Goal: Task Accomplishment & Management: Manage account settings

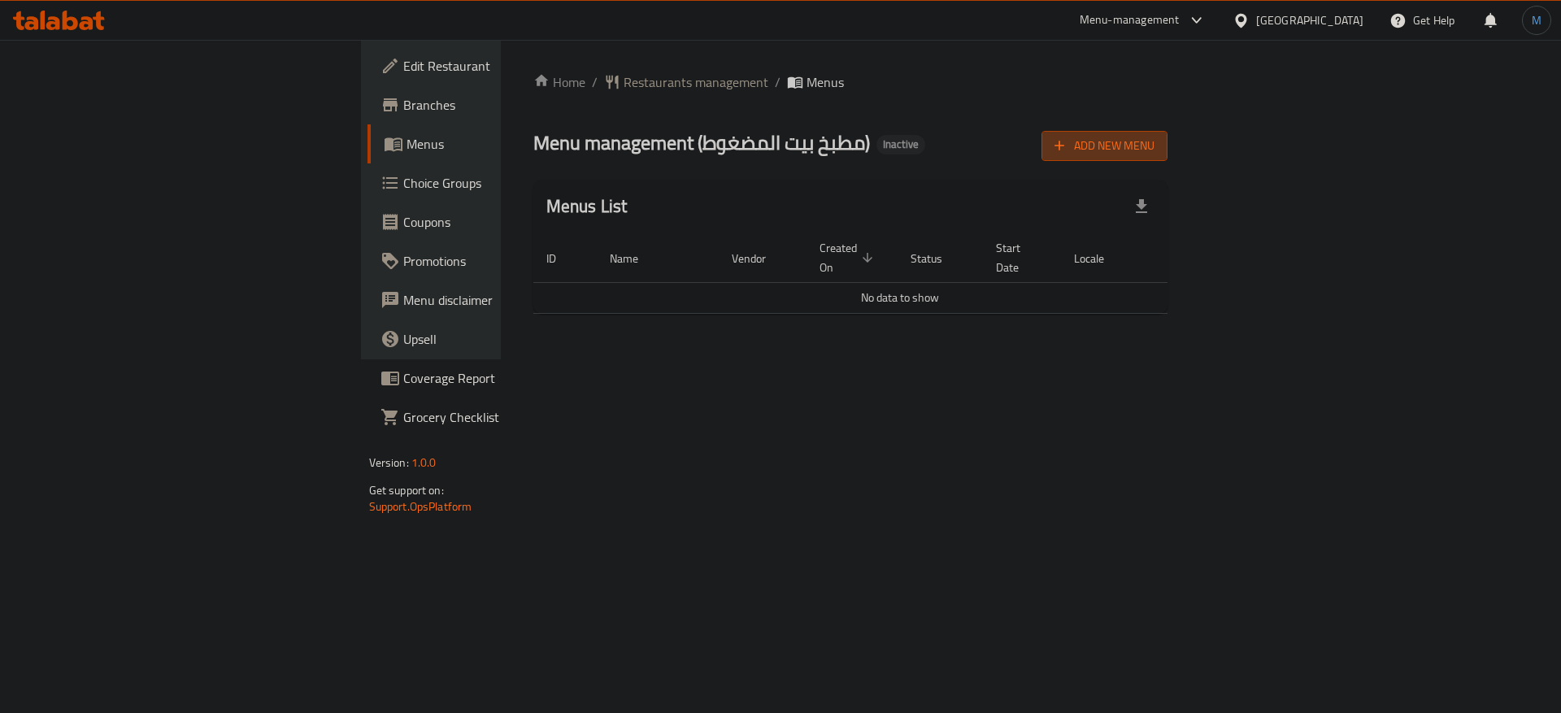
click at [1154, 152] on span "Add New Menu" at bounding box center [1104, 146] width 100 height 20
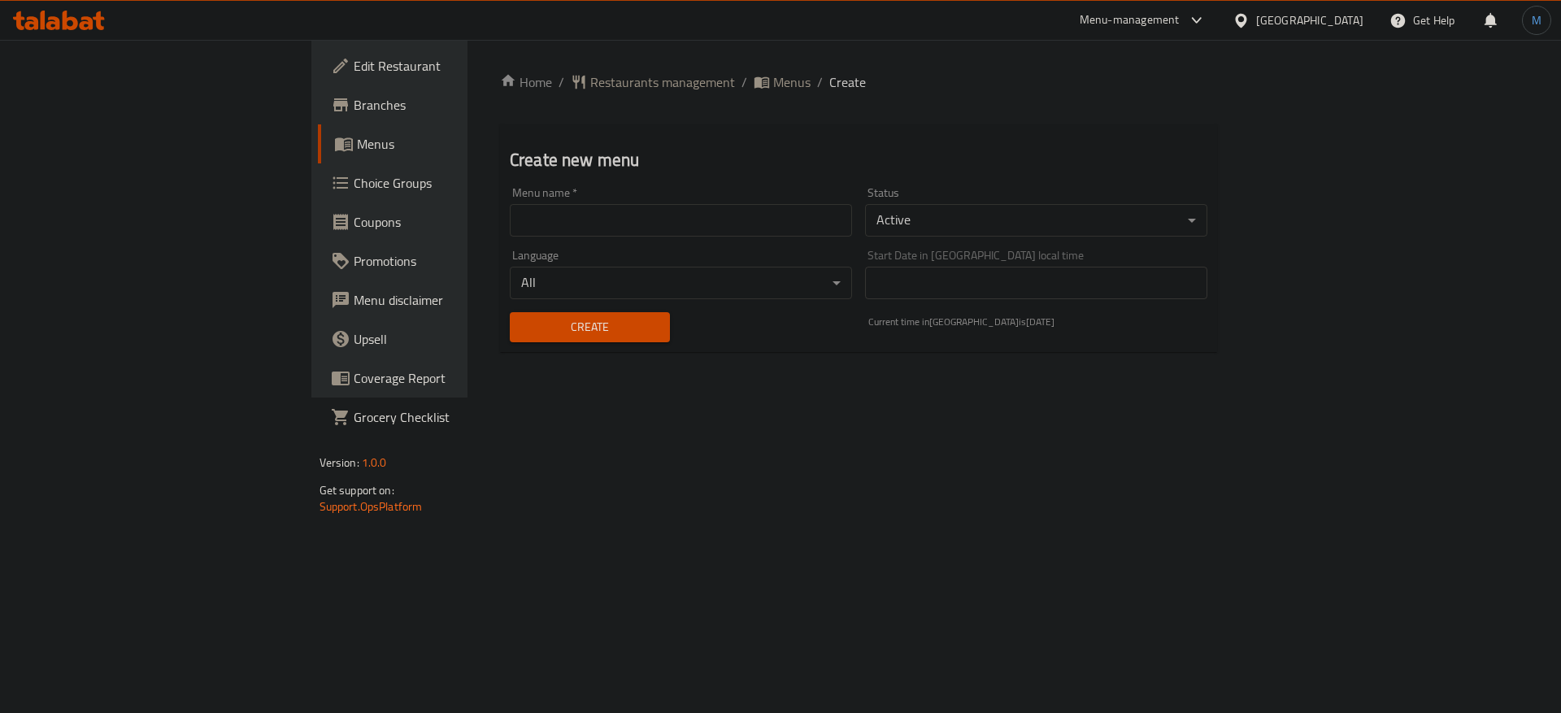
click at [547, 206] on input "text" at bounding box center [681, 220] width 342 height 33
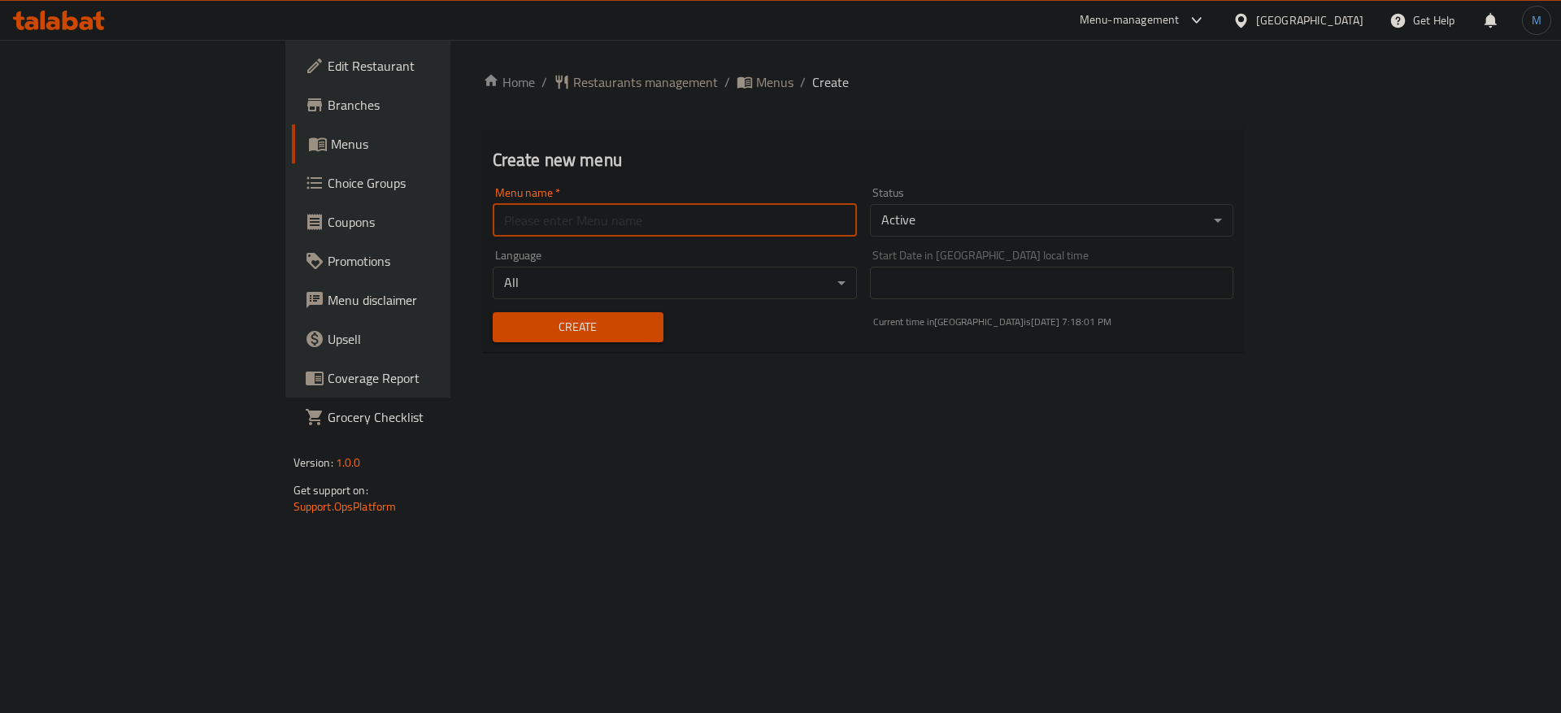
type input "1"
click at [506, 319] on span "Create" at bounding box center [578, 327] width 145 height 20
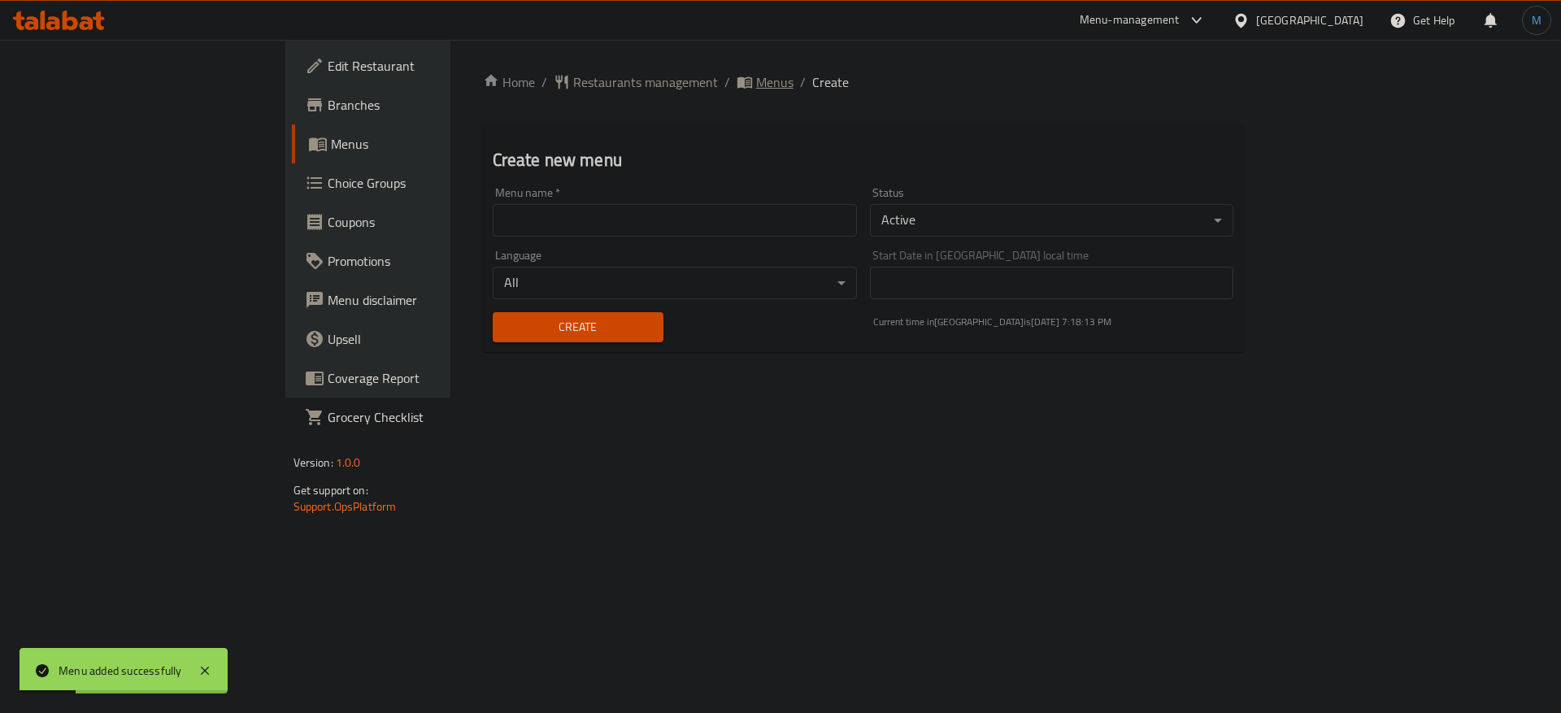
click at [756, 84] on span "Menus" at bounding box center [774, 82] width 37 height 20
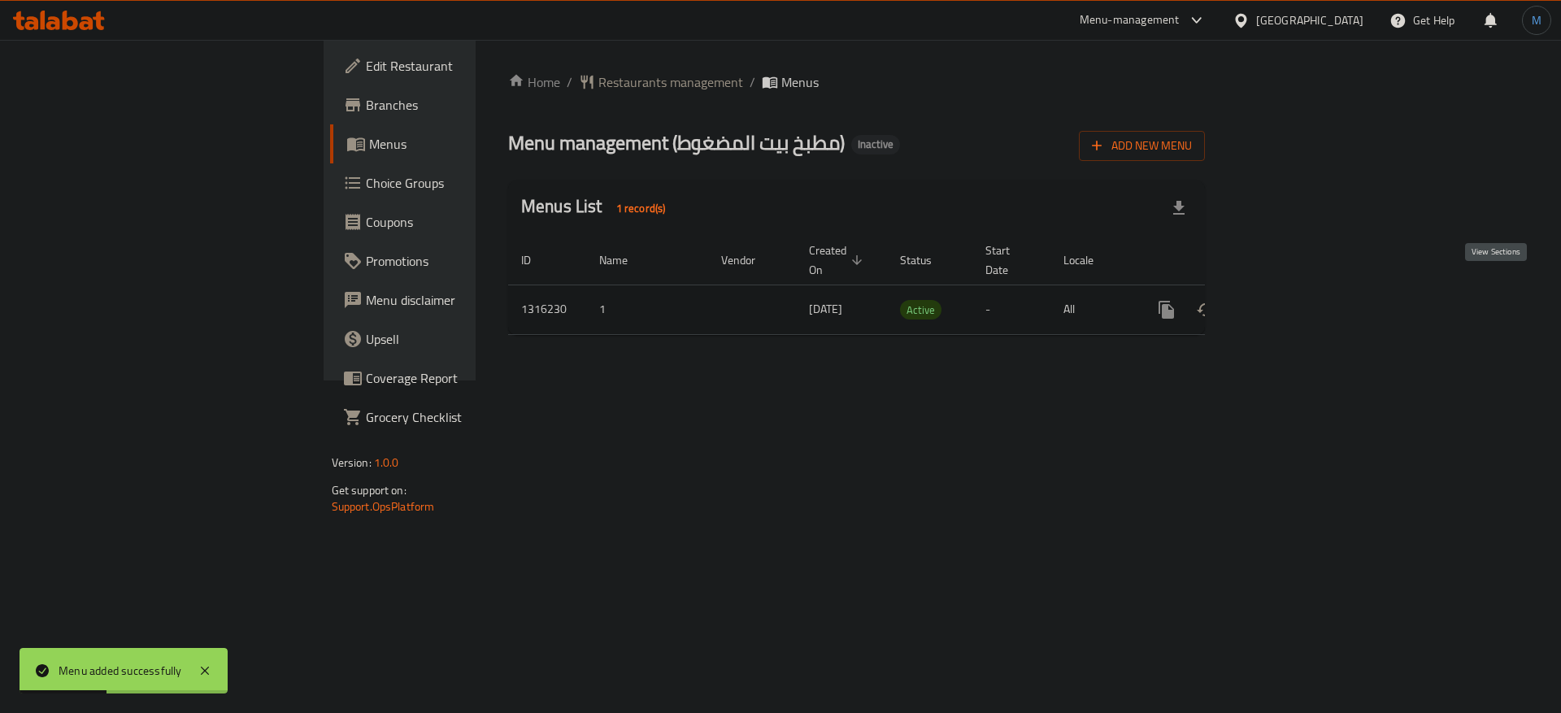
click at [1291, 302] on icon "enhanced table" at bounding box center [1283, 309] width 15 height 15
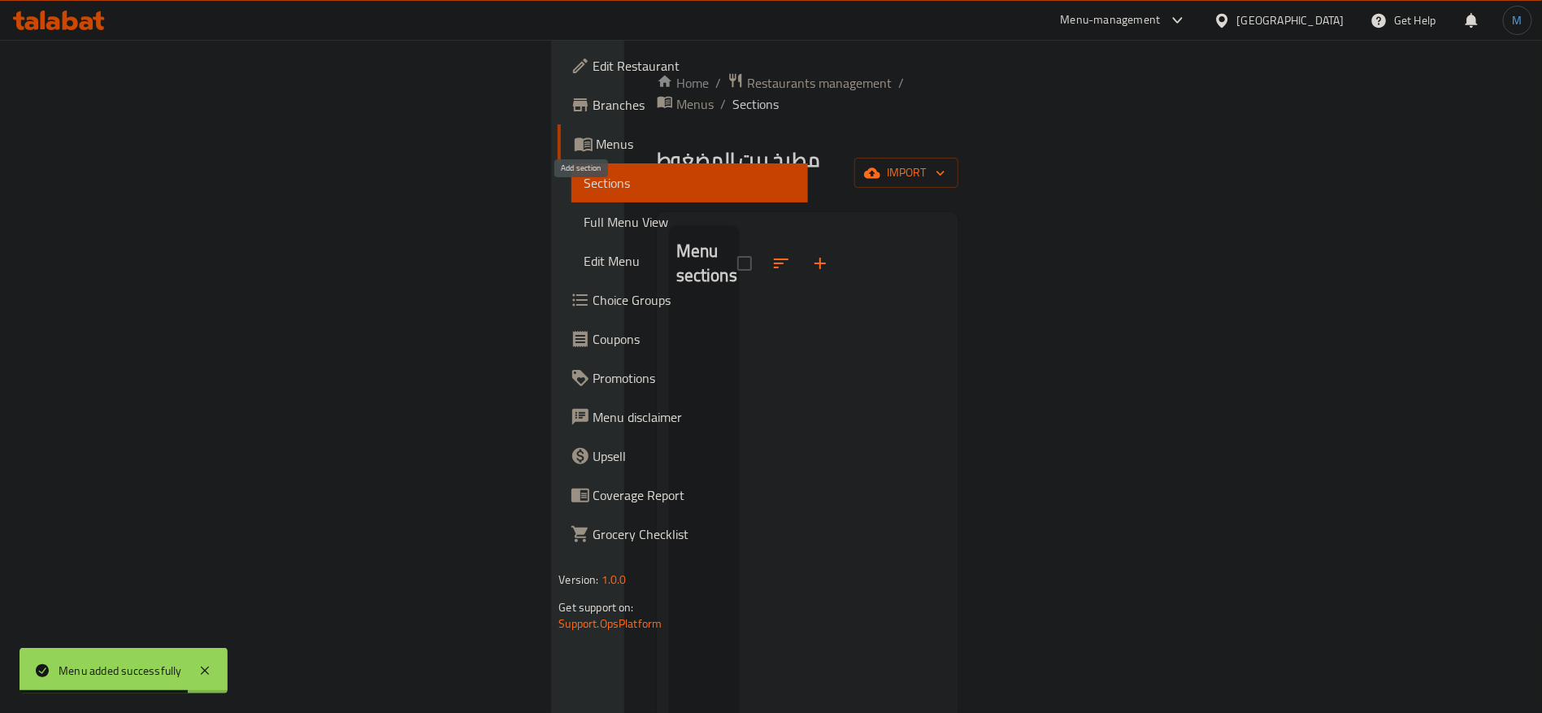
click at [810, 254] on icon "button" at bounding box center [820, 264] width 20 height 20
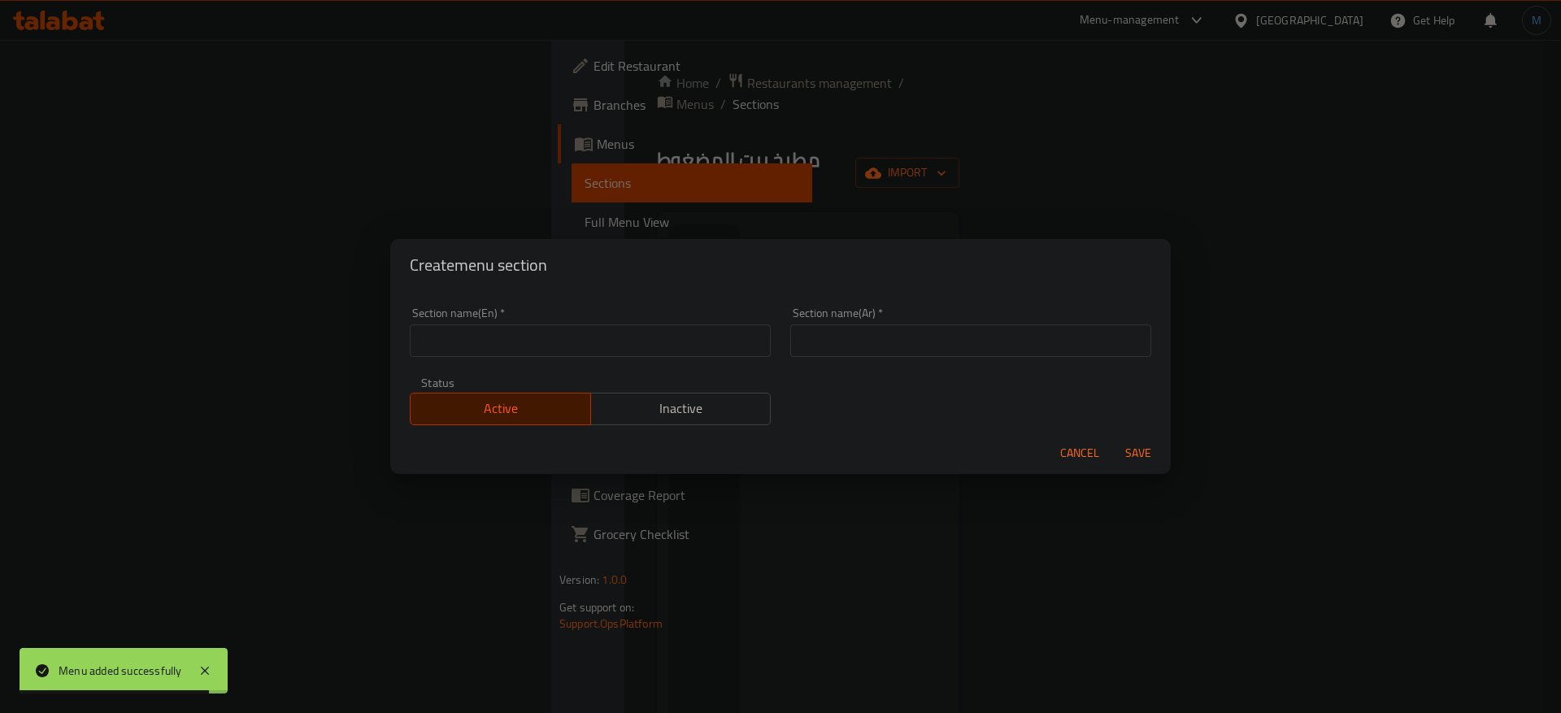
click at [632, 342] on input "text" at bounding box center [590, 340] width 361 height 33
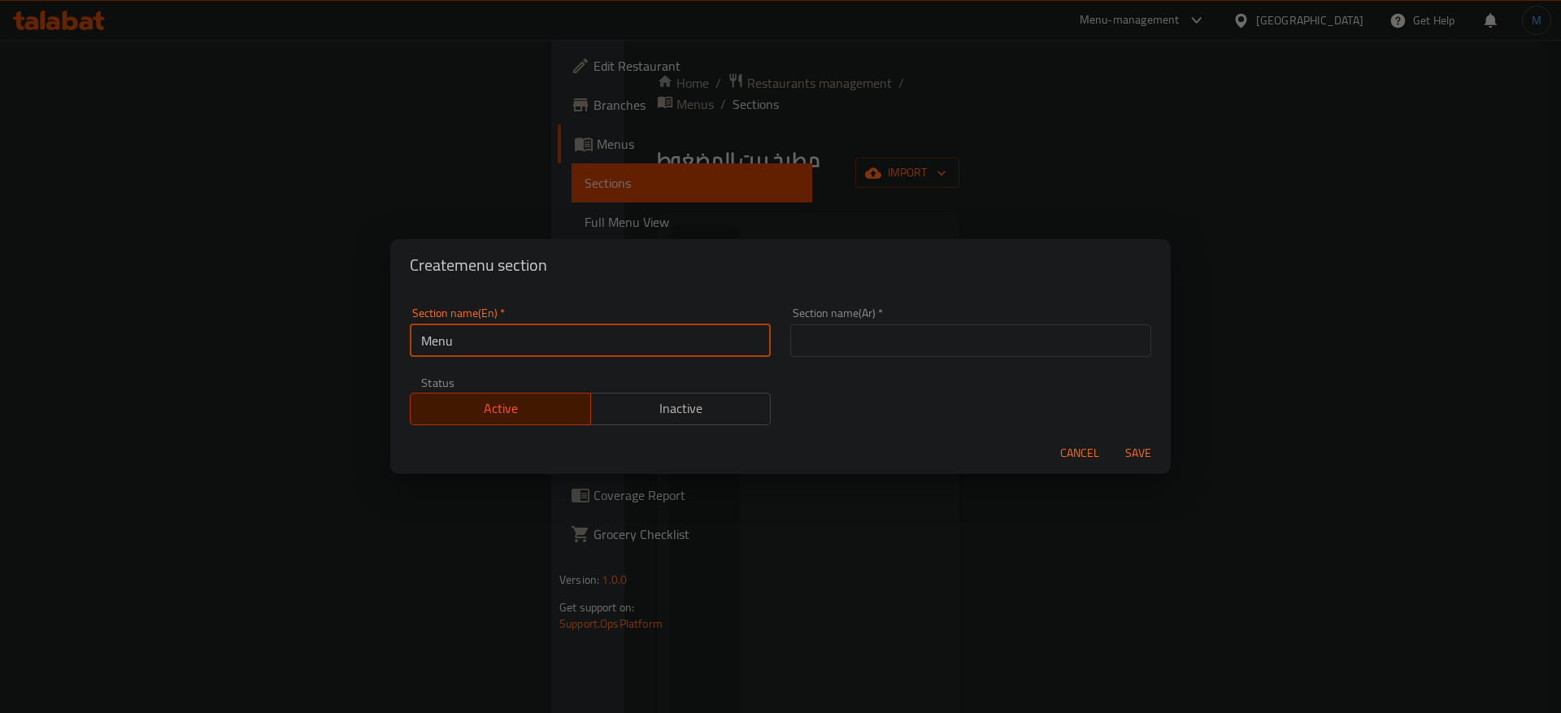
type input "Menu"
click at [850, 345] on input "text" at bounding box center [970, 340] width 361 height 33
type input "قائمة الطعام"
click at [1112, 438] on button "Save" at bounding box center [1138, 453] width 52 height 30
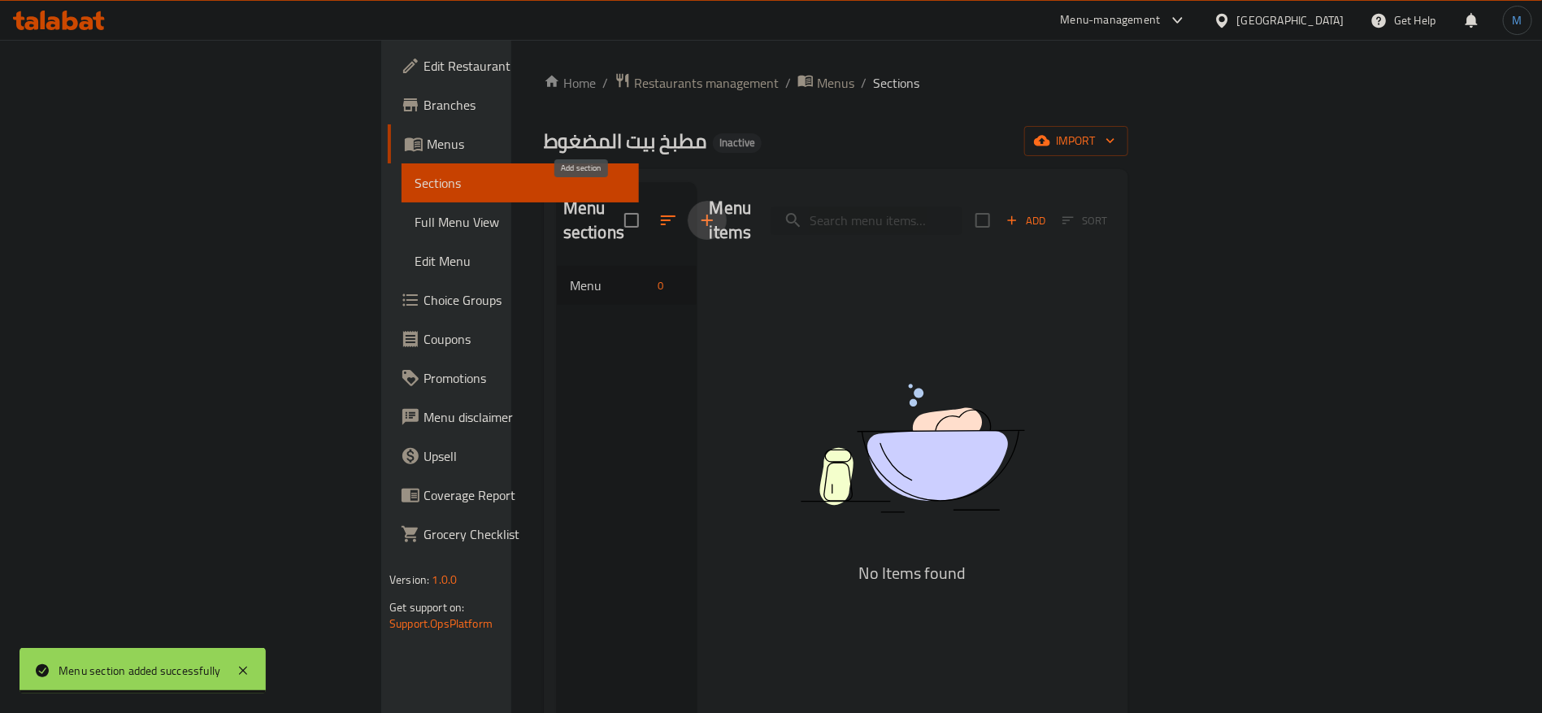
click at [711, 313] on div "Menu items Add Sort No Items found" at bounding box center [906, 538] width 419 height 713
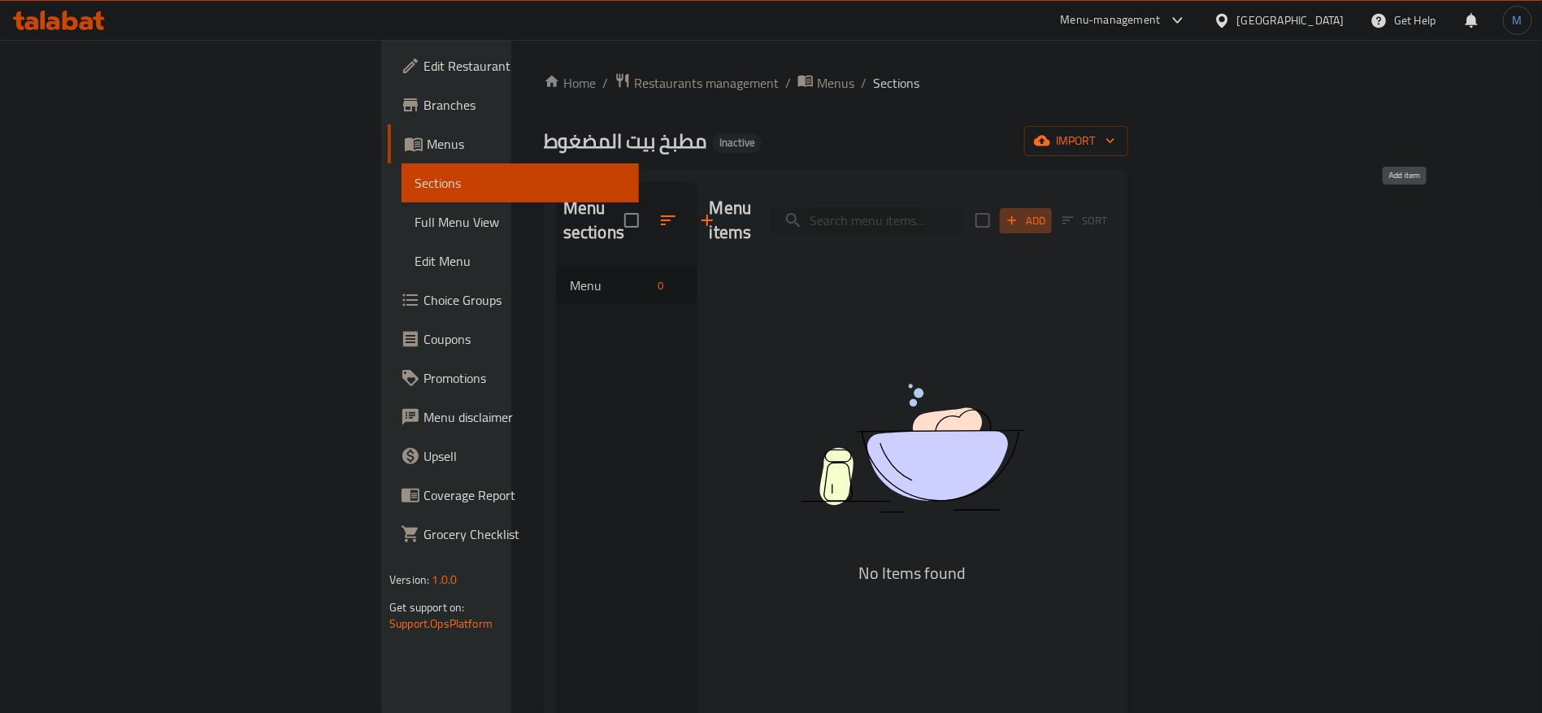
click at [1019, 213] on icon "button" at bounding box center [1012, 220] width 15 height 15
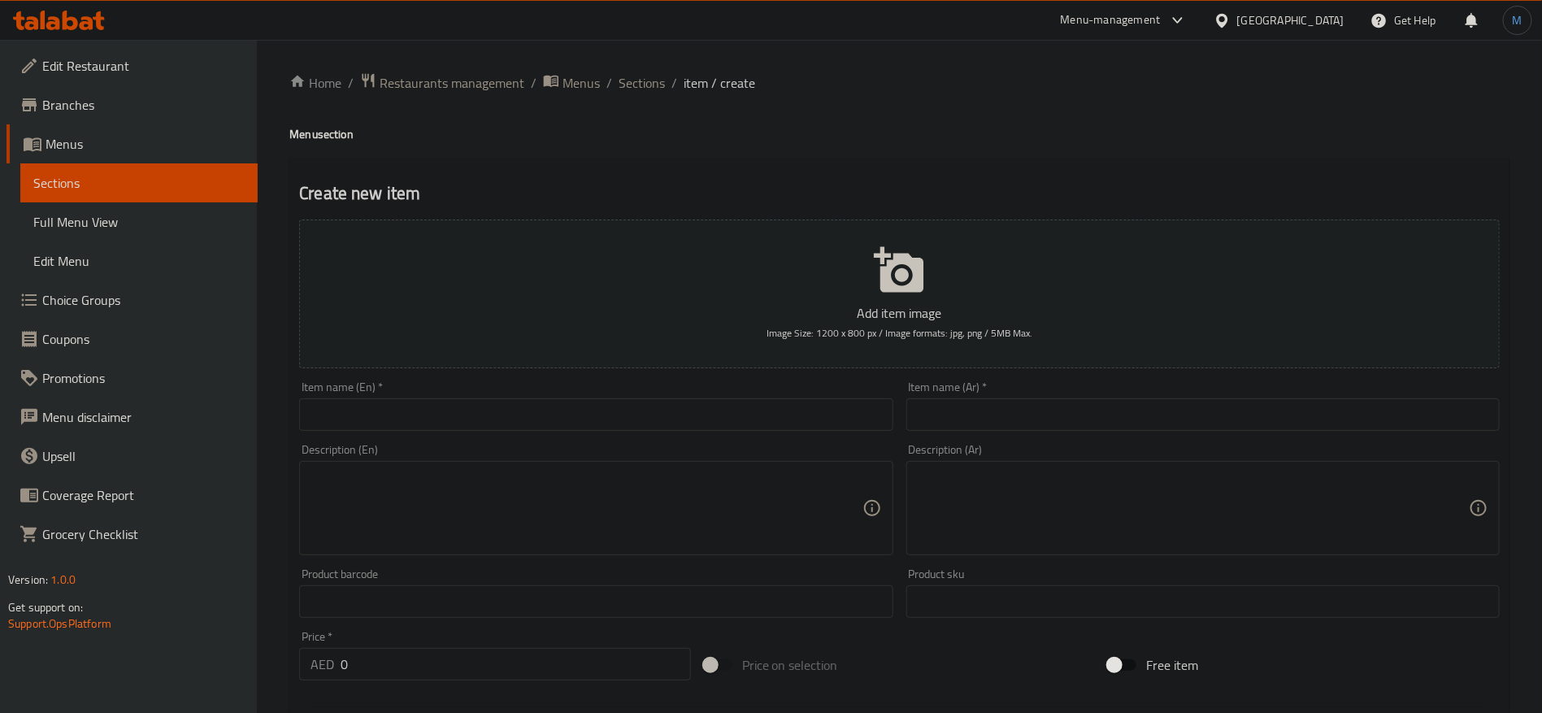
click at [1018, 389] on div "Item name (Ar)   * Item name (Ar) *" at bounding box center [1202, 406] width 593 height 50
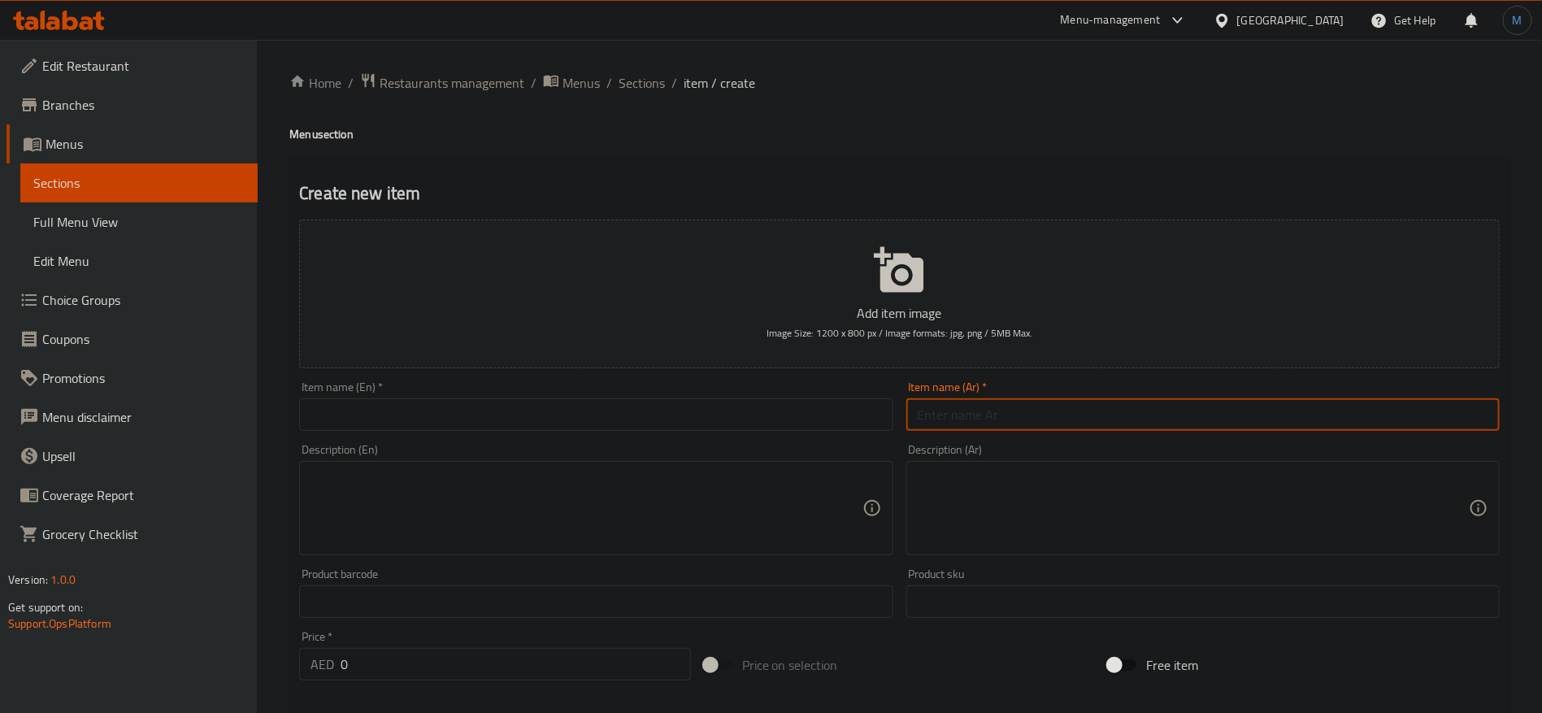
paste input "مظغوط دجاج"
click at [1032, 415] on input "text" at bounding box center [1202, 414] width 593 height 33
paste input "text"
type input "مضغوط دجاج"
click at [606, 426] on input "text" at bounding box center [595, 414] width 593 height 33
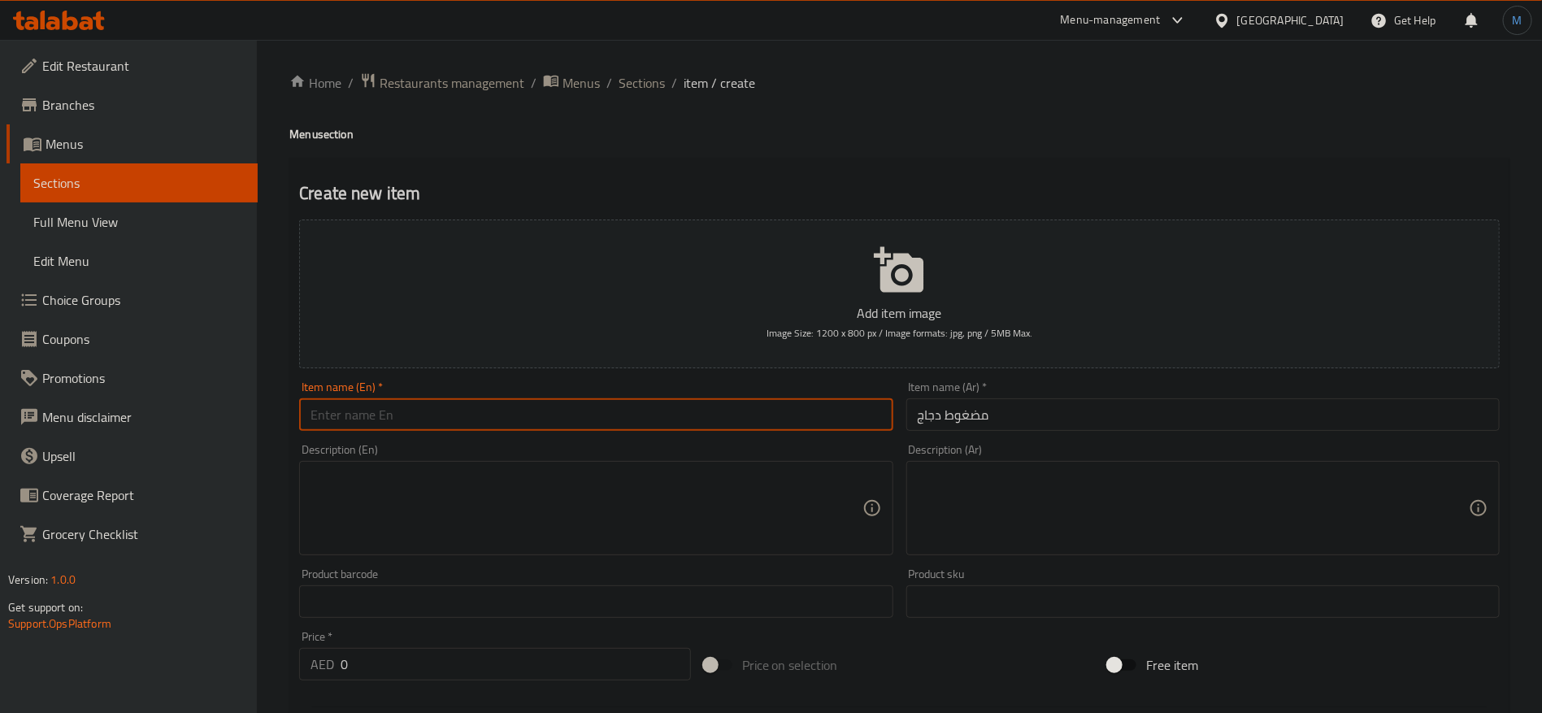
paste input "Compressed chicken"
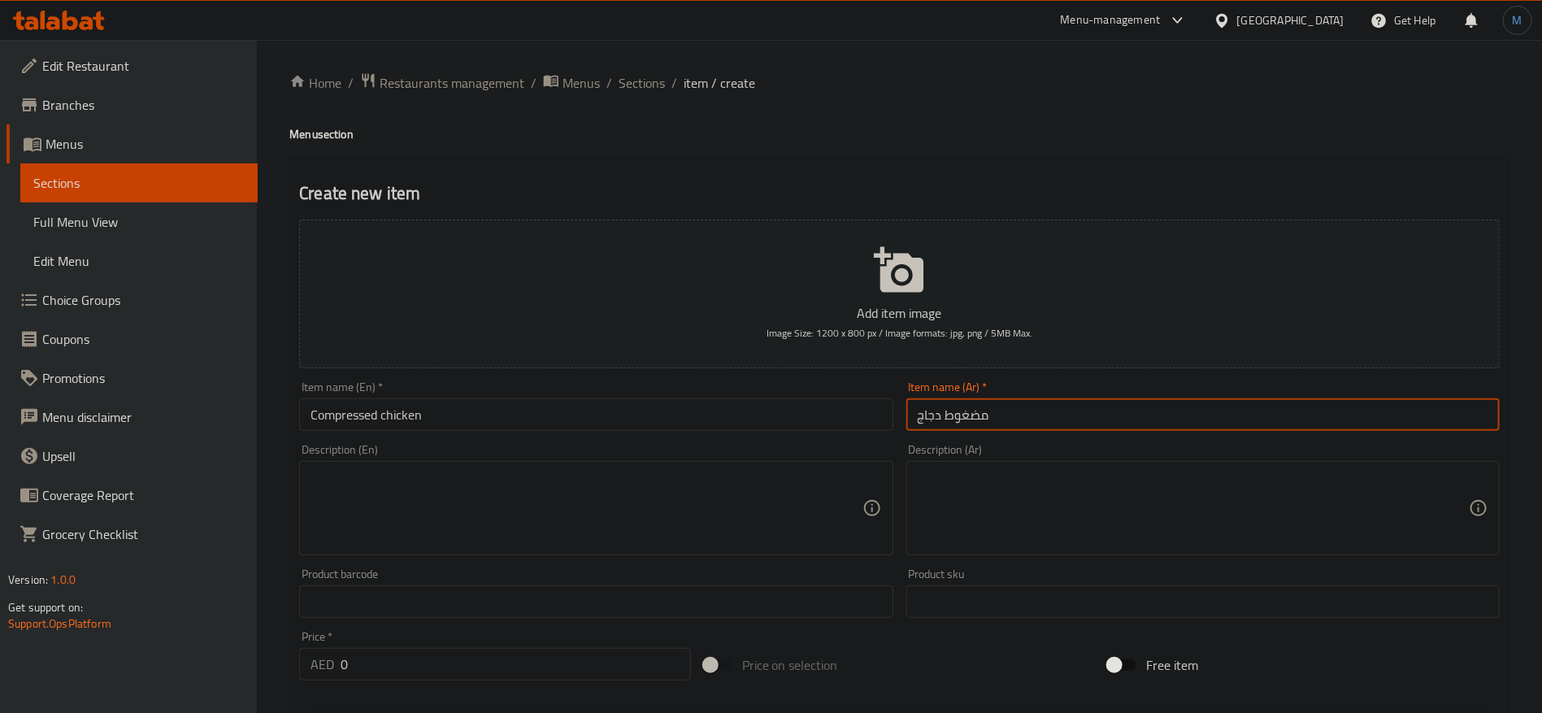
click at [985, 406] on input "مضغوط دجاج" at bounding box center [1202, 414] width 593 height 33
click at [980, 414] on input "مضغوط دجاج" at bounding box center [1202, 414] width 593 height 33
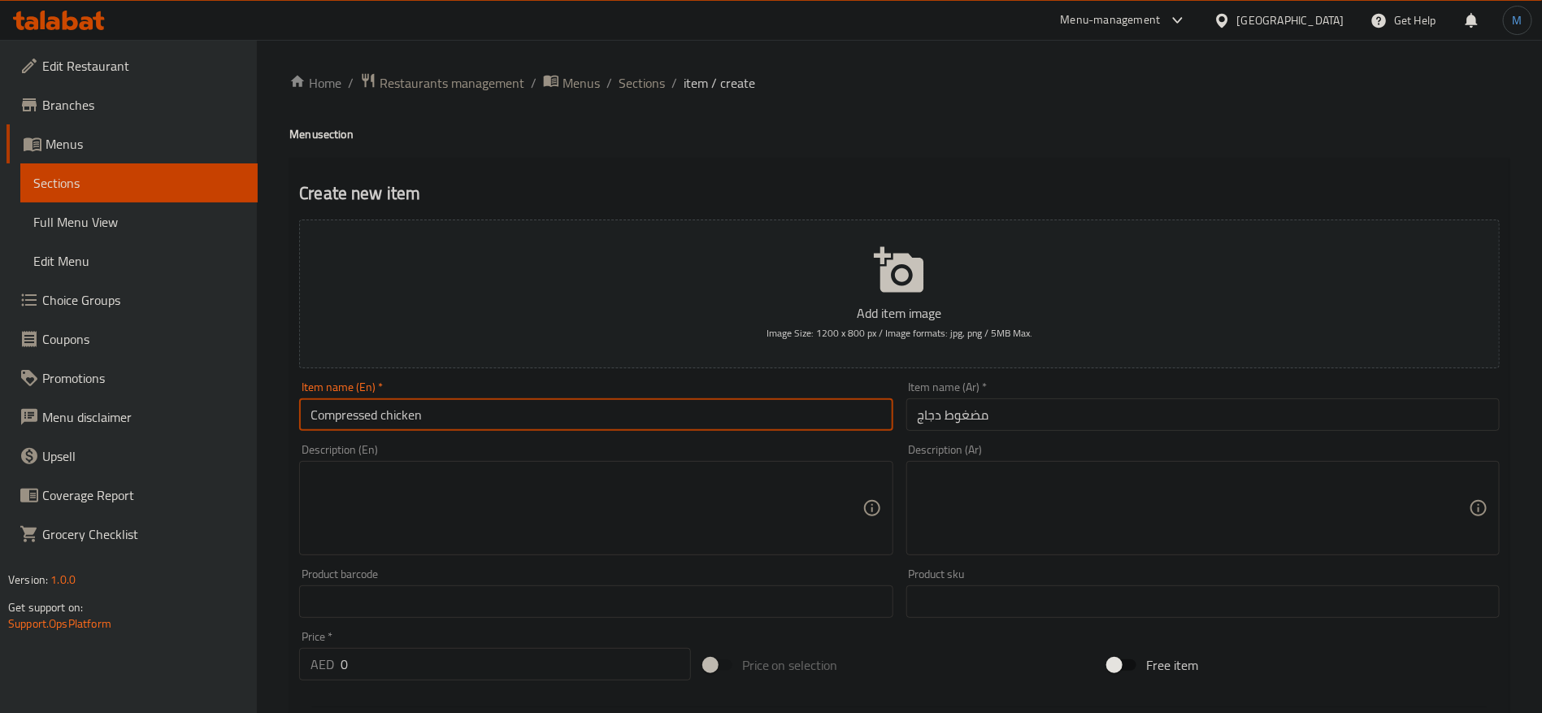
click at [351, 408] on input "Compressed chicken" at bounding box center [595, 414] width 593 height 33
paste input "Pressured"
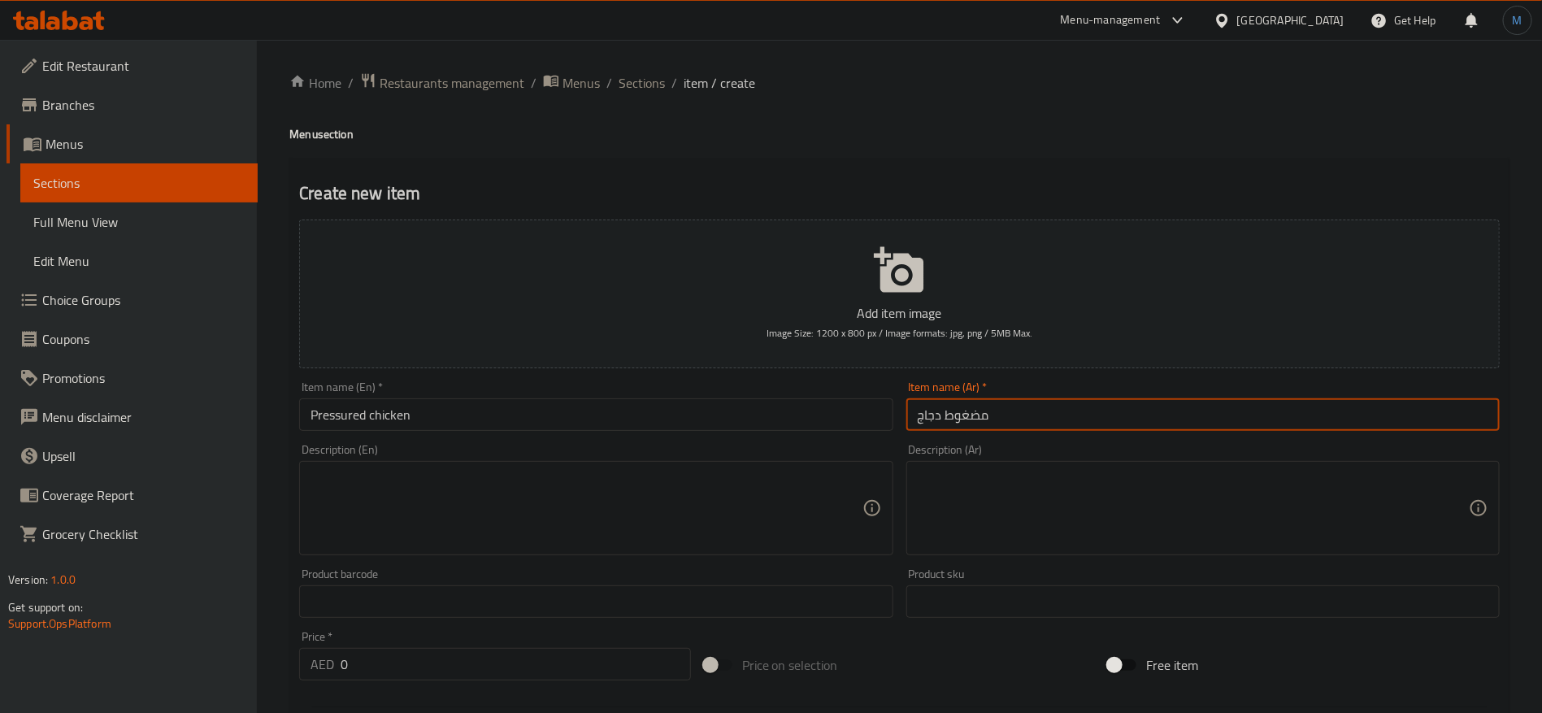
click at [978, 415] on input "مضغوط دجاج" at bounding box center [1202, 414] width 593 height 33
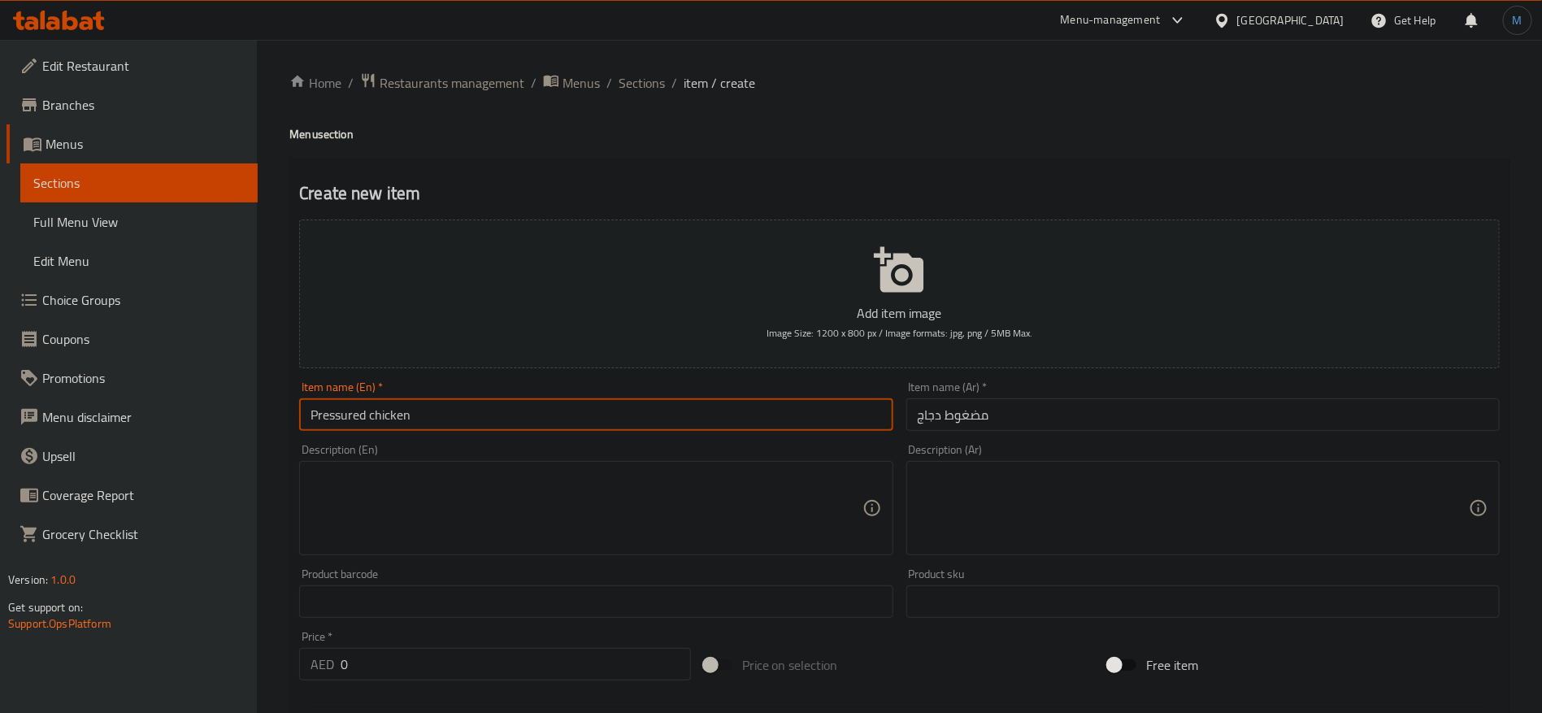
click at [350, 417] on input "Pressured chicken" at bounding box center [595, 414] width 593 height 33
paste input "madghut"
paste input "o"
type input "Madghout Chicken"
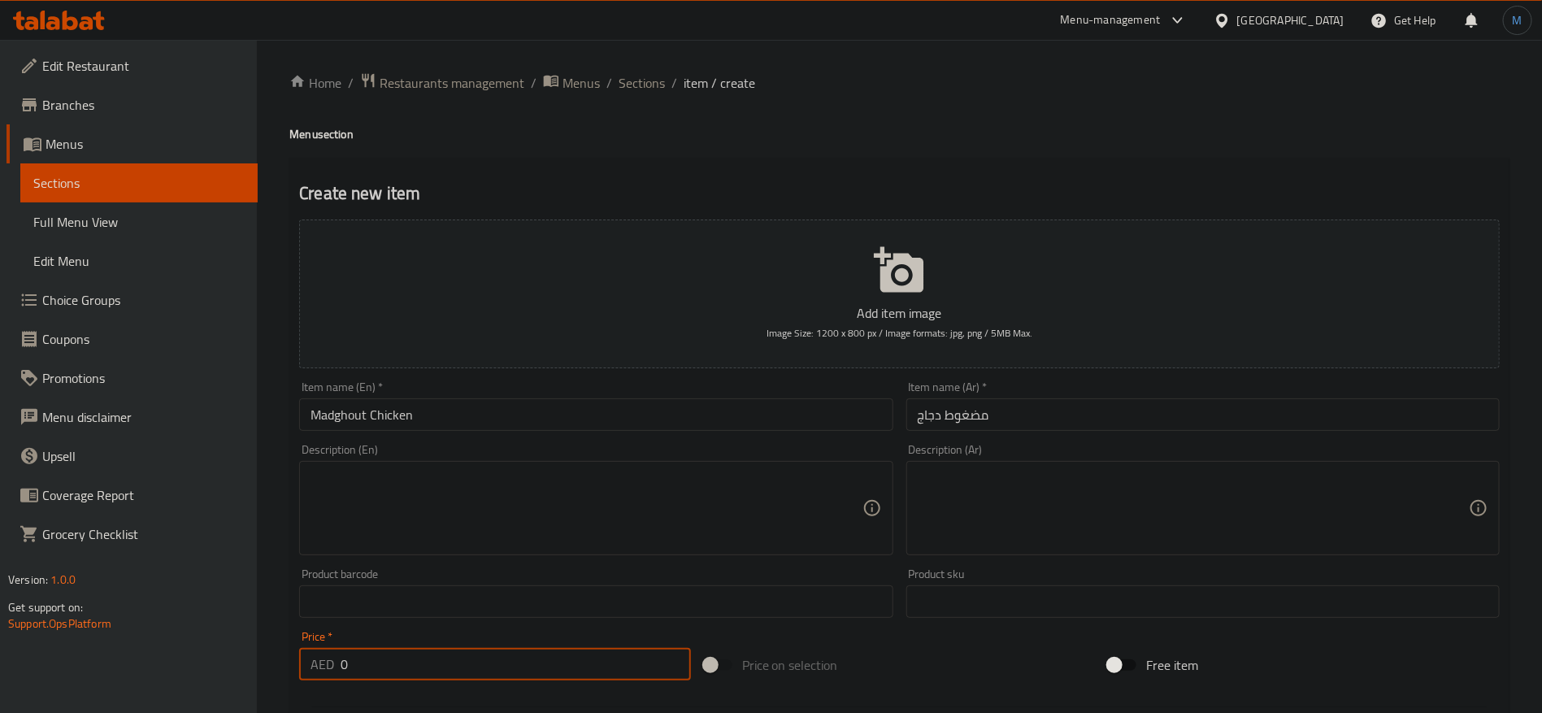
click at [572, 654] on input "0" at bounding box center [516, 664] width 350 height 33
paste input "28"
type input "28"
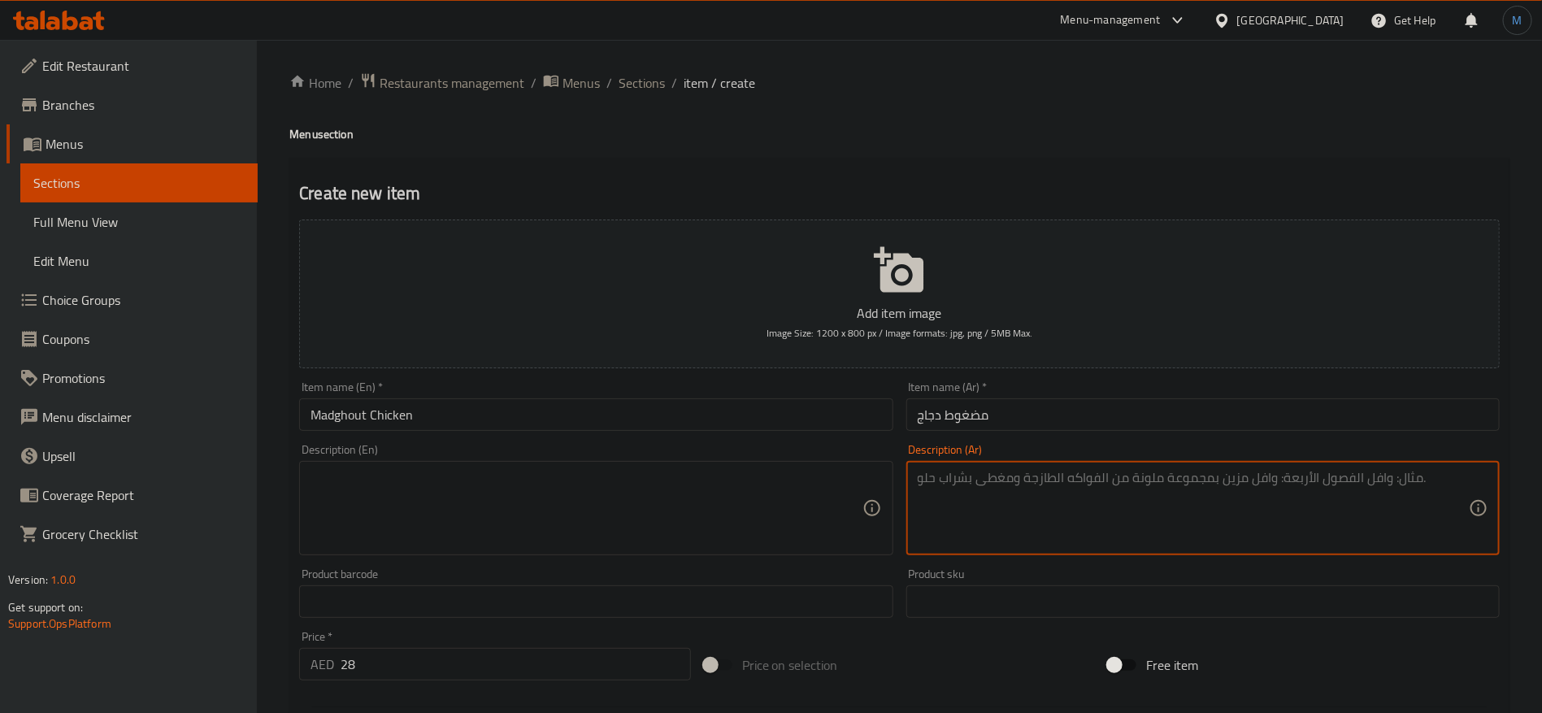
click at [1084, 480] on textarea at bounding box center [1193, 508] width 551 height 77
click at [1084, 488] on textarea at bounding box center [1193, 508] width 551 height 77
paste textarea "ارز بسمتي، دجاج، طماطم، بصل، ثوم، بهارات المضغوط، فلفل حار"
type textarea "ارز بسمتي، دجاج، طماطم، بصل، ثوم، بهارات المضغوط، فلفل حار"
click at [636, 499] on textarea at bounding box center [586, 508] width 551 height 77
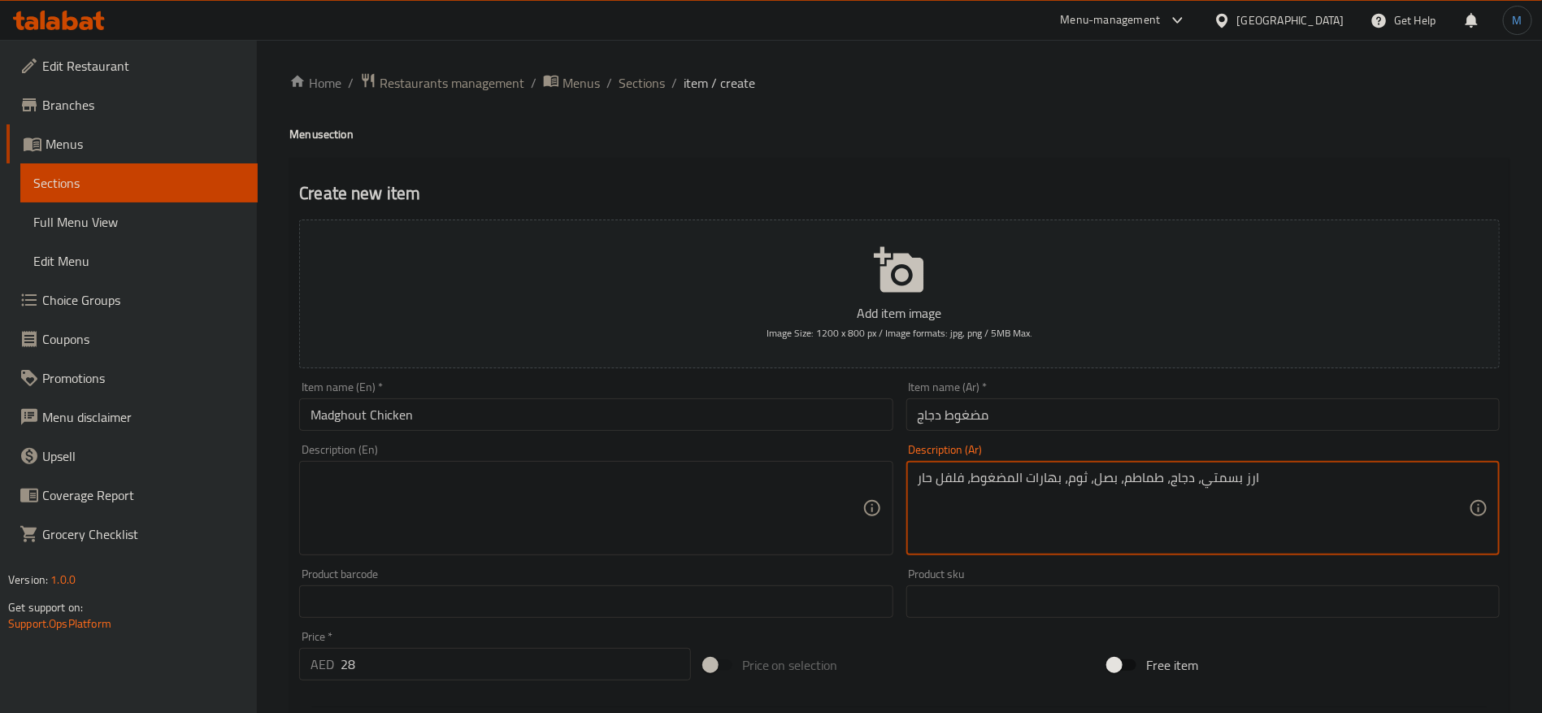
paste textarea "Basmati rice, chicken, tomatoes, onions, garlic, pressed spices, hot pepper"
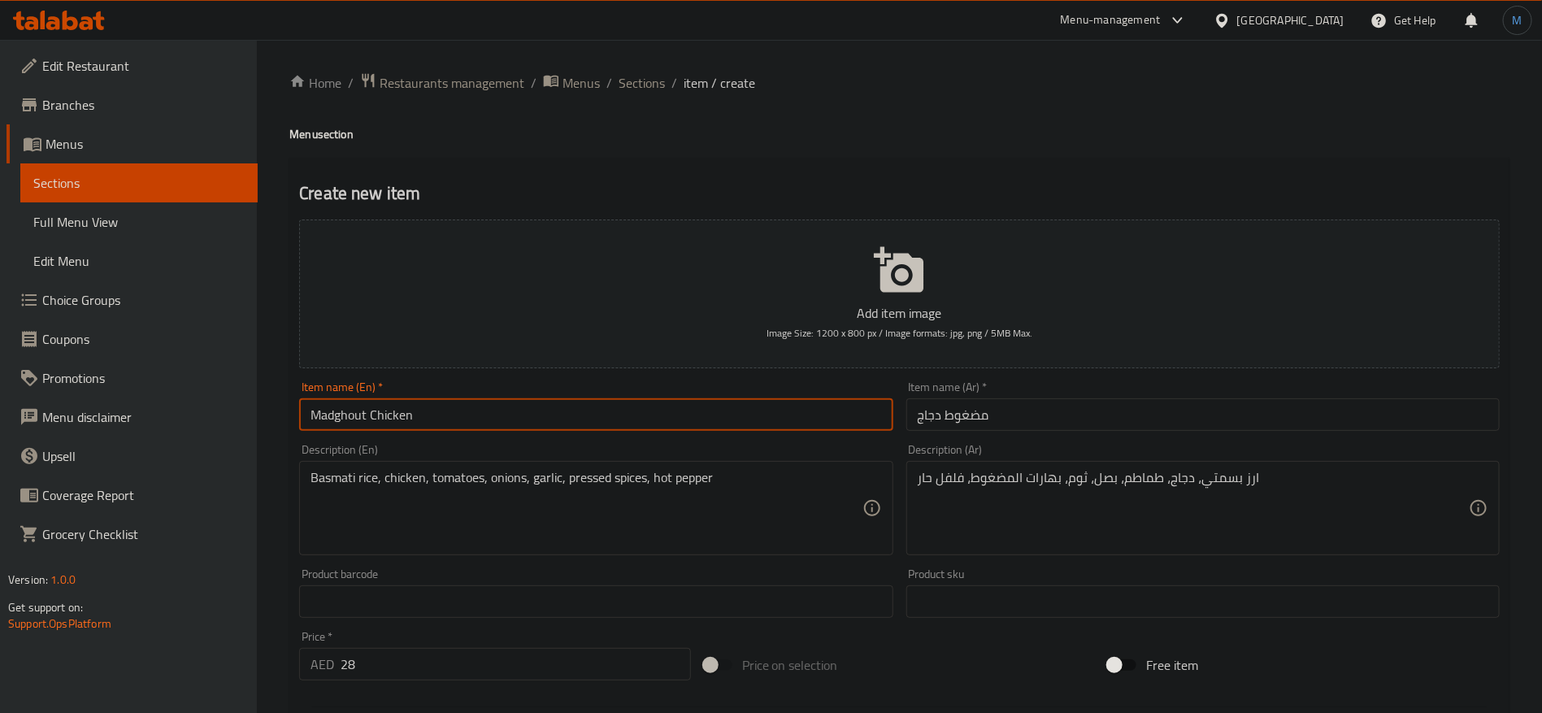
click at [351, 413] on input "Madghout Chicken" at bounding box center [595, 414] width 593 height 33
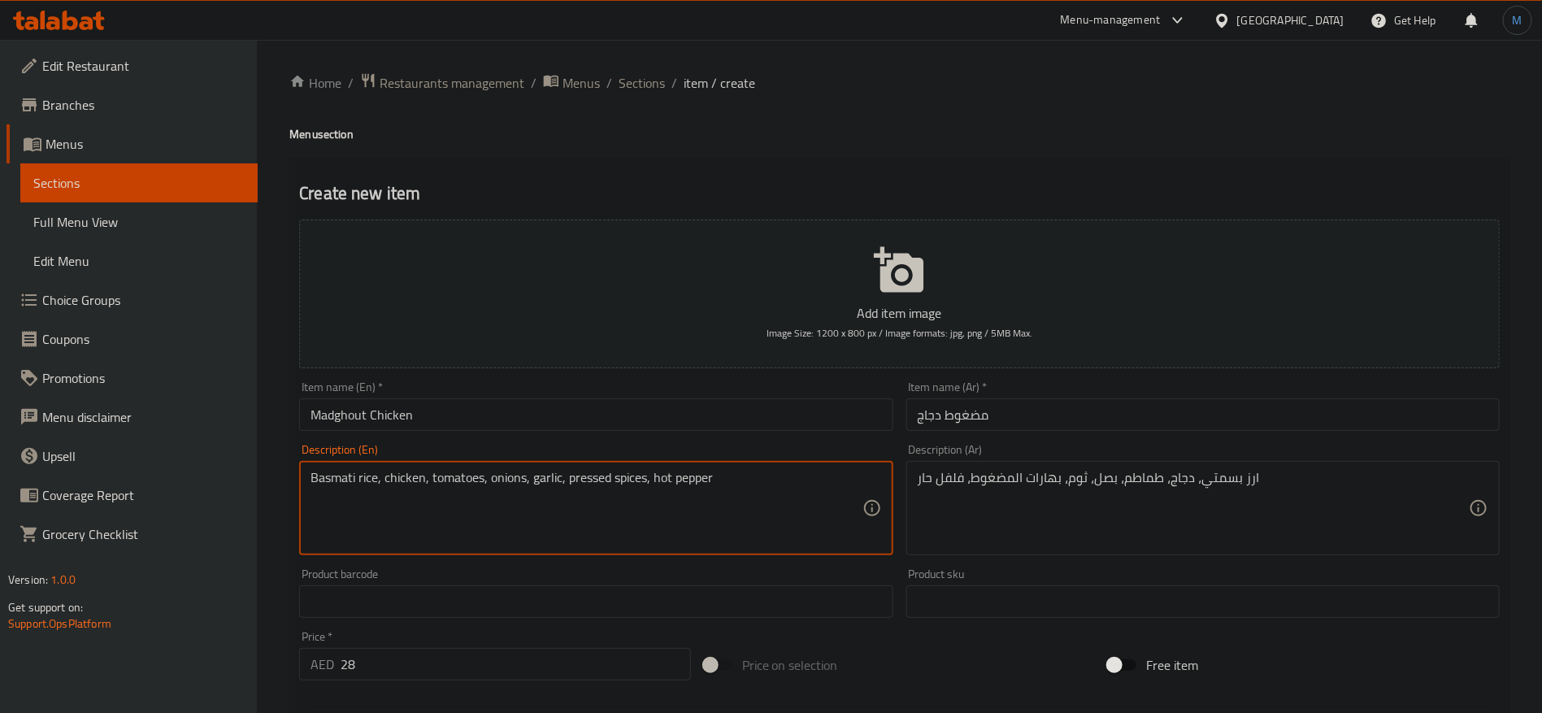
click at [602, 475] on textarea "Basmati rice, chicken, tomatoes, onions, garlic, pressed spices, hot pepper" at bounding box center [586, 508] width 551 height 77
paste textarea "Madghout"
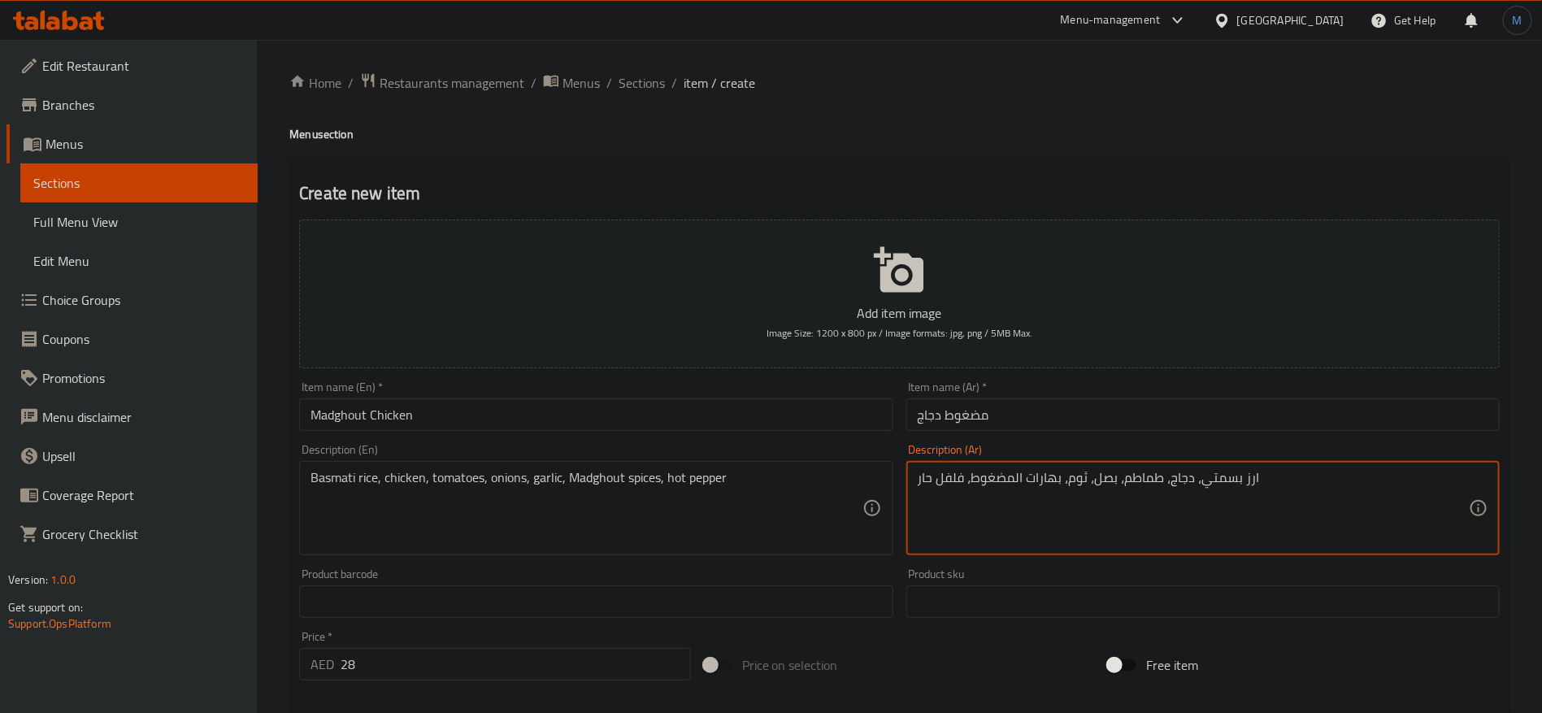
click at [945, 484] on textarea "ارز بسمتي، دجاج، طماطم، بصل، ثوم، بهارات المضغوط، فلفل حار" at bounding box center [1193, 508] width 551 height 77
click at [927, 483] on textarea "ارز بسمتي، دجاج، طماطم، بصل، ثوم، بهارات المضغوط، فلفل حار" at bounding box center [1193, 508] width 551 height 77
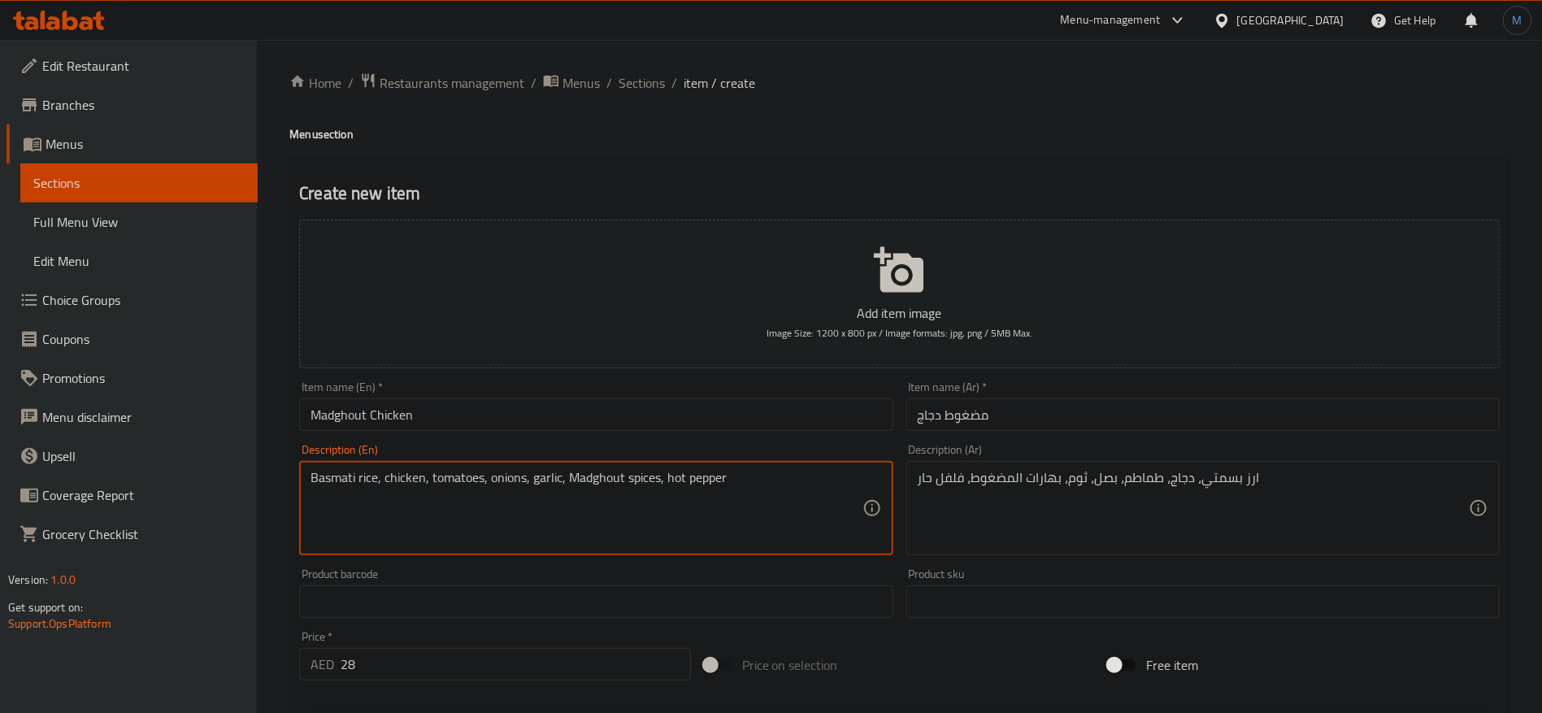
drag, startPoint x: 676, startPoint y: 479, endPoint x: 726, endPoint y: 476, distance: 50.5
click at [726, 476] on textarea "Basmati rice, chicken, tomatoes, onions, garlic, Madghout spices, hot pepper" at bounding box center [586, 508] width 551 height 77
paste textarea "Chili"
type textarea "Basmati rice, chicken, tomatoes, onions, garlic, Madghout spices, Chili"
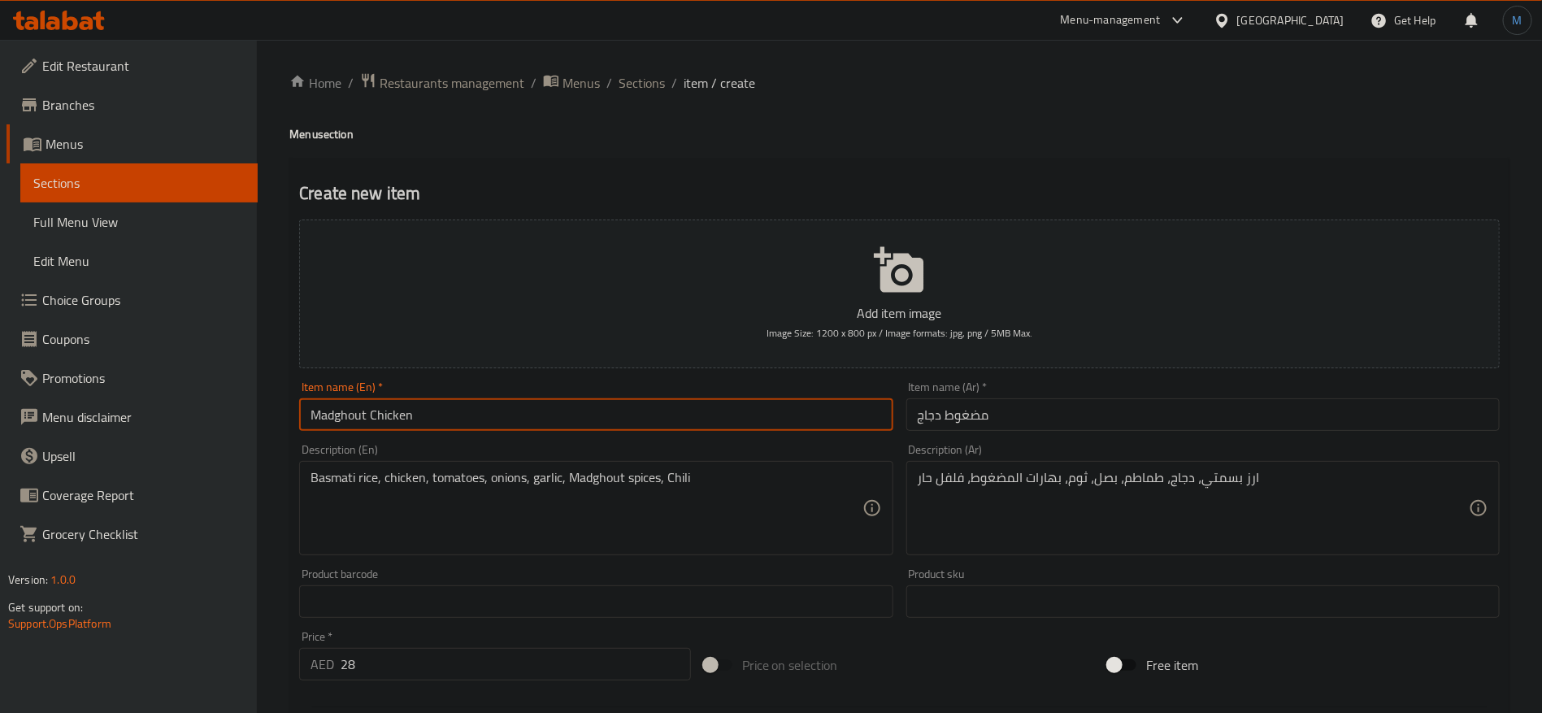
click at [683, 420] on input "Madghout Chicken" at bounding box center [595, 414] width 593 height 33
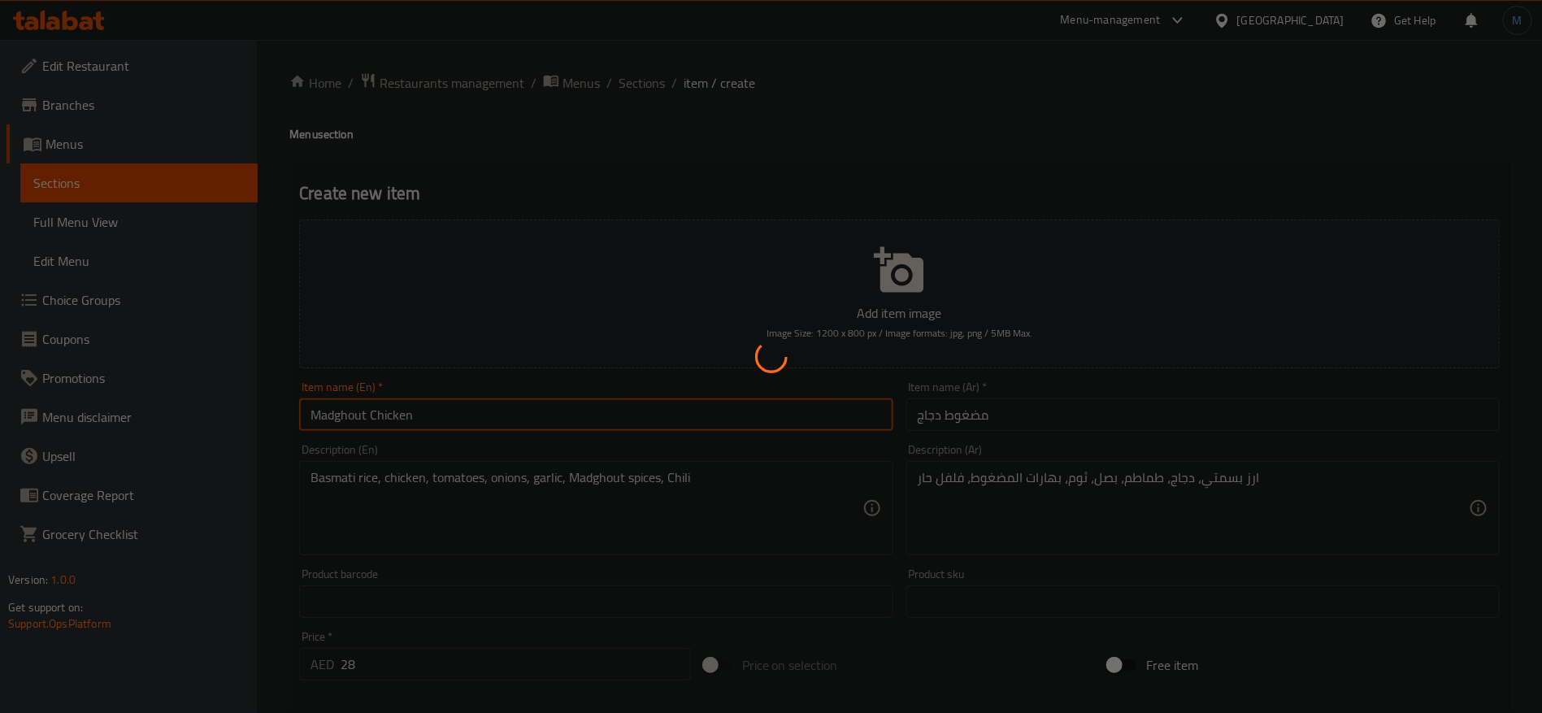
type input "0"
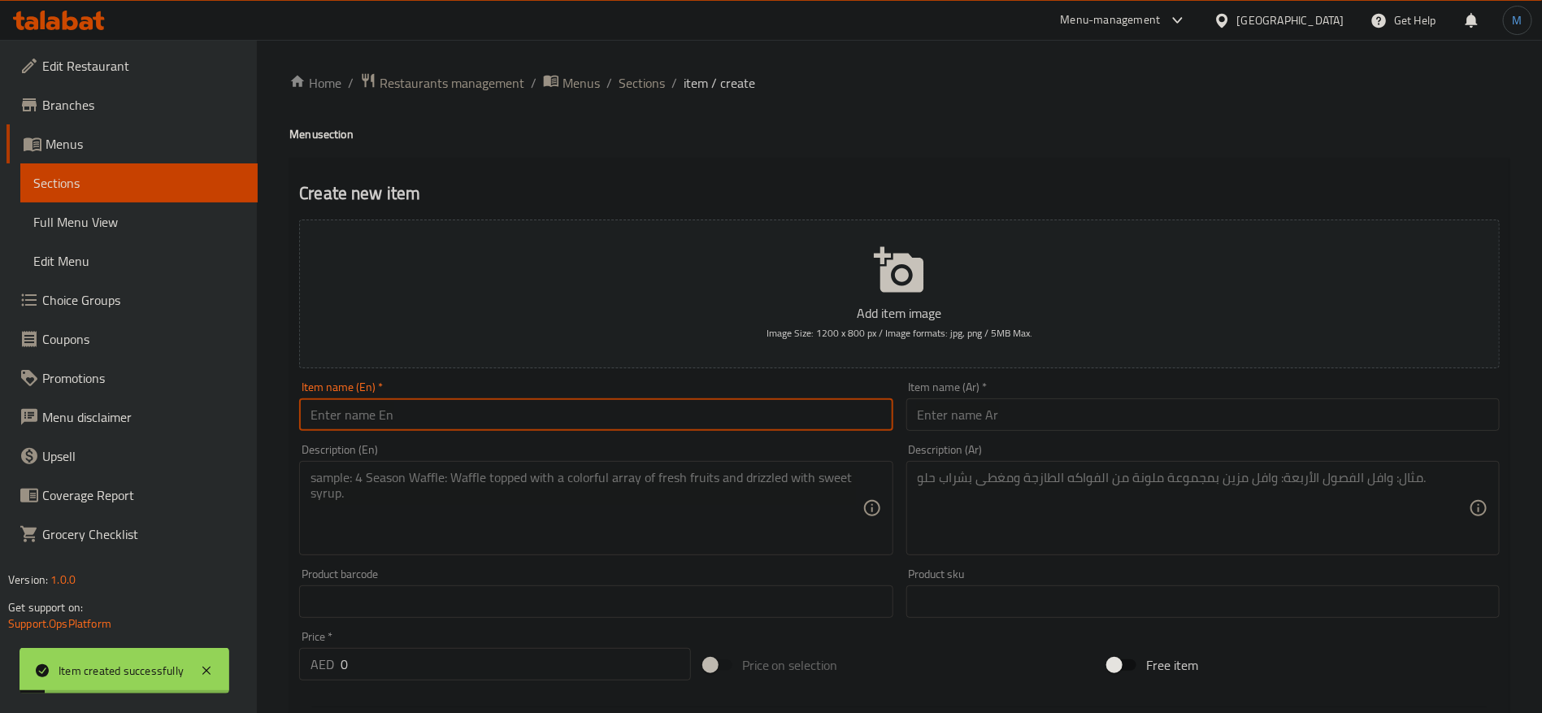
click at [981, 409] on input "text" at bounding box center [1202, 414] width 593 height 33
paste input "كبسة بريه لحم"
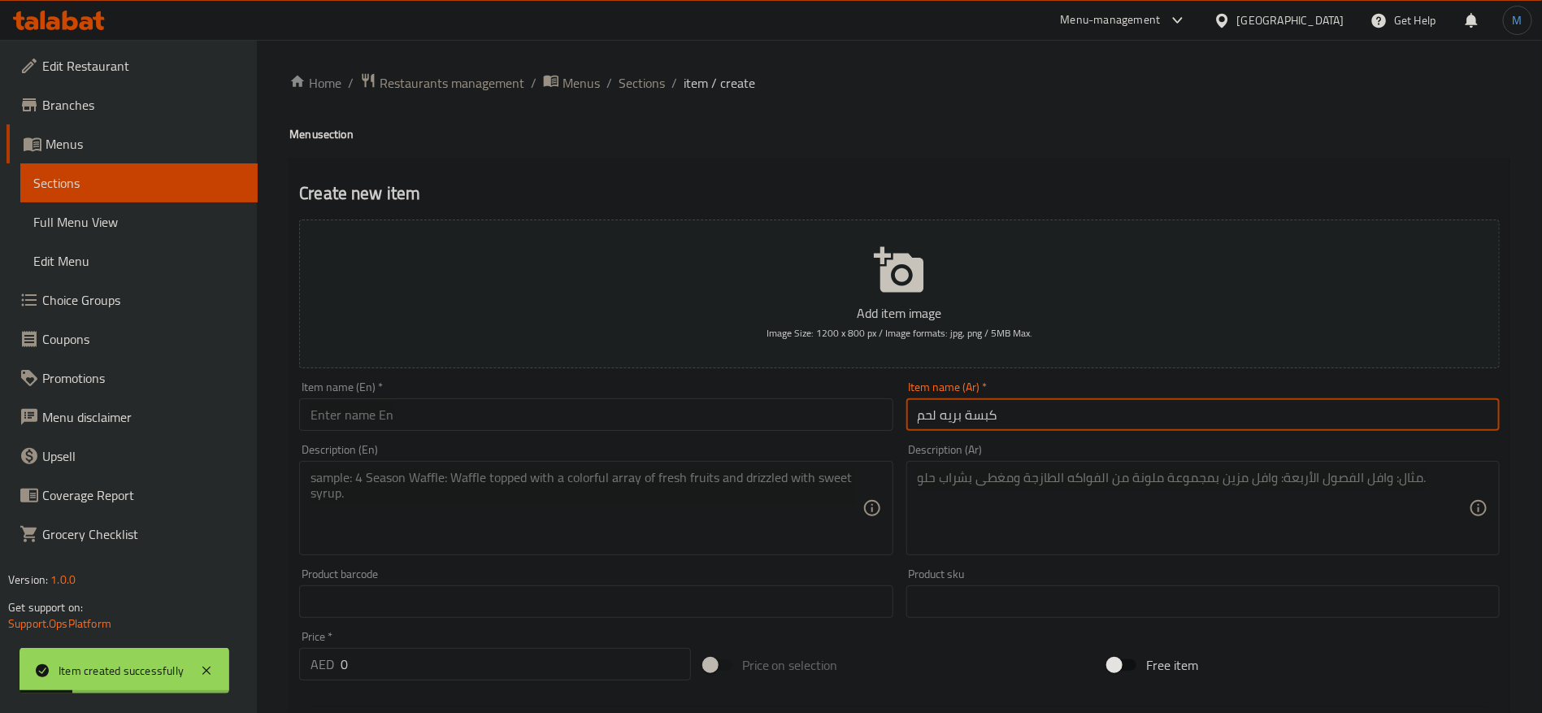
type input "كبسة بريه لحم"
click at [547, 408] on input "text" at bounding box center [595, 414] width 593 height 33
paste input "Wild meat Kabsa"
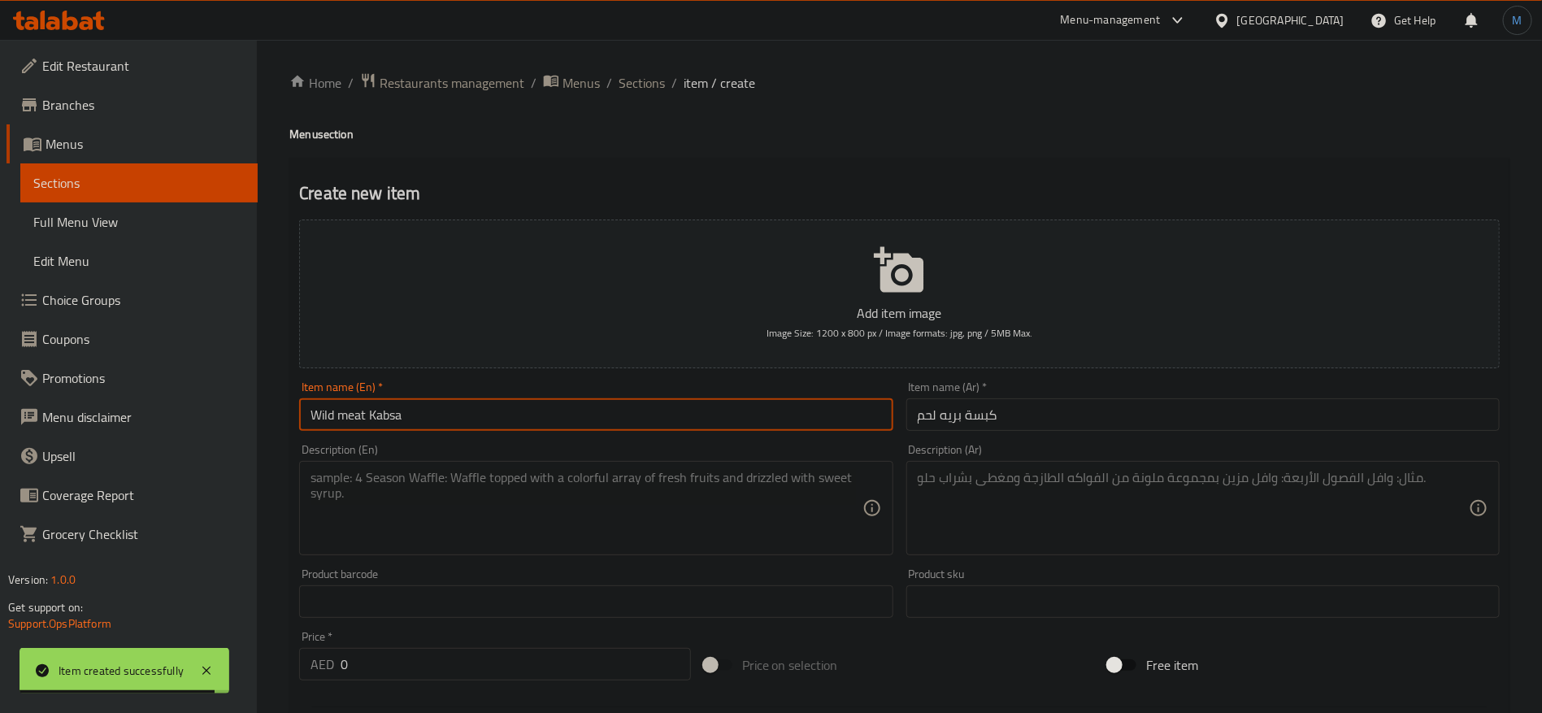
click at [325, 412] on input "Wild meat Kabsa" at bounding box center [595, 414] width 593 height 33
paste input "barih"
type input "Barih Meat Kabsa"
click at [990, 427] on input "كبسة بريه لحم" at bounding box center [1202, 414] width 593 height 33
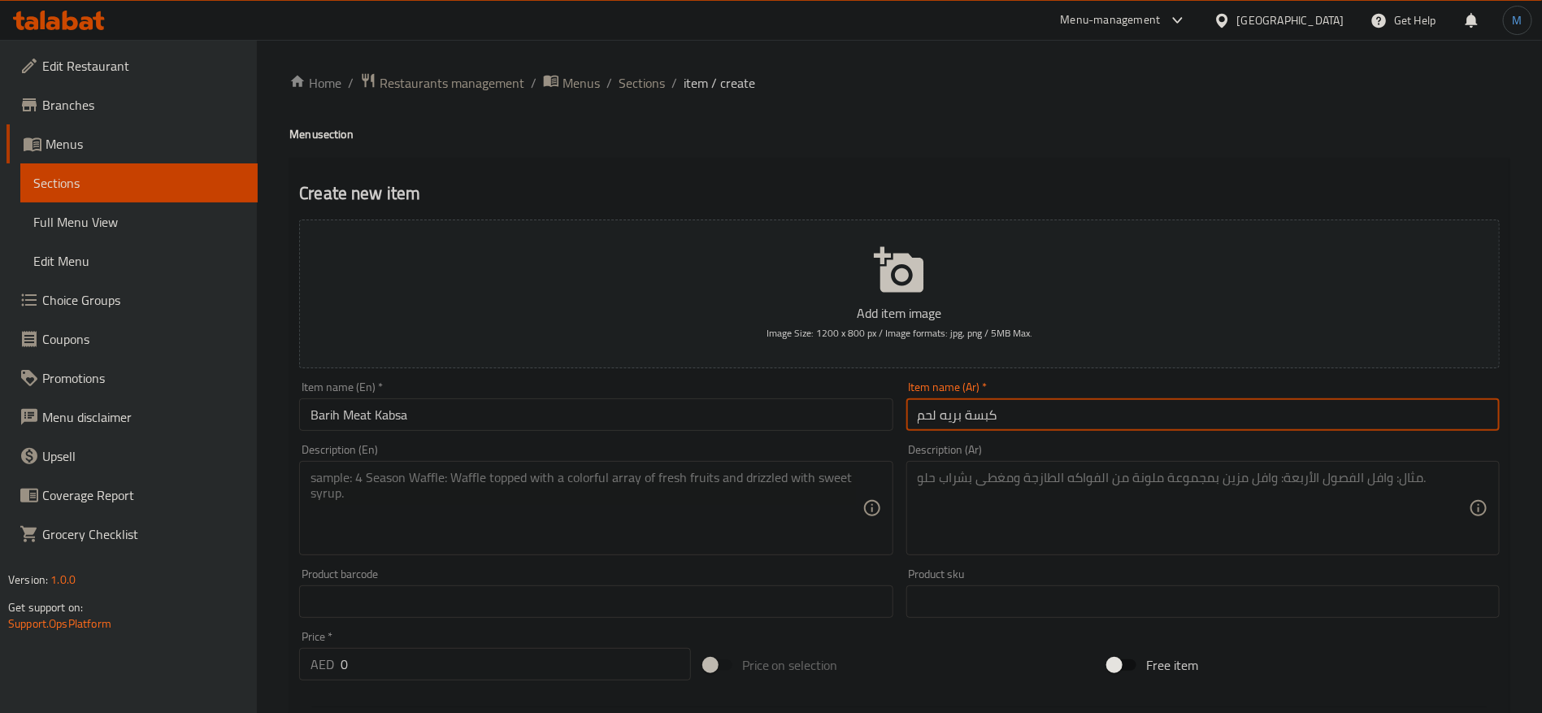
click at [990, 427] on input "كبسة بريه لحم" at bounding box center [1202, 414] width 593 height 33
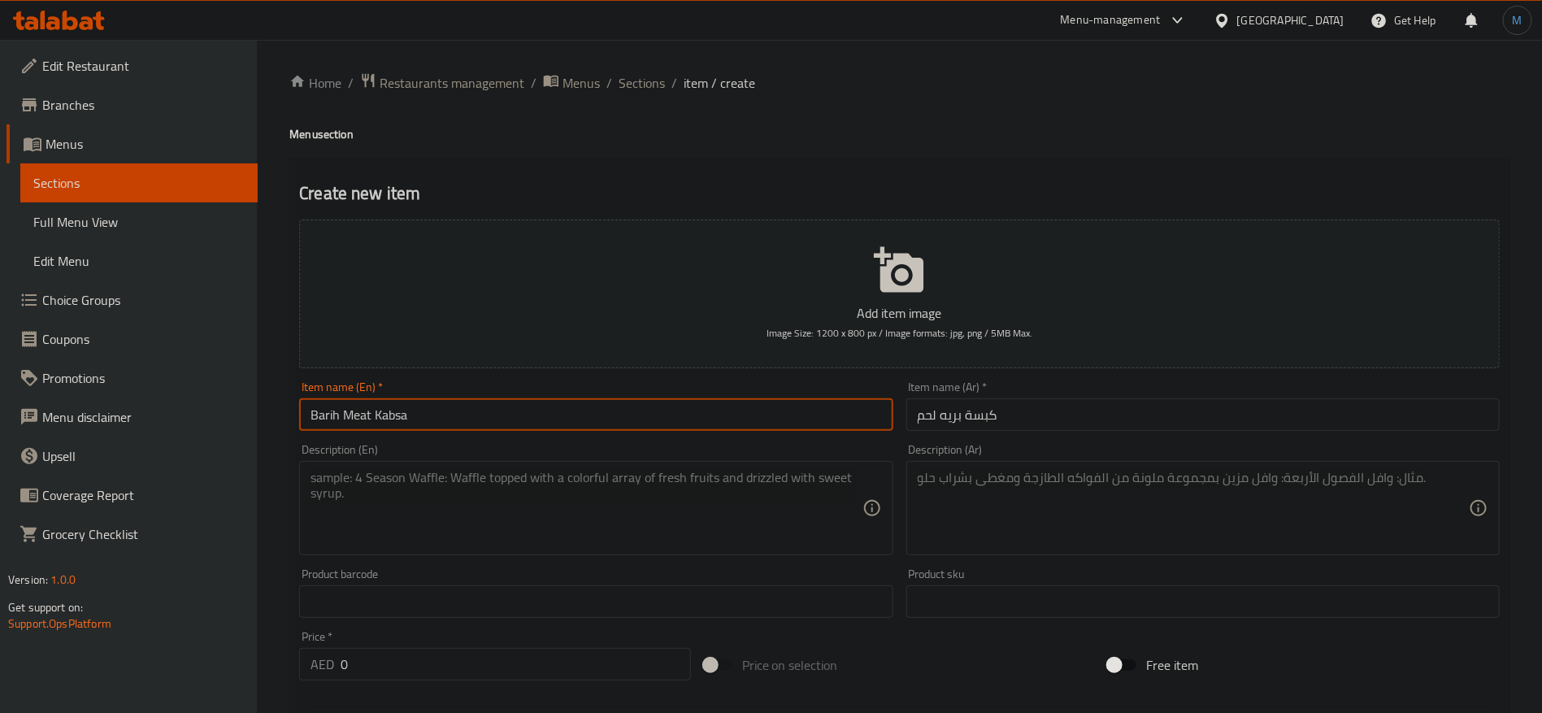
click at [473, 411] on input "Barih Meat Kabsa" at bounding box center [595, 414] width 593 height 33
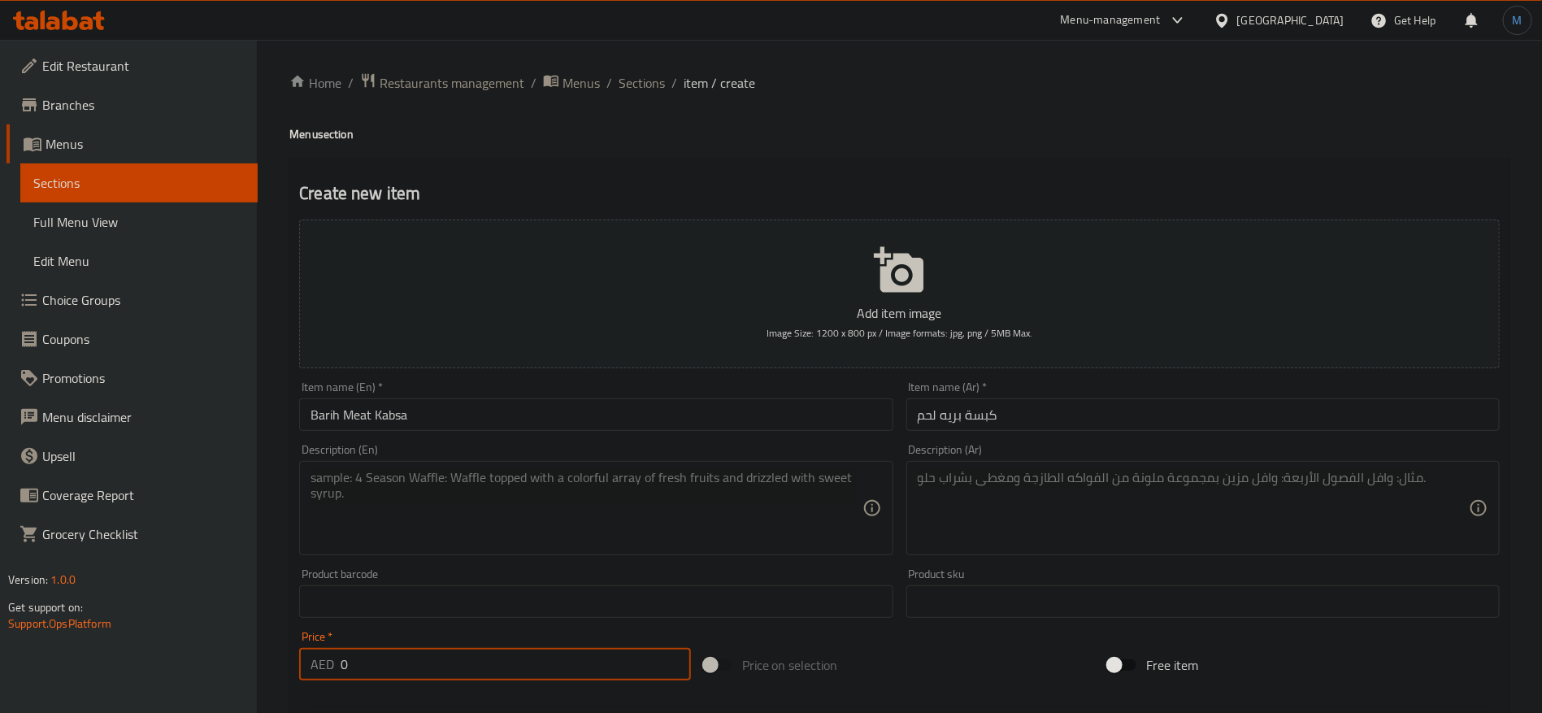
click at [490, 671] on input "0" at bounding box center [516, 664] width 350 height 33
paste input "95"
type input "95"
click at [1153, 484] on textarea at bounding box center [1193, 508] width 551 height 77
paste textarea "لحم طازج، أرز بسمتي، طماطم، معجون طماطم، بصل، بهارات الكبسة، فلفل حار"
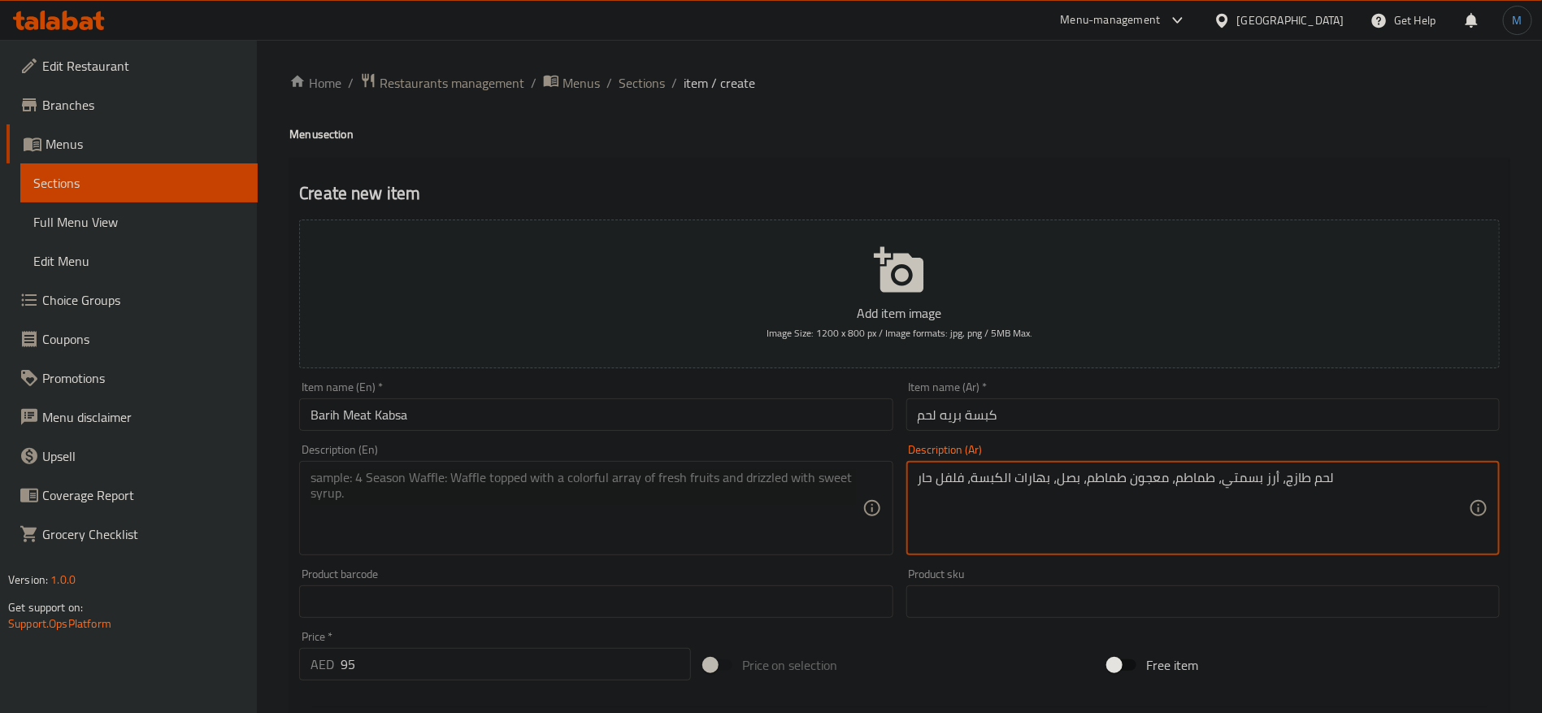
type textarea "لحم طازج، أرز بسمتي، طماطم، معجون طماطم، بصل، بهارات الكبسة، فلفل حار"
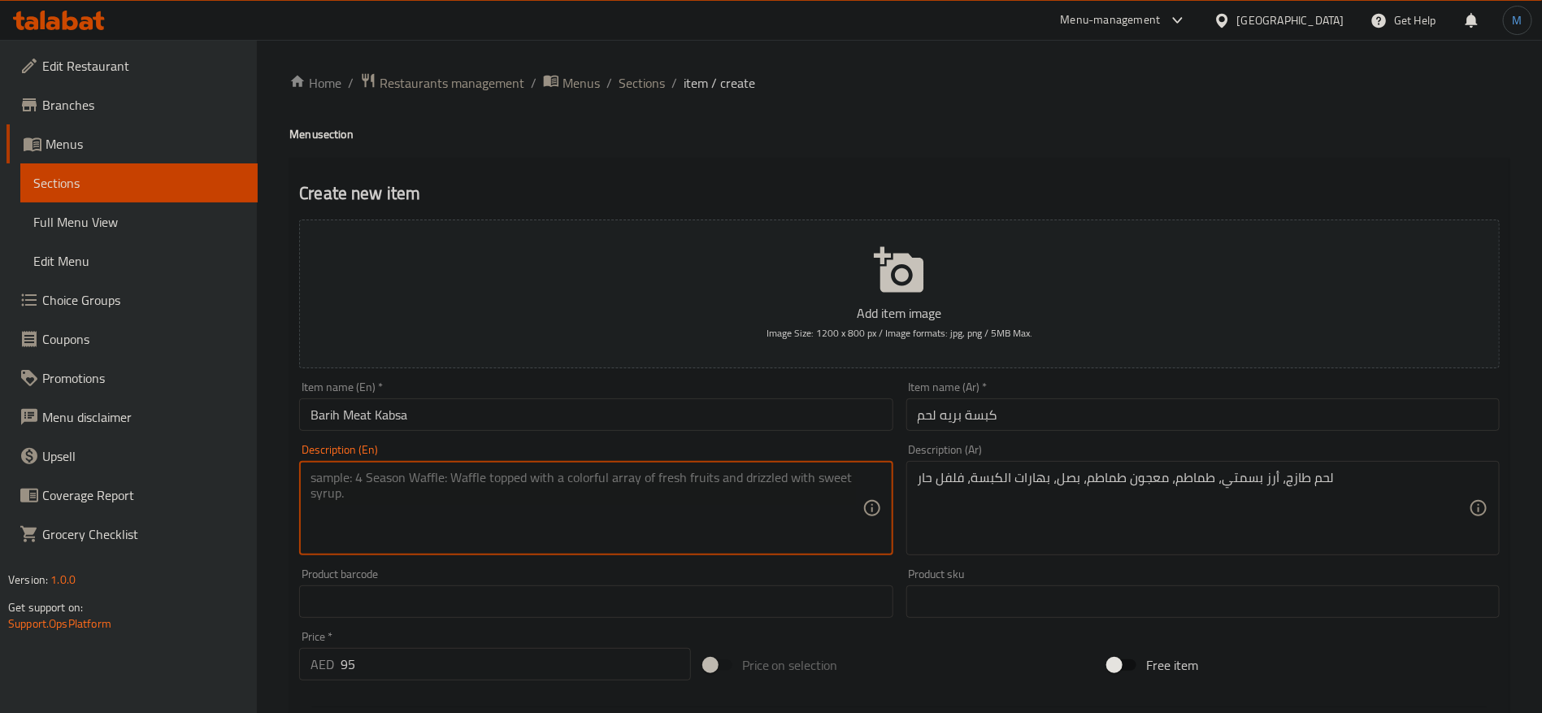
click at [689, 525] on textarea at bounding box center [586, 508] width 551 height 77
paste textarea "Fresh meat, basmati rice, tomatoes, tomato paste, onions, kabsa spices, hot pep…"
click at [715, 478] on textarea "Fresh meat, basmati rice, tomatoes, tomato paste, onions, kabsa spices, hot pep…" at bounding box center [586, 508] width 551 height 77
drag, startPoint x: 715, startPoint y: 478, endPoint x: 773, endPoint y: 471, distance: 58.1
click at [773, 471] on textarea "Fresh meat, basmati rice, tomatoes, tomato paste, onions, kabsa spices, hot pep…" at bounding box center [586, 508] width 551 height 77
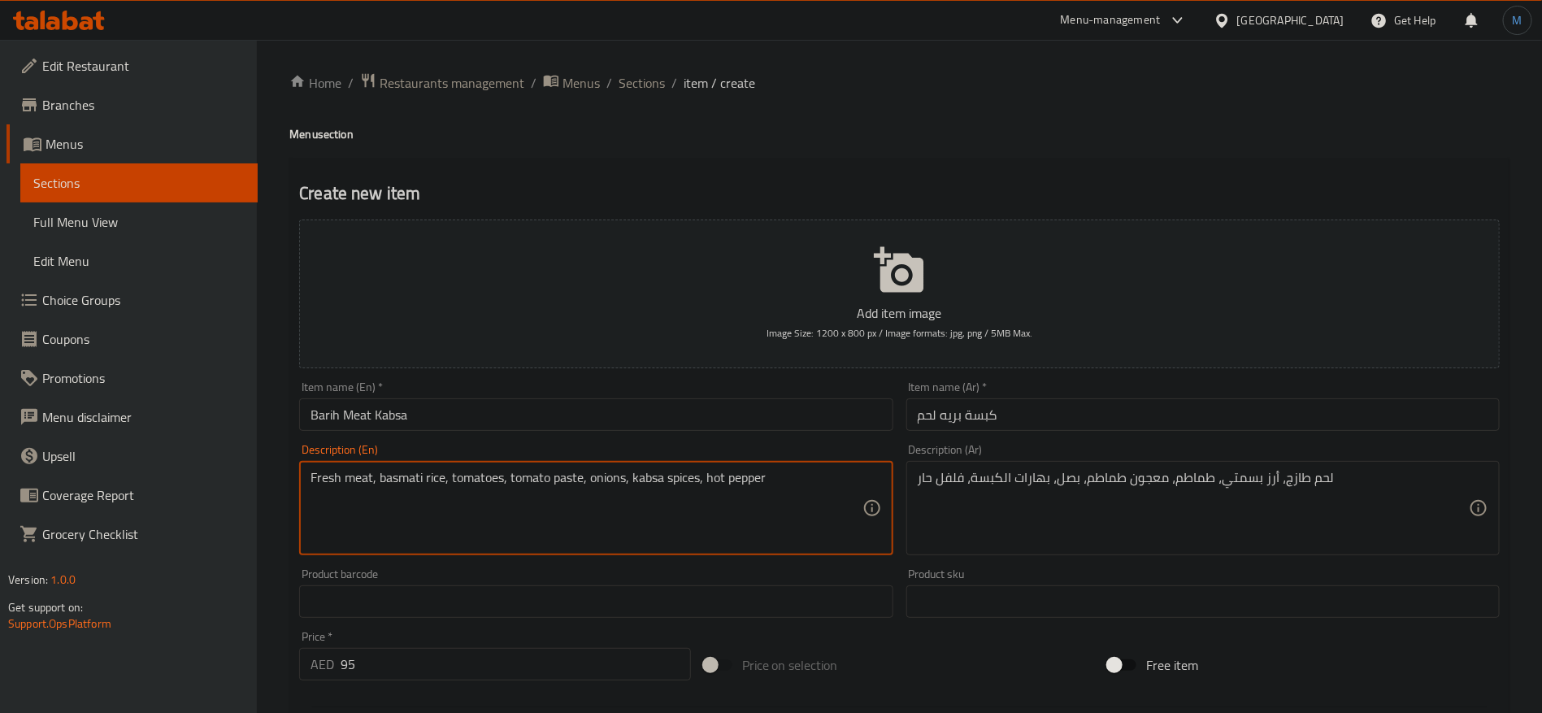
paste textarea "Chili"
type textarea "Fresh meat, basmati rice, tomatoes, tomato paste, onions, kabsa spices, Chili"
click at [650, 406] on input "Barih Meat Kabsa" at bounding box center [595, 414] width 593 height 33
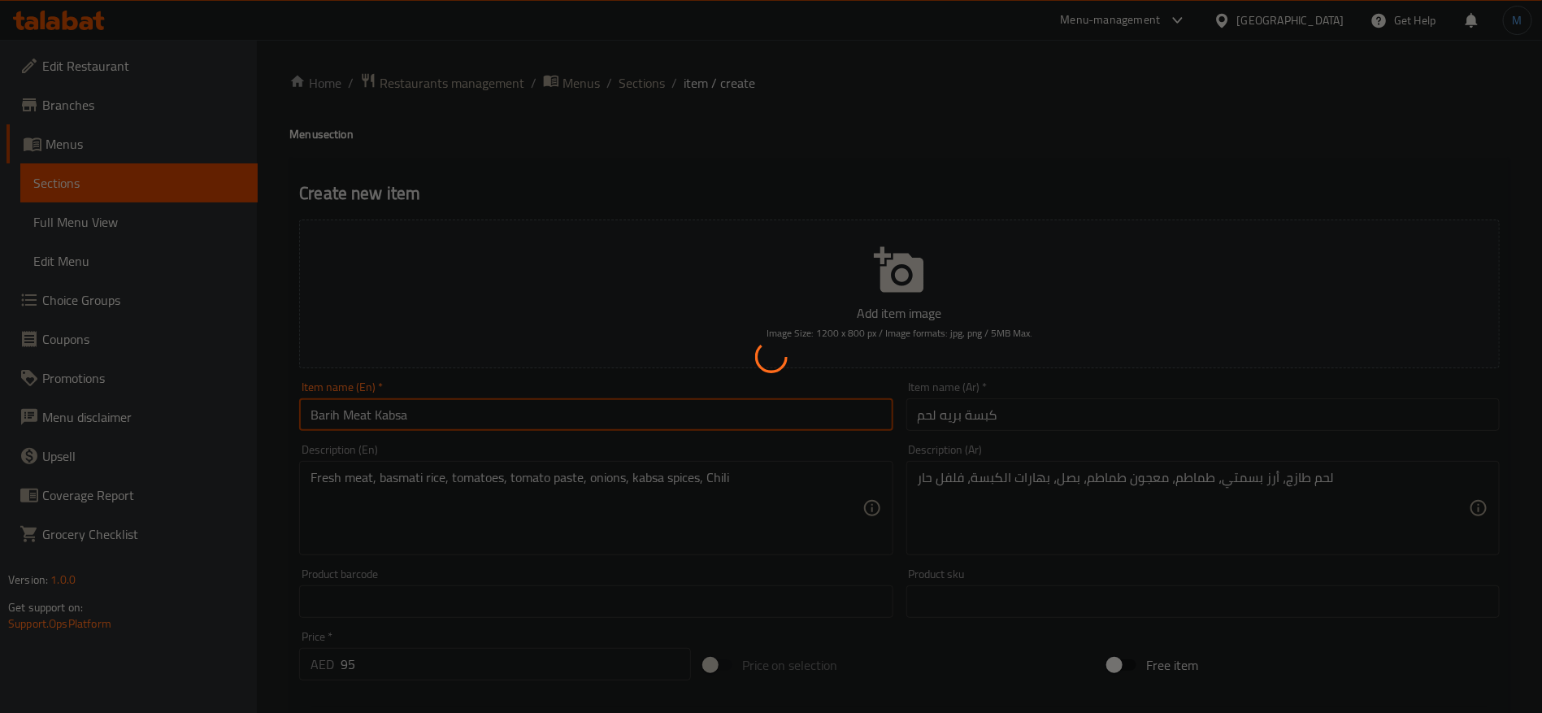
type input "0"
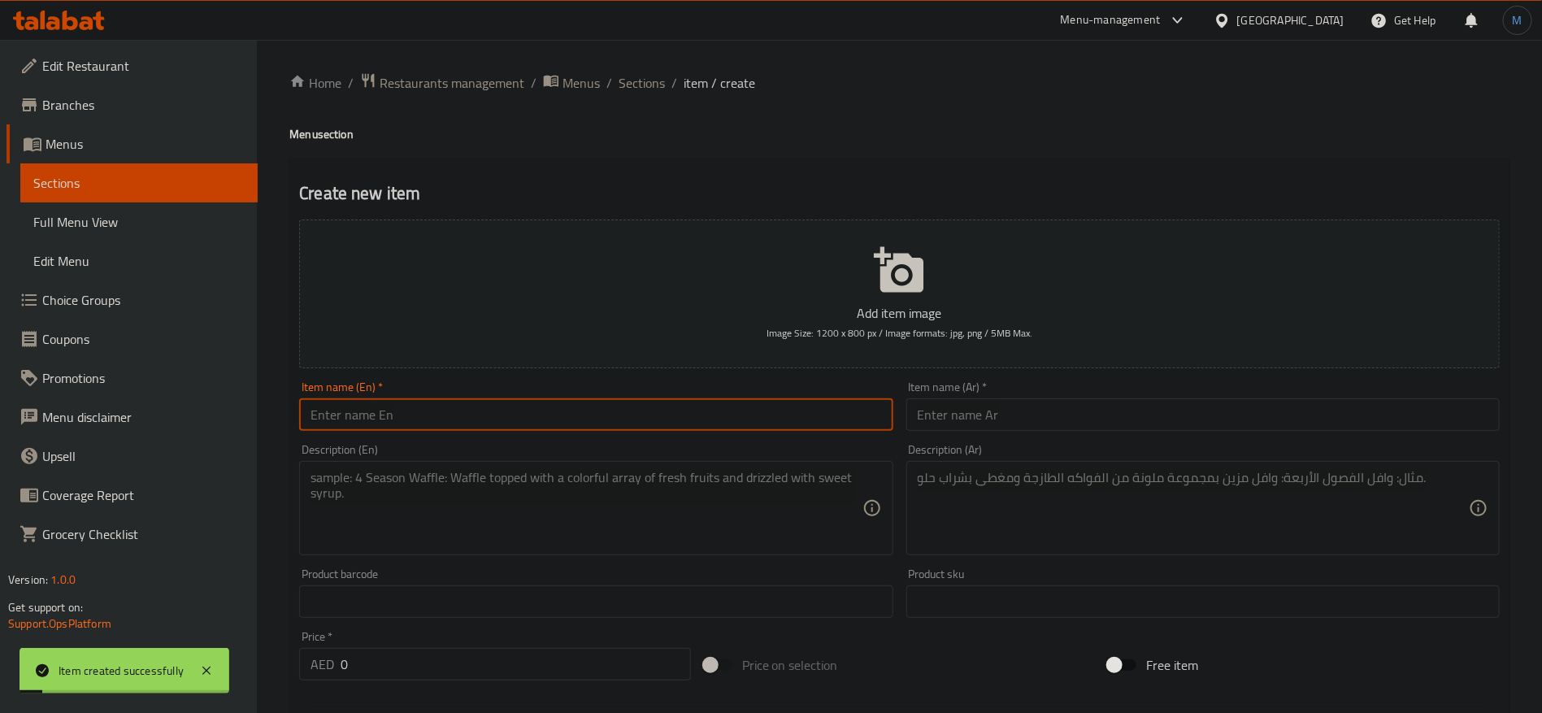
paste input "مظغوط حاشي"
click at [1039, 406] on input "text" at bounding box center [1202, 414] width 593 height 33
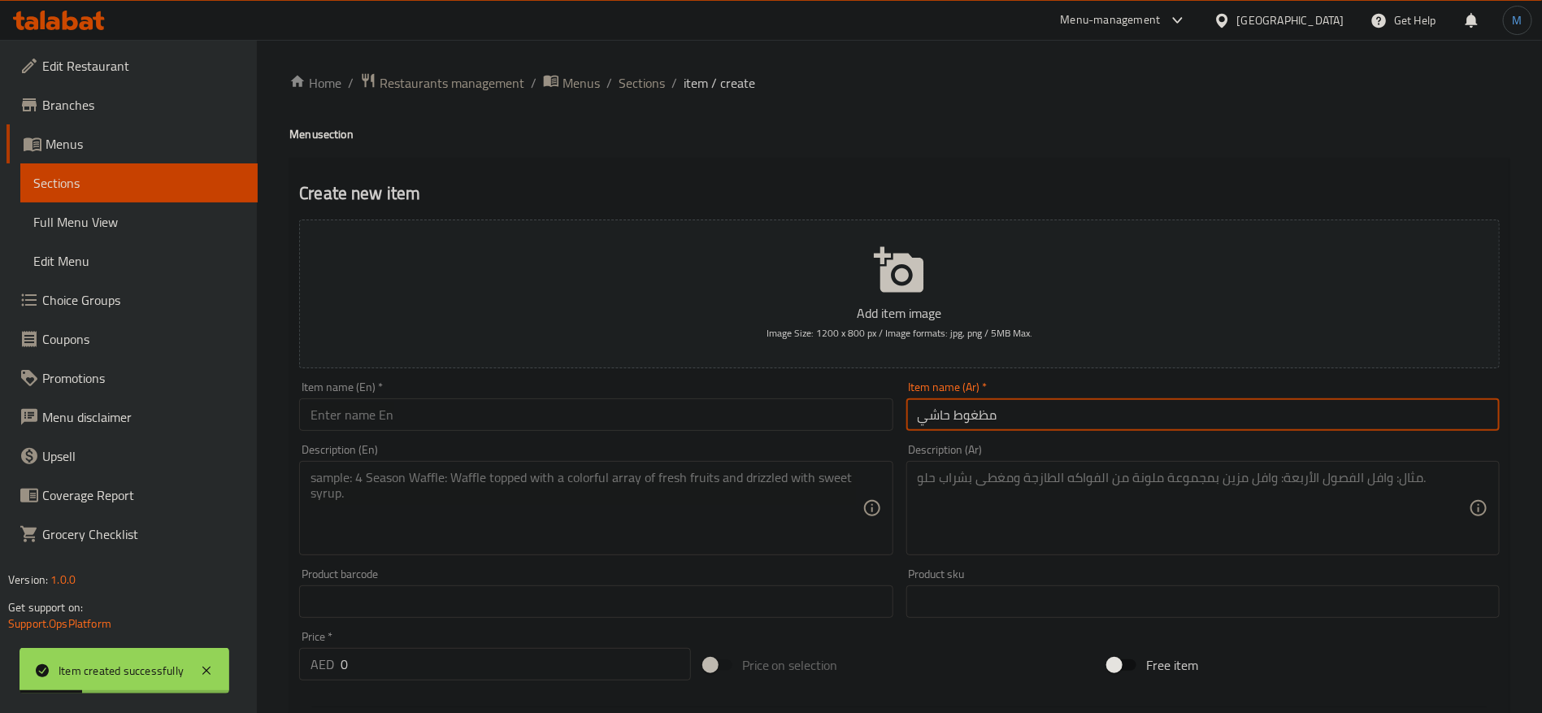
paste input "text"
type input "مضغوط حاشي"
click at [628, 429] on input "text" at bounding box center [595, 414] width 593 height 33
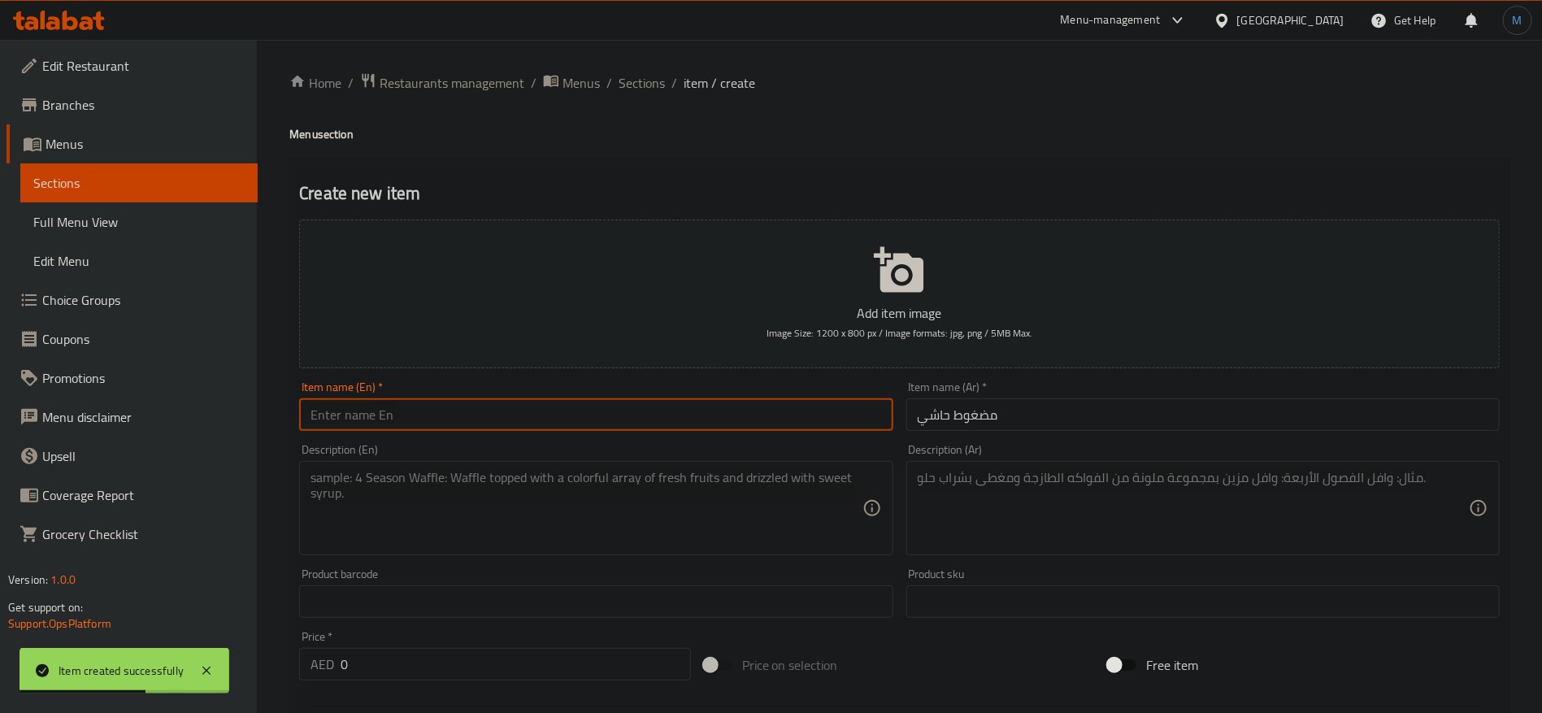
paste input "Hashi"
paste input "madghout"
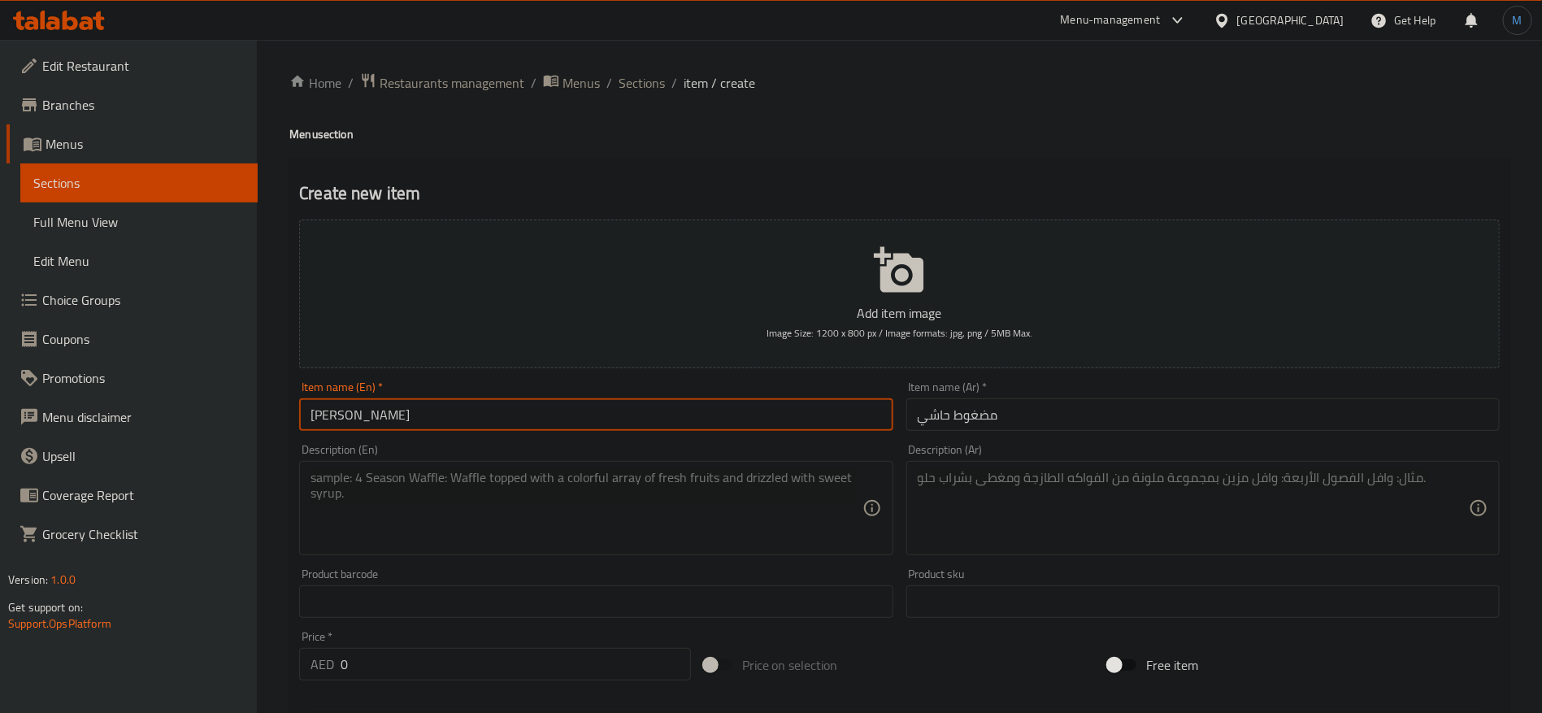
type input "[PERSON_NAME]"
click at [521, 673] on input "0" at bounding box center [516, 664] width 350 height 33
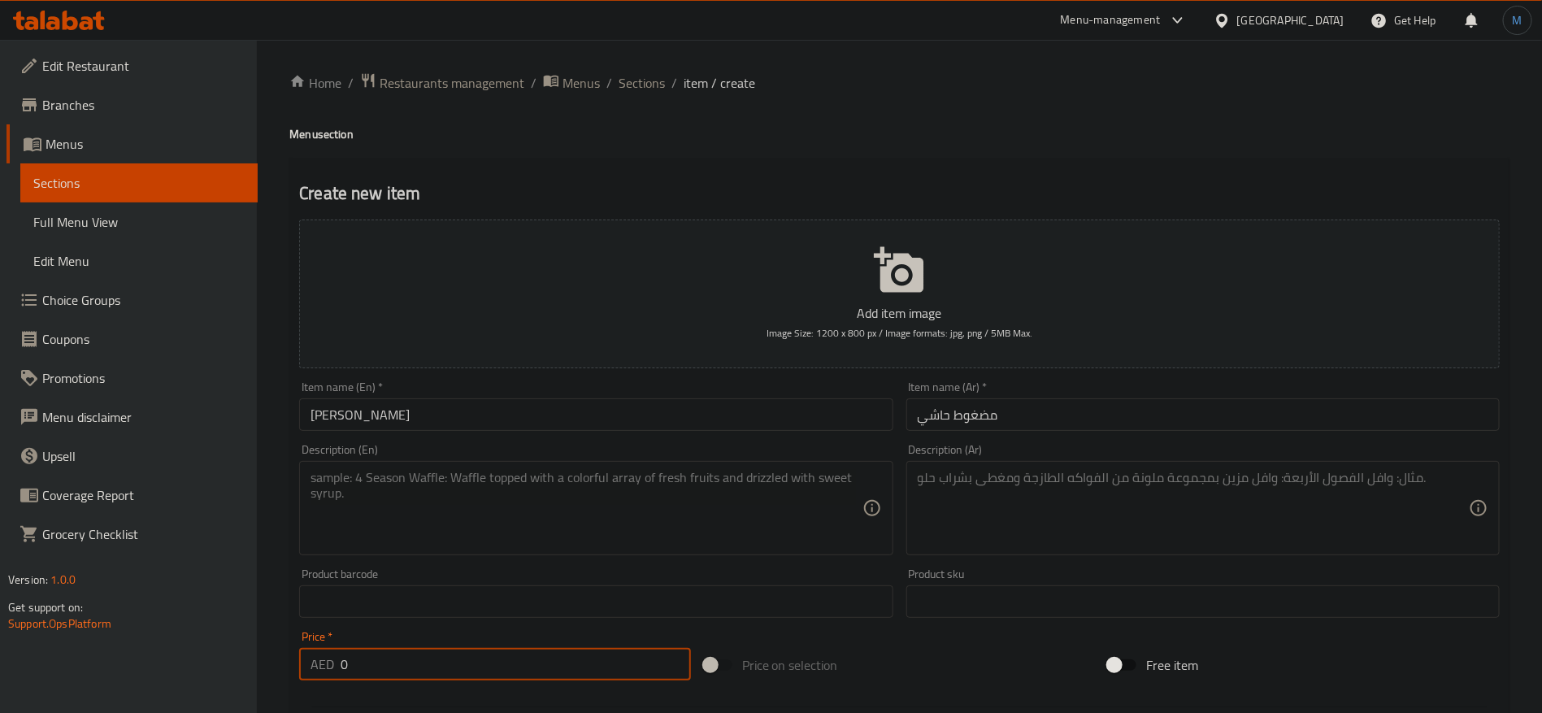
paste input "85"
type input "85"
click at [1159, 497] on textarea at bounding box center [1193, 508] width 551 height 77
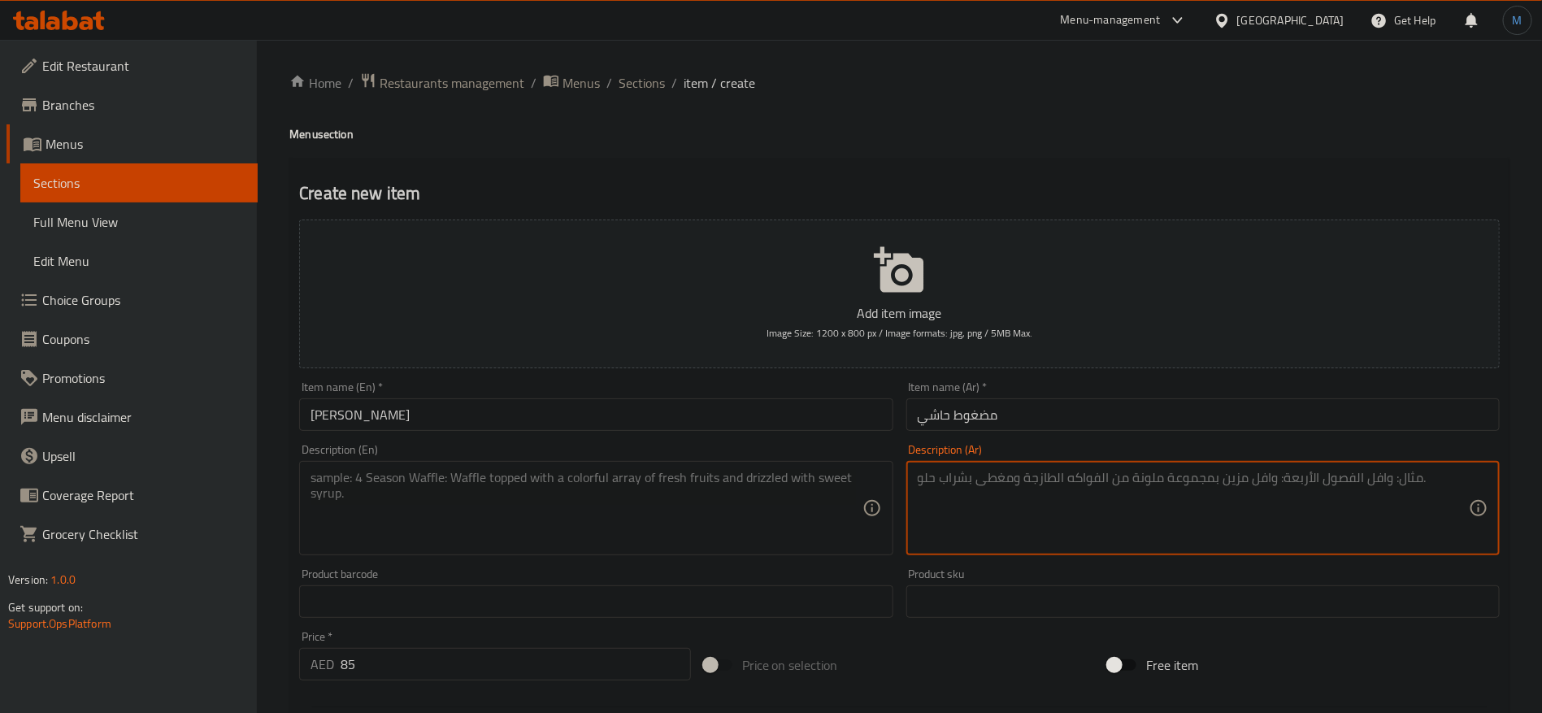
paste textarea "لحم حاشي )جمل صغير(، أرز بسمتي، طماطم، بصل، ثوم، بهارات خليجية"
paste textarea "جمل صغير"
type textarea "لحم حاشي جمل صغير، أرز بسمتي، طماطم، بصل، ثوم، بهارات خليجية"
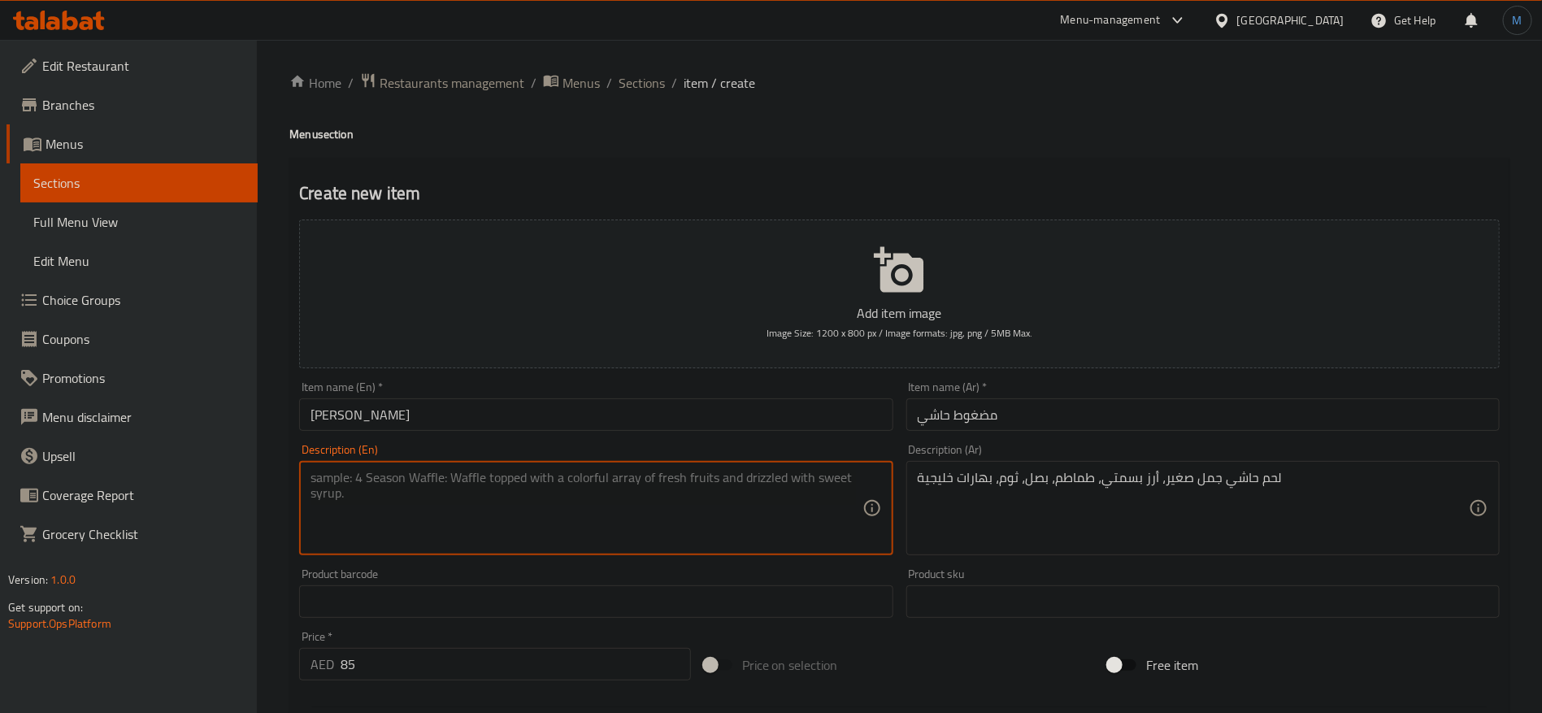
click at [645, 512] on textarea at bounding box center [586, 508] width 551 height 77
paste textarea "Baby camel stuffed meat, basmati rice, tomatoes, onions, garlic, and Gulf spices"
click at [334, 412] on input "[PERSON_NAME]" at bounding box center [595, 414] width 593 height 33
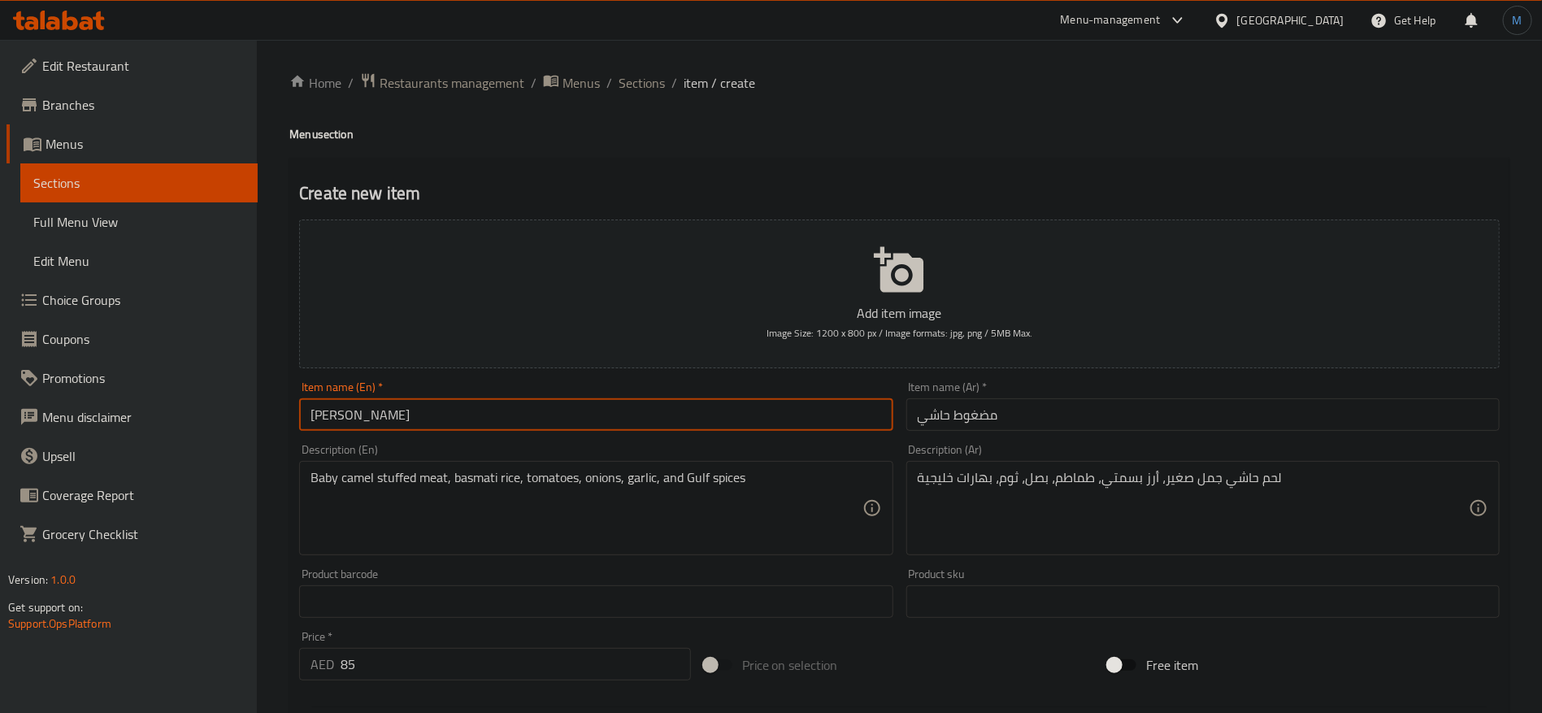
click at [334, 412] on input "[PERSON_NAME]" at bounding box center [595, 414] width 593 height 33
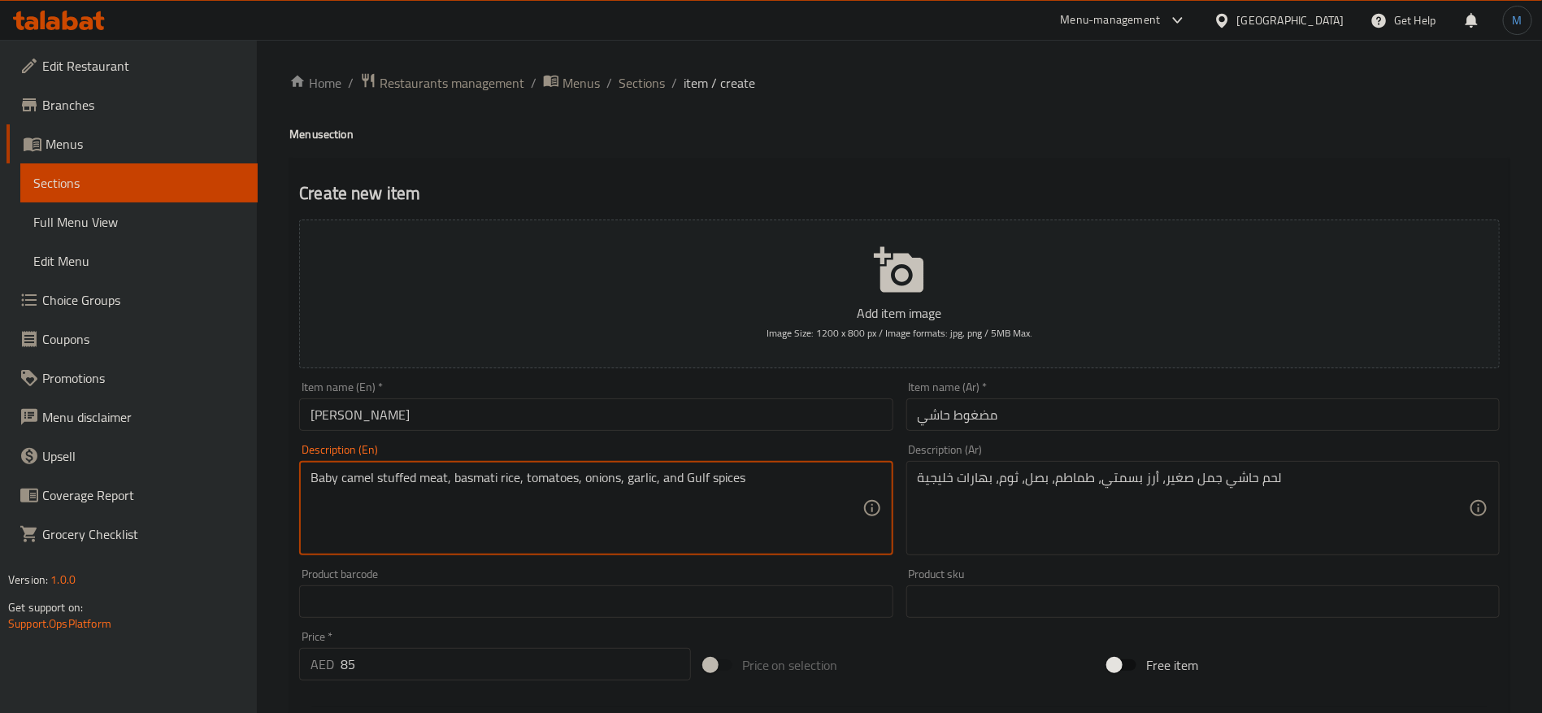
click at [359, 486] on textarea "Baby camel stuffed meat, basmati rice, tomatoes, onions, garlic, and Gulf spices" at bounding box center [586, 508] width 551 height 77
click at [405, 478] on textarea "Baby camel stuffed meat, basmati rice, tomatoes, onions, garlic, and Gulf spices" at bounding box center [586, 508] width 551 height 77
paste textarea "Hashi"
click at [328, 484] on textarea "Baby camel Hashi meat, basmati rice, tomatoes, onions, garlic, and Gulf spices" at bounding box center [586, 508] width 551 height 77
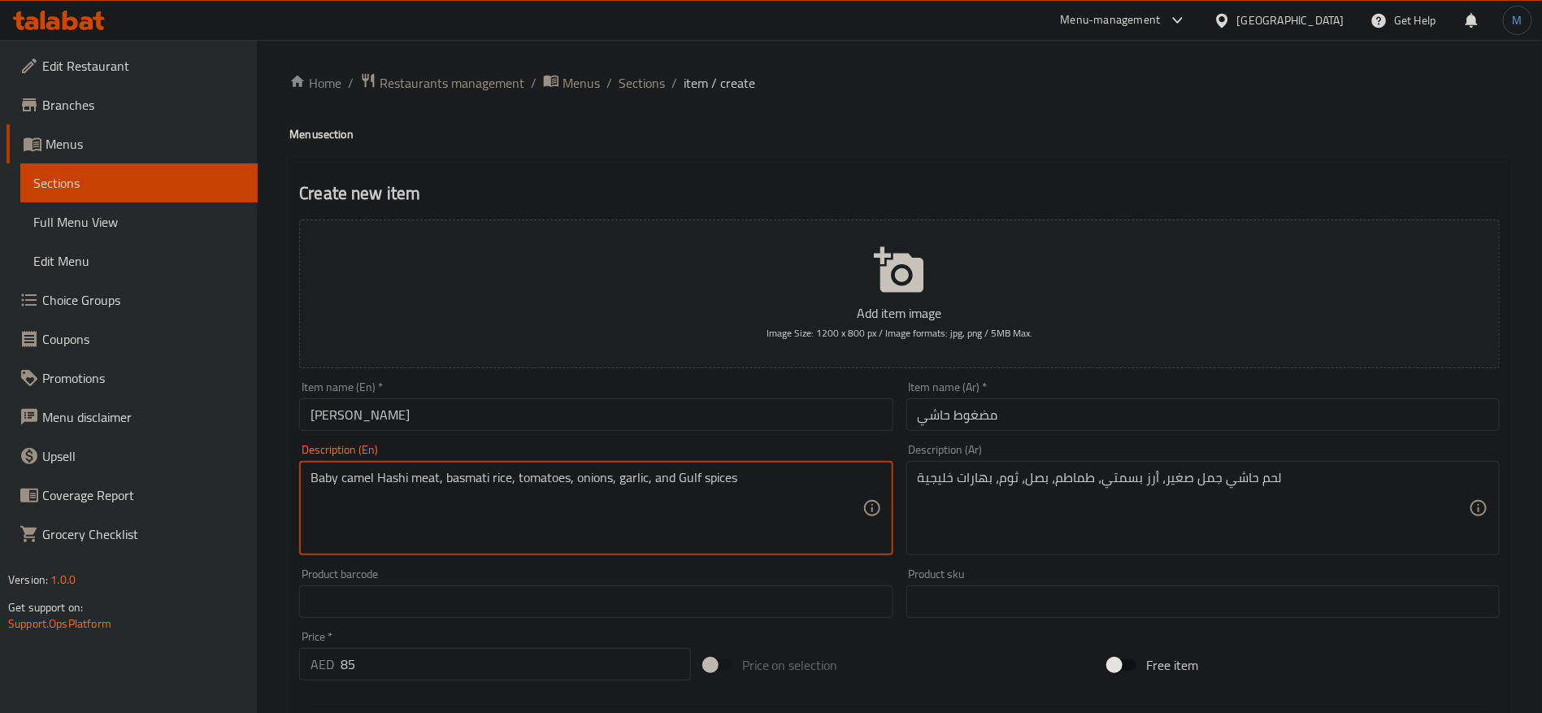
click at [328, 484] on textarea "Baby camel Hashi meat, basmati rice, tomatoes, onions, garlic, and Gulf spices" at bounding box center [586, 508] width 551 height 77
type textarea "Small camel Hashi meat, basmati rice, tomatoes, onions, garlic, and Gulf spices"
click at [668, 432] on div "Item name (En)   * [PERSON_NAME] Item name (En) *" at bounding box center [596, 406] width 606 height 63
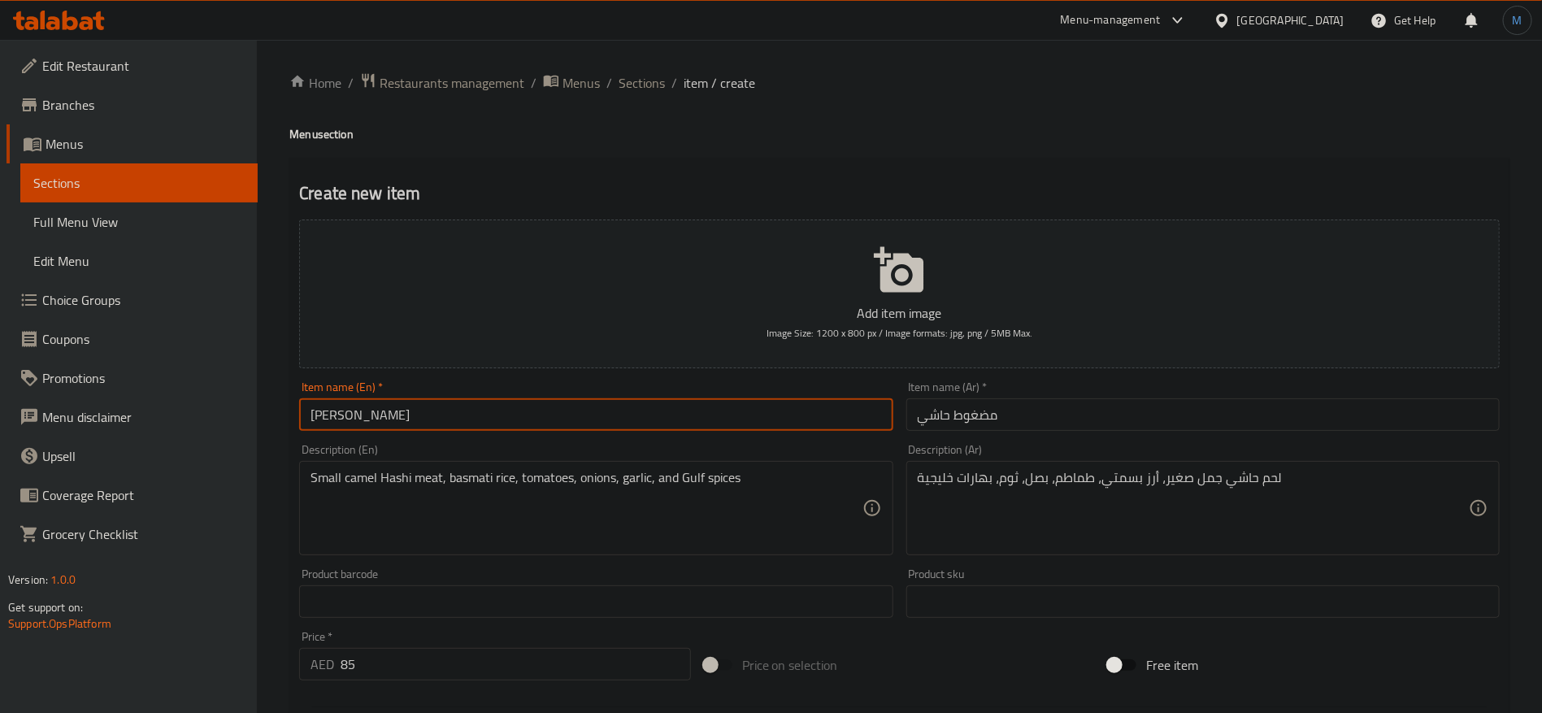
click at [671, 418] on input "[PERSON_NAME]" at bounding box center [595, 414] width 593 height 33
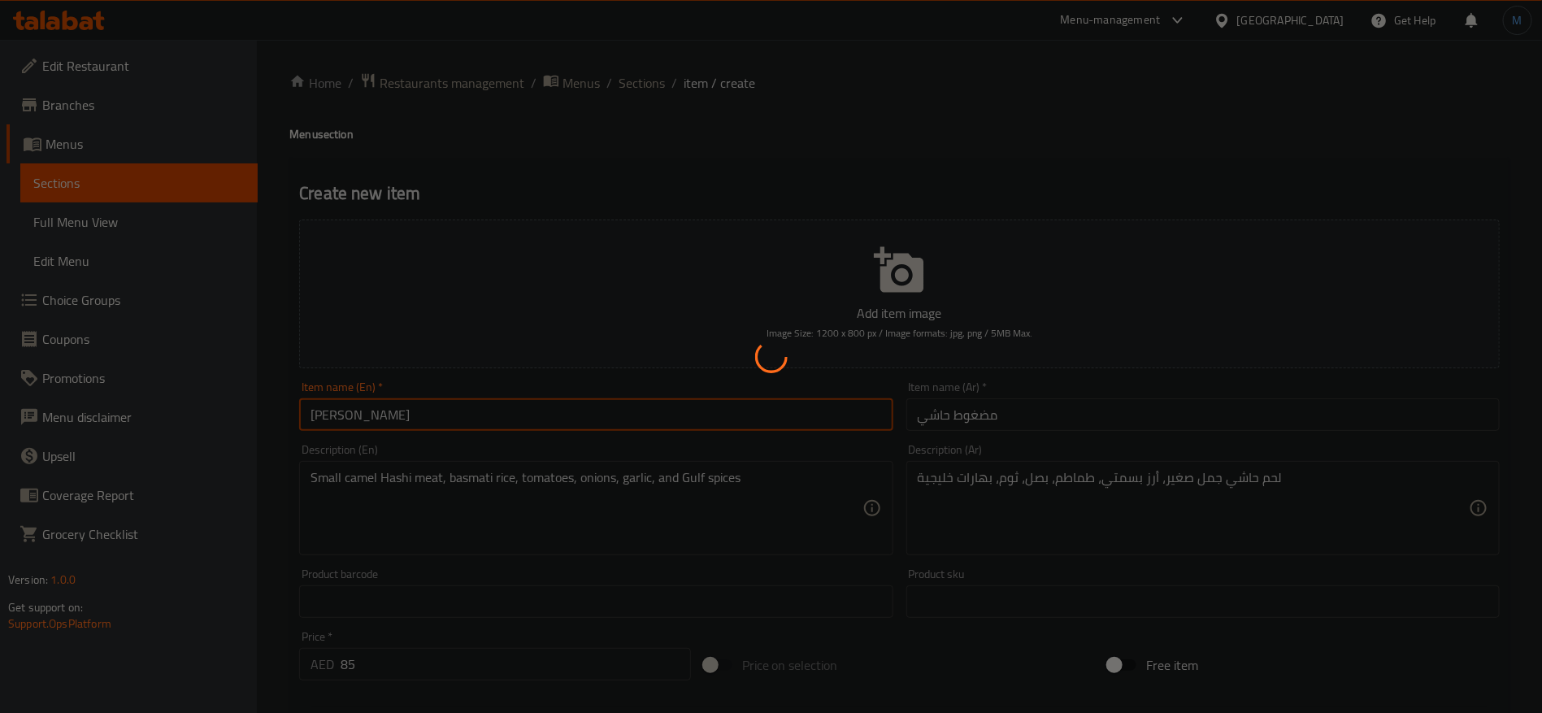
type input "0"
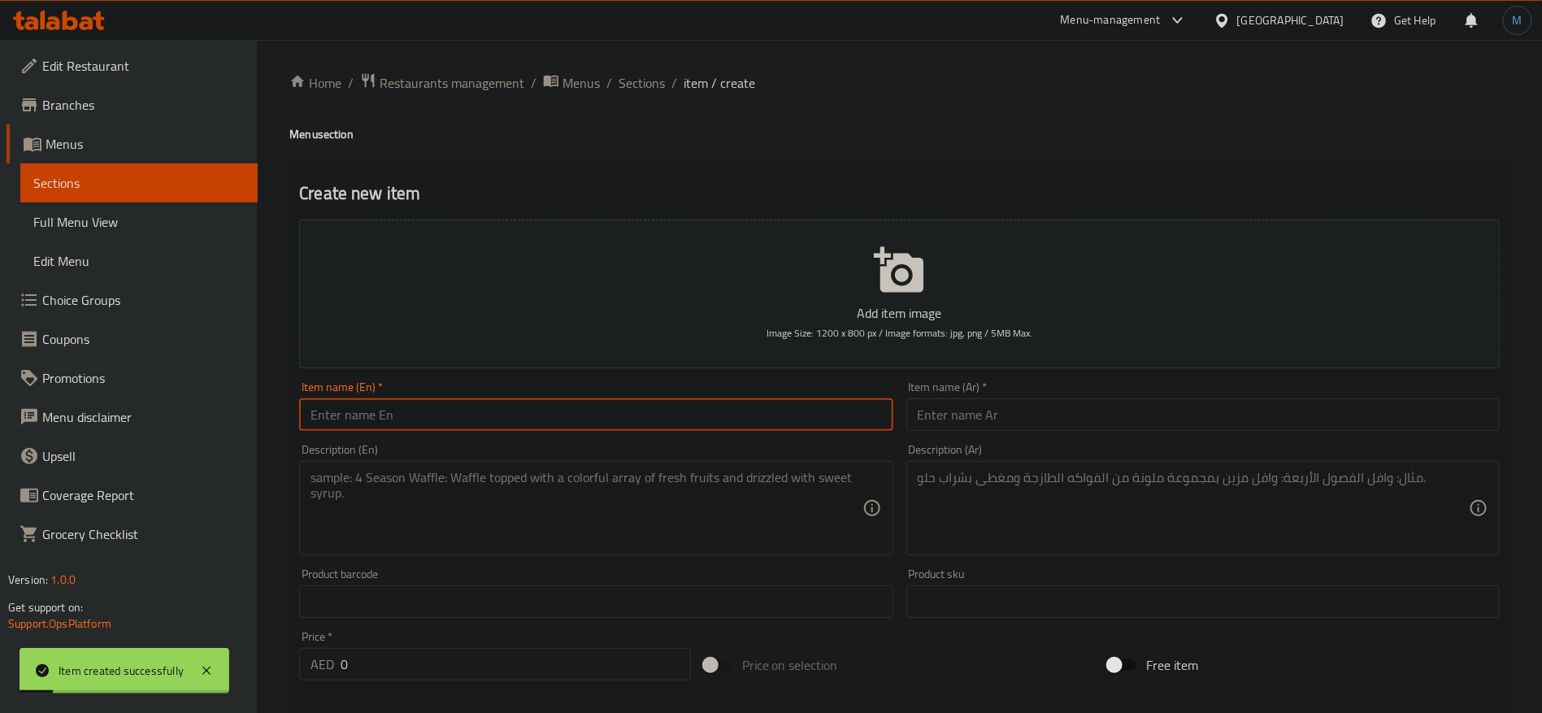
click at [952, 422] on input "text" at bounding box center [1202, 414] width 593 height 33
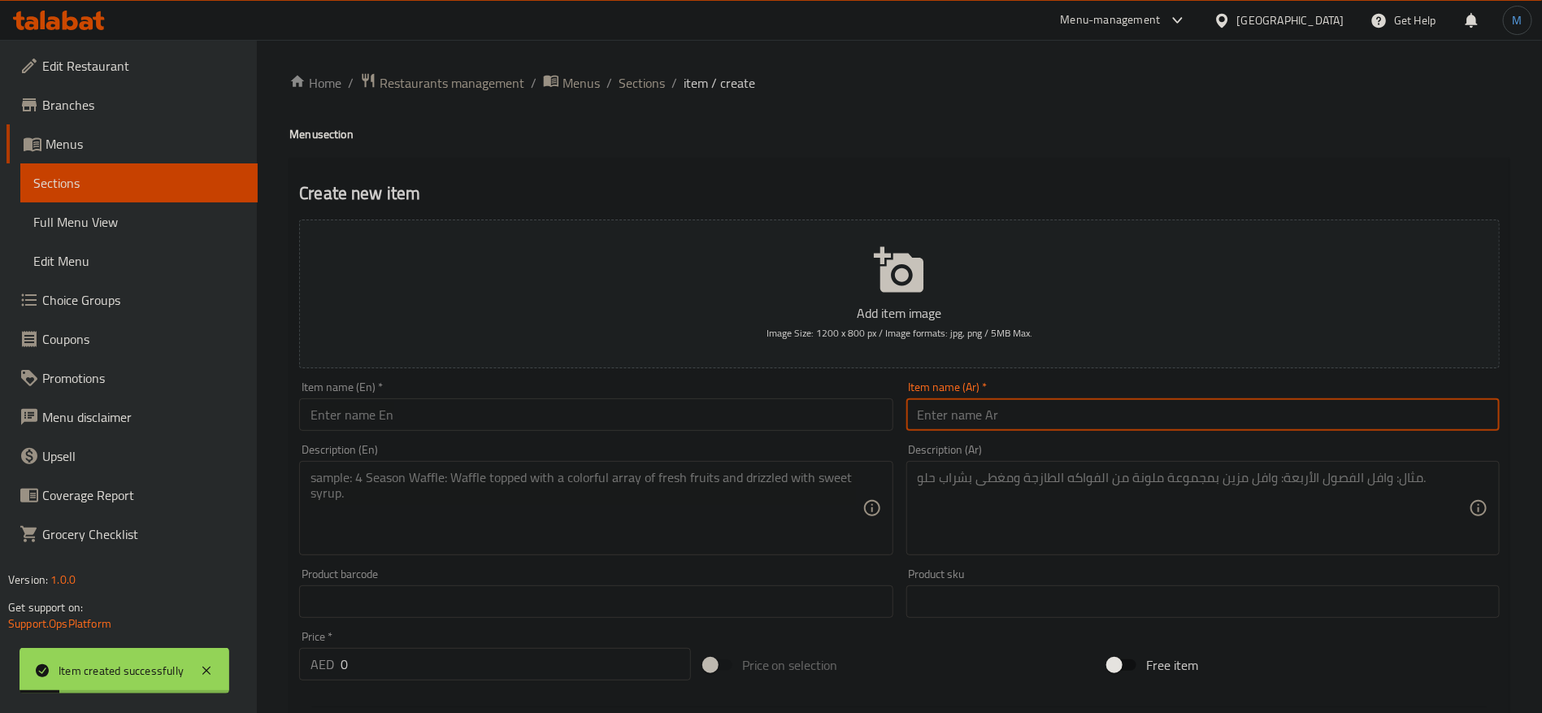
paste input "كبسة [PERSON_NAME]"
type input "كبسة [PERSON_NAME]"
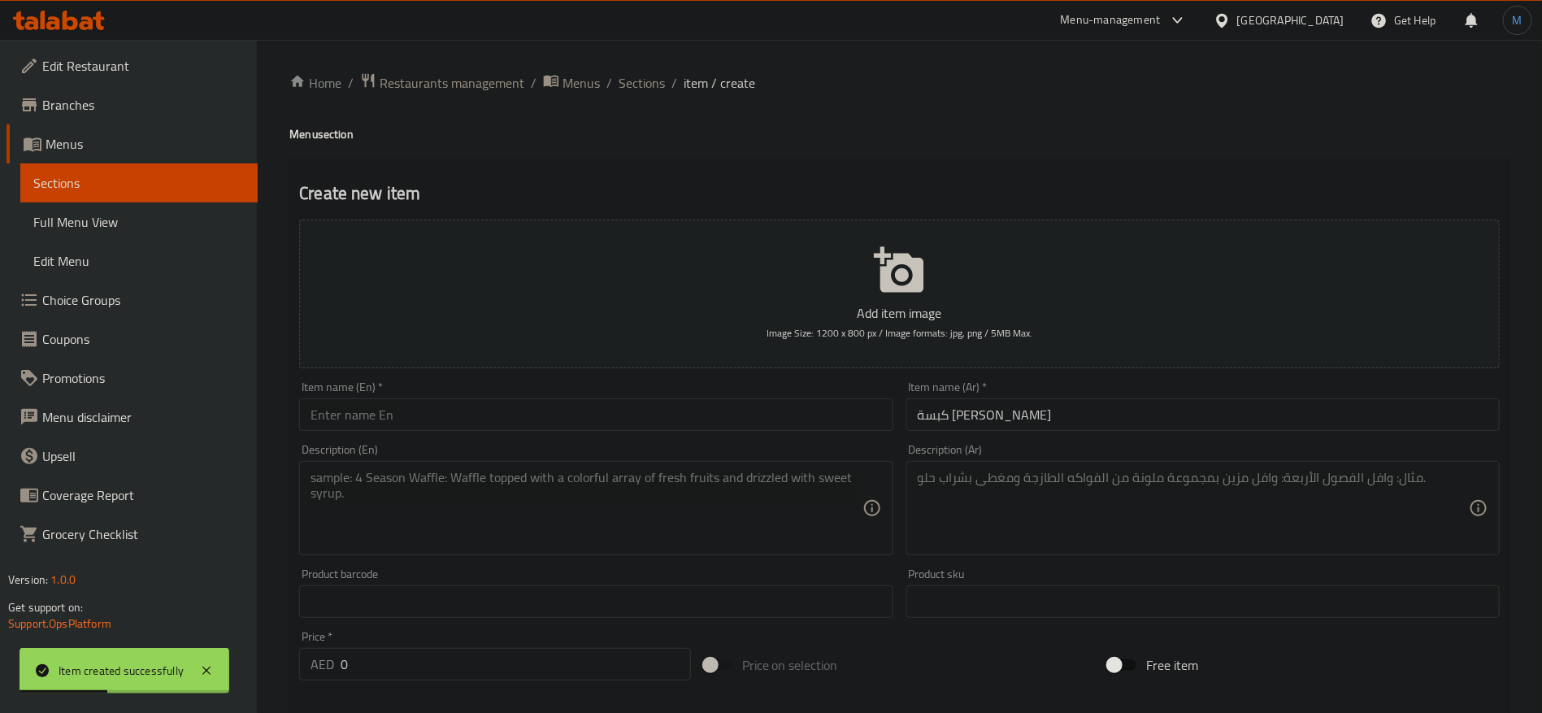
click at [568, 397] on div "Item name (En)   * Item name (En) *" at bounding box center [595, 406] width 593 height 50
click at [567, 402] on input "text" at bounding box center [595, 414] width 593 height 33
paste input "Wild [PERSON_NAME]"
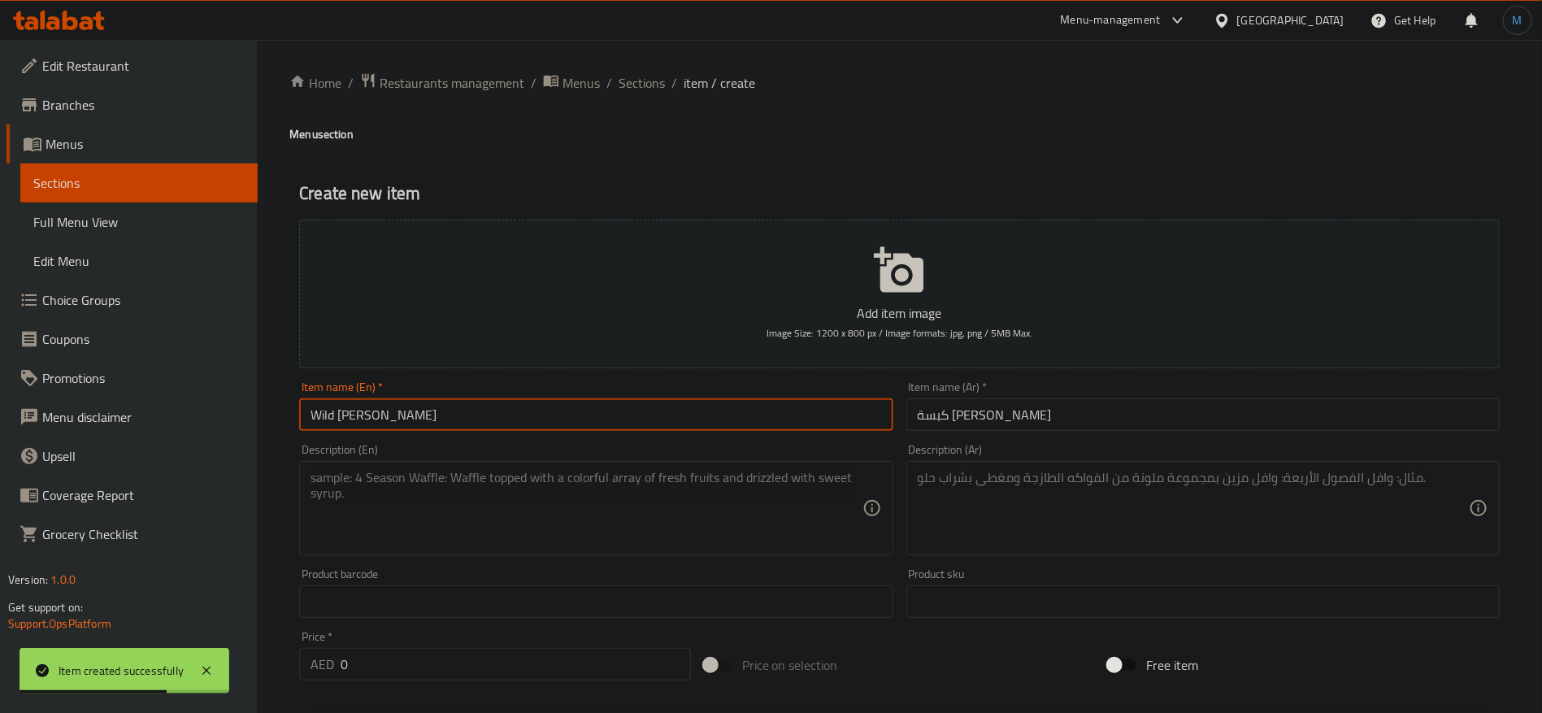
click at [389, 419] on input "Wild [PERSON_NAME]" at bounding box center [595, 414] width 593 height 33
paste input "i"
click at [318, 416] on input "Wild Kabsa Hashi" at bounding box center [595, 414] width 593 height 33
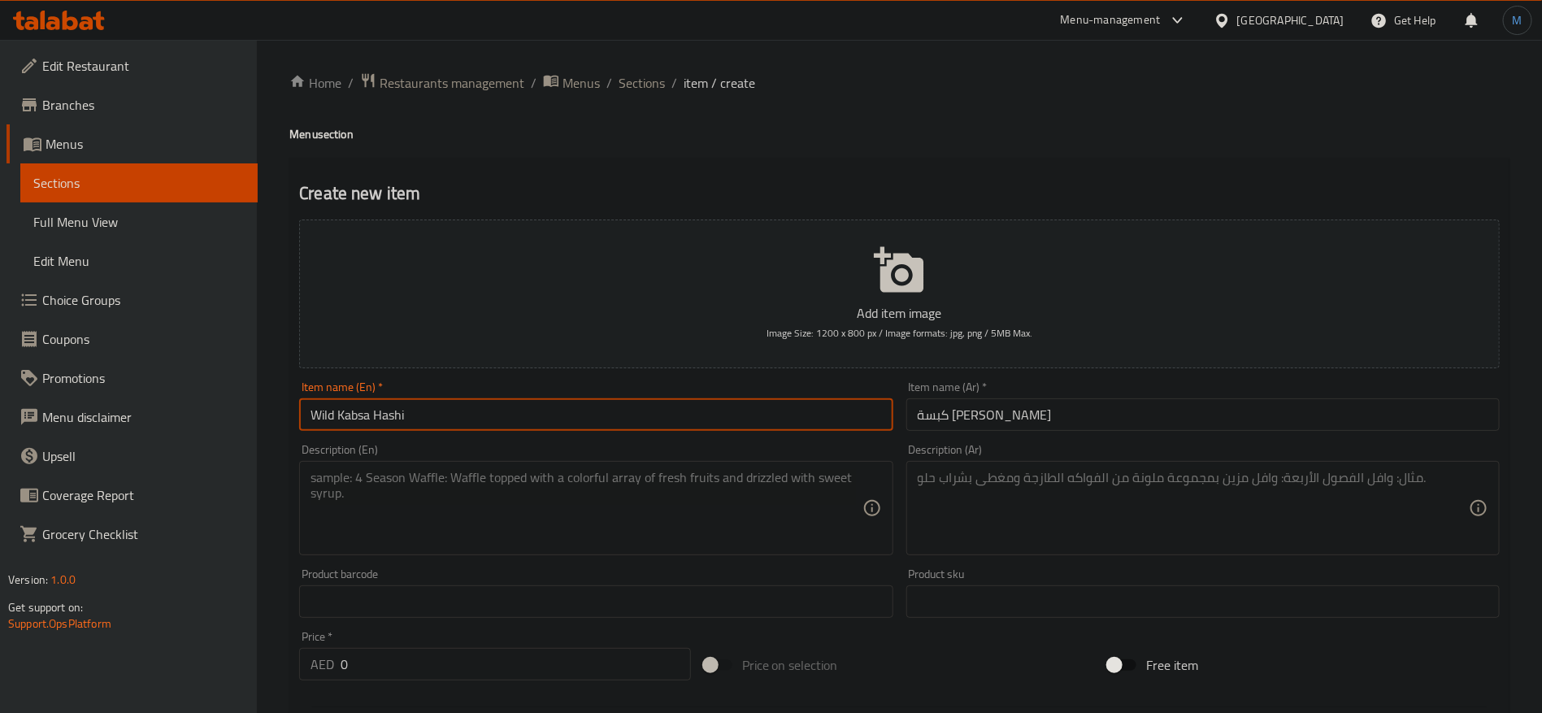
paste input "birih"
type input "[PERSON_NAME]"
click at [433, 664] on input "0" at bounding box center [516, 664] width 350 height 33
paste input "85"
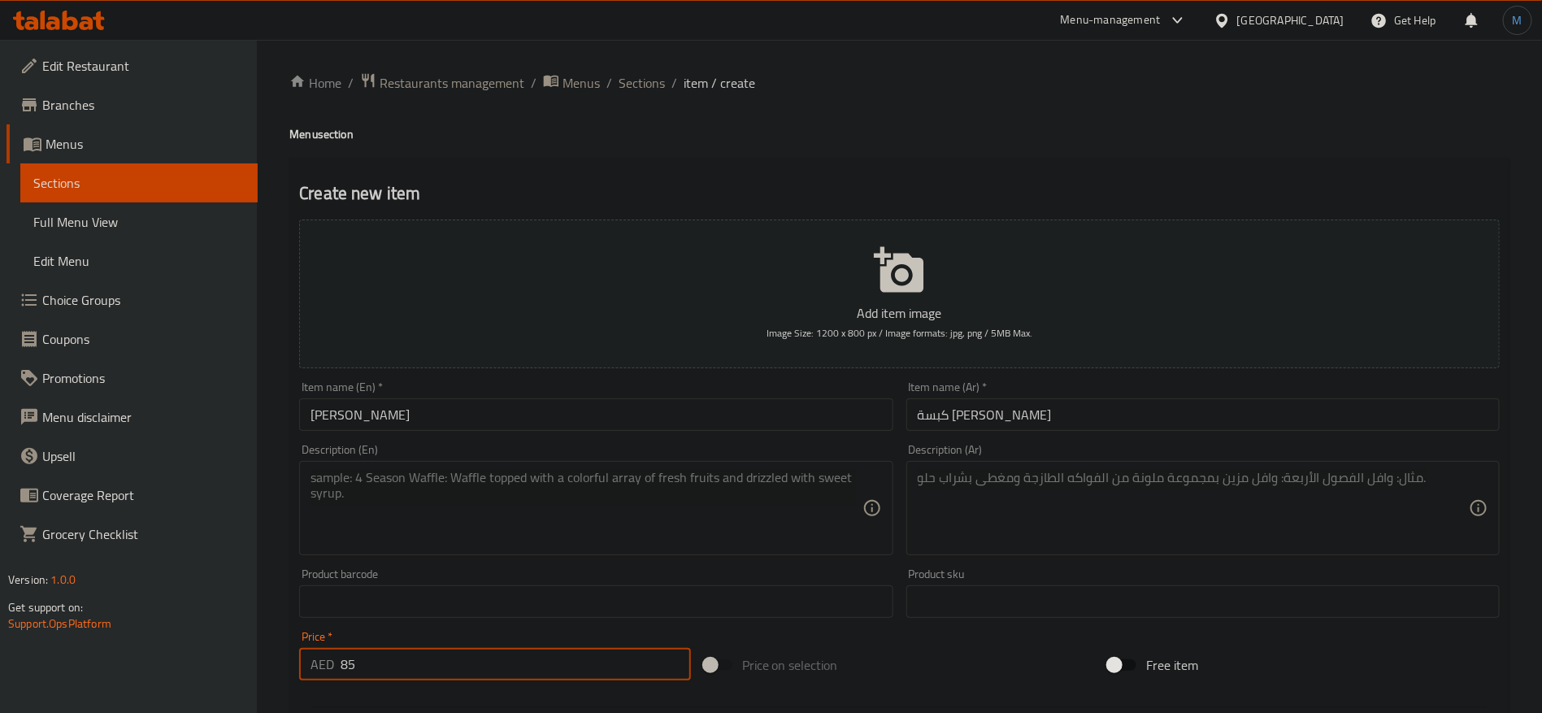
type input "85"
click at [1067, 491] on textarea at bounding box center [1193, 508] width 551 height 77
paste textarea "لحم حاشي، أرز بسمتي، طماطم، بصل، بهارات الكبسة، ليمون مجفف"
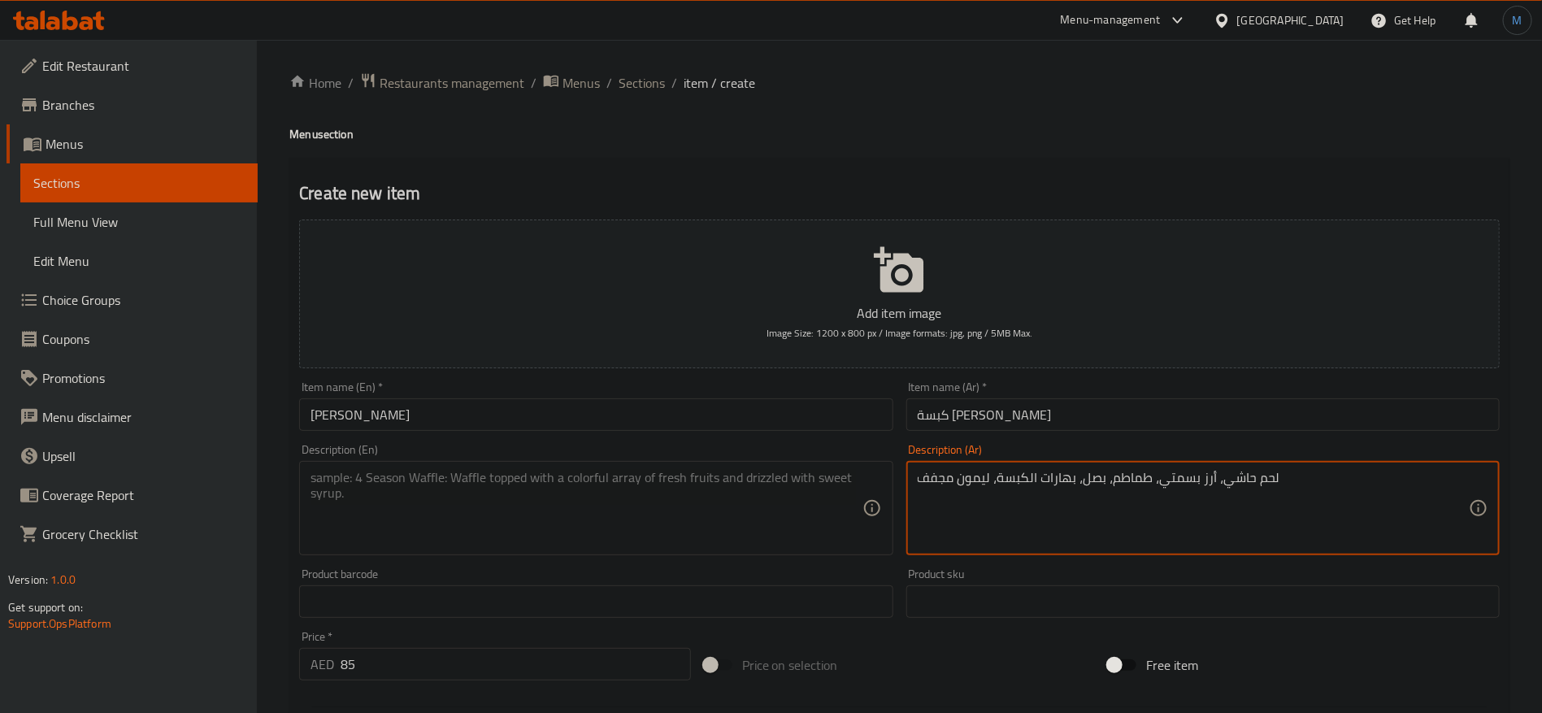
type textarea "لحم حاشي، أرز بسمتي، طماطم، بصل، بهارات الكبسة، ليمون مجفف"
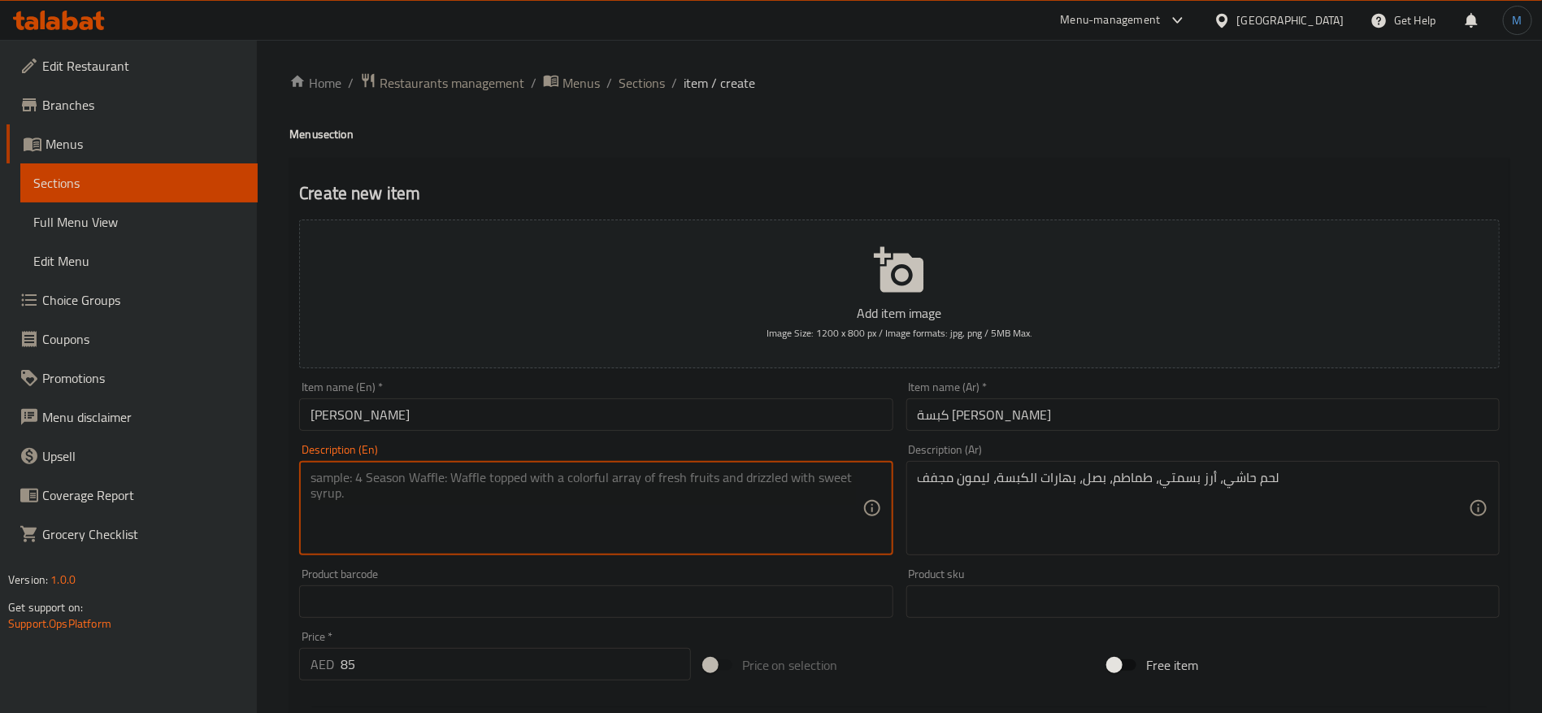
click at [493, 488] on textarea at bounding box center [586, 508] width 551 height 77
paste textarea "Hashee meat, basmati rice, tomatoes, onions, kabsa spices, dried lemon"
click at [404, 418] on input "[PERSON_NAME]" at bounding box center [595, 414] width 593 height 33
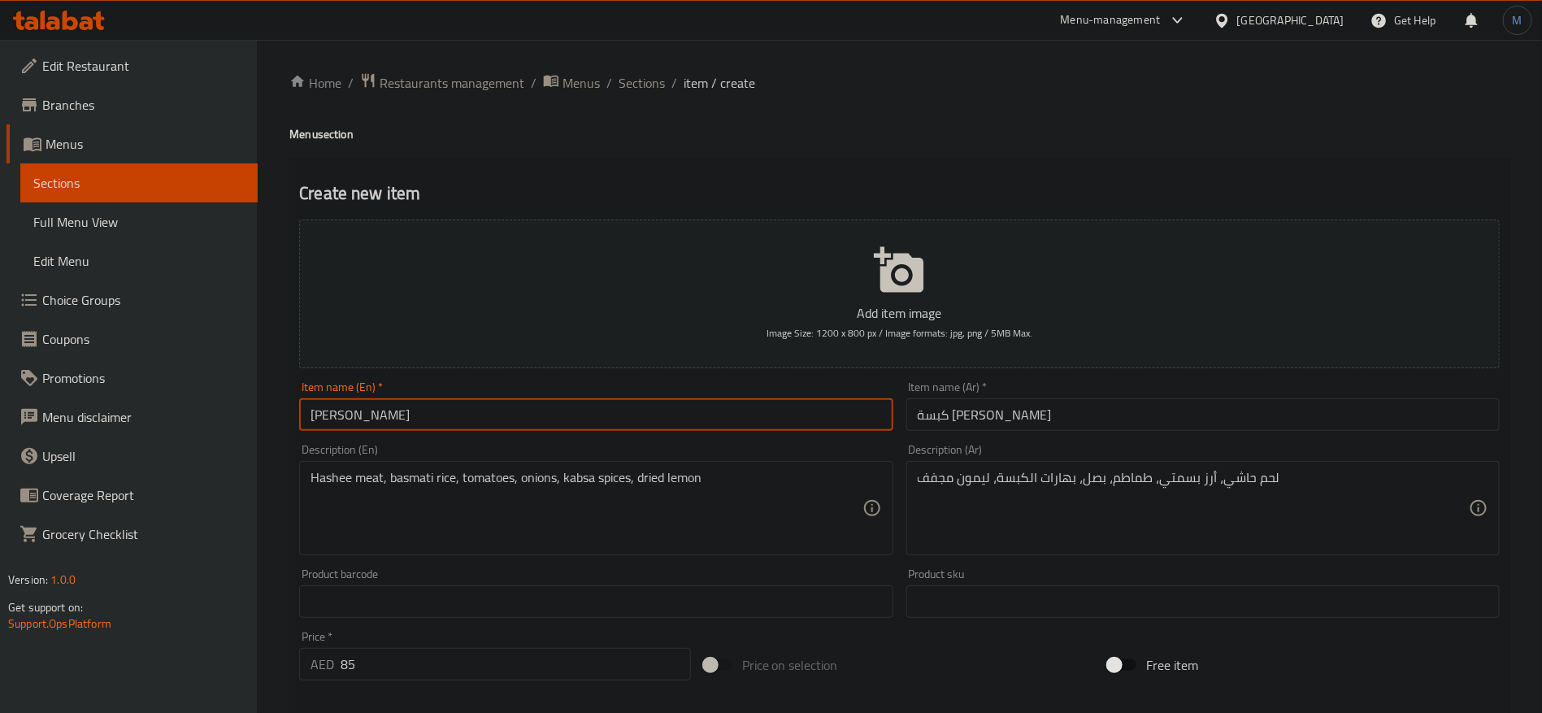
click at [404, 418] on input "[PERSON_NAME]" at bounding box center [595, 414] width 593 height 33
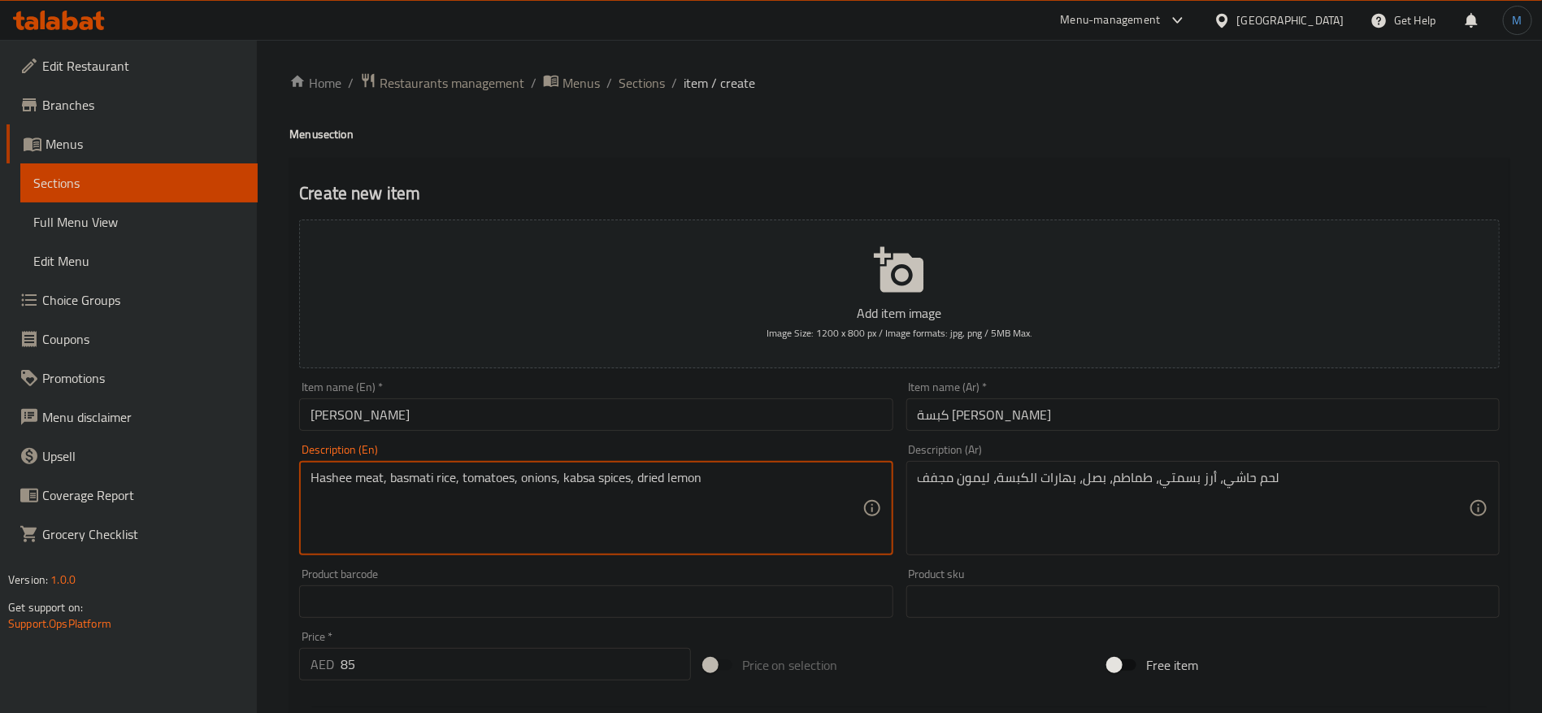
click at [344, 473] on textarea "Hashee meat, basmati rice, tomatoes, onions, kabsa spices, dried lemon" at bounding box center [586, 508] width 551 height 77
paste textarea "i"
type textarea "Hashi meat, basmati rice, tomatoes, onions, kabsa spices, dried lemon"
click at [580, 432] on div "Item name (En)   * [PERSON_NAME] Item name (En) *" at bounding box center [596, 406] width 606 height 63
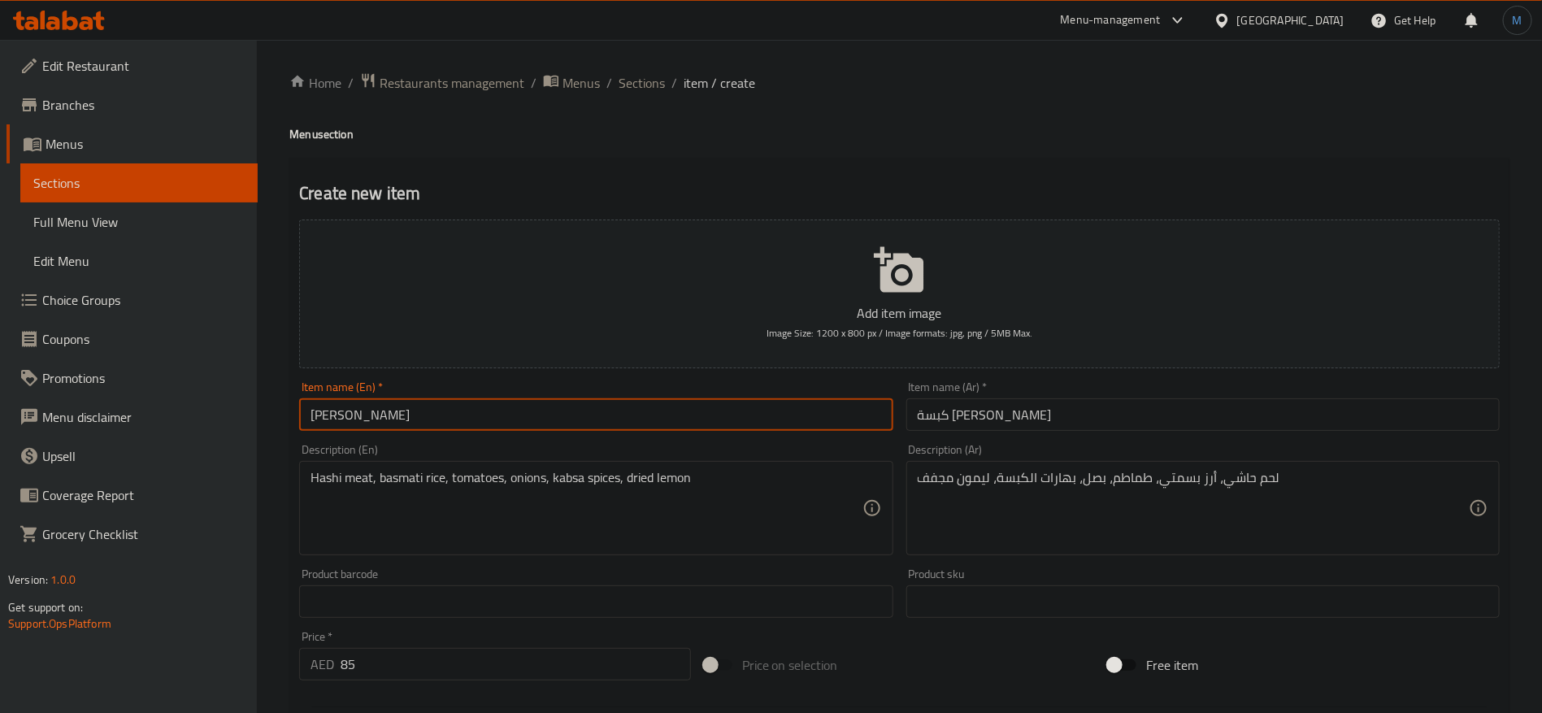
click at [582, 414] on input "[PERSON_NAME]" at bounding box center [595, 414] width 593 height 33
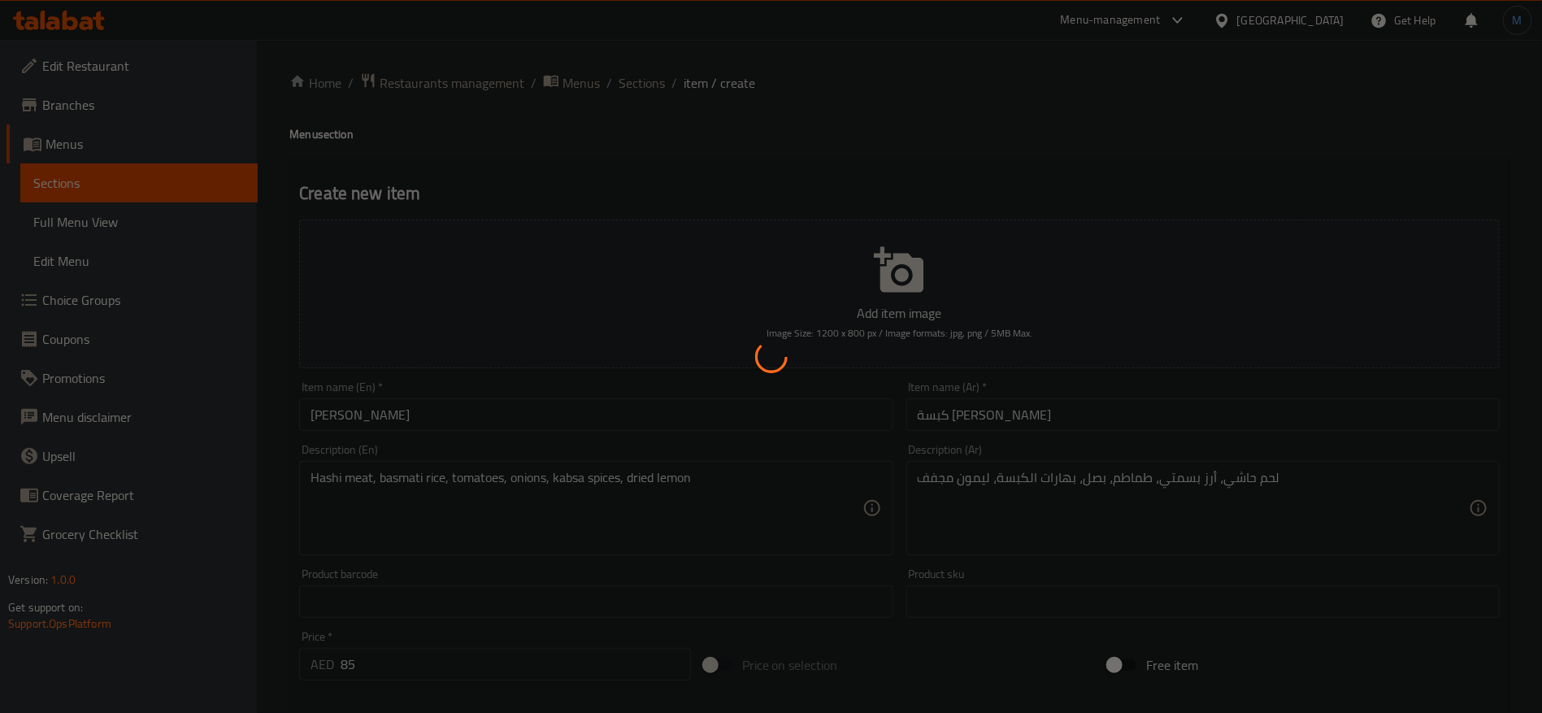
type input "0"
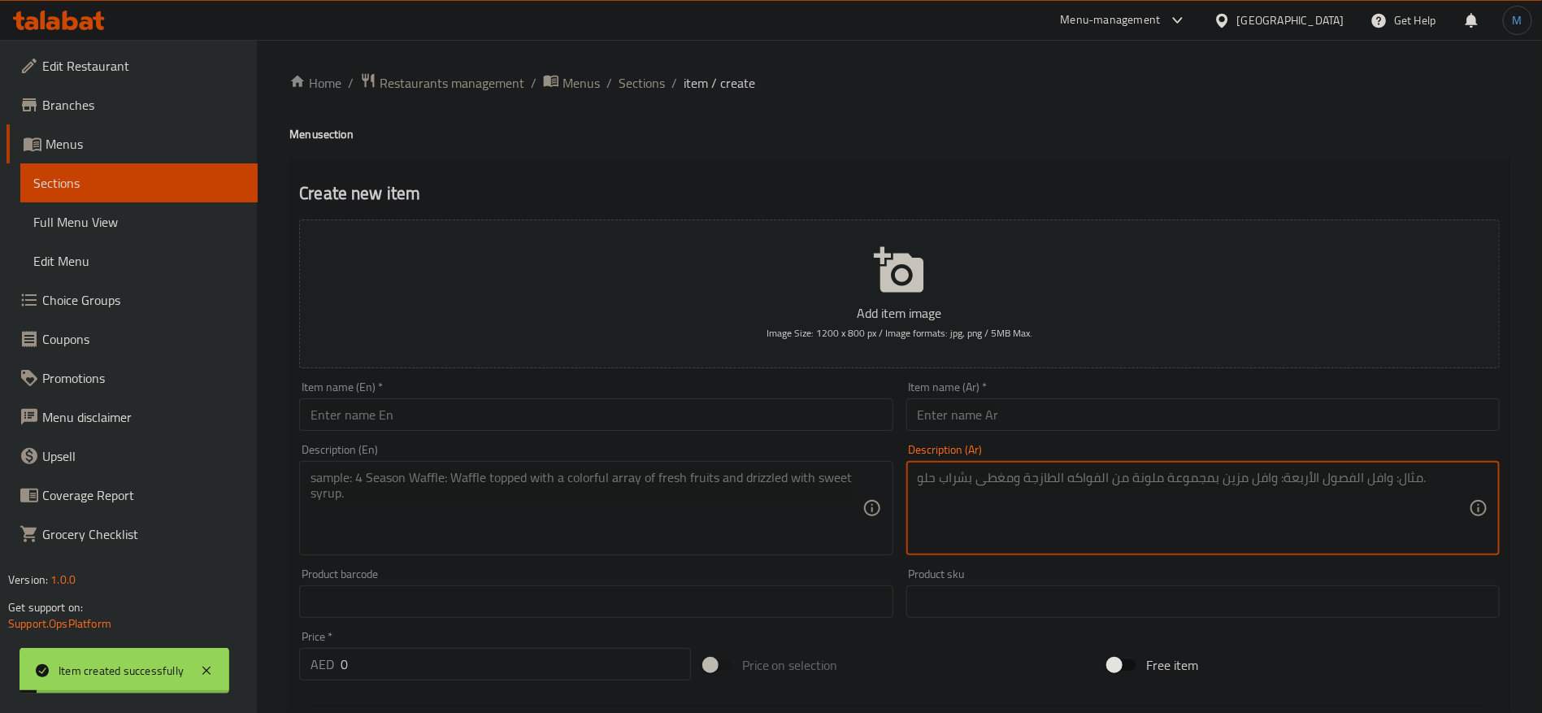
click at [1171, 509] on textarea at bounding box center [1193, 508] width 551 height 77
paste textarea "لحم مقطع صغير، بصل، فلفل، طماطم، بهارات المقلقل، يقدم مع رز مندي"
click at [962, 480] on textarea "لحم مقطع صغير، بصل، فلفل، طماطم، بهارات المقلقل، يقدم مع رز مندي" at bounding box center [1193, 508] width 551 height 77
type textarea "لحم مقطع صغير، بصل، فلفل، طماطم، بهارات المقلقل، يقدم مع ارز مندي"
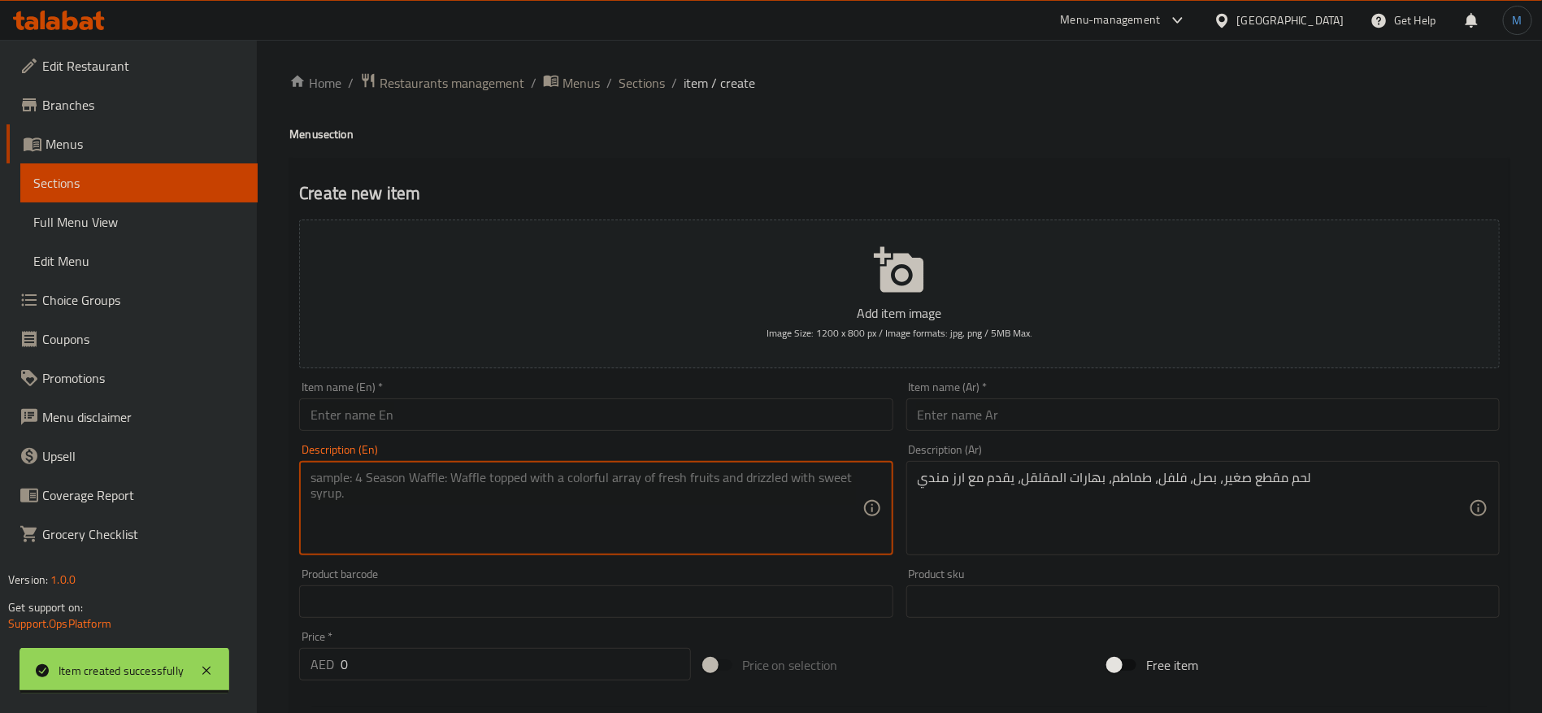
paste textarea "Small sliced ​​meat, onions, peppers, tomatoes, and maqlal spices, served with …"
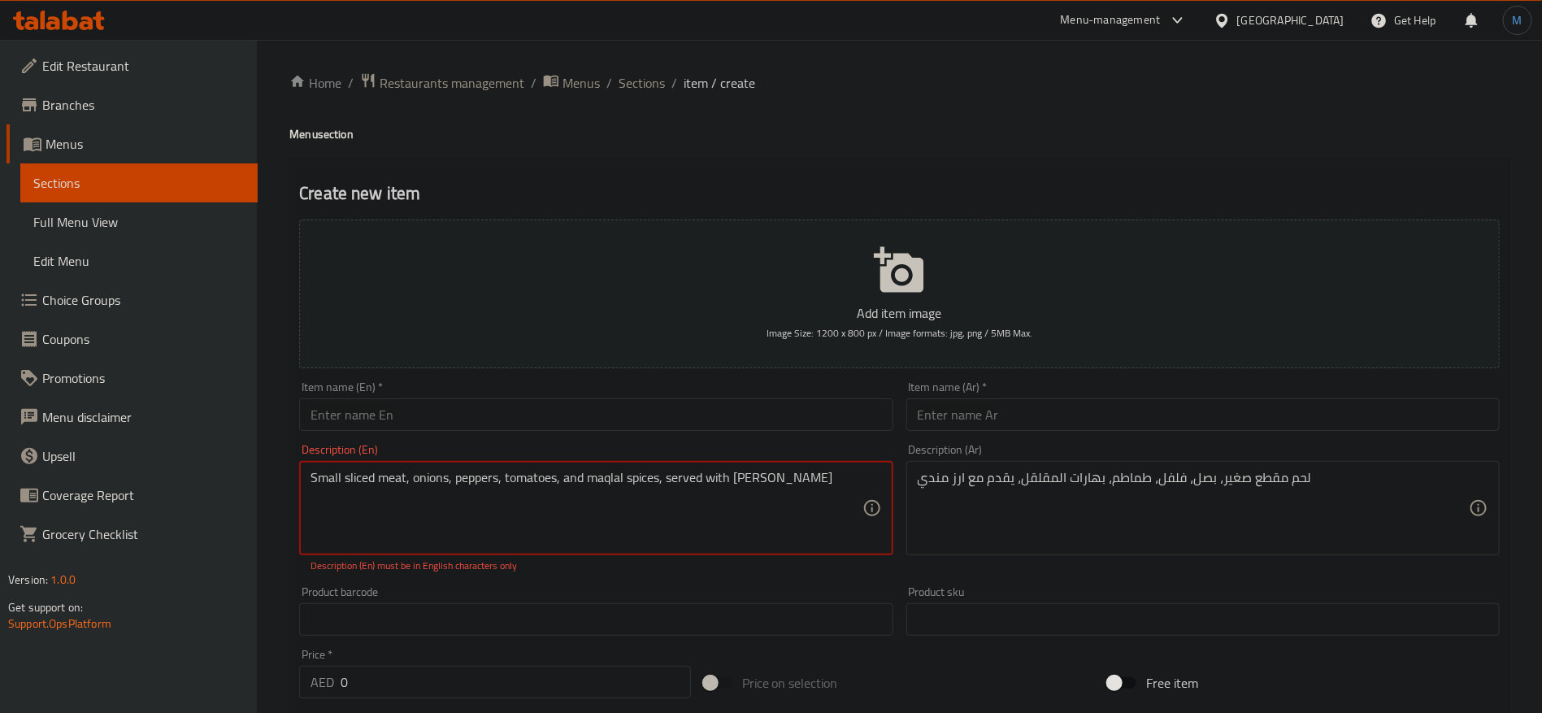
type textarea "Small sliced ​​meat, onions, peppers, tomatoes, and maqlal spices, served with …"
click at [716, 457] on div "Description (En) Small sliced ​​meat, onions, peppers, tomatoes, and maqlal spi…" at bounding box center [595, 508] width 593 height 129
click at [518, 670] on input "0" at bounding box center [516, 682] width 350 height 33
paste input "25"
type input "25"
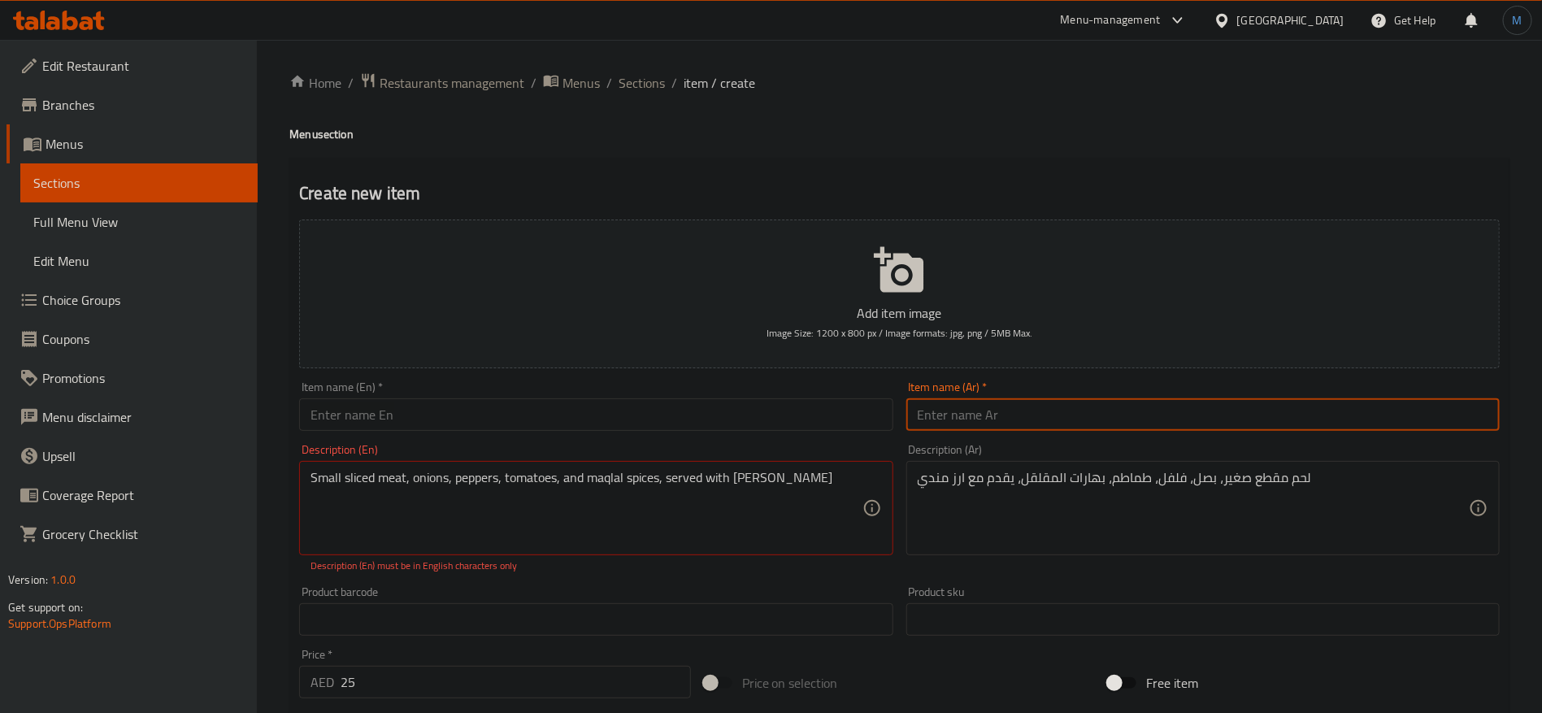
paste input "مظبي دجاج دجاج على الفحم"
click at [1096, 424] on input "text" at bounding box center [1202, 414] width 593 height 33
type input "مظبي دجاج دجاج على الفحم"
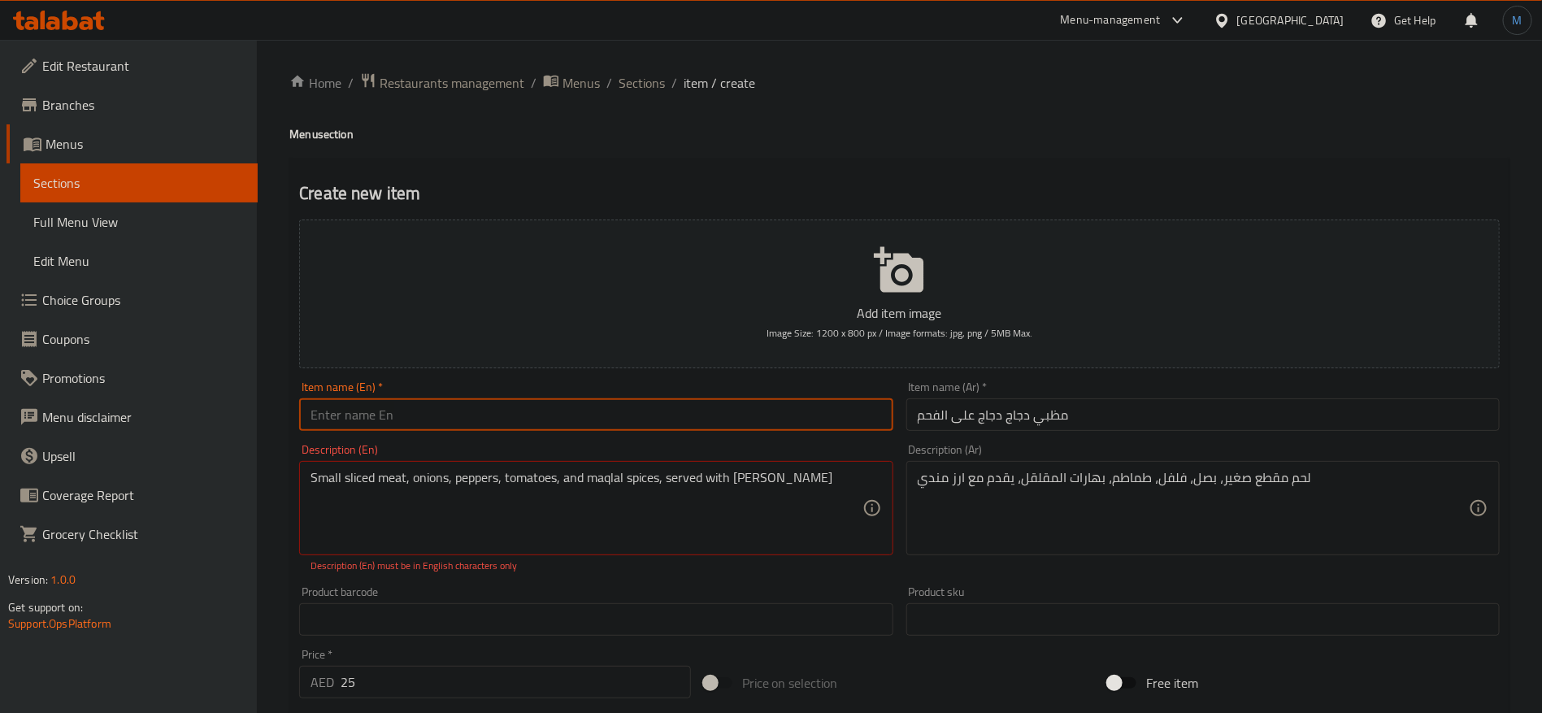
click at [500, 403] on input "text" at bounding box center [595, 414] width 593 height 33
paste input "Chicken Madhbi on charcoal"
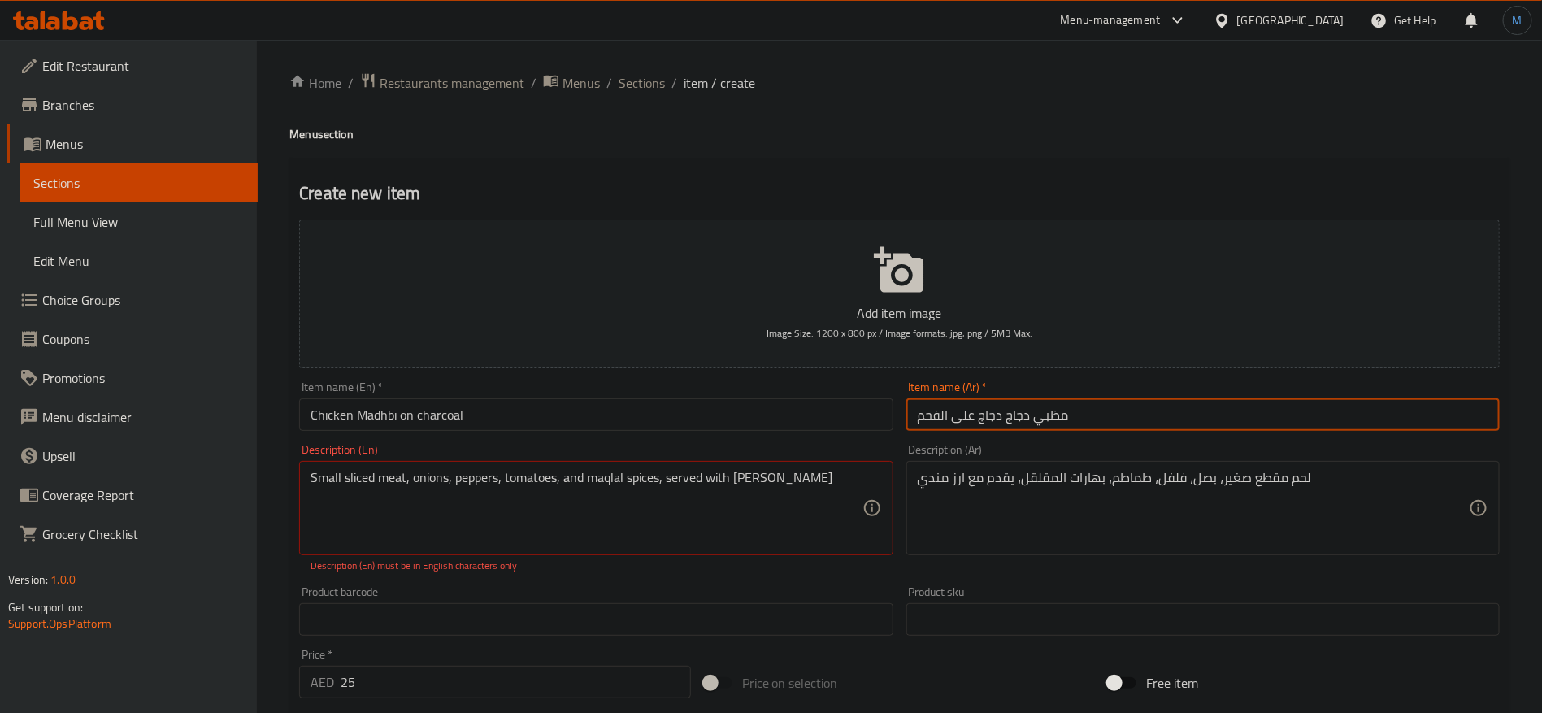
click at [1071, 408] on input "مظبي دجاج دجاج على الفحم" at bounding box center [1202, 414] width 593 height 33
click at [1050, 411] on input "مظبي دجاج دجاج على الفحم" at bounding box center [1202, 414] width 593 height 33
click at [366, 413] on input "Chicken Madhbi on charcoal" at bounding box center [595, 414] width 593 height 33
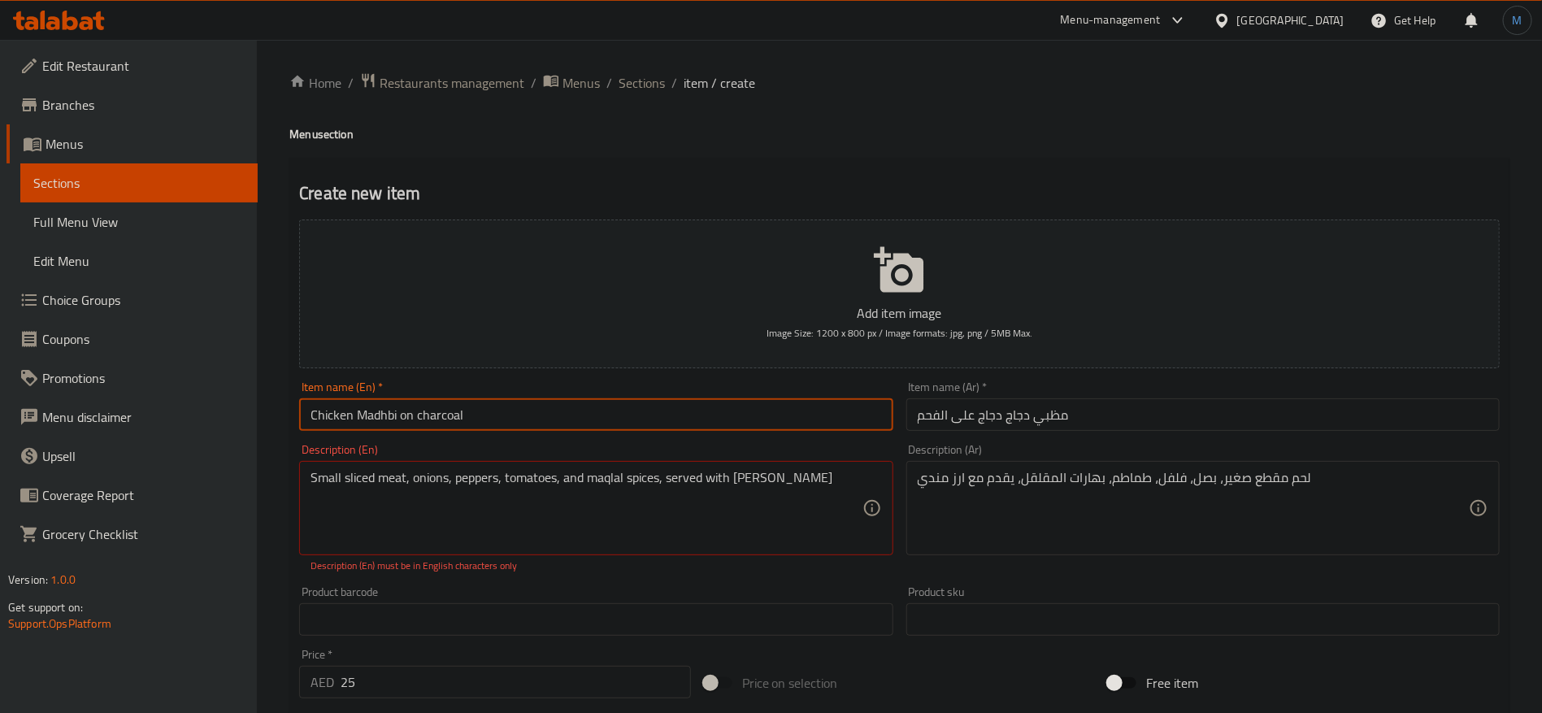
click at [366, 413] on input "Chicken Madhbi on charcoal" at bounding box center [595, 414] width 593 height 33
paste input "text"
type input "Chicken Madhbi on Charcoal"
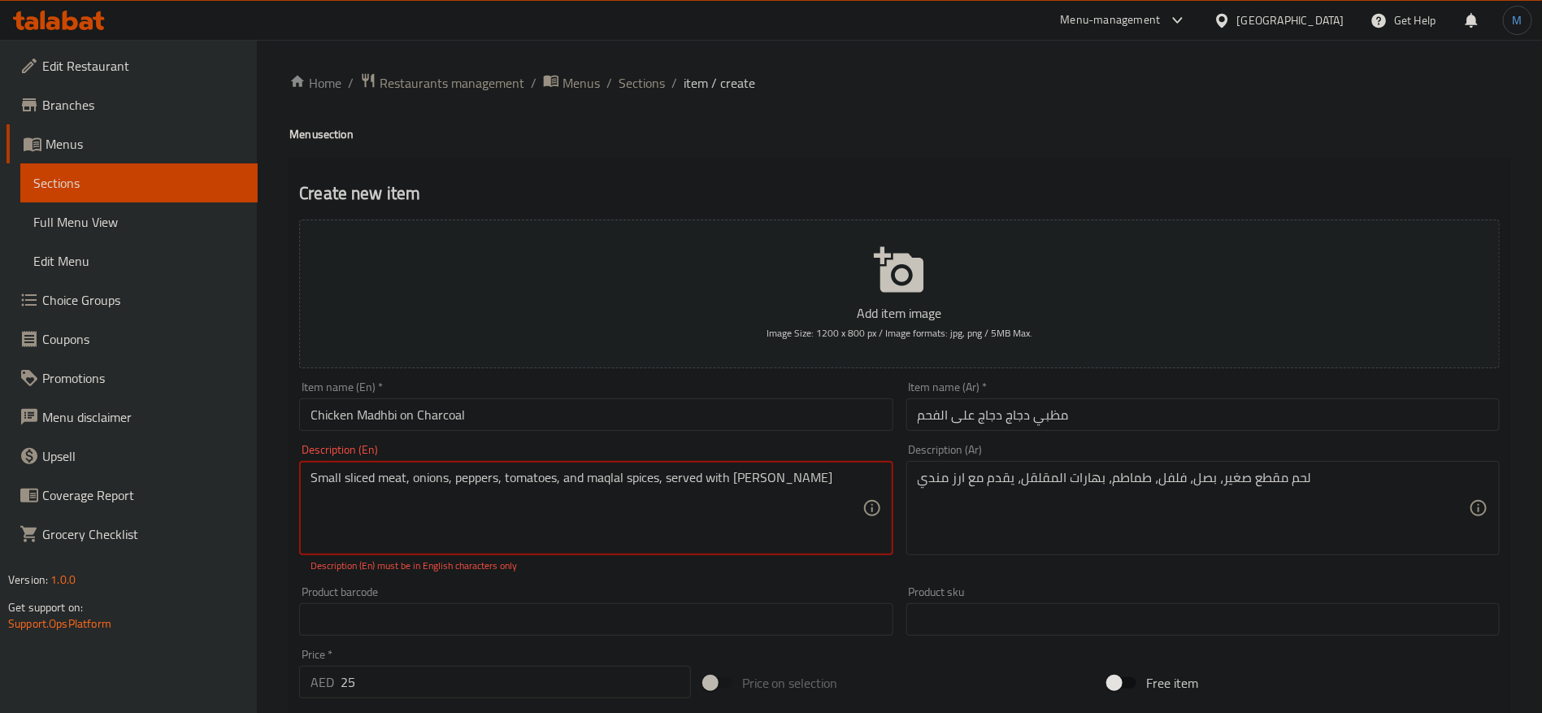
click at [615, 477] on textarea "Small sliced ​​meat, onions, peppers, tomatoes, and maqlal spices, served with …" at bounding box center [586, 508] width 551 height 77
paste textarea "Madhbi"
click at [1049, 488] on textarea "لحم مقطع صغير، بصل، فلفل، طماطم، بهارات المقلقل، يقدم مع ارز مندي" at bounding box center [1193, 508] width 551 height 77
drag, startPoint x: 852, startPoint y: 488, endPoint x: 668, endPoint y: 485, distance: 183.7
click at [733, 419] on input "Chicken Madhbi on Charcoal" at bounding box center [595, 414] width 593 height 33
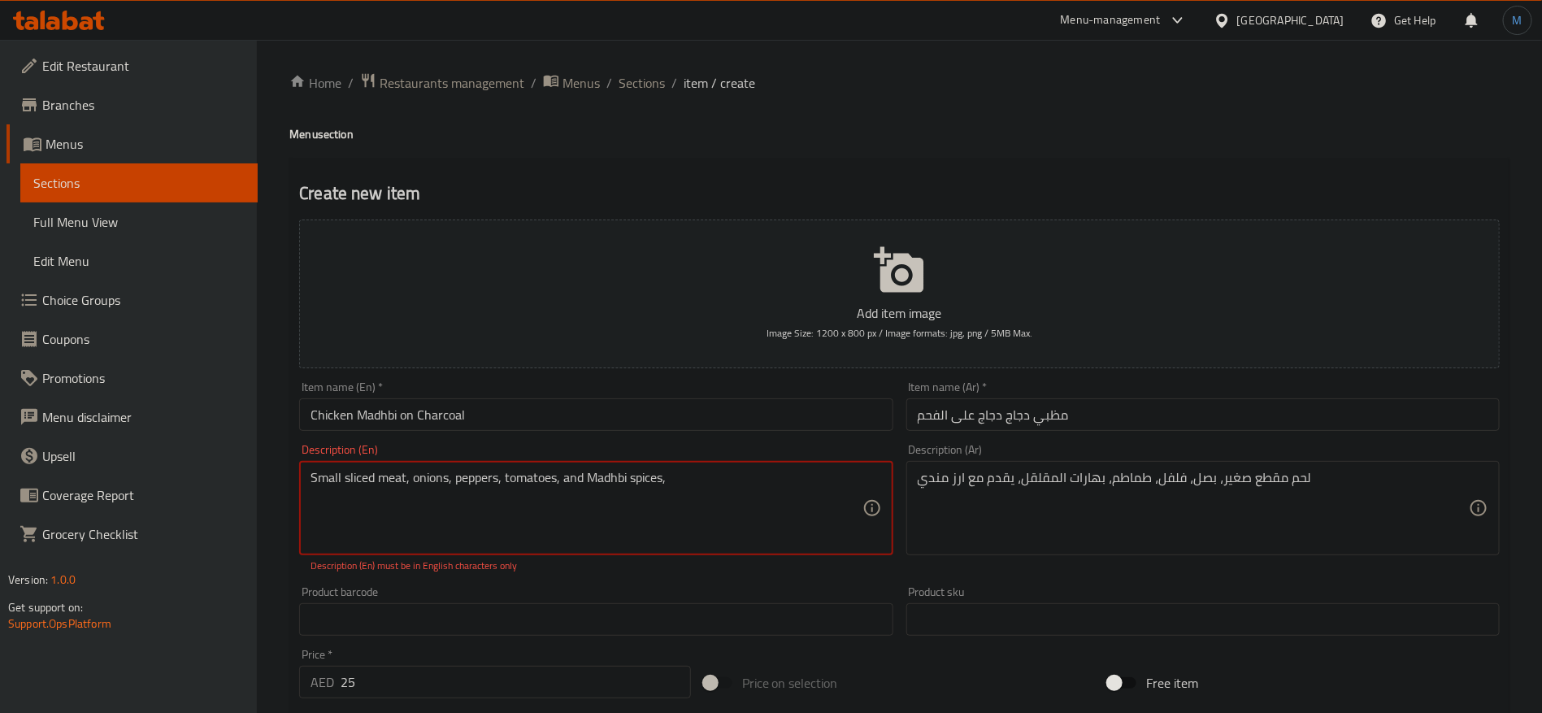
paste textarea "served with [PERSON_NAME]"
click at [661, 478] on textarea "Small sliced ​​meat, onions, peppers, tomatoes, and Madhbi spices, served with …" at bounding box center [586, 508] width 551 height 77
drag, startPoint x: 661, startPoint y: 478, endPoint x: 563, endPoint y: 483, distance: 98.5
click at [563, 483] on textarea "Small sliced ​​meat, onions, peppers, tomatoes, and Madhbi spices, served with …" at bounding box center [586, 508] width 551 height 77
click at [627, 411] on input "Chicken Madhbi on Charcoal" at bounding box center [595, 414] width 593 height 33
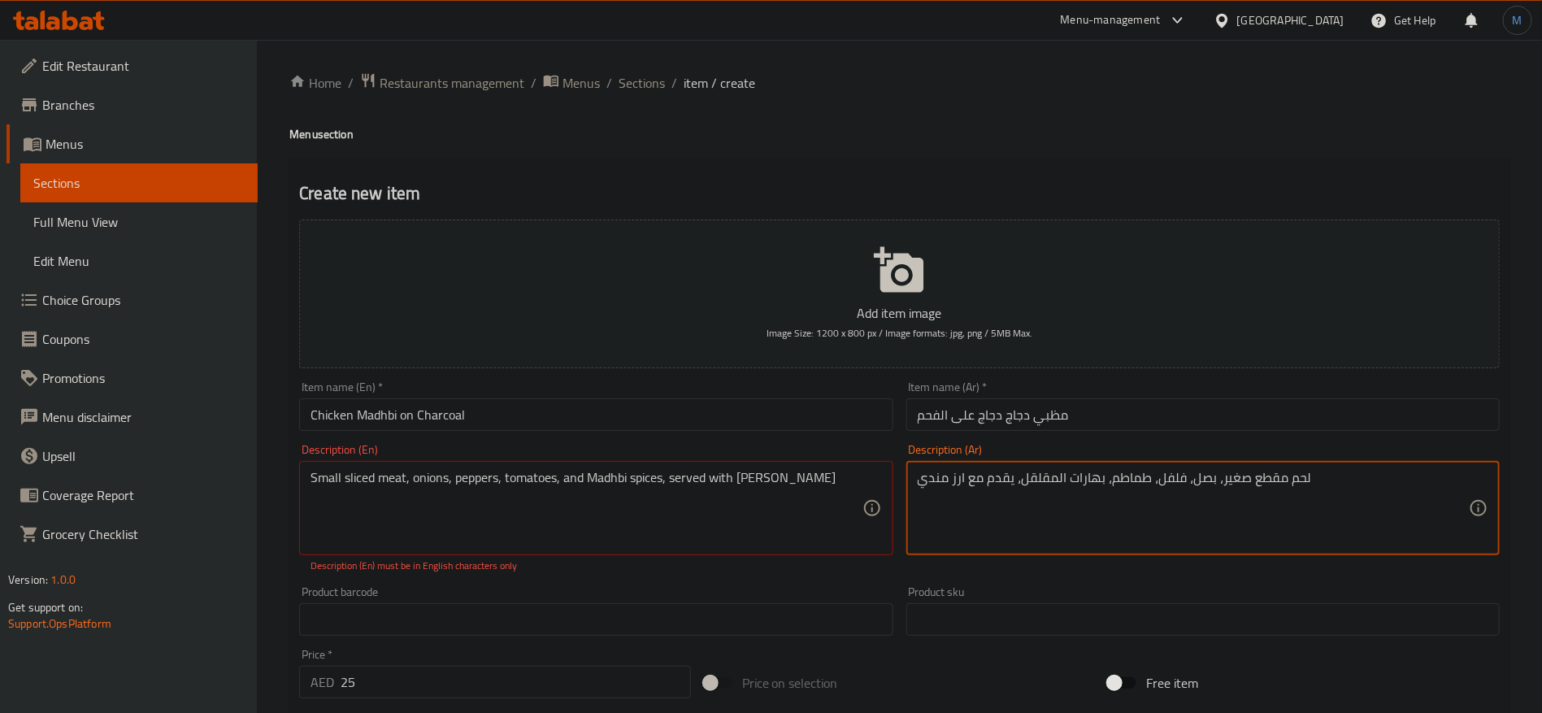
drag, startPoint x: 1292, startPoint y: 473, endPoint x: 1184, endPoint y: 489, distance: 108.4
click at [1184, 489] on textarea "لحم مقطع صغير، بصل، فلفل، طماطم، بهارات المقلقل، يقدم مع ارز مندي" at bounding box center [1193, 508] width 551 height 77
click at [1265, 476] on textarea "لحم مقطع صغير، بصل، فلفل، طماطم، بهارات المقلقل، يقدم مع ارز مندي" at bounding box center [1193, 508] width 551 height 77
click at [1292, 476] on textarea "لحم مقطع صغير، بصل، فلفل، طماطم، بهارات المقلقل، يقدم مع ارز مندي" at bounding box center [1193, 508] width 551 height 77
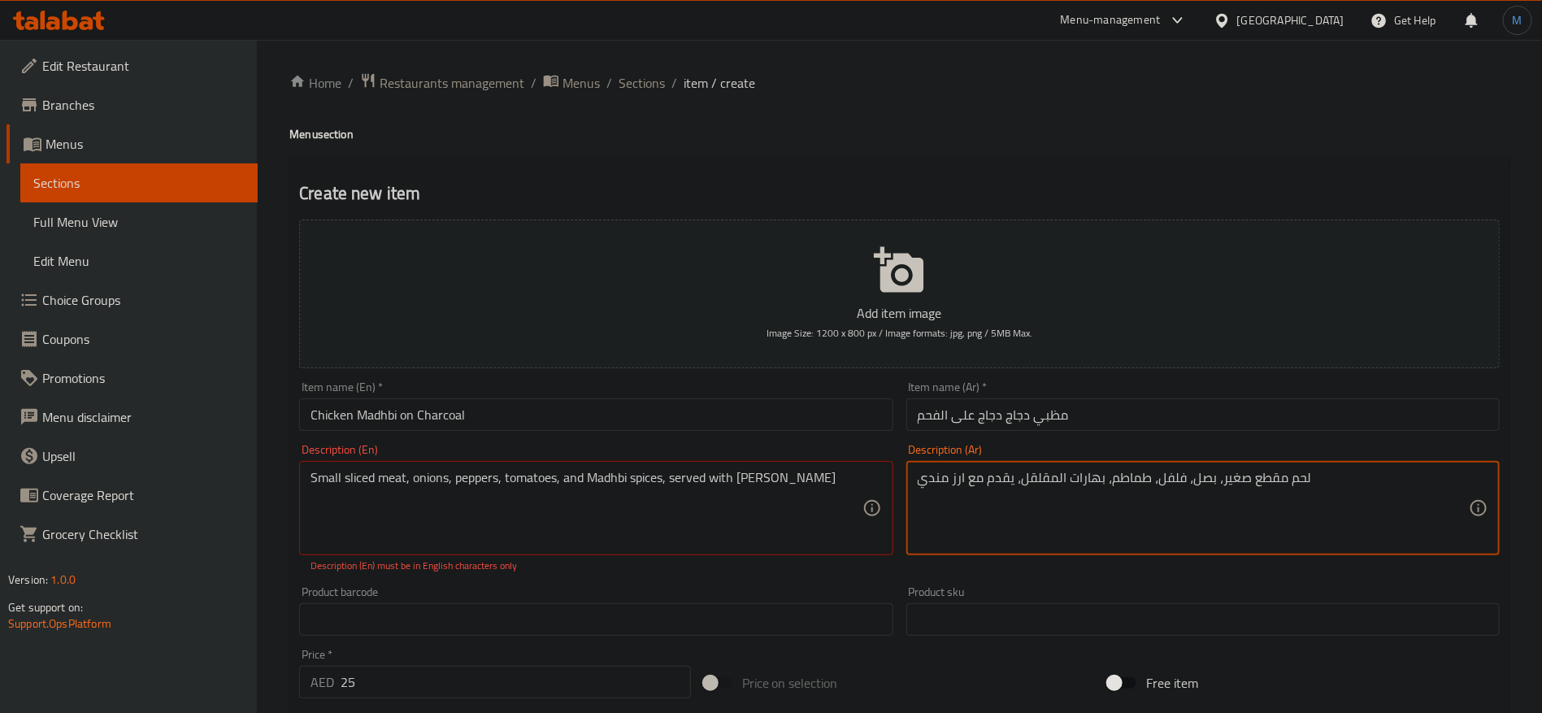
click at [1116, 486] on textarea "لحم مقطع صغير، بصل، فلفل، طماطم، بهارات المقلقل، يقدم مع ارز مندي" at bounding box center [1193, 508] width 551 height 77
click at [1111, 486] on textarea "لحم مقطع صغير، بصل، فلفل، طماطم، بهارات المقلقل، يقدم مع ارز مندي" at bounding box center [1193, 508] width 551 height 77
paste textarea
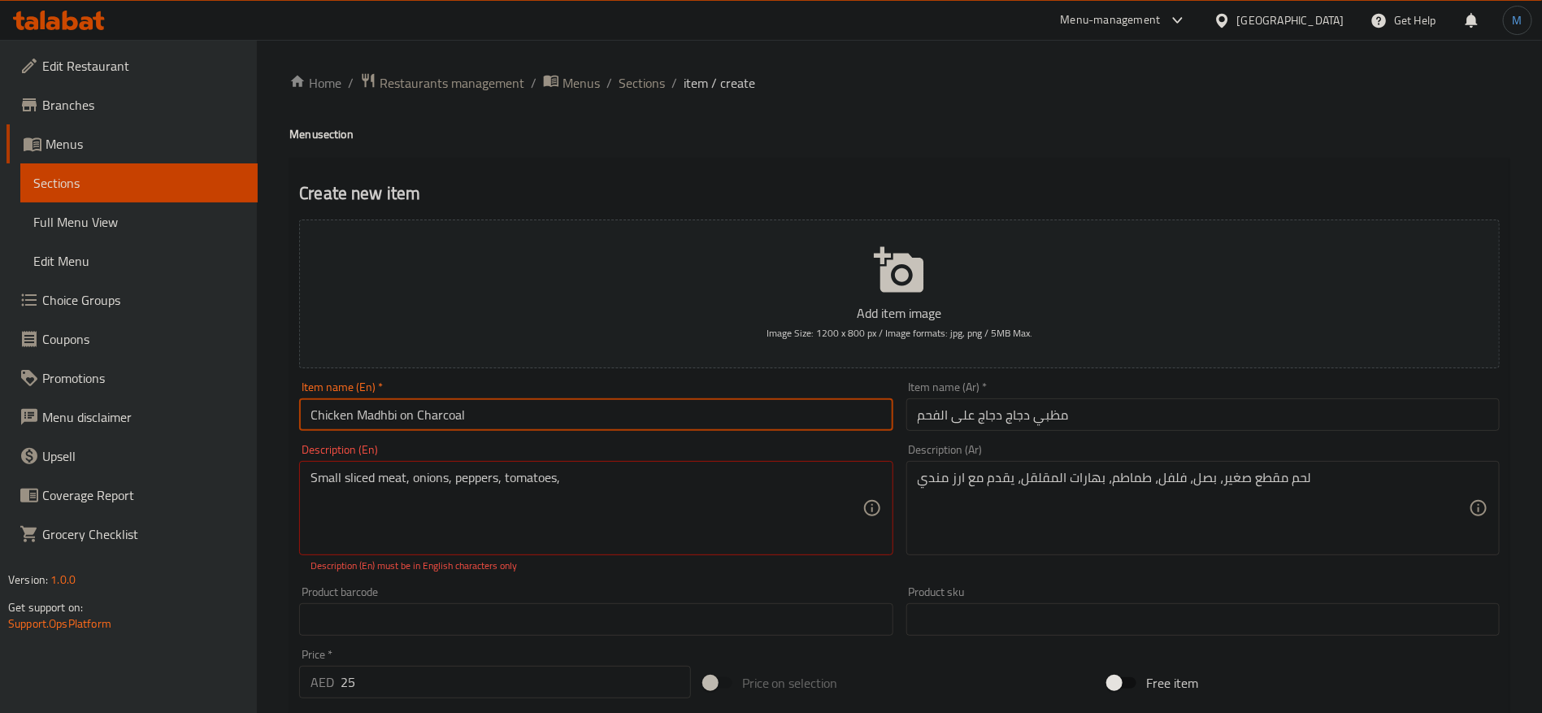
click at [716, 430] on input "Chicken Madhbi on Charcoal" at bounding box center [595, 414] width 593 height 33
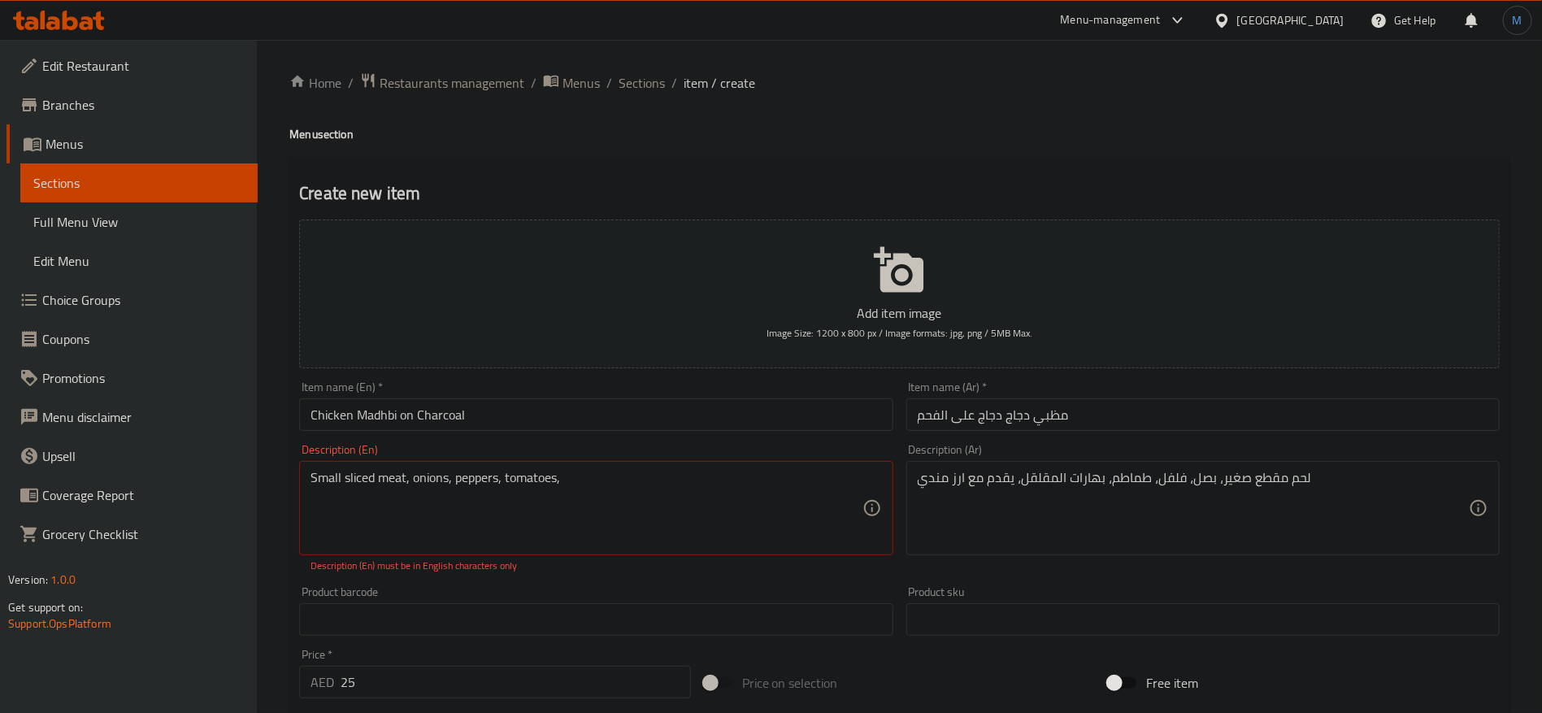
click at [715, 454] on div "Description (En) Small sliced ​​meat, onions, peppers, tomatoes, Description (E…" at bounding box center [595, 508] width 593 height 129
click at [684, 395] on div "Item name (En)   * Chicken Madhbi on Charcoal Item name (En) *" at bounding box center [595, 406] width 593 height 50
click at [776, 445] on div "Description (En) Small sliced ​​meat, onions, peppers, Description (En) Descrip…" at bounding box center [595, 508] width 593 height 129
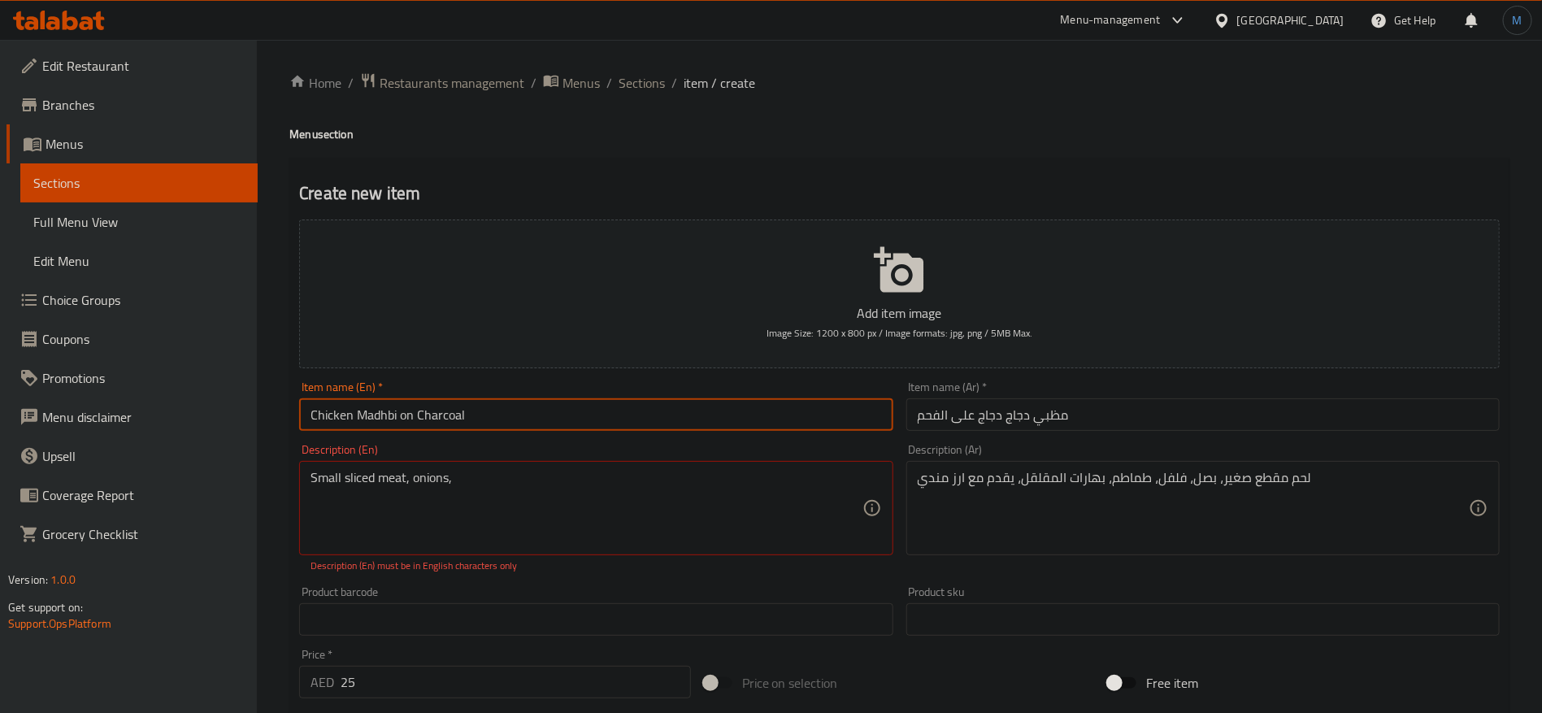
click at [702, 423] on input "Chicken Madhbi on Charcoal" at bounding box center [595, 414] width 593 height 33
click at [545, 416] on input "Chicken Madhbi on Charcoal" at bounding box center [595, 414] width 593 height 33
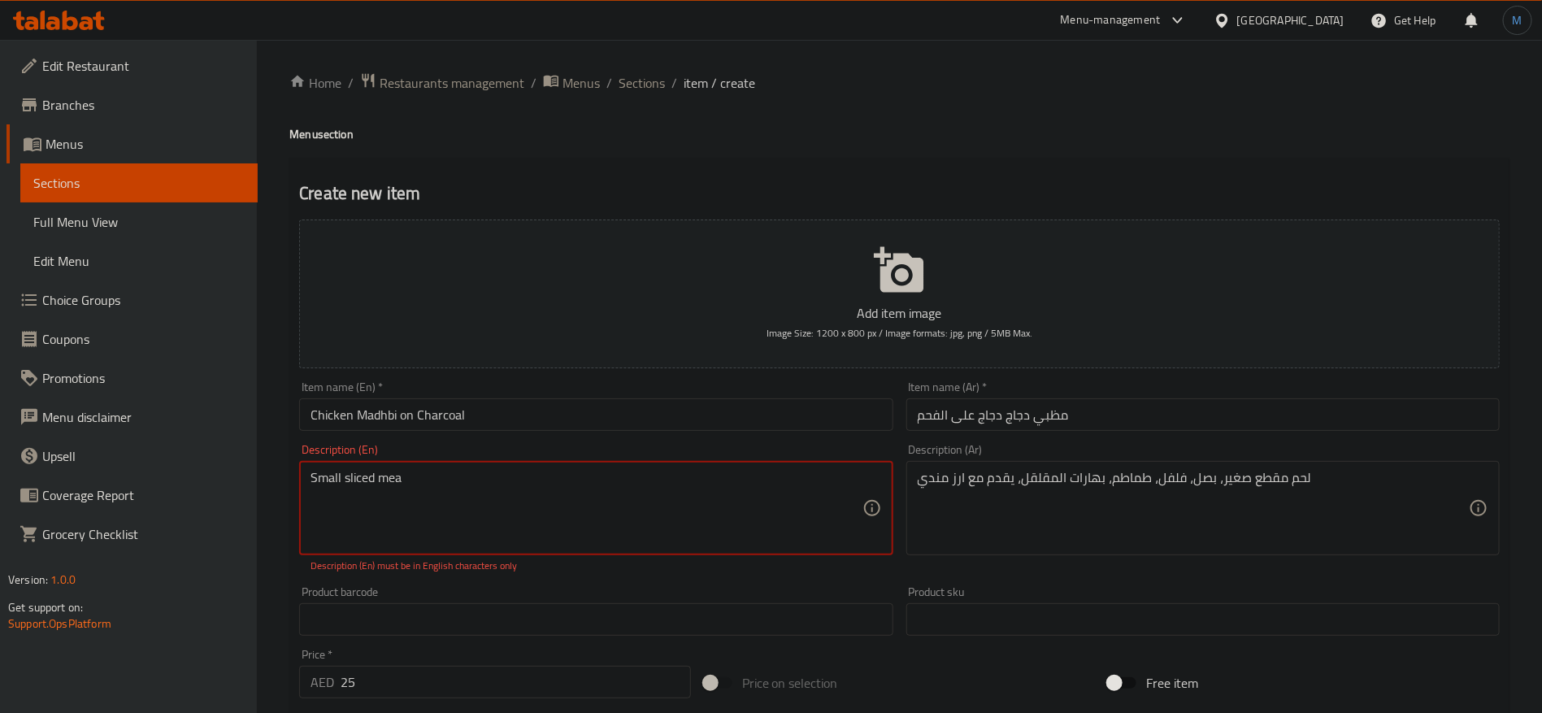
click at [566, 424] on input "Chicken Madhbi on Charcoal" at bounding box center [595, 414] width 593 height 33
click at [464, 558] on p "Description (En) must be in English characters only" at bounding box center [596, 565] width 571 height 15
paste textarea
click at [570, 486] on textarea "Small" at bounding box center [586, 508] width 551 height 77
paste textarea "sliced ​​meat"
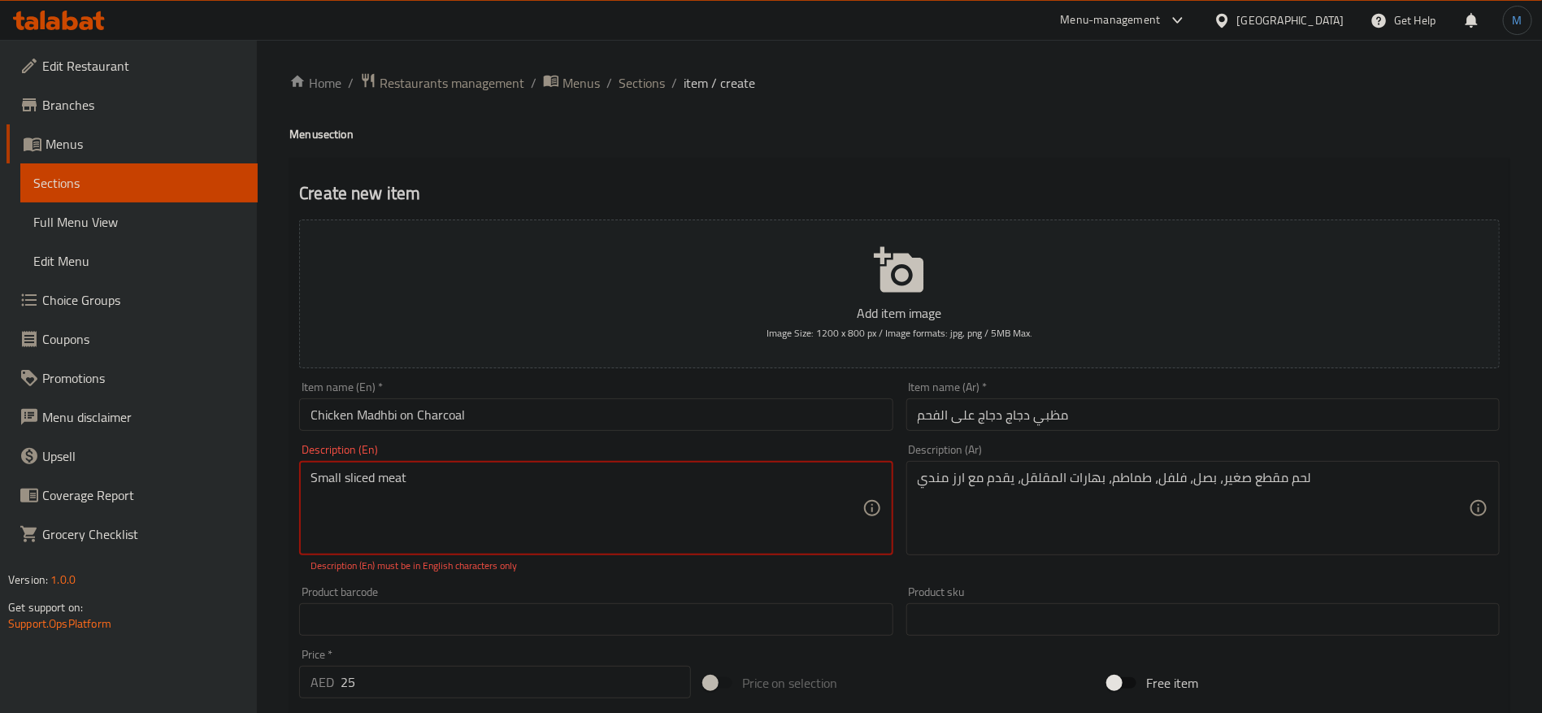
click at [602, 429] on input "Chicken Madhbi on Charcoal" at bounding box center [595, 414] width 593 height 33
click at [519, 431] on div "Item name (En)   * Chicken Madhbi on Charcoal Item name (En) *" at bounding box center [596, 406] width 606 height 63
click at [526, 430] on input "Chicken Madhbi on Charcoal" at bounding box center [595, 414] width 593 height 33
paste textarea "small pieces of meat"
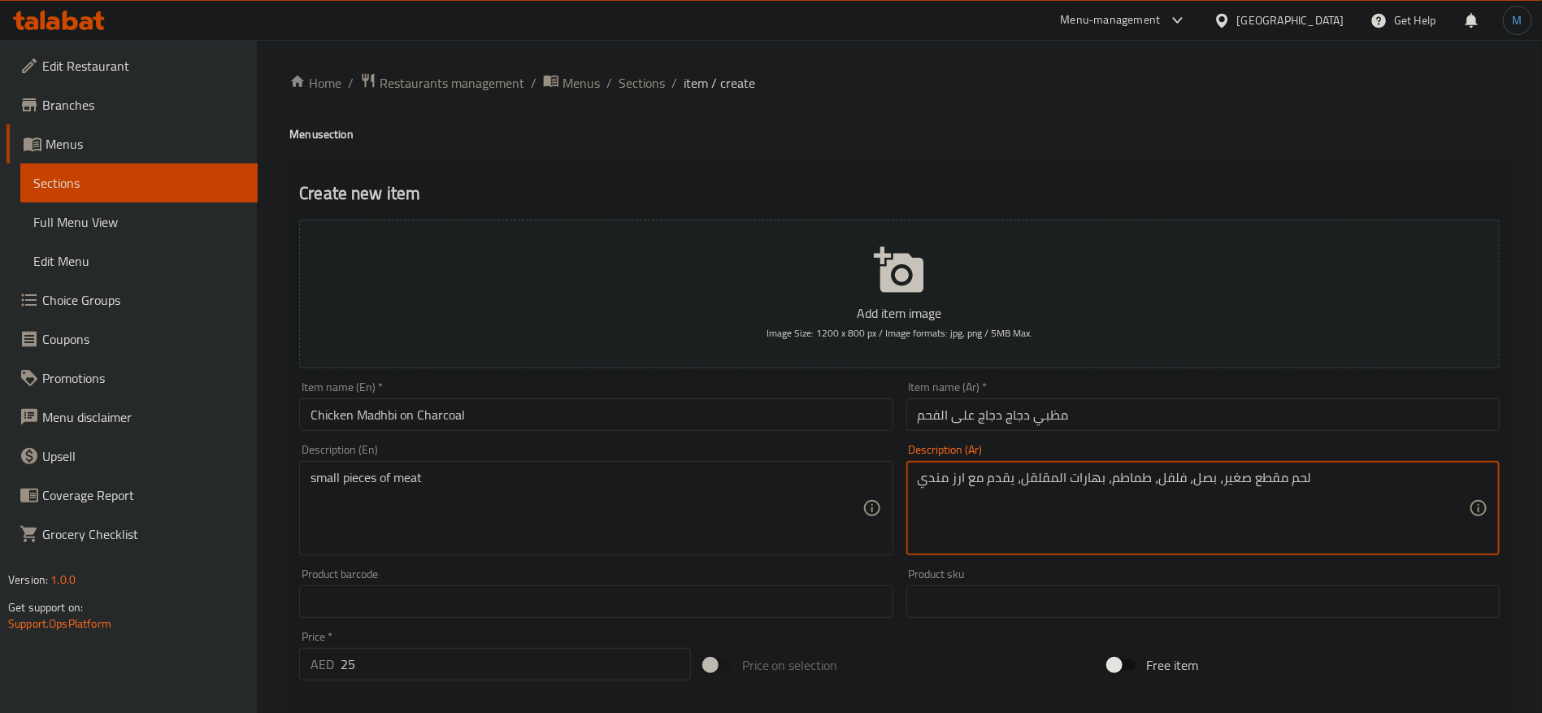
click at [1210, 477] on textarea "لحم مقطع صغير، بصل، فلفل، طماطم، بهارات المقلقل، يقدم مع ارز مندي" at bounding box center [1193, 508] width 551 height 77
click at [933, 478] on textarea "لحم مقطع صغير، بصل، فلفل، طماطم، بهارات المقلقل، يقدم مع ارز مندي" at bounding box center [1193, 508] width 551 height 77
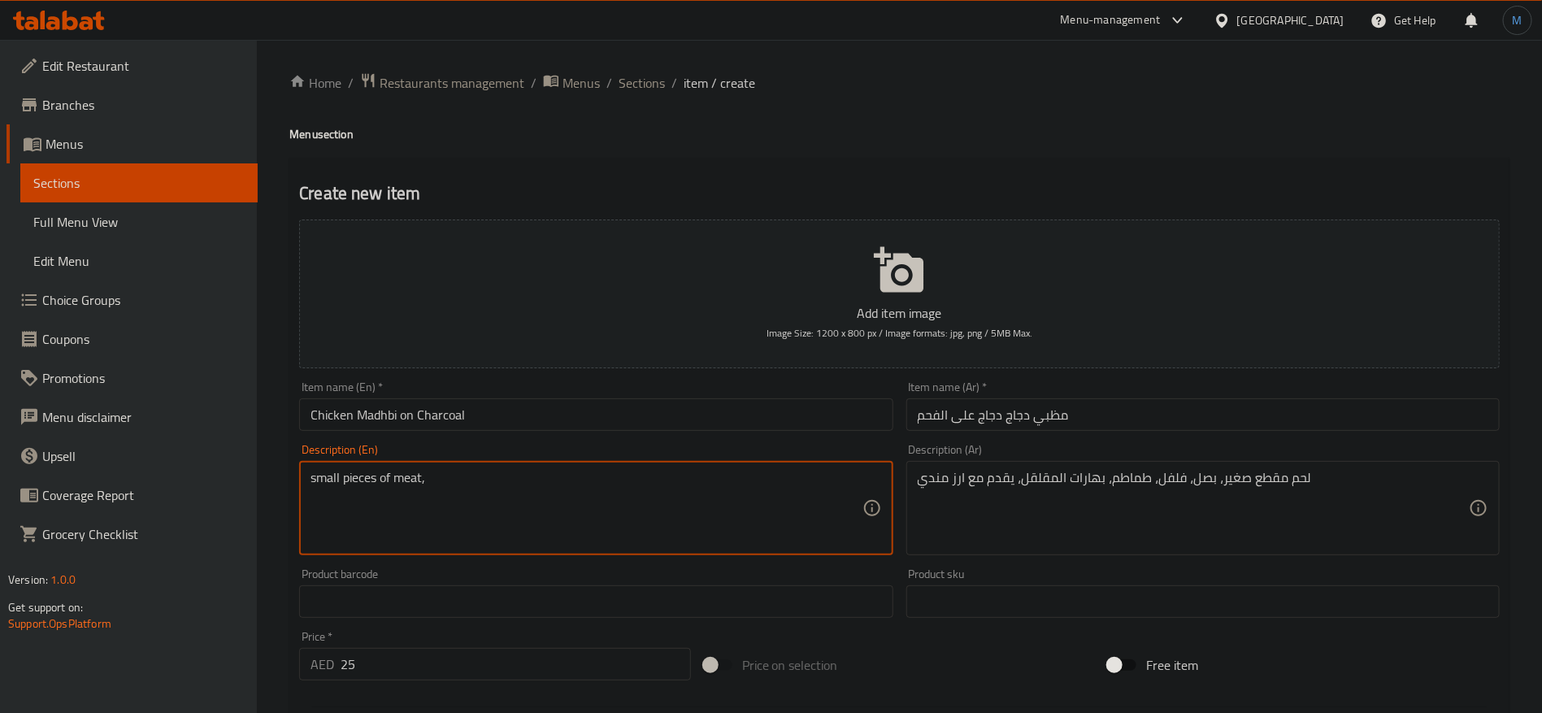
paste textarea "Onions, peppers, tomatoes, and maqluba spices, served with [PERSON_NAME]"
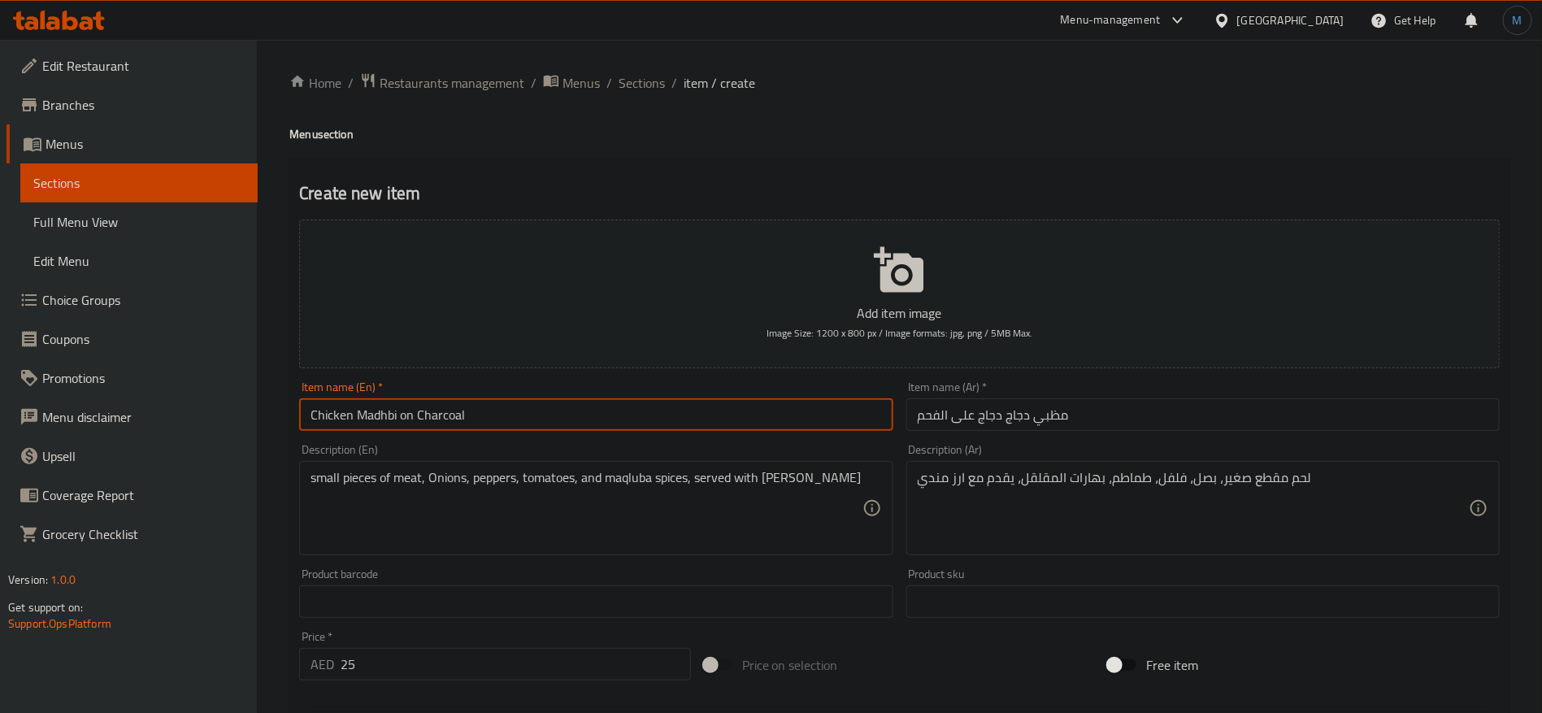
click at [636, 400] on input "Chicken Madhbi on Charcoal" at bounding box center [595, 414] width 593 height 33
click at [371, 408] on input "Chicken Madhbi on Charcoal" at bounding box center [595, 414] width 593 height 33
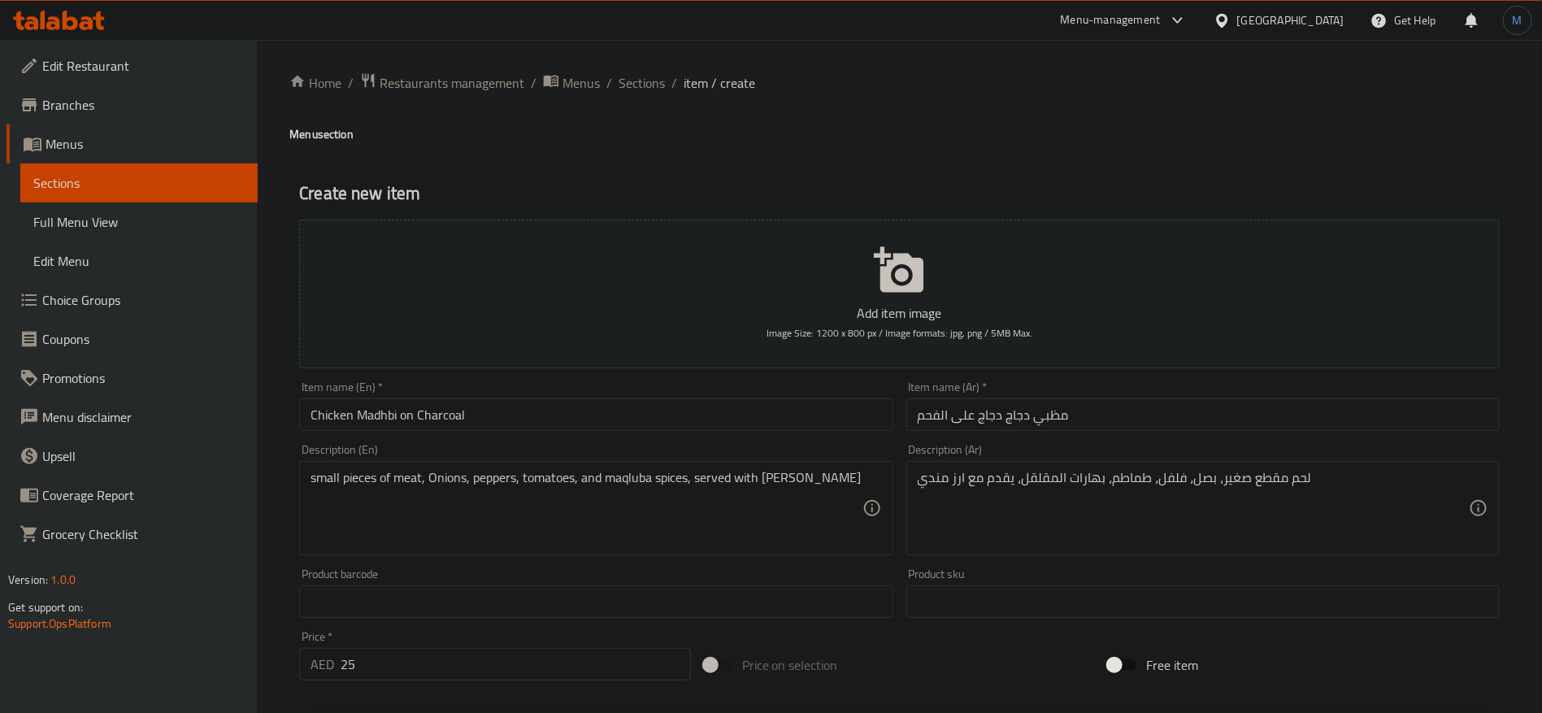
click at [624, 468] on div "small pieces of meat, Onions, peppers, tomatoes, and maqluba spices, served wit…" at bounding box center [595, 508] width 593 height 94
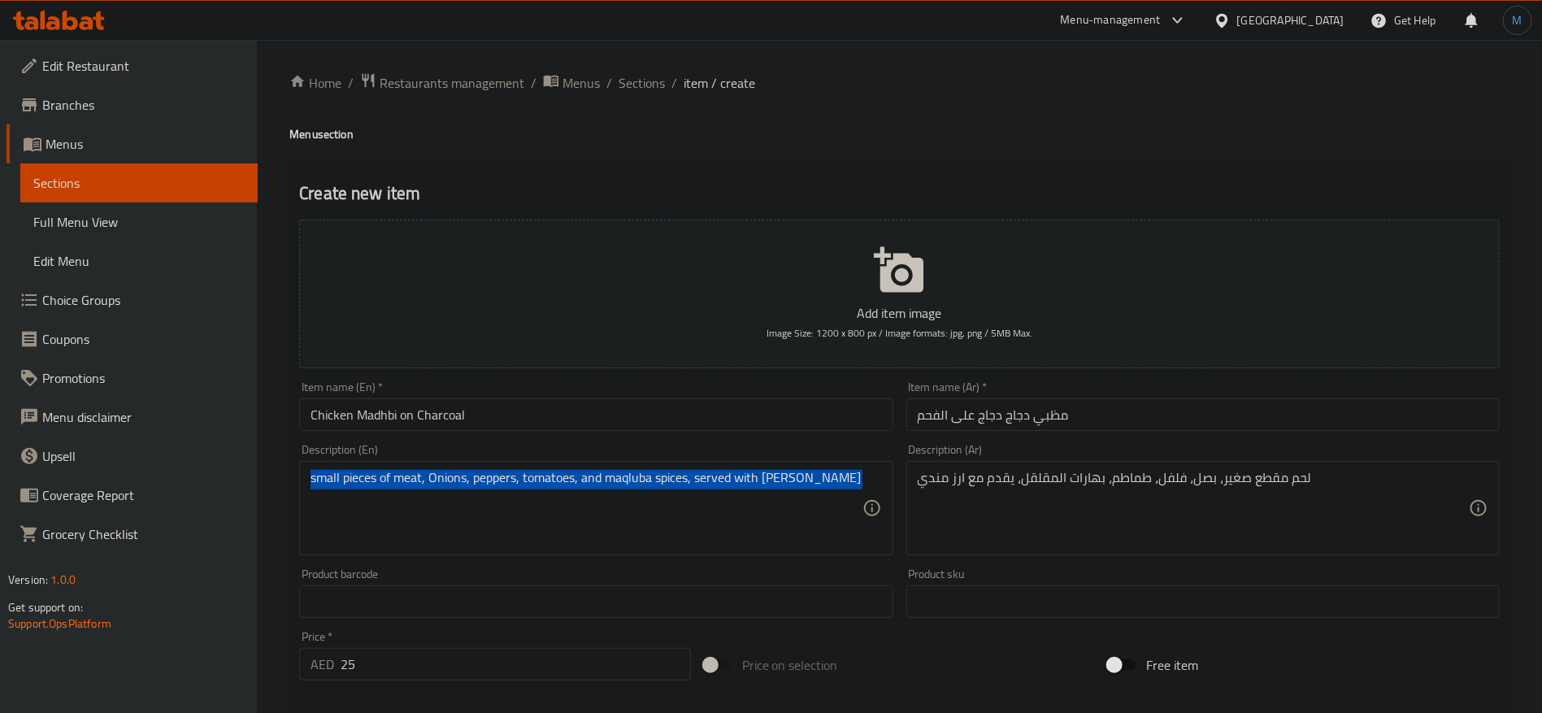
click at [624, 468] on div "small pieces of meat, Onions, peppers, tomatoes, and maqluba spices, served wit…" at bounding box center [595, 508] width 593 height 94
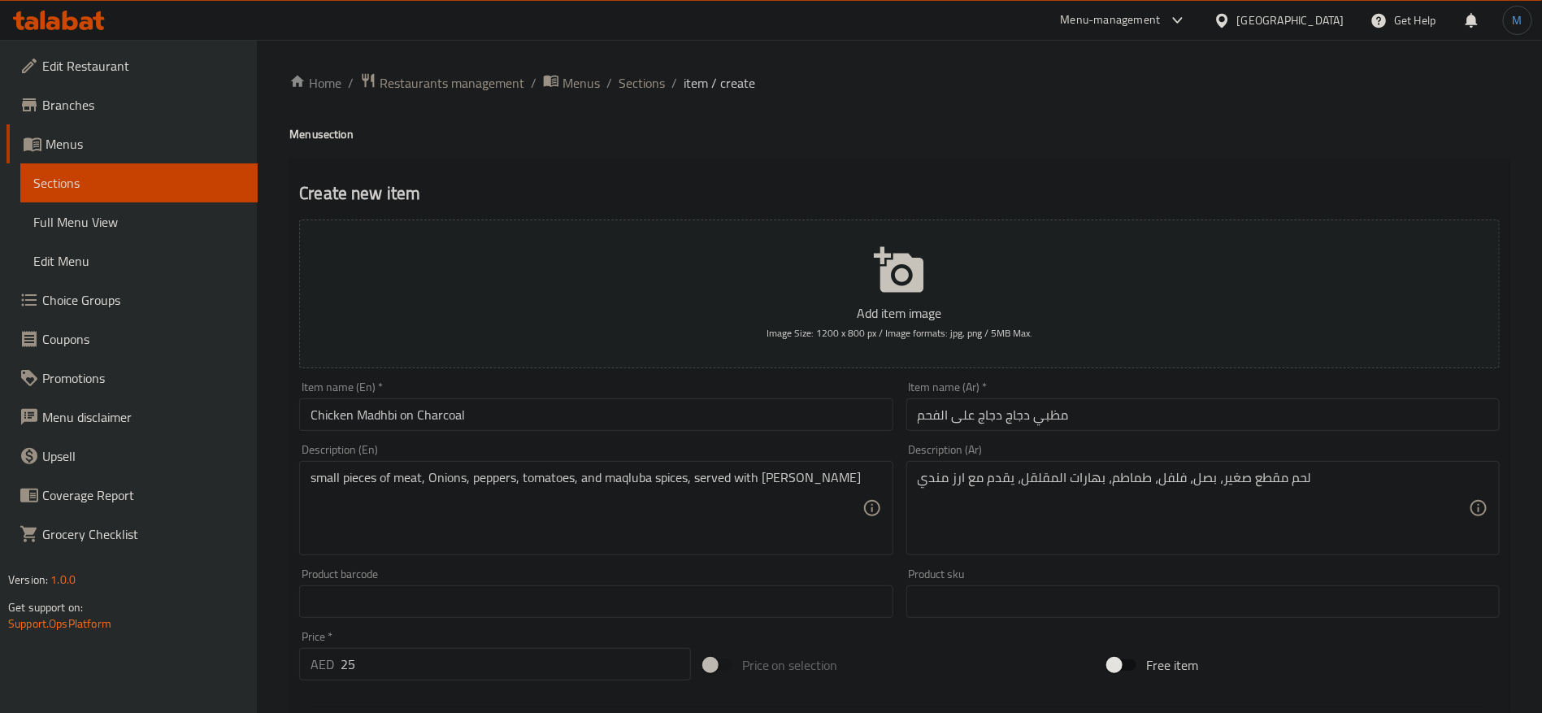
paste textarea "Moqalqal"
click at [646, 477] on textarea "small pieces of meat, Onions, peppers, tomatoes, and maqluba spices, served wit…" at bounding box center [586, 508] width 551 height 77
paste textarea "Moqalqal"
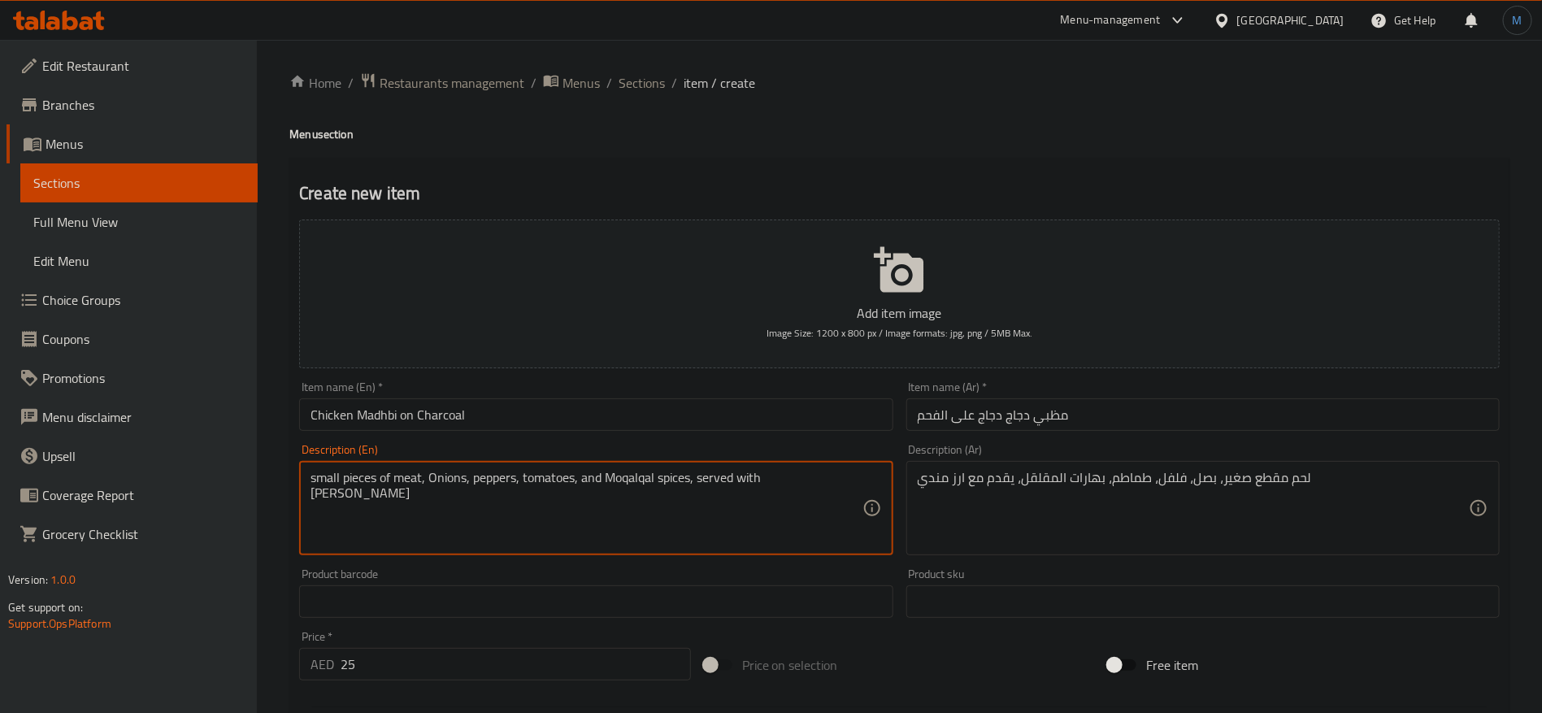
type textarea "small pieces of meat, Onions, peppers, tomatoes, and Moqalqal spices, served wi…"
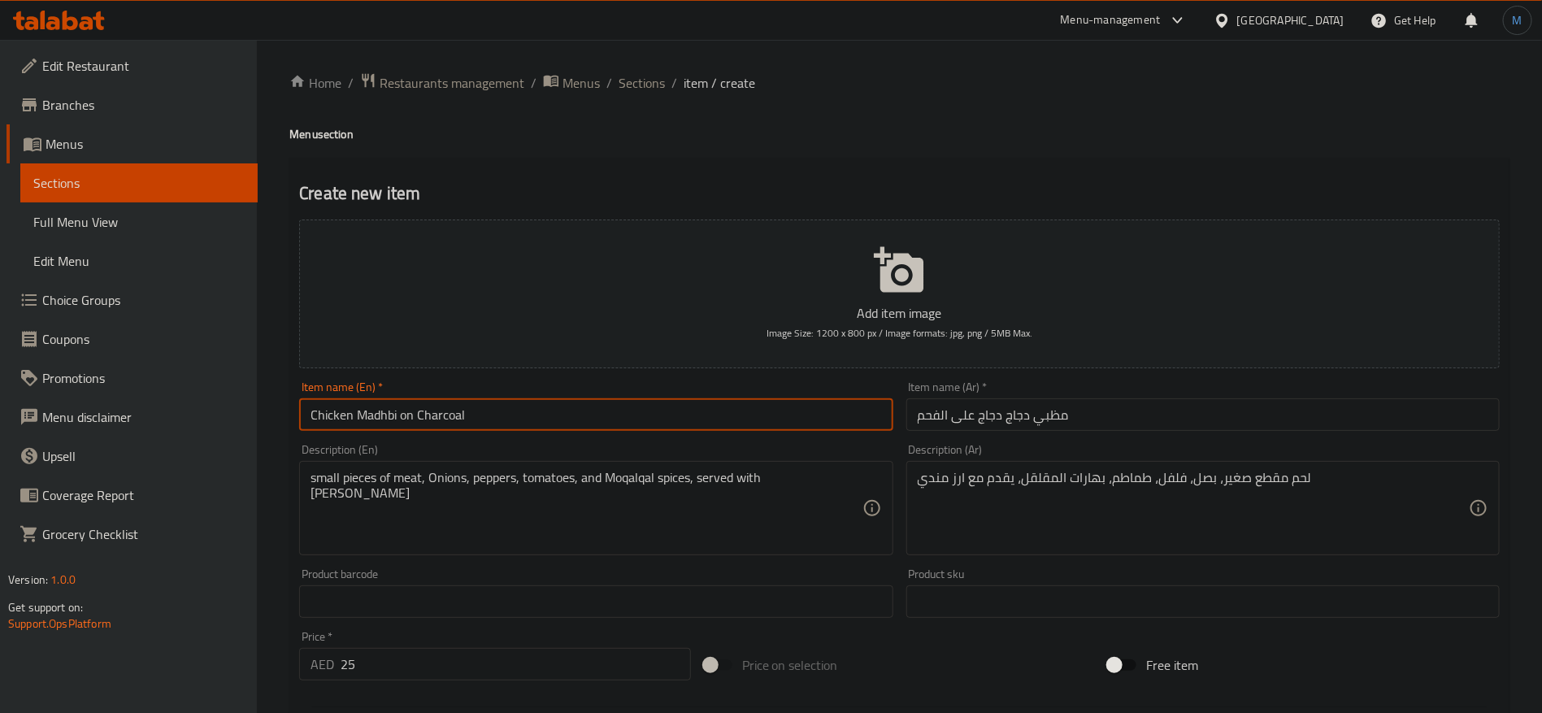
click at [632, 428] on input "Chicken Madhbi on Charcoal" at bounding box center [595, 414] width 593 height 33
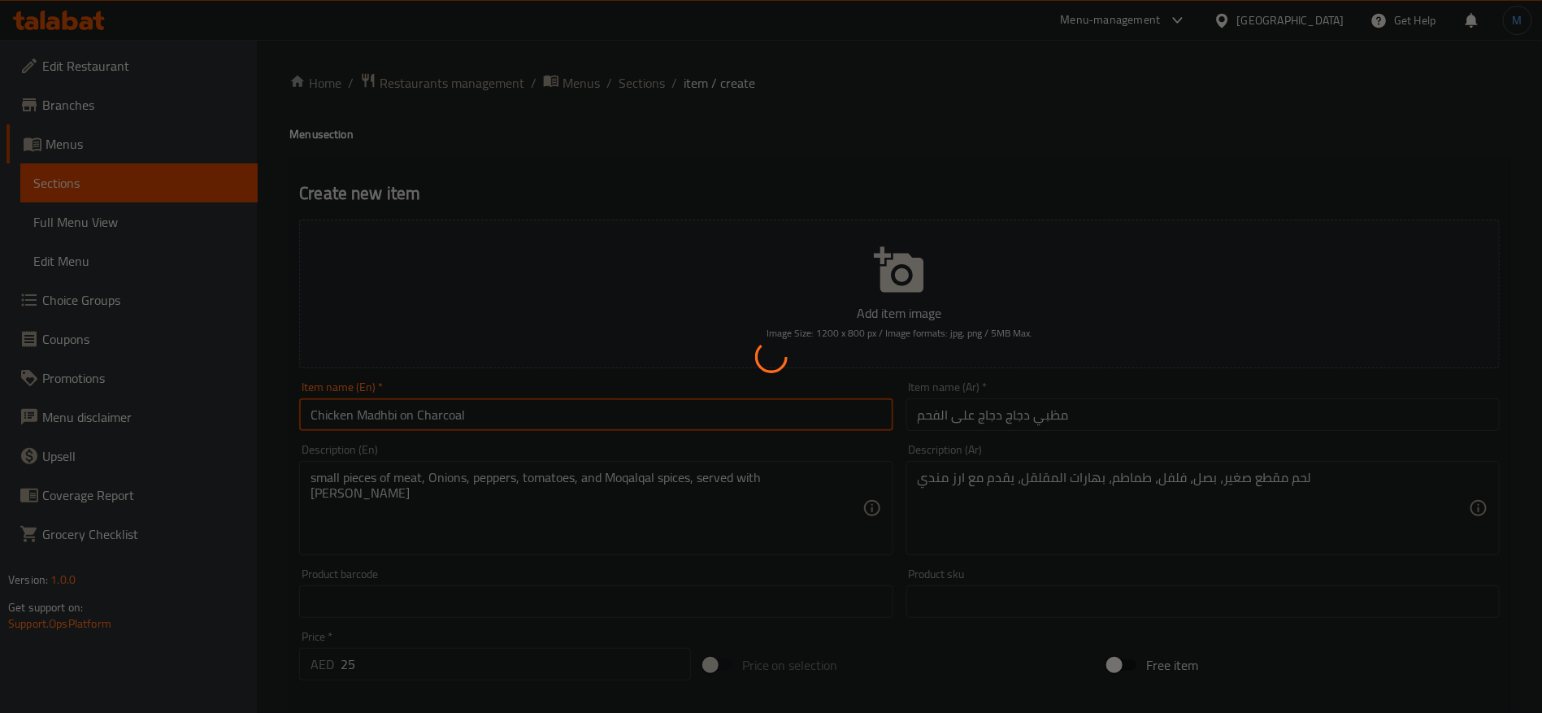
type input "0"
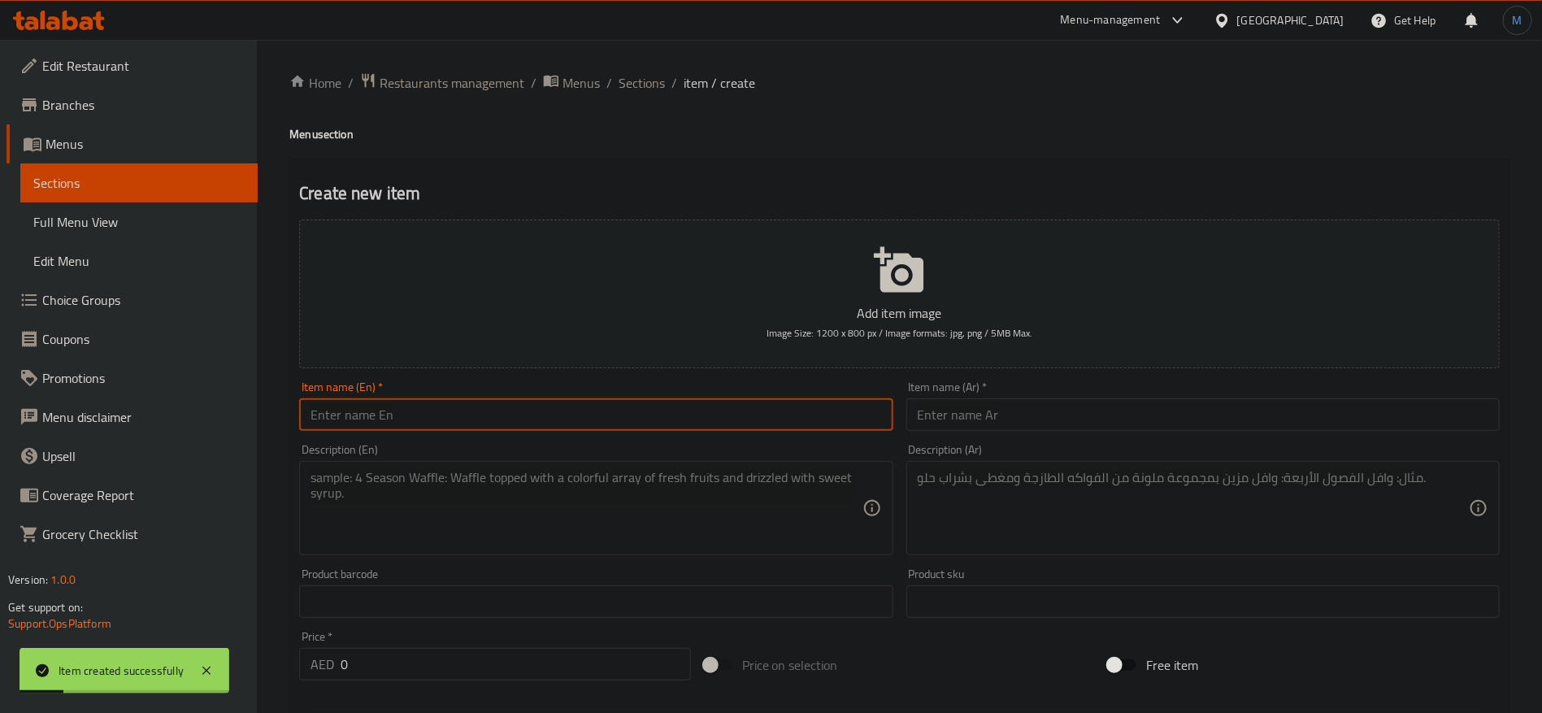
click at [1010, 416] on input "text" at bounding box center [1202, 414] width 593 height 33
paste input "مقلقل لحم مع [PERSON_NAME]"
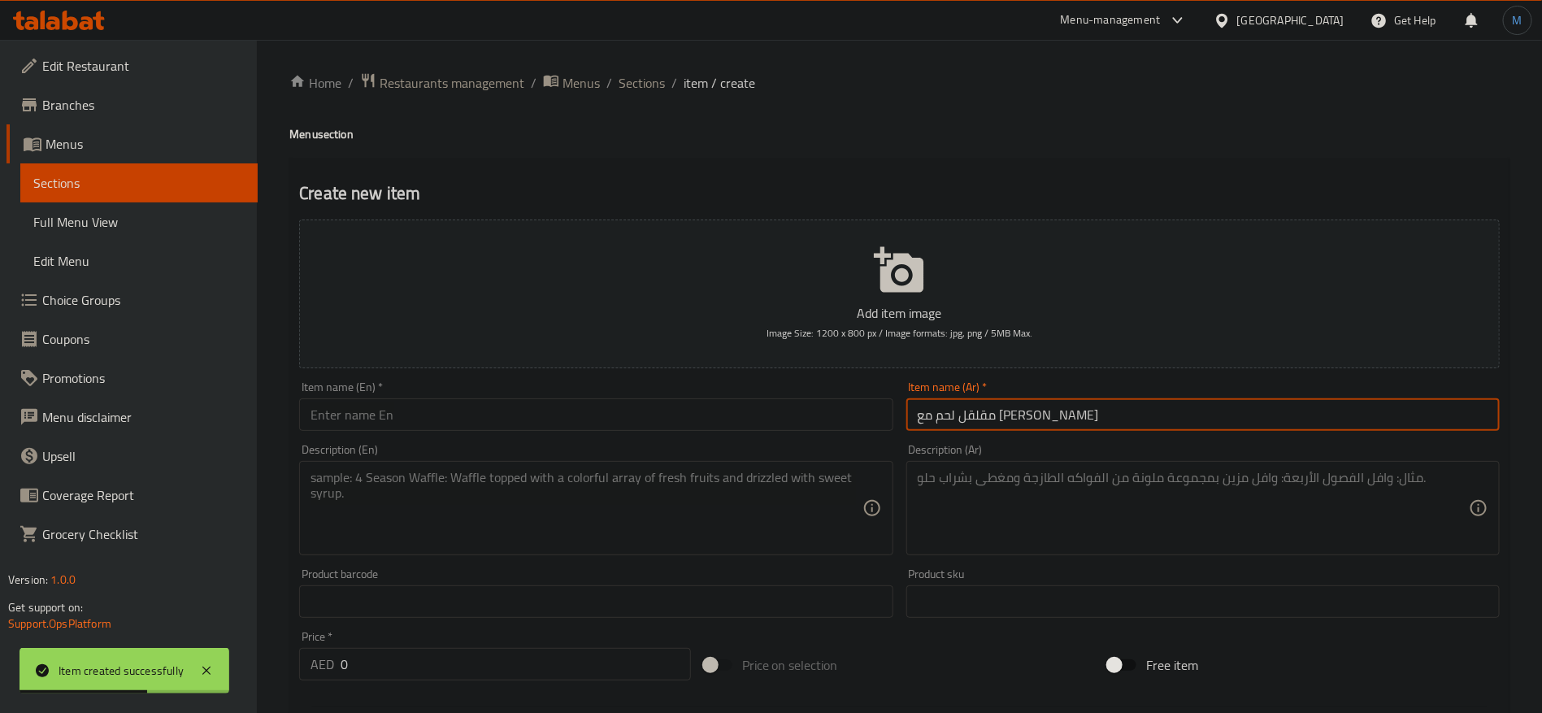
drag, startPoint x: 954, startPoint y: 418, endPoint x: 962, endPoint y: 419, distance: 8.2
click at [962, 419] on input "مقلقل لحم مع [PERSON_NAME]" at bounding box center [1202, 414] width 593 height 33
paste input "رز"
type input "مقلقل لحم مع [PERSON_NAME]"
click at [610, 393] on div "Item name (En)   * Item name (En) *" at bounding box center [595, 406] width 593 height 50
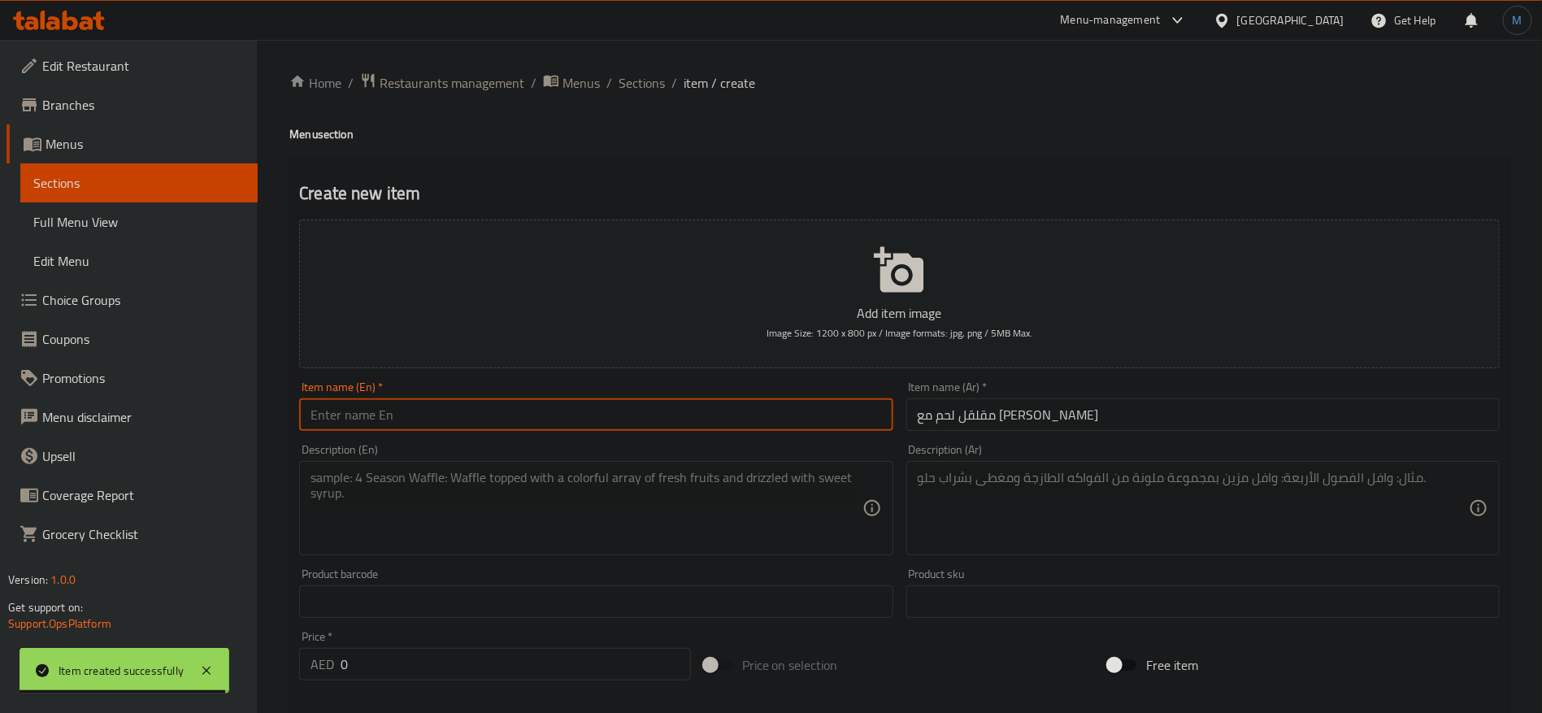
paste input "Lamb Maqluba with [PERSON_NAME]"
click at [611, 416] on input "Lamb Maqluba with [PERSON_NAME]" at bounding box center [595, 414] width 593 height 33
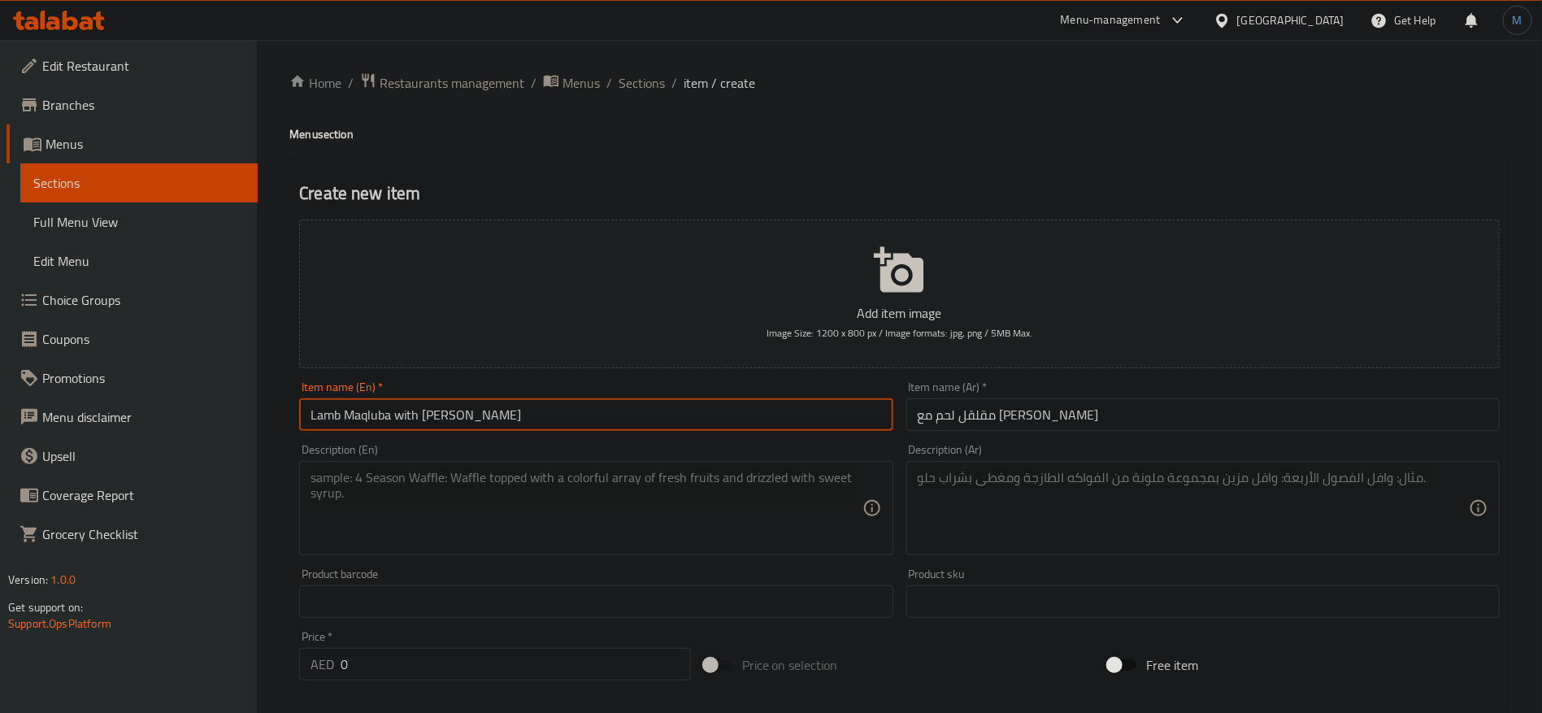
click at [321, 416] on input "Lamb Maqluba with [PERSON_NAME]" at bounding box center [595, 414] width 593 height 33
click at [376, 405] on input "Meat Maqluba with [PERSON_NAME]" at bounding box center [595, 414] width 593 height 33
paste input "oqalqal"
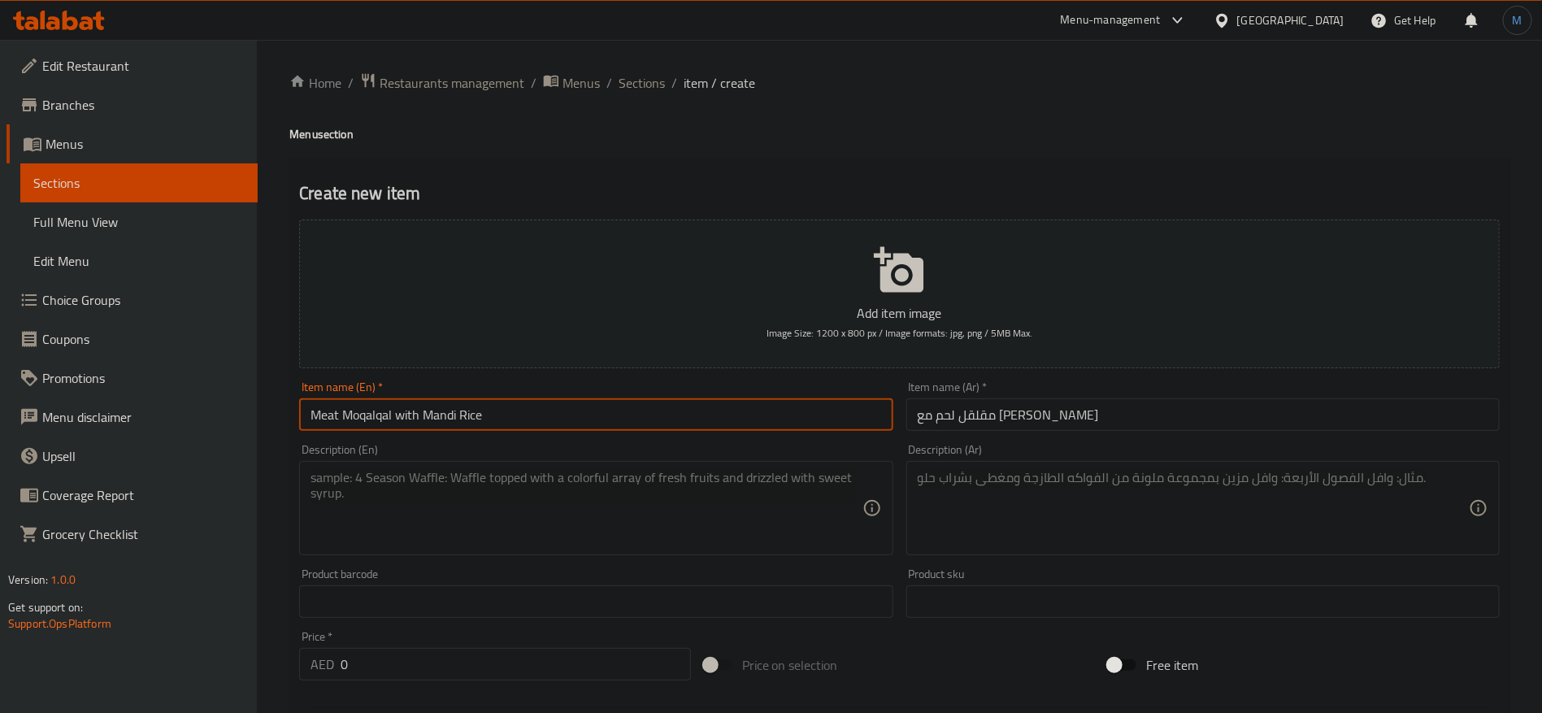
click at [787, 429] on input "Meat Moqalqal with Mandi Rice" at bounding box center [595, 414] width 593 height 33
type input "Meat Moqalqal with Mandi Rice"
click at [945, 420] on input "مقلقل لحم مع [PERSON_NAME]" at bounding box center [1202, 414] width 593 height 33
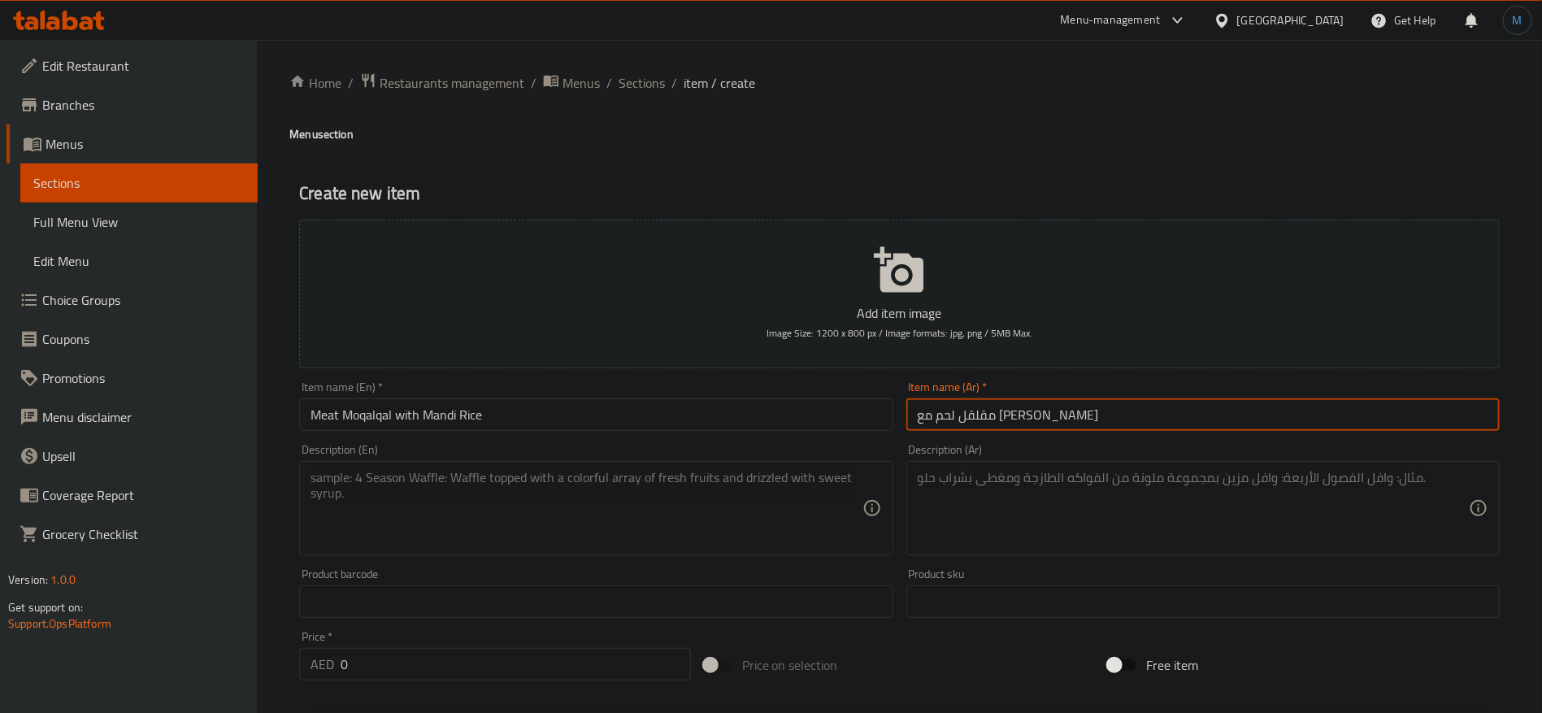
type input "مقلقل لحم مع [PERSON_NAME]"
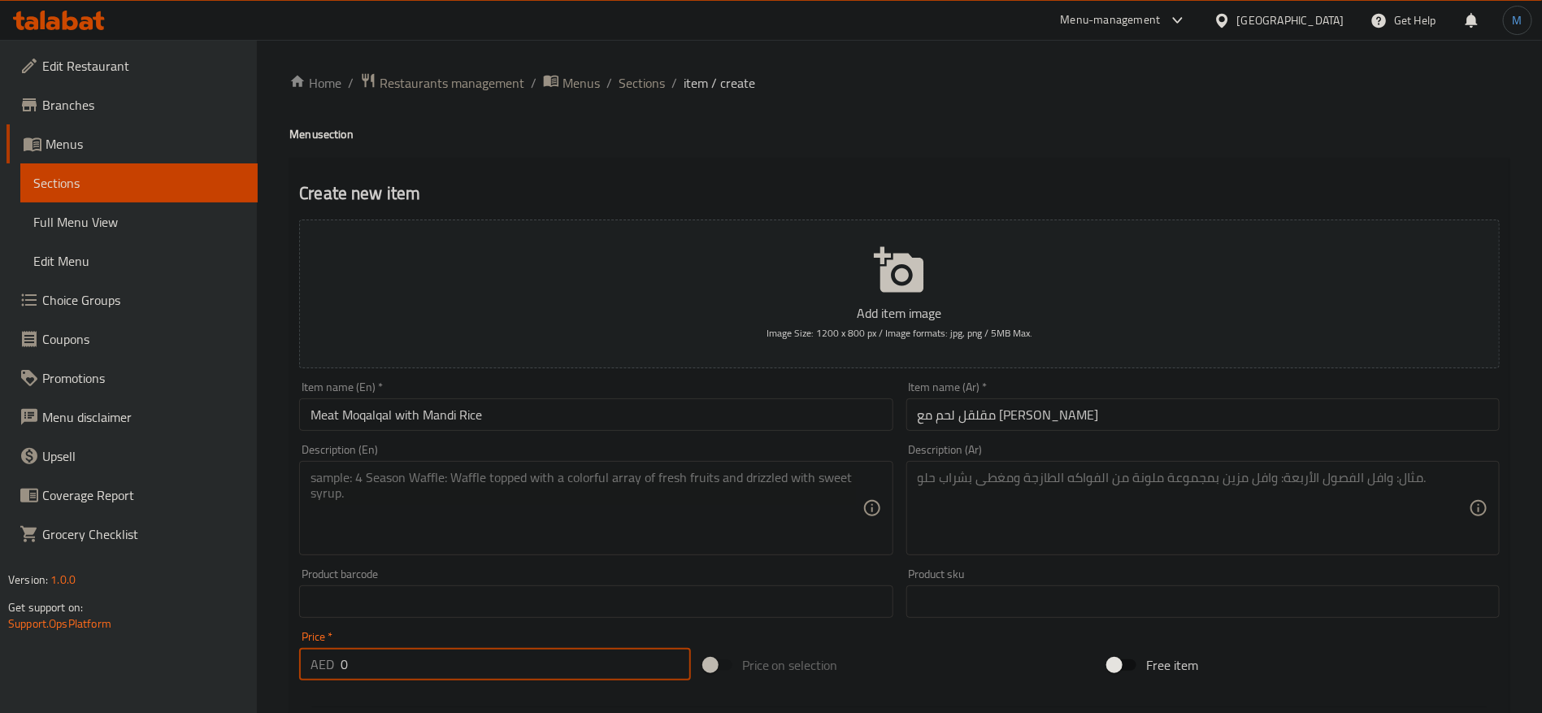
click at [509, 674] on input "0" at bounding box center [516, 664] width 350 height 33
paste input "9"
type input "90"
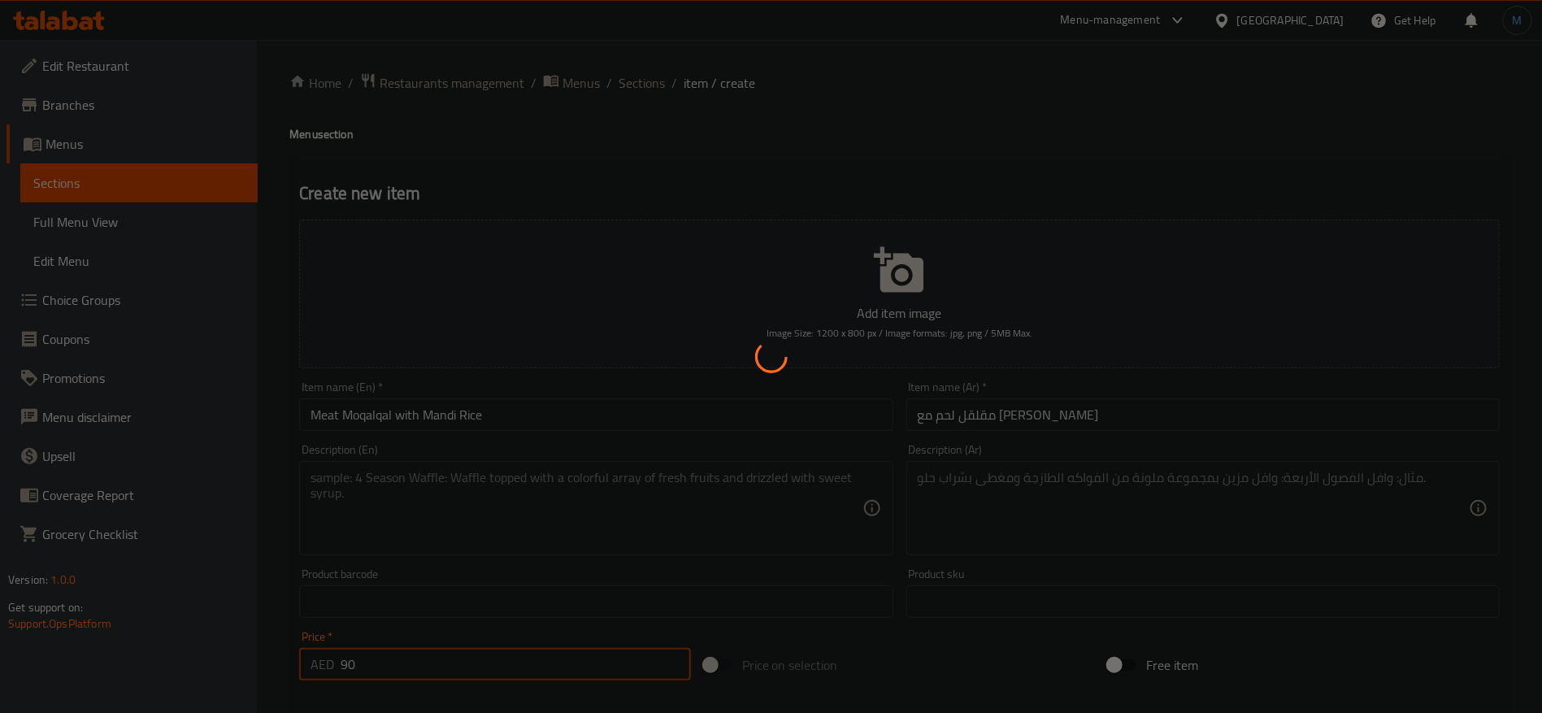
type input "0"
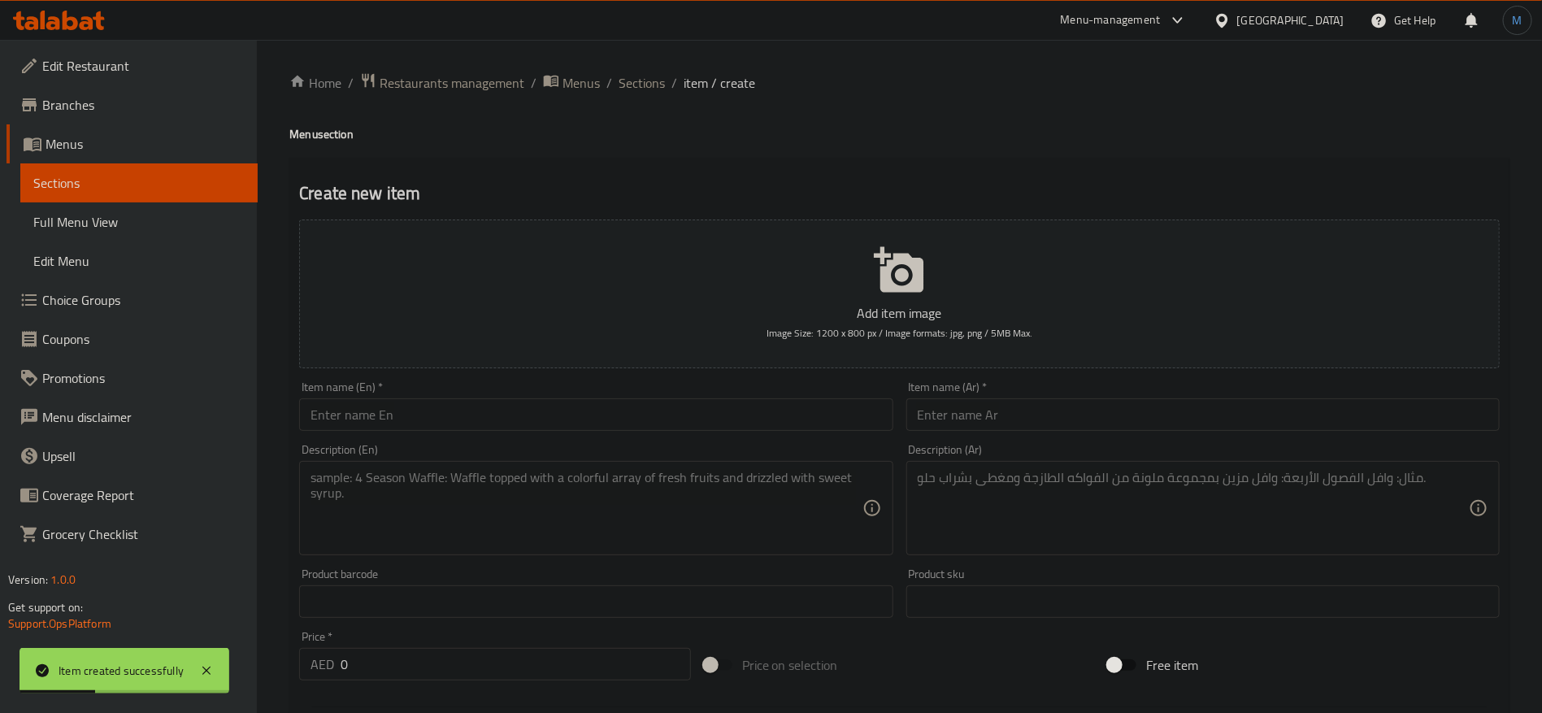
click at [1185, 437] on div "Item name (Ar)   * Item name (Ar) *" at bounding box center [1203, 406] width 606 height 63
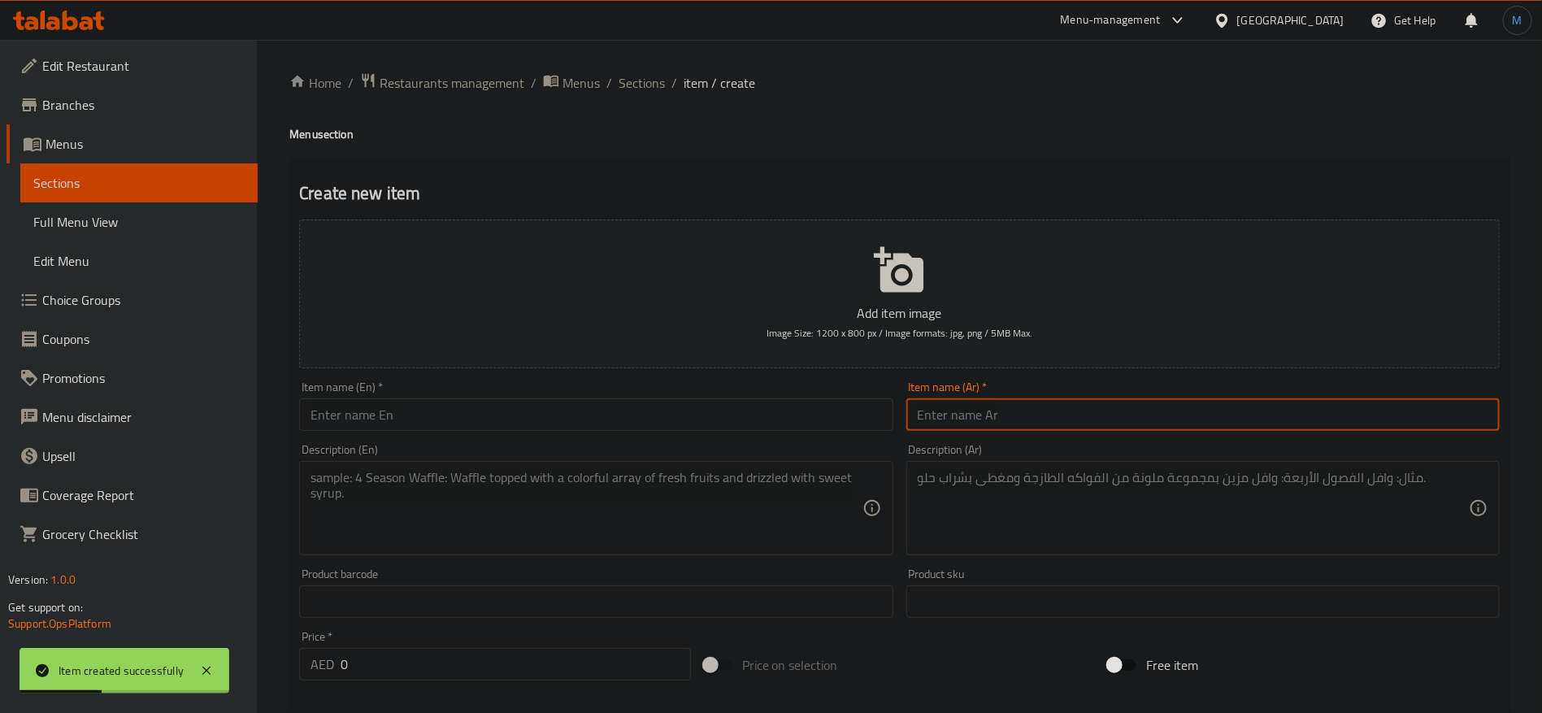
paste input "مضغوط لحم"
click at [1181, 409] on input "مضغوط لحم" at bounding box center [1202, 414] width 593 height 33
type input "مضغوط لحم"
click at [534, 419] on input "text" at bounding box center [595, 414] width 593 height 33
paste input "Compressed meat"
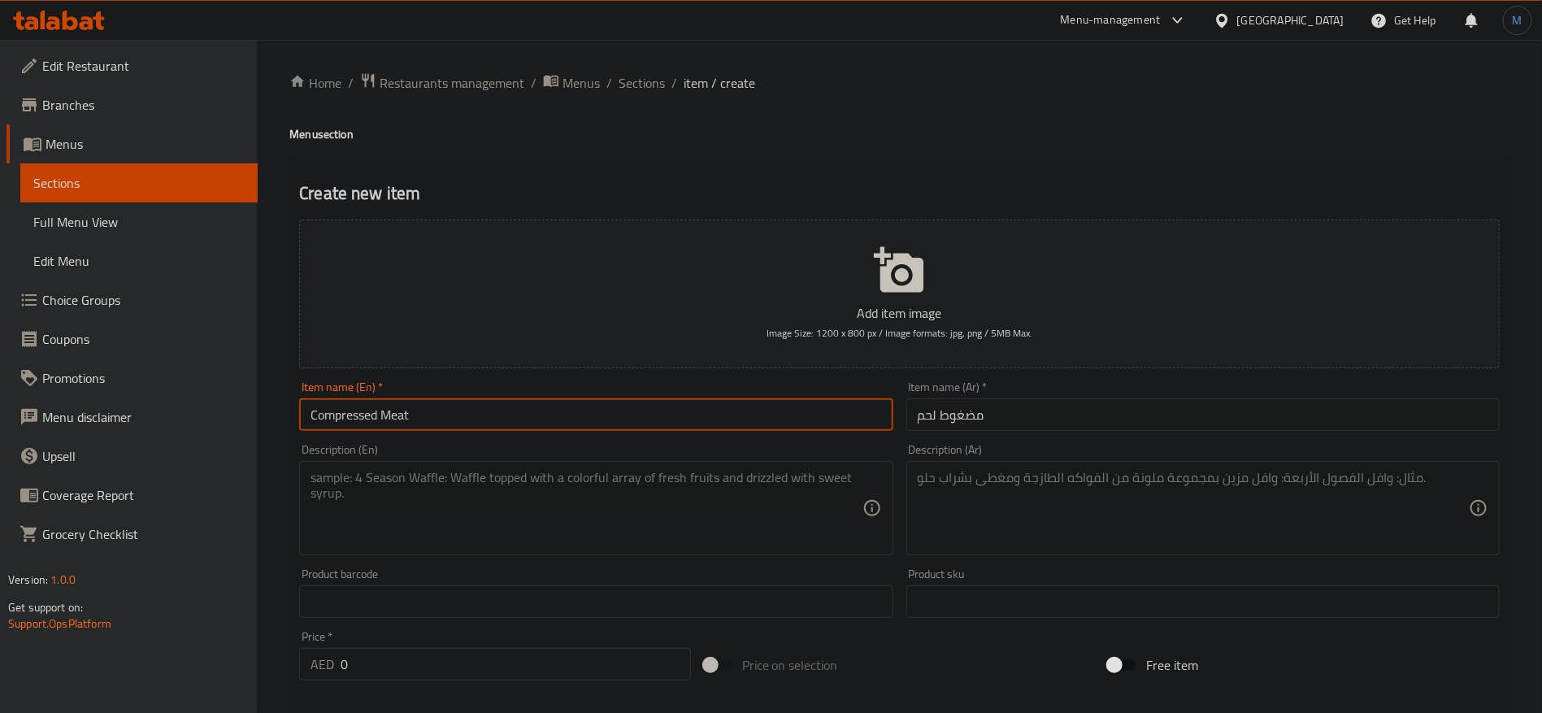
click at [375, 405] on input "Compressed Meat" at bounding box center [595, 414] width 593 height 33
paste input "madghout"
type input "Madghout Meat"
click at [1222, 531] on textarea at bounding box center [1193, 508] width 551 height 77
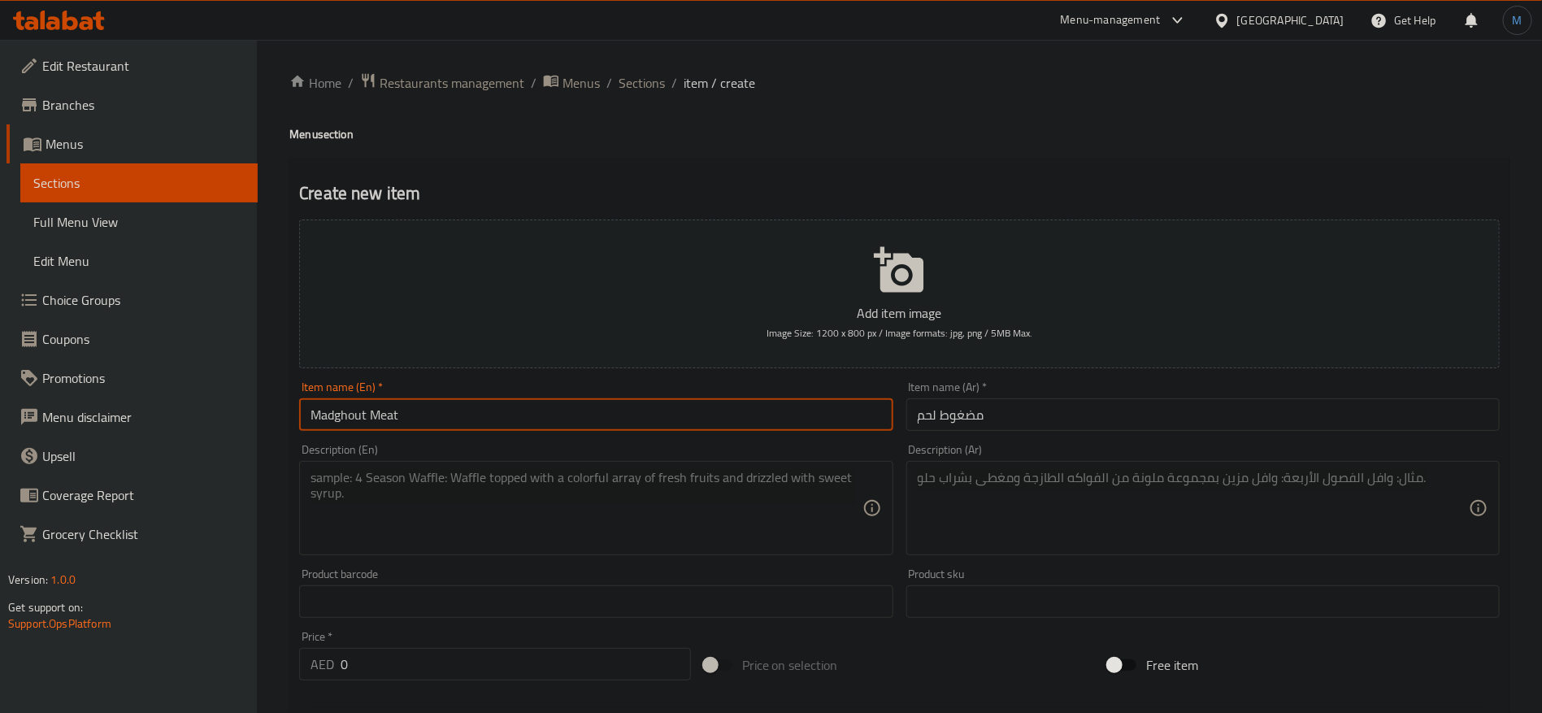
paste textarea "لحم طري، أرز بسمتي، طماطم، بصل، بهارات المظغوط، فلفل حار"
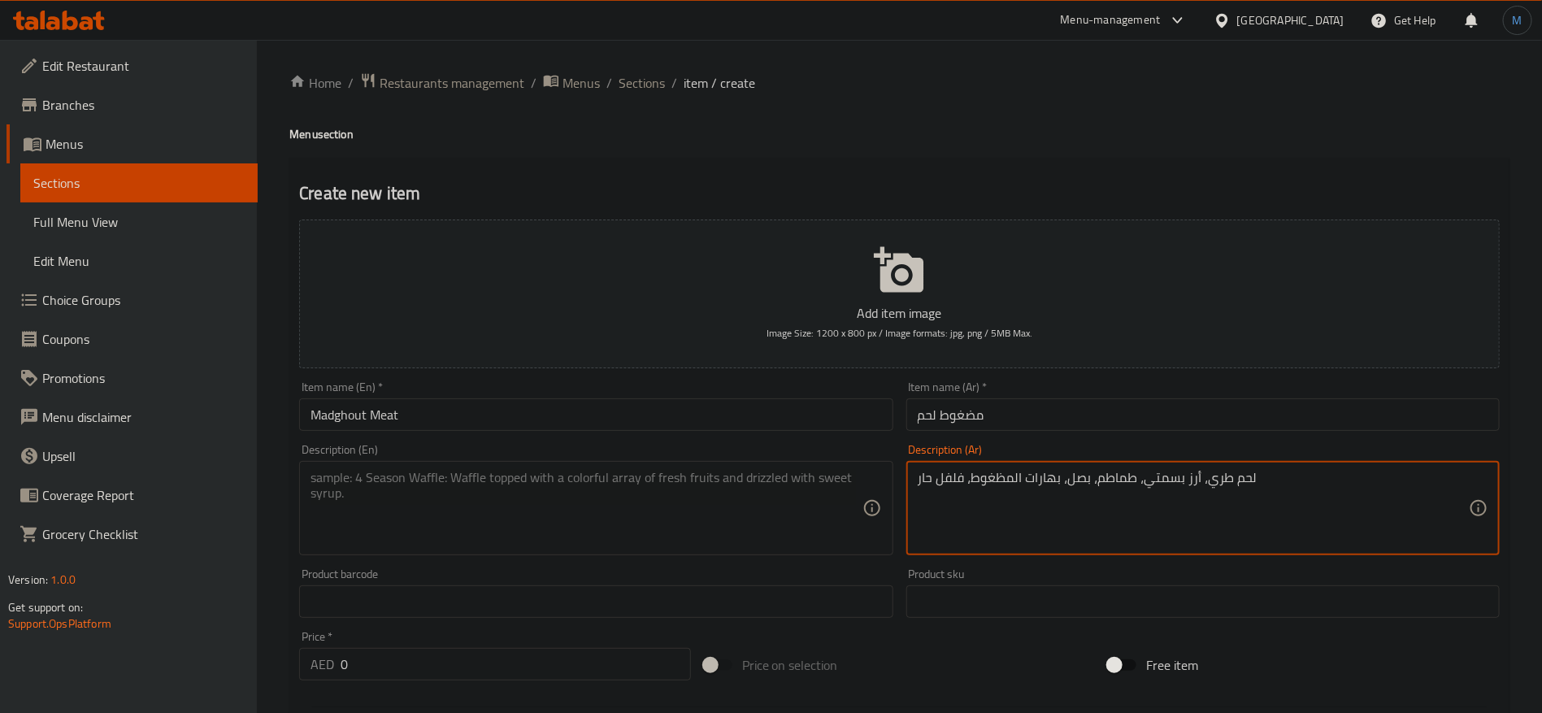
paste textarea
type textarea "لحم طري، أرز بسمتي، طماطم، بصل، بهارات المضغوط، فلفل حار"
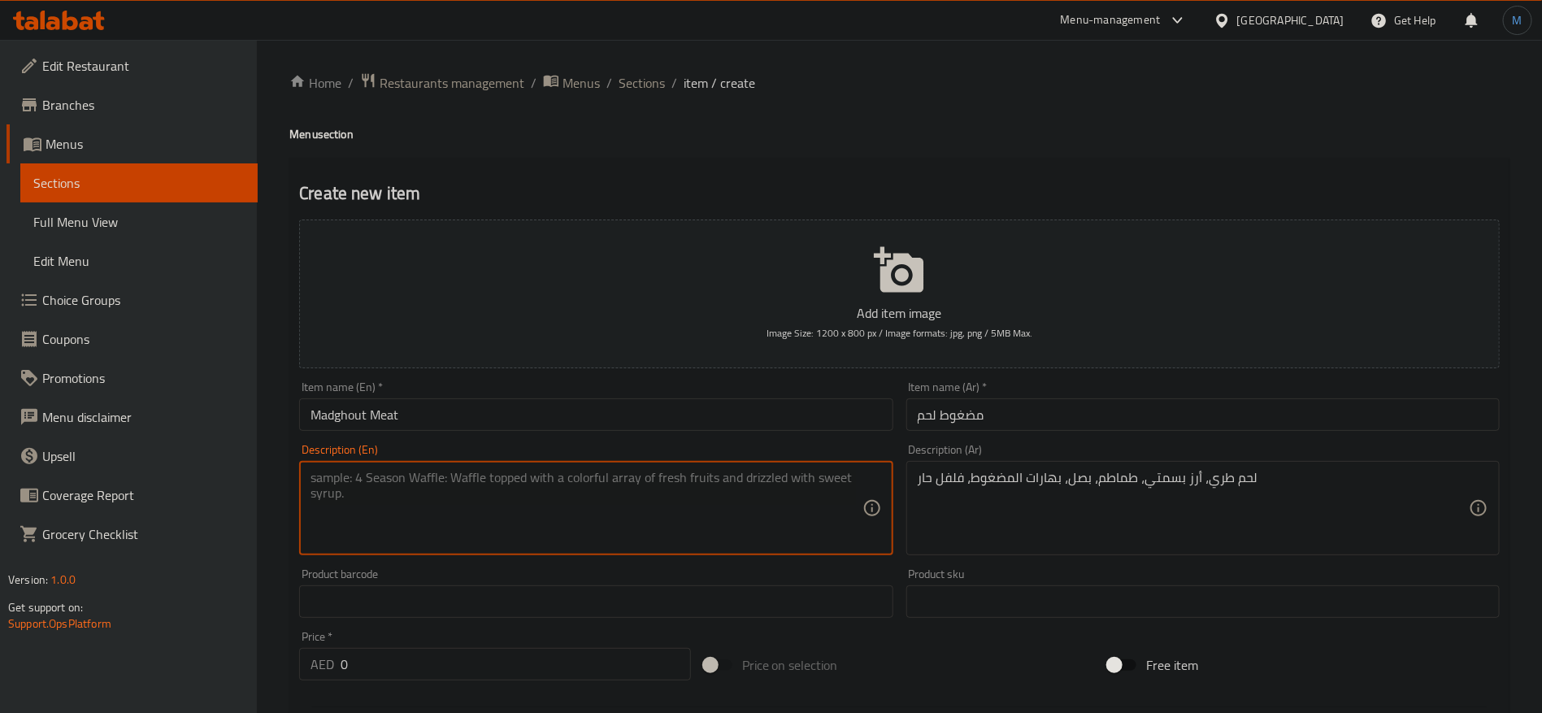
click at [512, 493] on textarea at bounding box center [586, 508] width 551 height 77
paste textarea "Tender meat, basmati rice, tomatoes, onions, pressed spices, hot pepper"
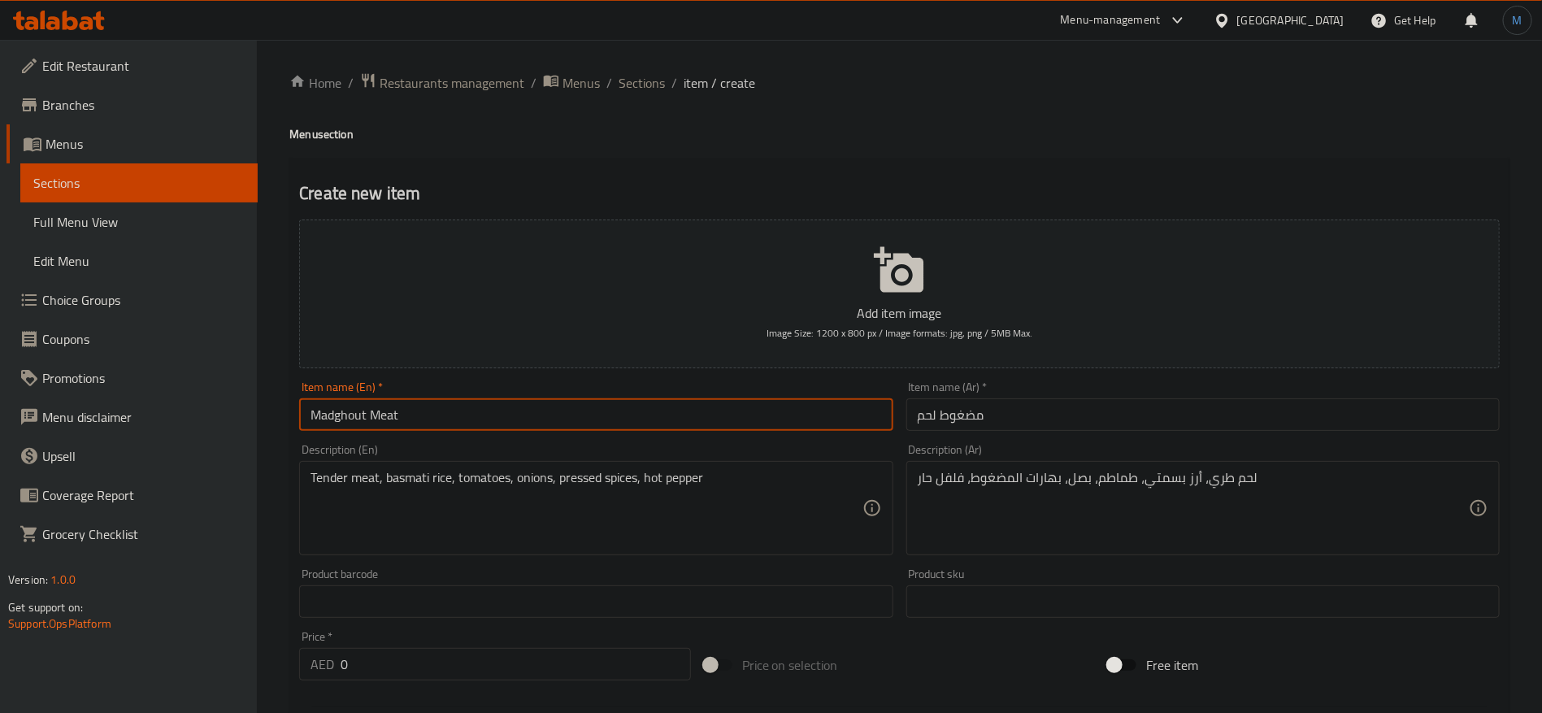
click at [360, 416] on input "Madghout Meat" at bounding box center [595, 414] width 593 height 33
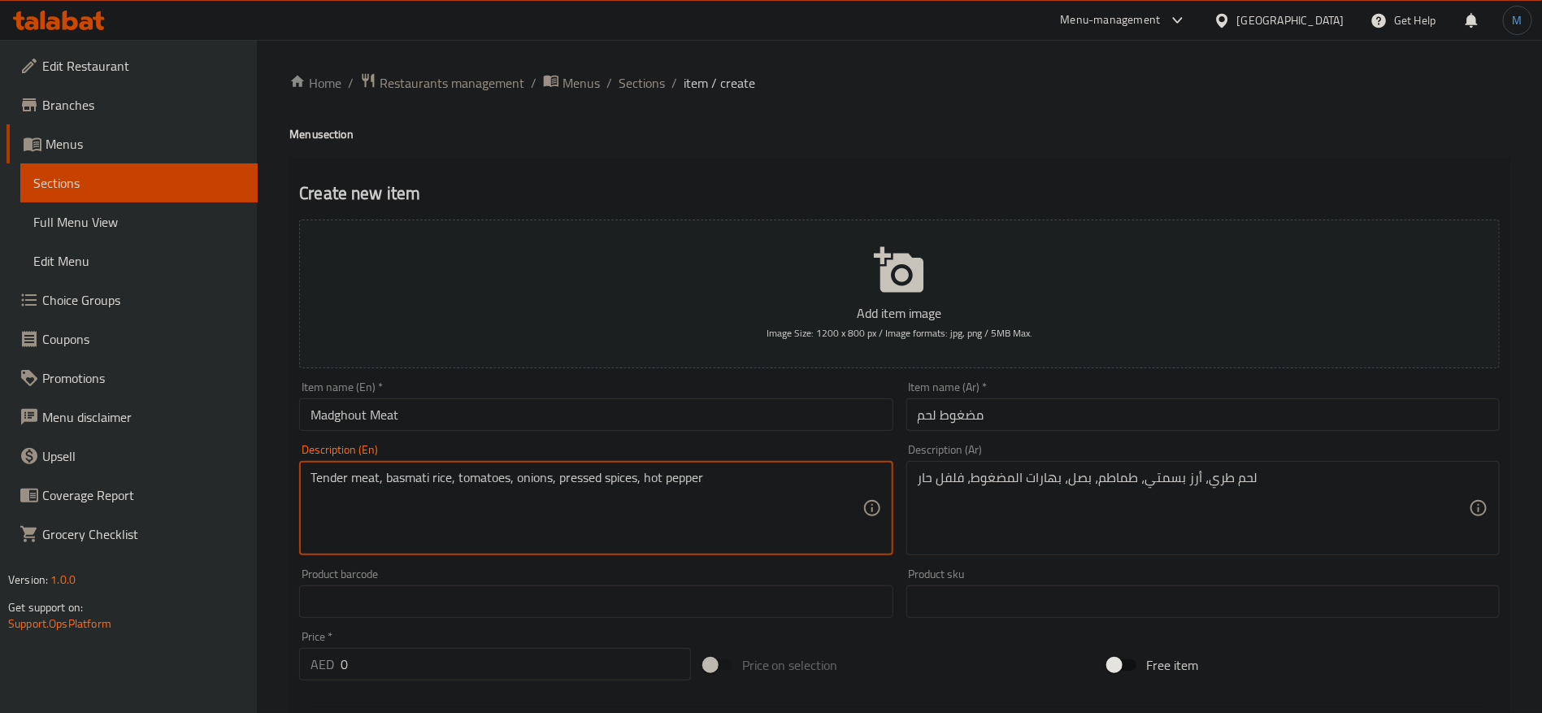
click at [593, 483] on textarea "Tender meat, basmati rice, tomatoes, onions, pressed spices, hot pepper" at bounding box center [586, 508] width 551 height 77
paste textarea "Madghout"
click at [665, 480] on textarea "Tender meat, basmati rice, tomatoes, onions, Madghout spices, hot pepper" at bounding box center [586, 508] width 551 height 77
drag, startPoint x: 665, startPoint y: 480, endPoint x: 775, endPoint y: 488, distance: 110.8
click at [775, 488] on textarea "Tender meat, basmati rice, tomatoes, onions, Madghout spices, hot pepper" at bounding box center [586, 508] width 551 height 77
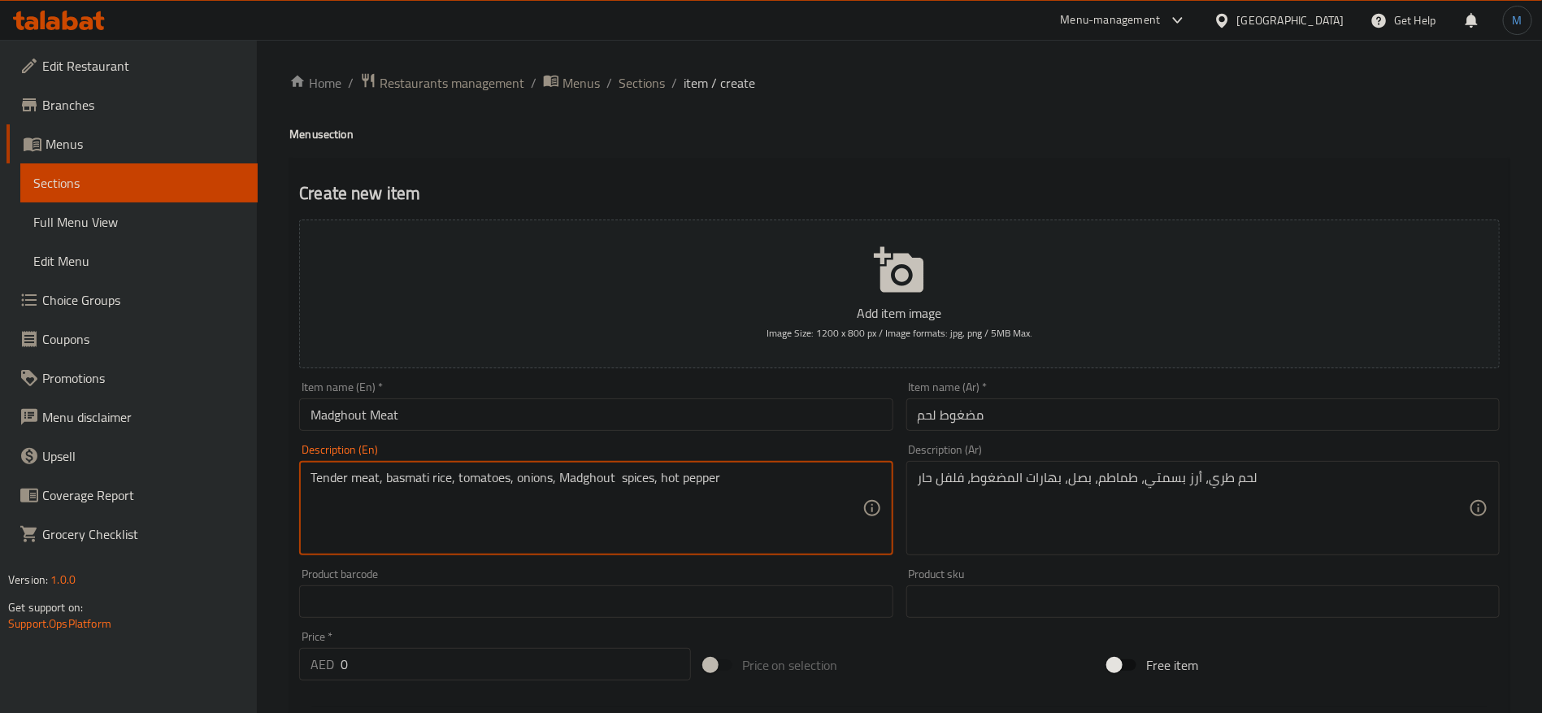
paste textarea "Chili"
type textarea "Tender meat, basmati rice, tomatoes, onions, Madghout spices, Chili"
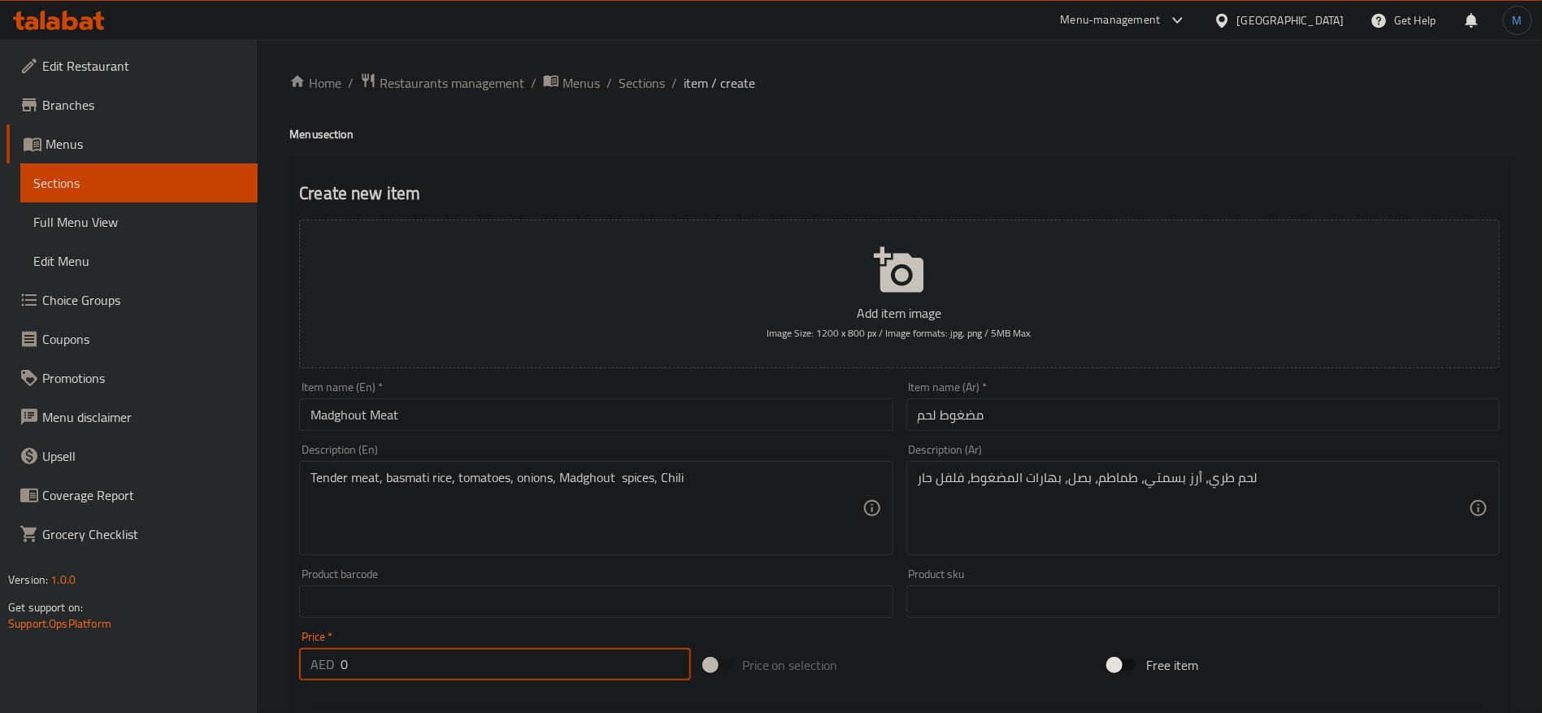
click at [534, 660] on input "0" at bounding box center [516, 664] width 350 height 33
paste input "95"
type input "95"
click at [335, 417] on input "Madghout Meat" at bounding box center [595, 414] width 593 height 33
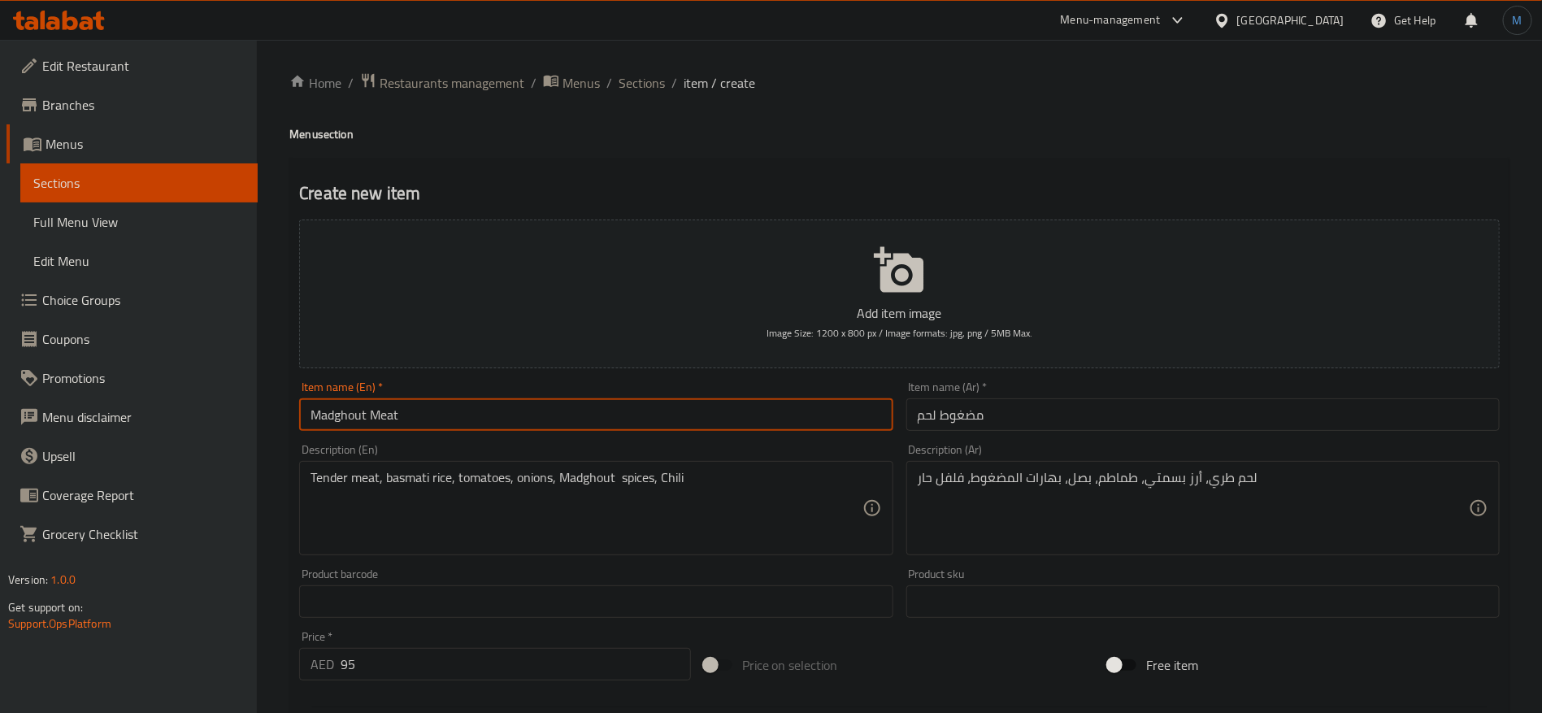
click at [335, 417] on input "Madghout Meat" at bounding box center [595, 414] width 593 height 33
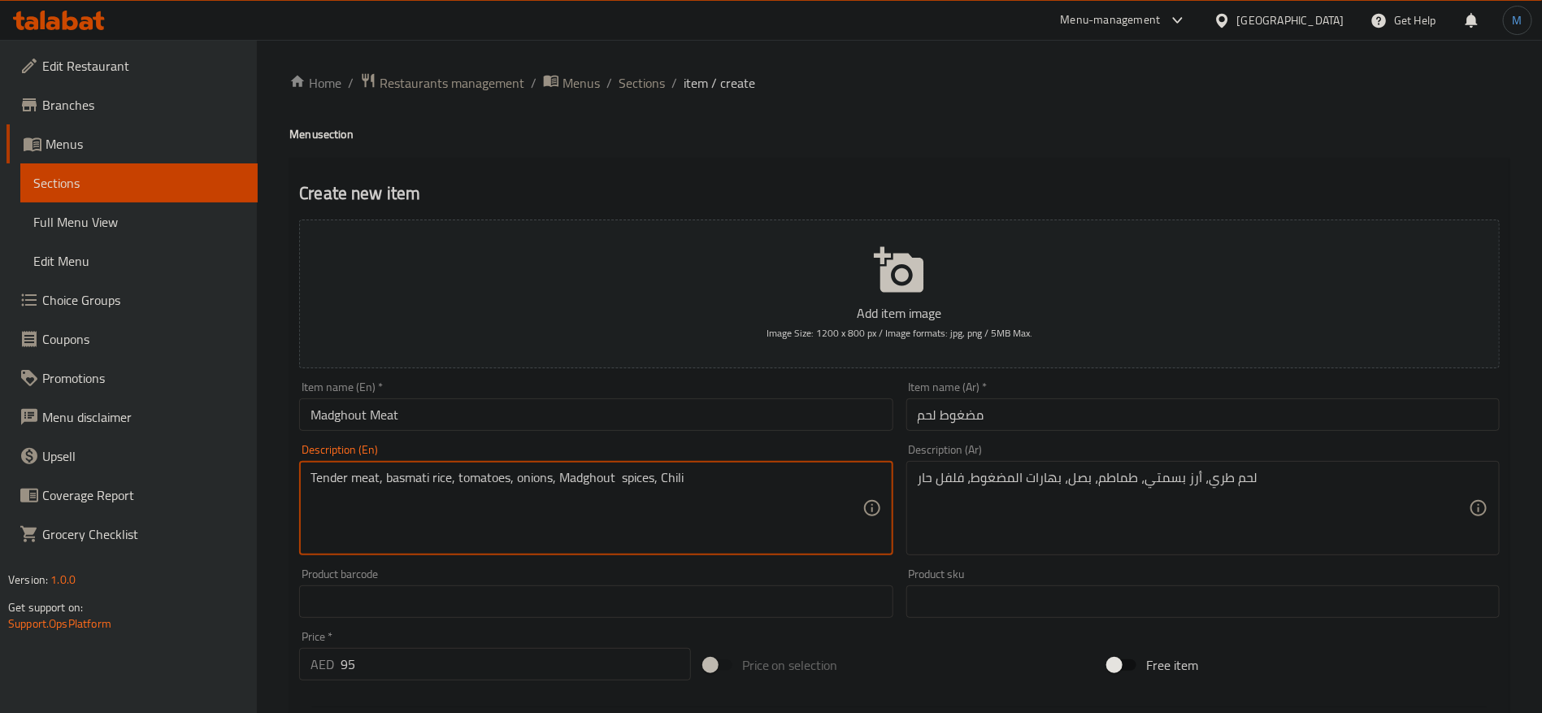
click at [600, 477] on textarea "Tender meat, basmati rice, tomatoes, onions, Madghout spices, Chili" at bounding box center [586, 508] width 551 height 77
paste textarea
type textarea "Tender meat, basmati rice, tomatoes, onions, Madghout spices, Chili"
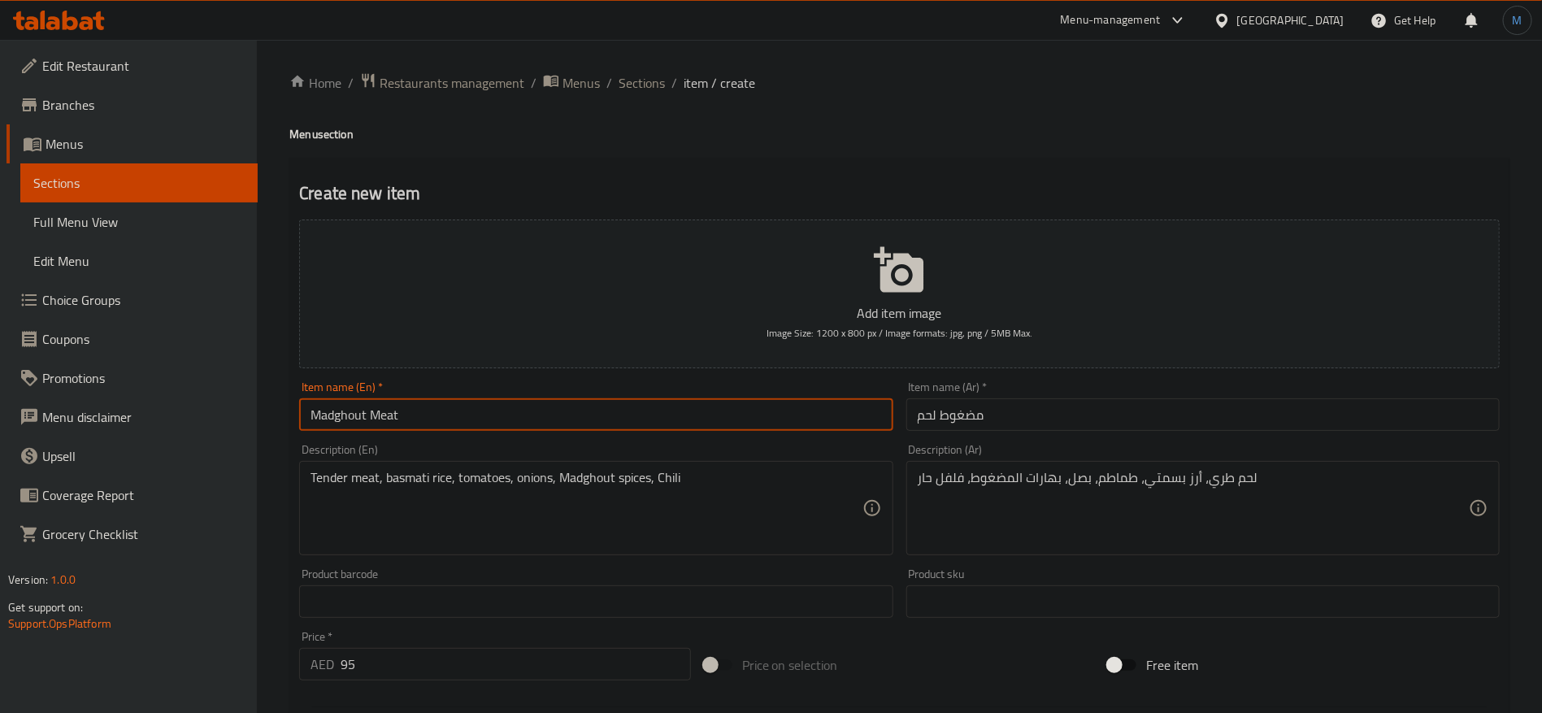
click at [615, 428] on input "Madghout Meat" at bounding box center [595, 414] width 593 height 33
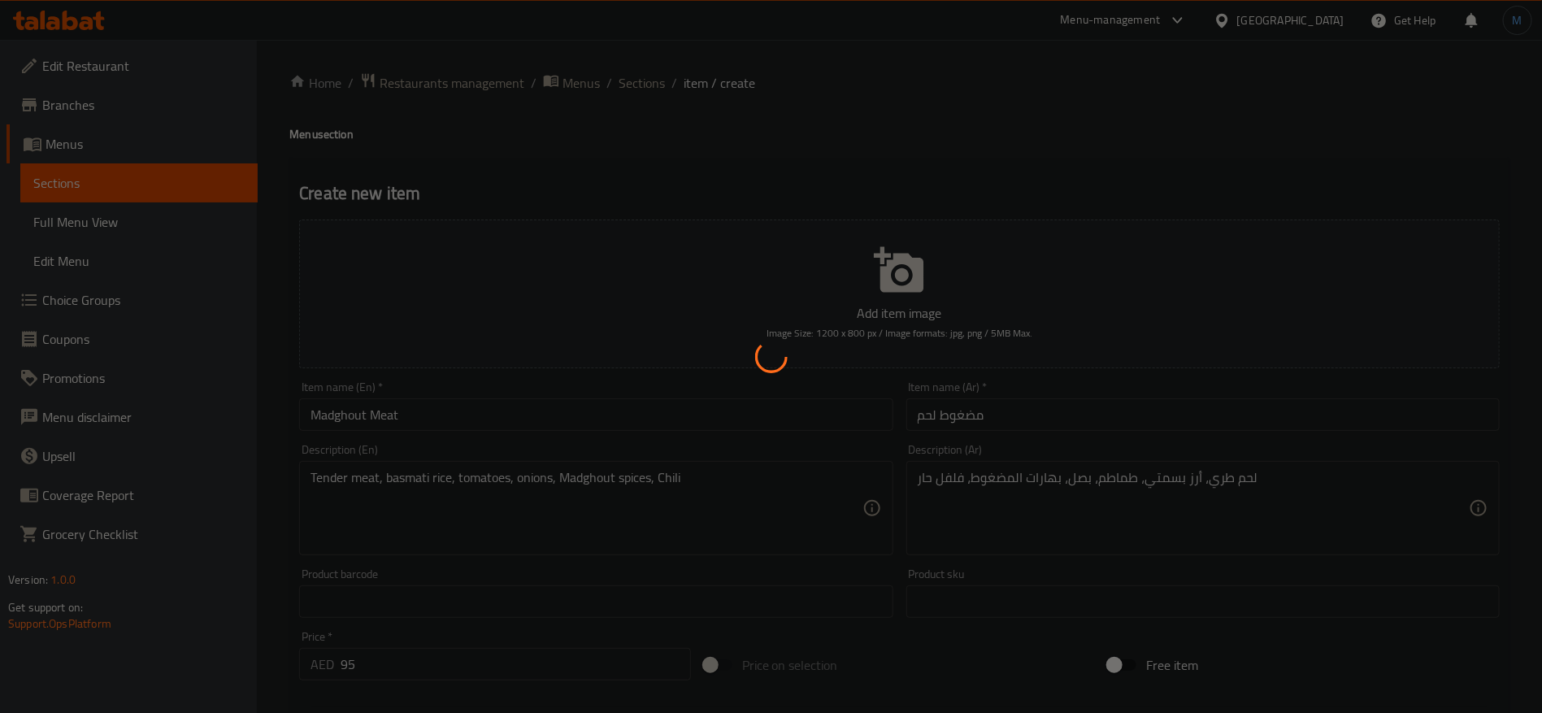
type input "0"
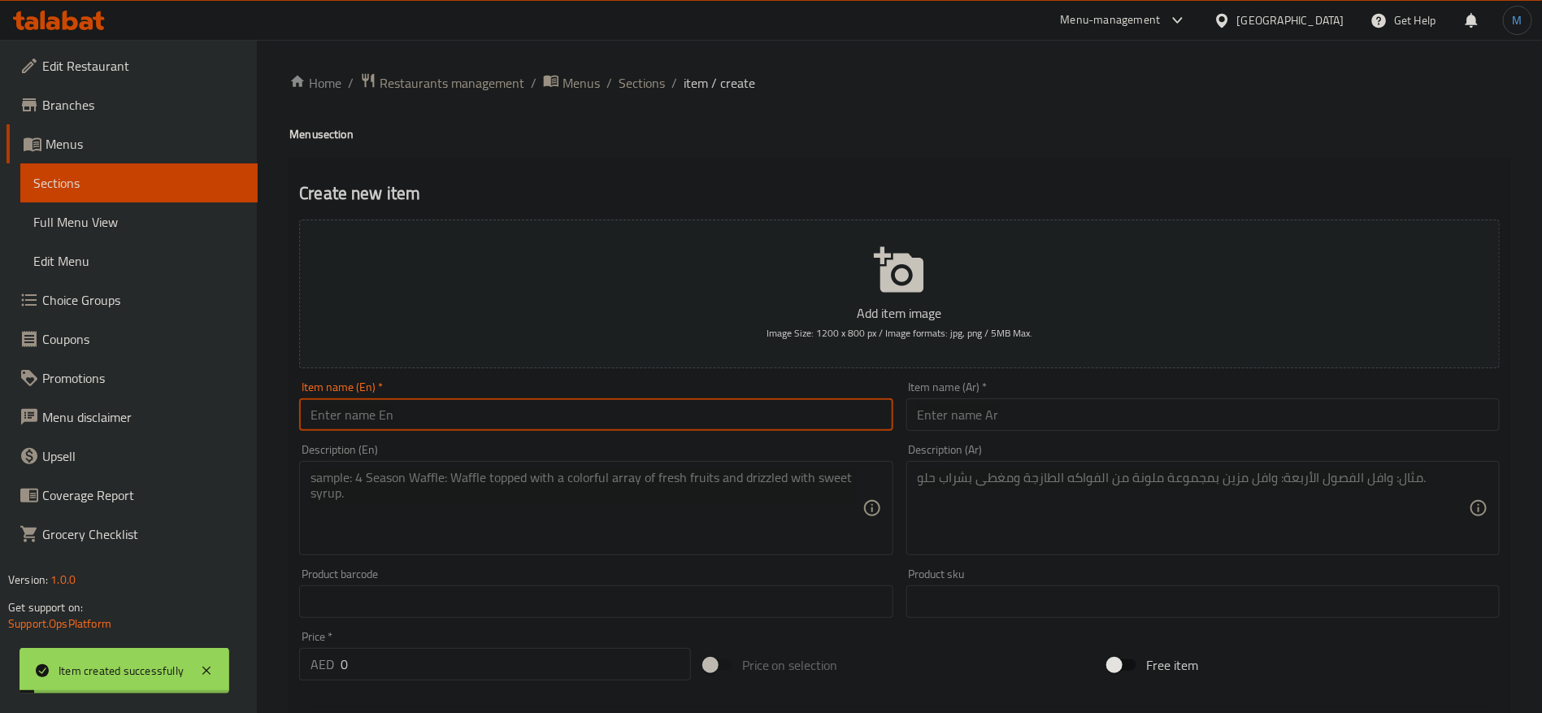
paste input "Chicken Mandi"
type input "Chicken Mandi"
click at [1072, 401] on input "text" at bounding box center [1202, 414] width 593 height 33
paste input "مندي دجاج"
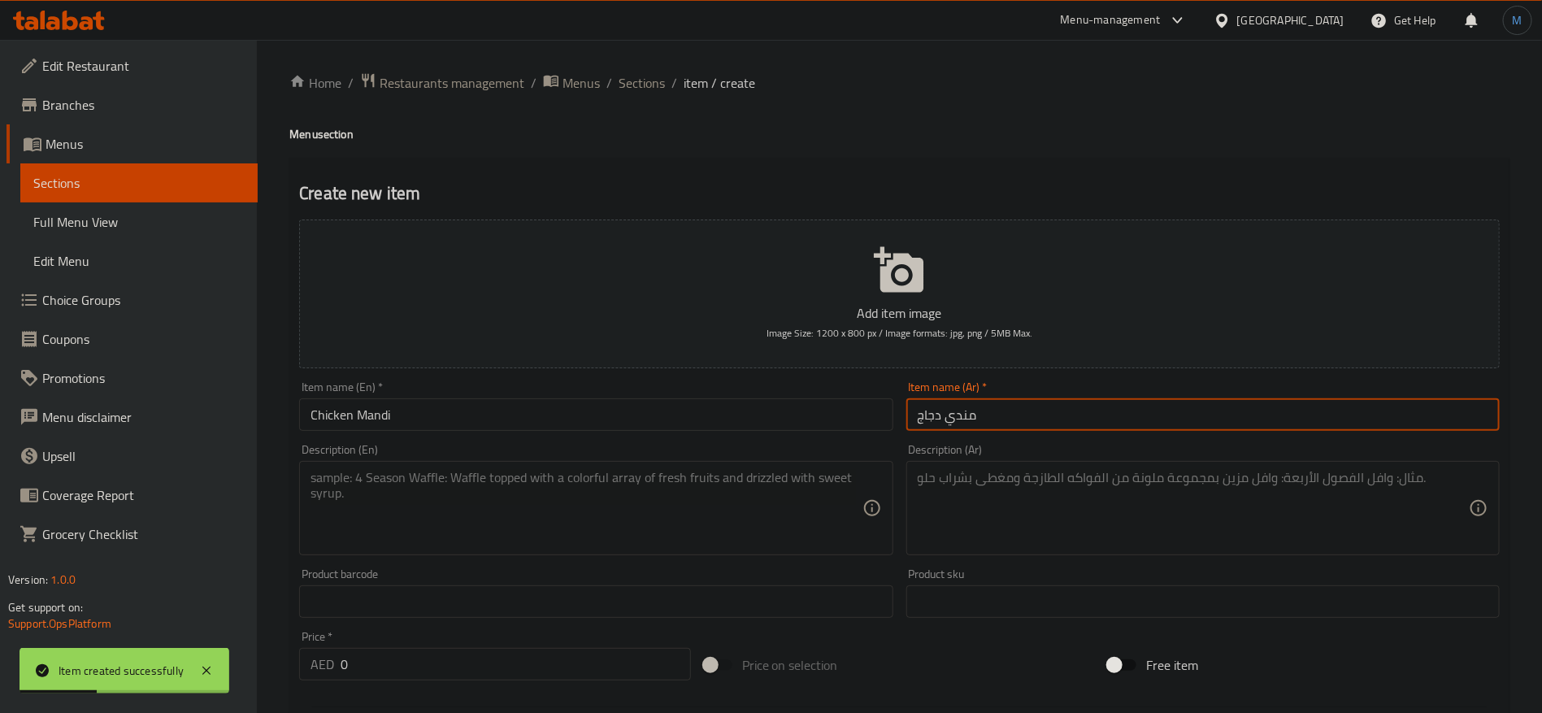
type input "مندي دجاج"
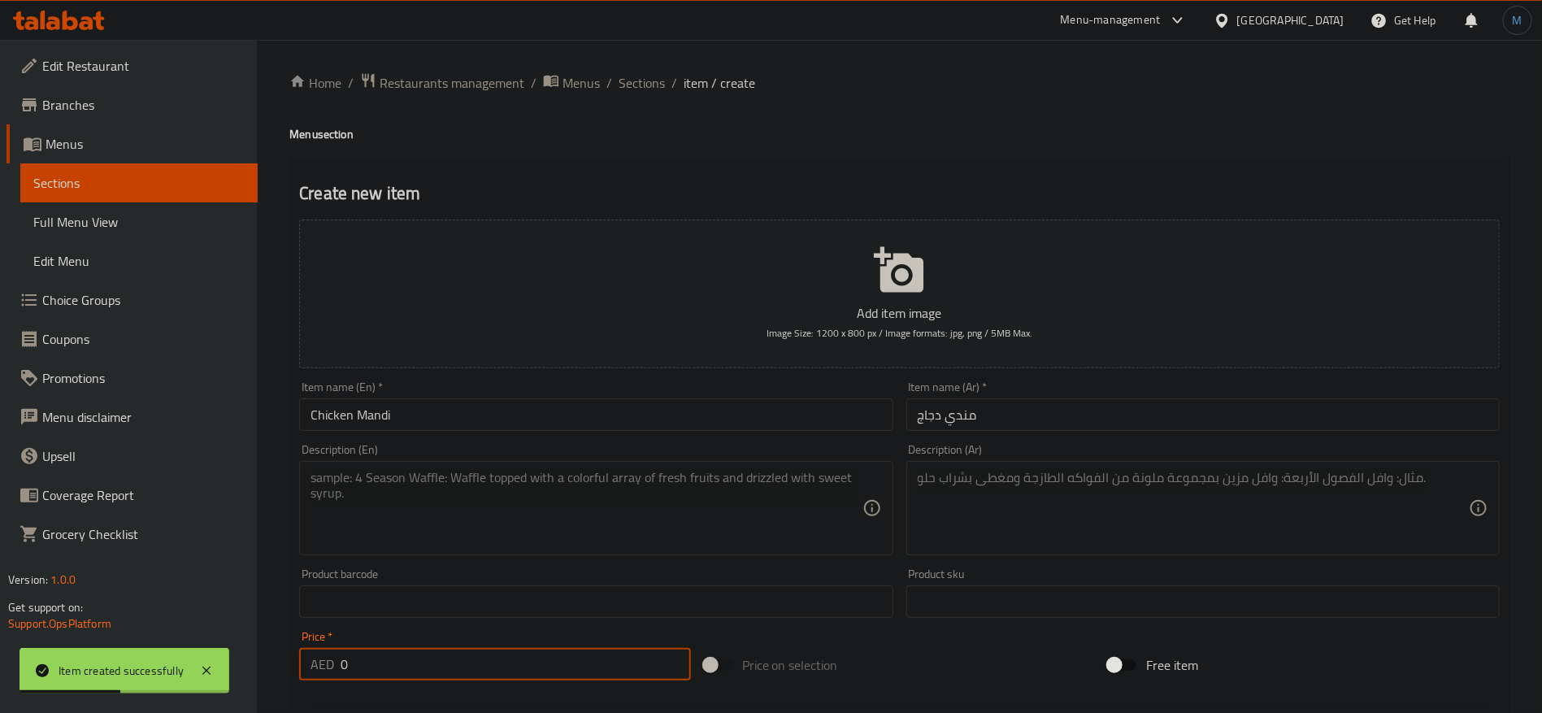
click at [556, 658] on input "0" at bounding box center [516, 664] width 350 height 33
paste input "25"
type input "25"
click at [1110, 448] on div "Description (Ar) Description (Ar)" at bounding box center [1202, 499] width 593 height 111
click at [1098, 491] on textarea at bounding box center [1193, 508] width 551 height 77
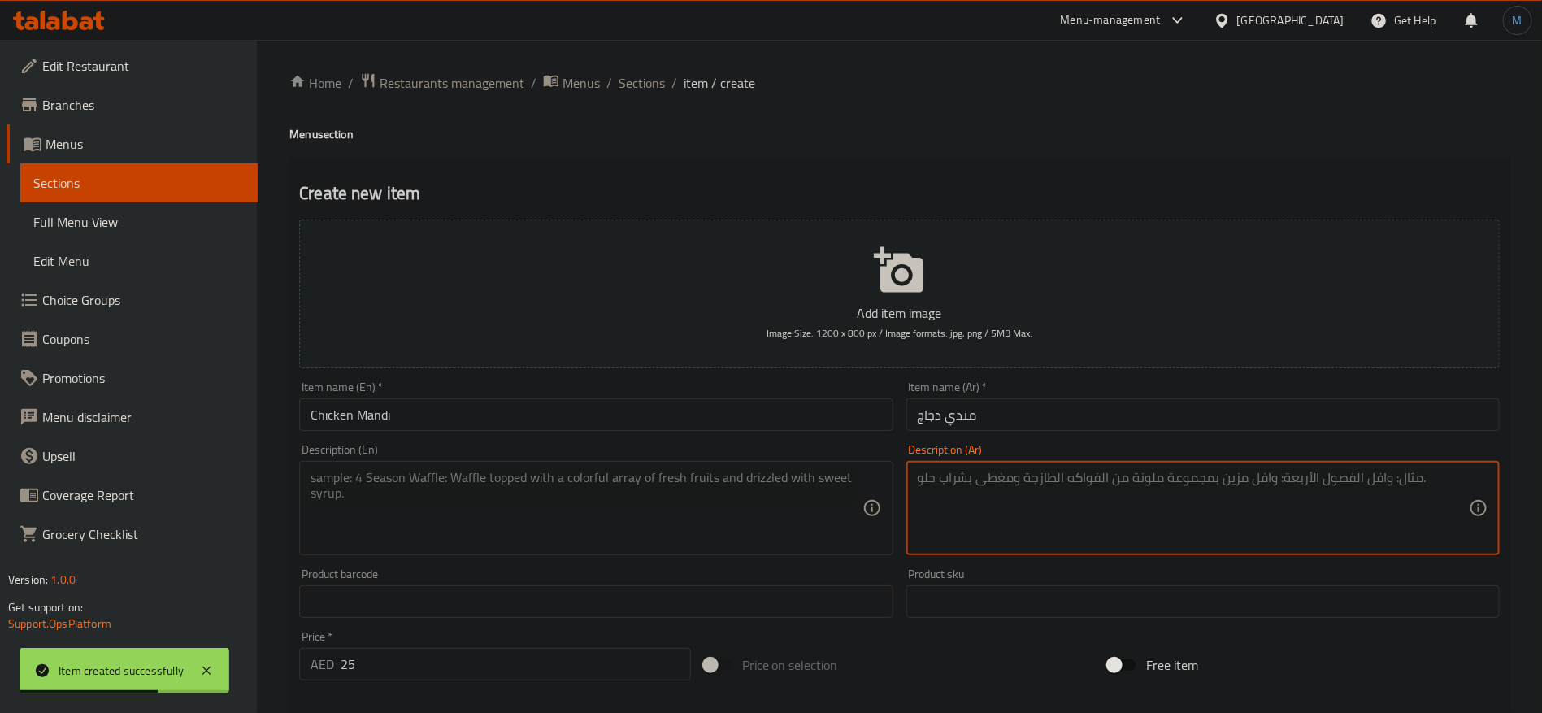
paste textarea "دجاج متبل، أرز بسمتي مدخن، بهارات المندي، زعفران"
type textarea "دجاج متبل، أرز بسمتي مدخن، بهارات المندي، زعفران"
drag, startPoint x: 632, startPoint y: 561, endPoint x: 633, endPoint y: 506, distance: 55.3
click at [632, 559] on div "Description (En) Description (En)" at bounding box center [596, 499] width 606 height 124
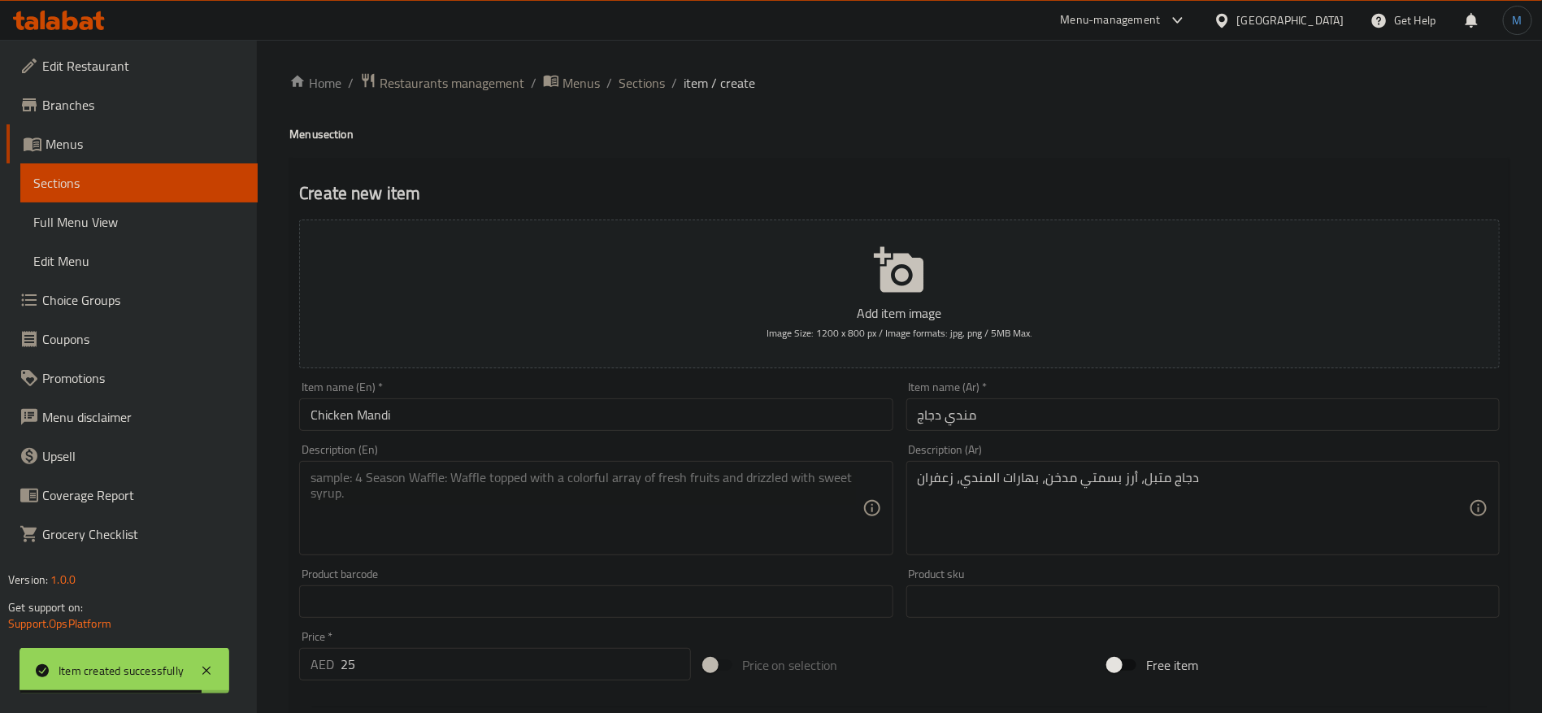
paste textarea "Marinated chicken, smoked basmati rice, mandi spices, saffron"
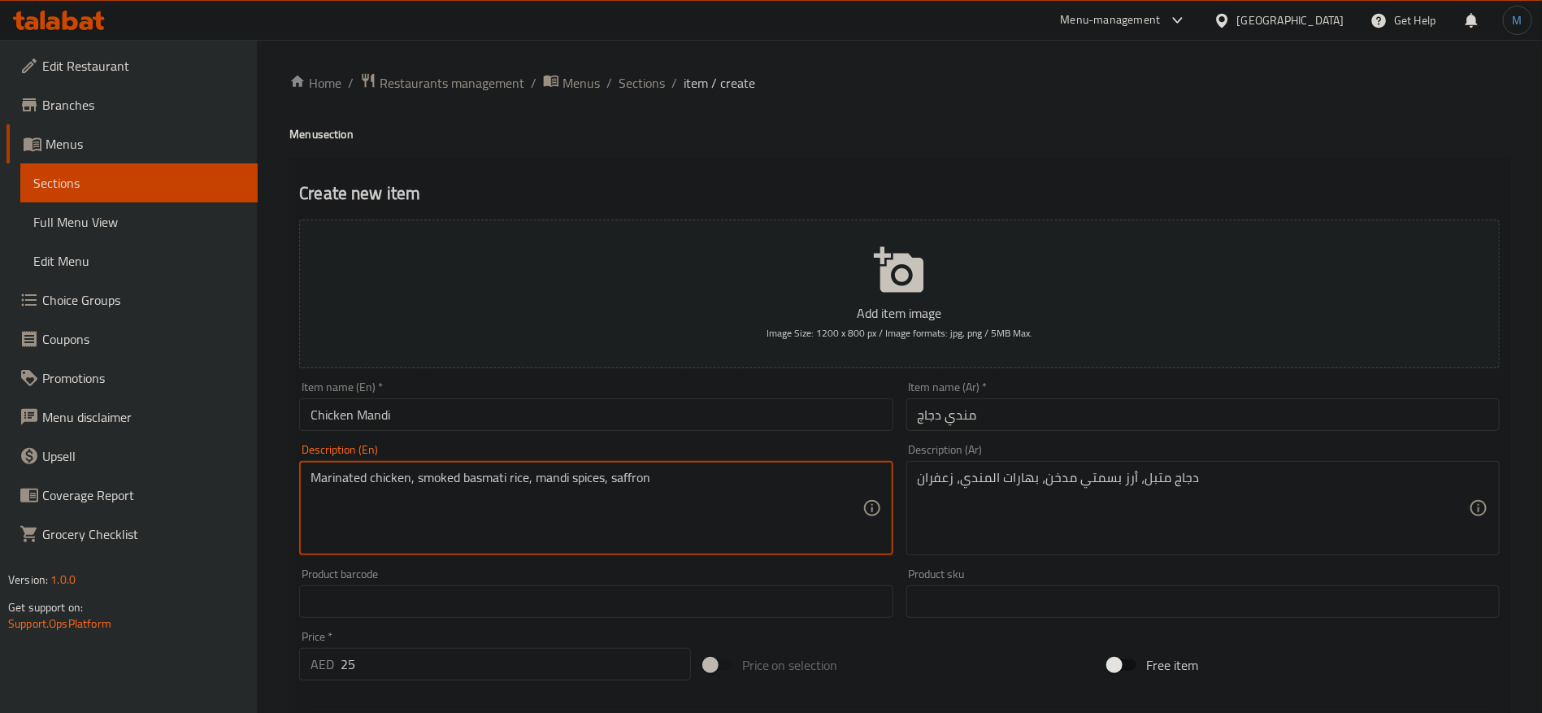
type textarea "Marinated chicken, smoked basmati rice, mandi spices, saffron"
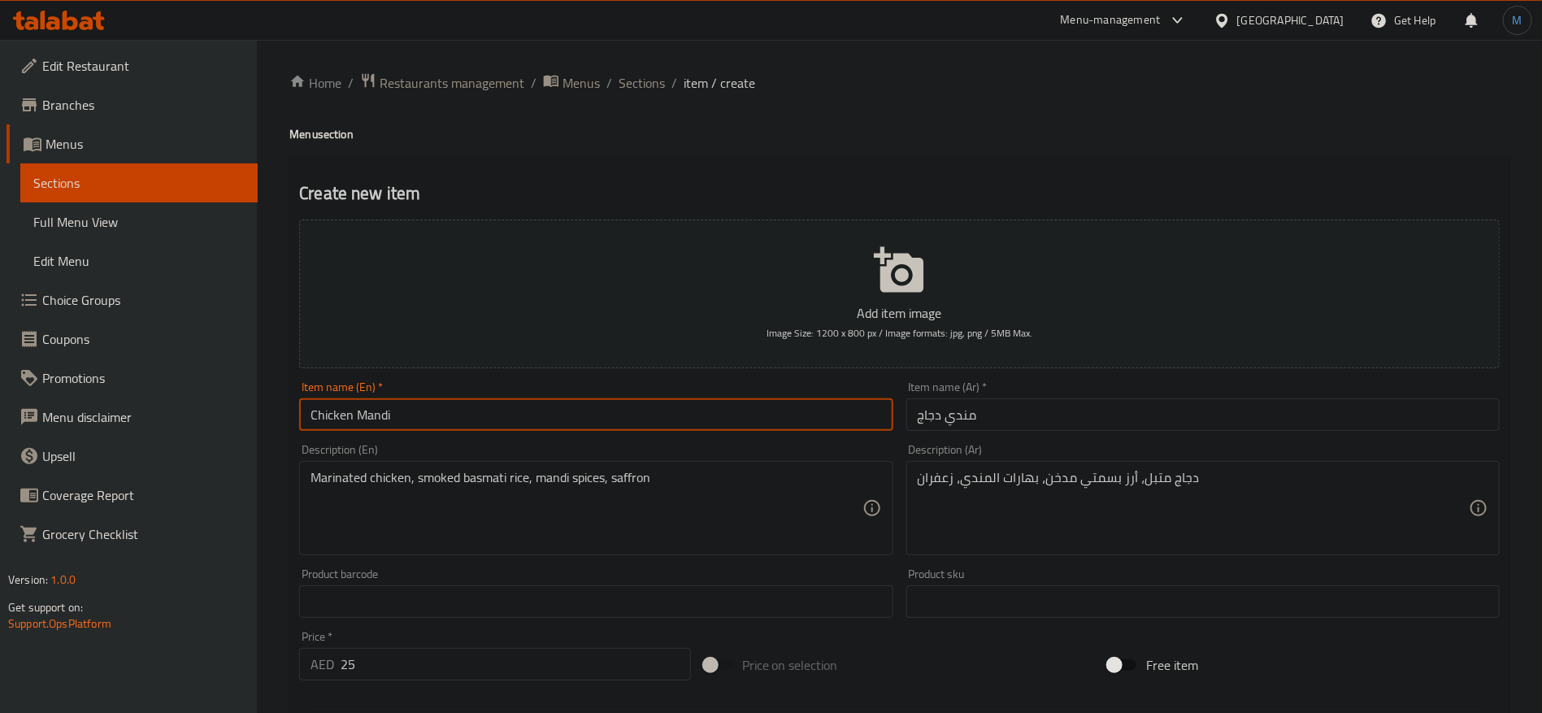
click at [619, 424] on input "Chicken Mandi" at bounding box center [595, 414] width 593 height 33
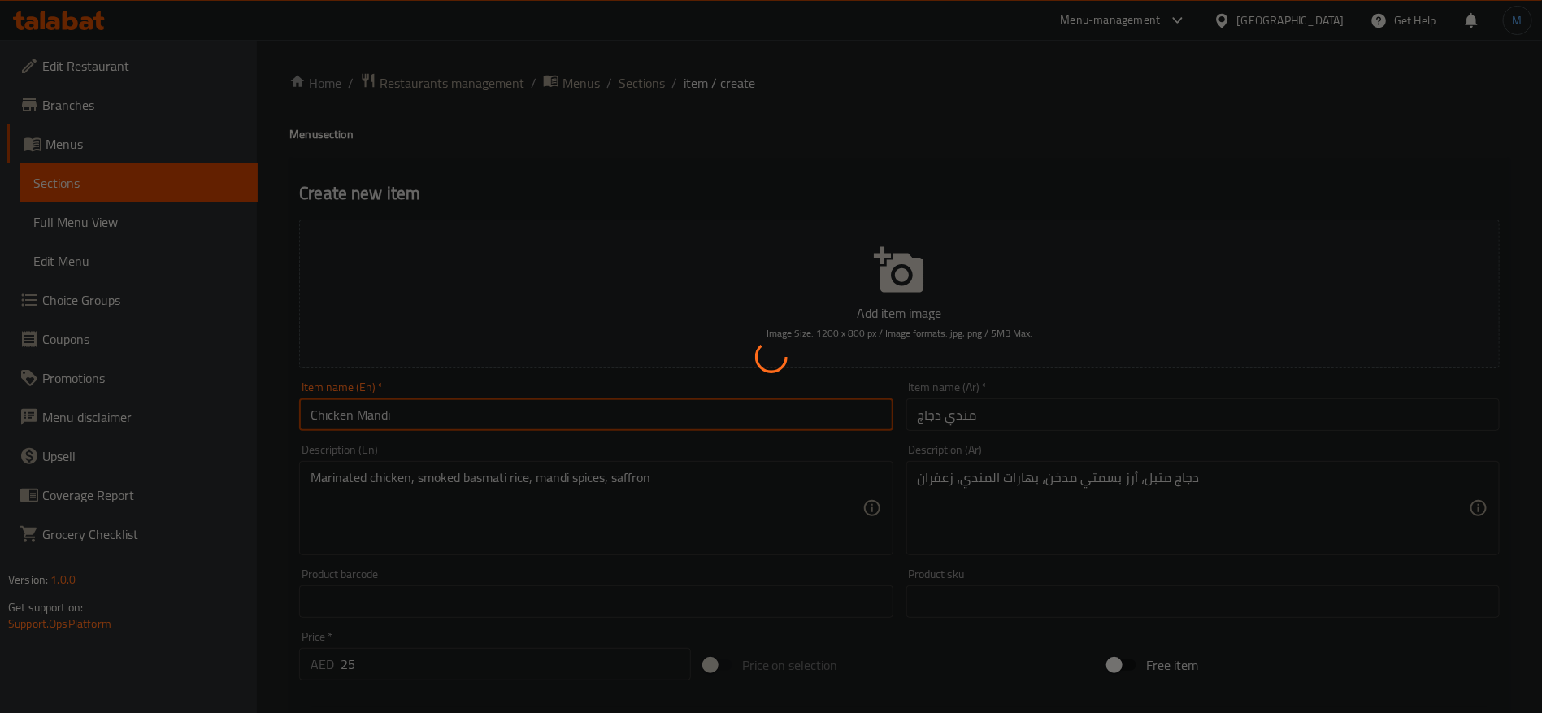
type input "0"
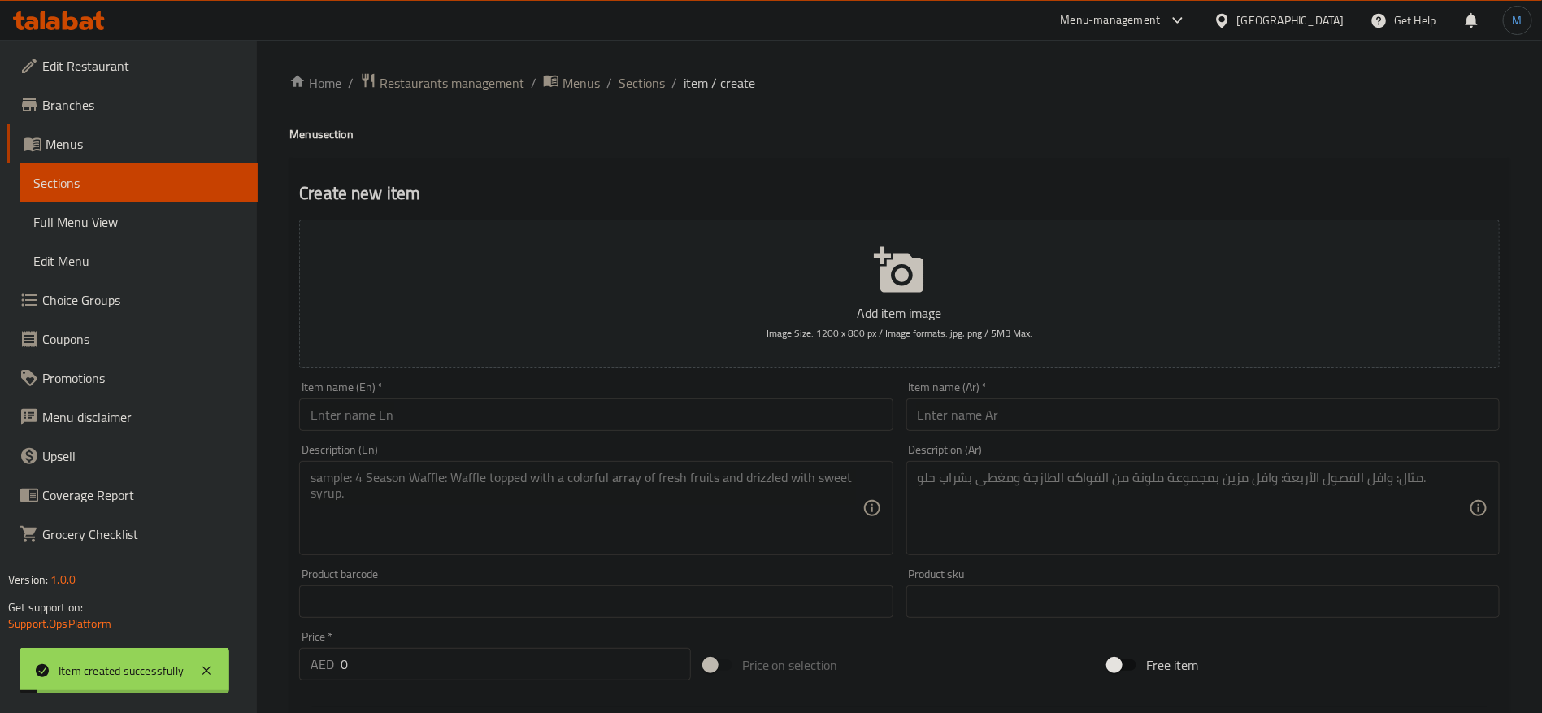
click at [1100, 424] on input "text" at bounding box center [1202, 414] width 593 height 33
paste input "مخمود لحم"
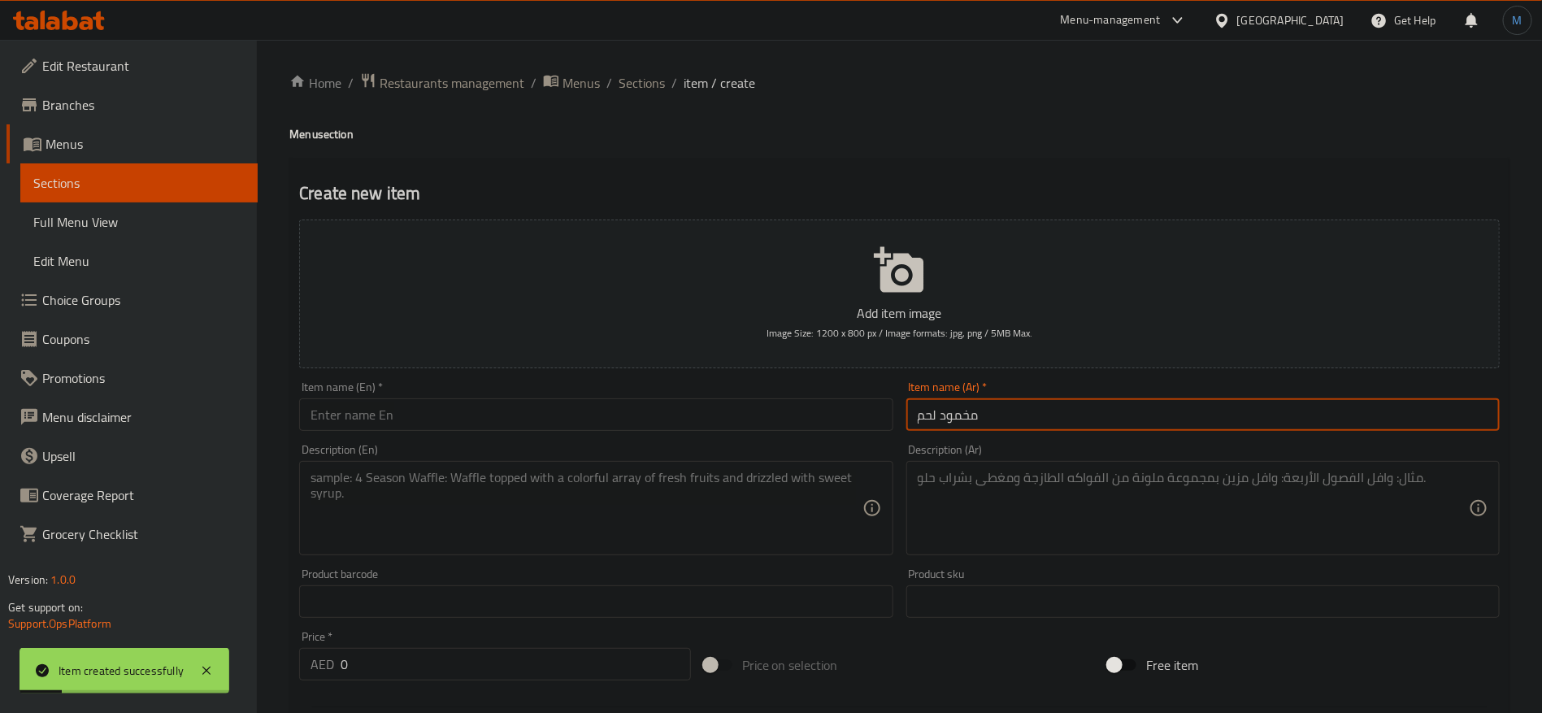
type input "مخمود لحم"
click at [638, 410] on input "text" at bounding box center [595, 414] width 593 height 33
paste input "Broken meat"
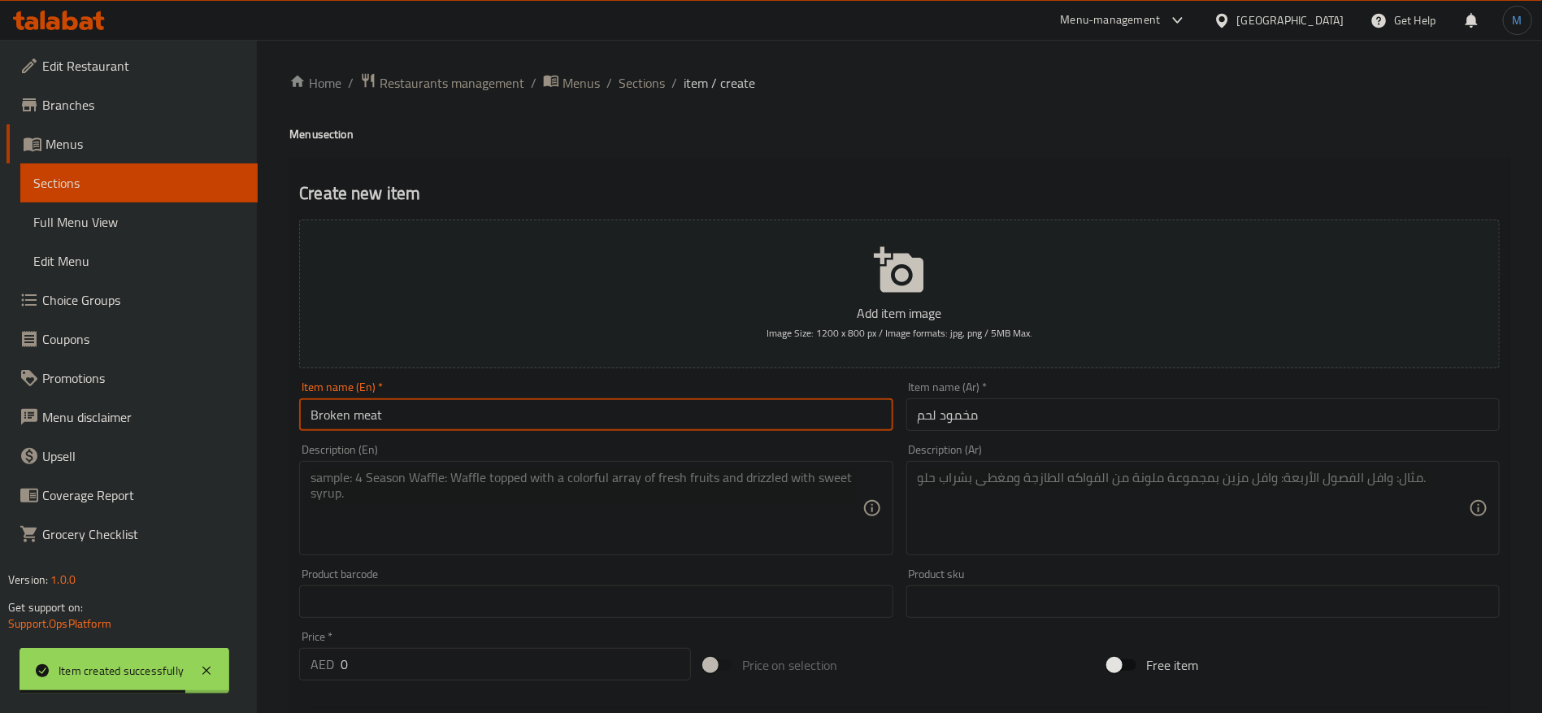
click at [326, 431] on input "Broken meat" at bounding box center [595, 414] width 593 height 33
click at [327, 424] on input "Broken meat" at bounding box center [595, 414] width 593 height 33
paste input "makhmud"
type input "Makhmud Meat"
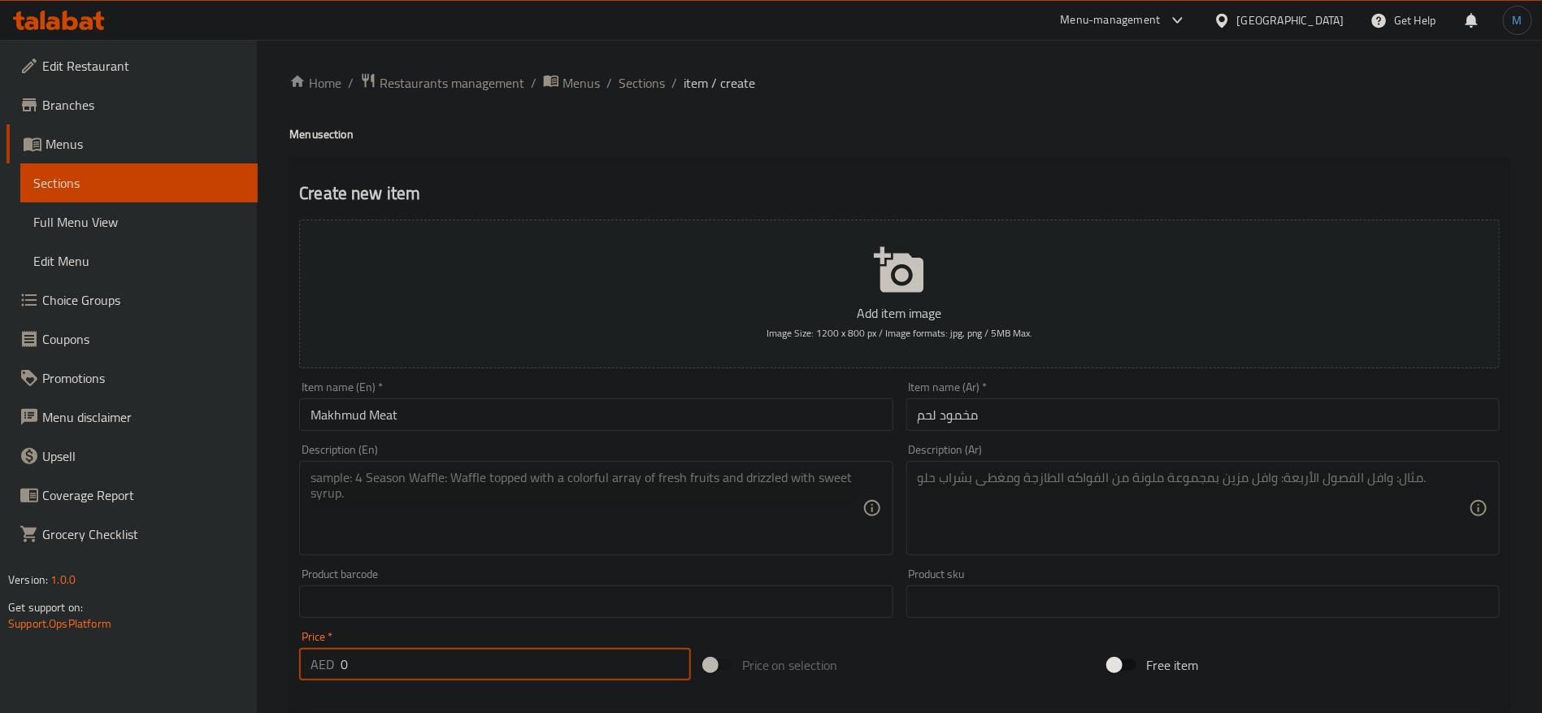
click at [486, 660] on input "0" at bounding box center [516, 664] width 350 height 33
paste input "95"
type input "95"
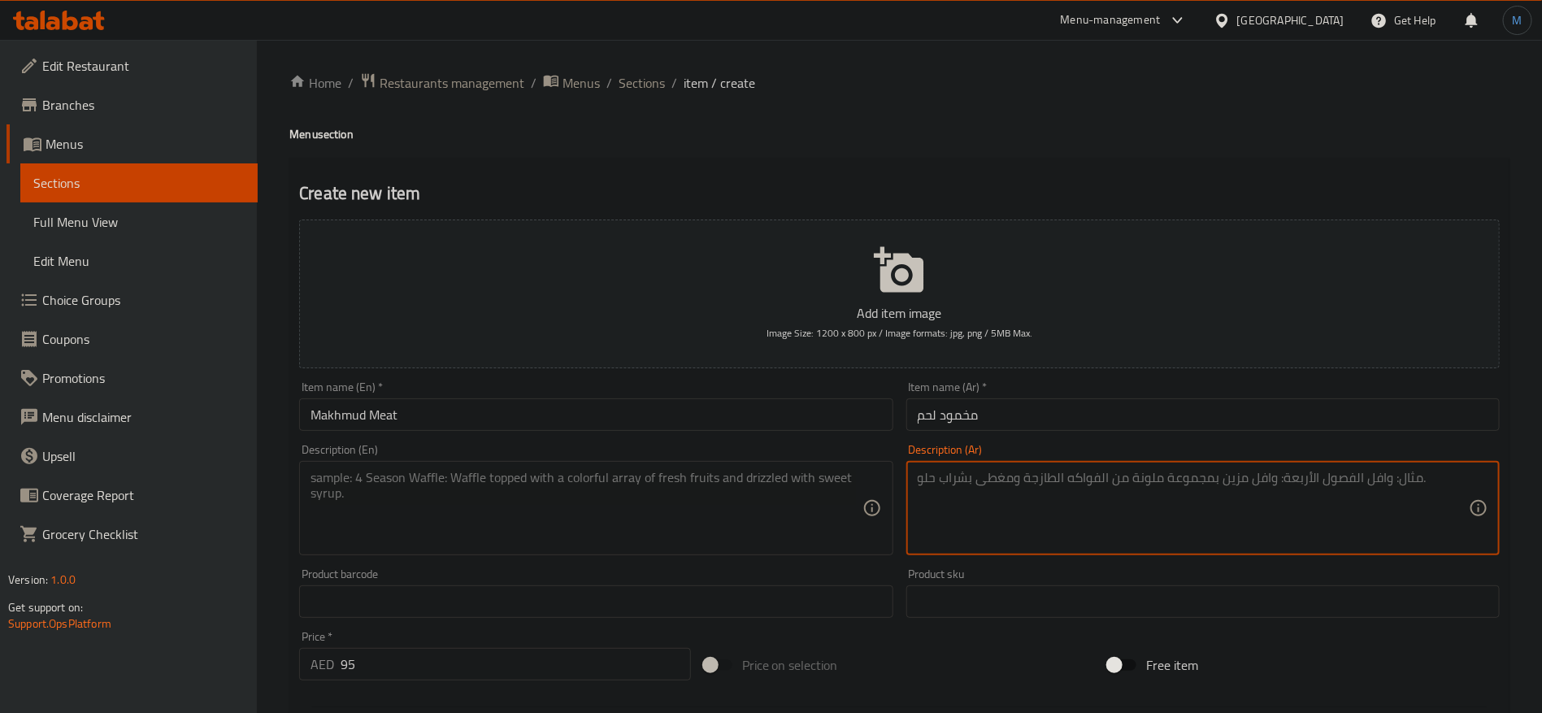
click at [1088, 515] on textarea at bounding box center [1193, 508] width 551 height 77
paste textarea "لحم مطهو ببطء، أرز بسمتي، بصل، طماطم، بهارات خليجية خاصة"
type textarea "لحم مطهو ببطء، أرز بسمتي، بصل، طماطم، بهارات خليجية خاصة"
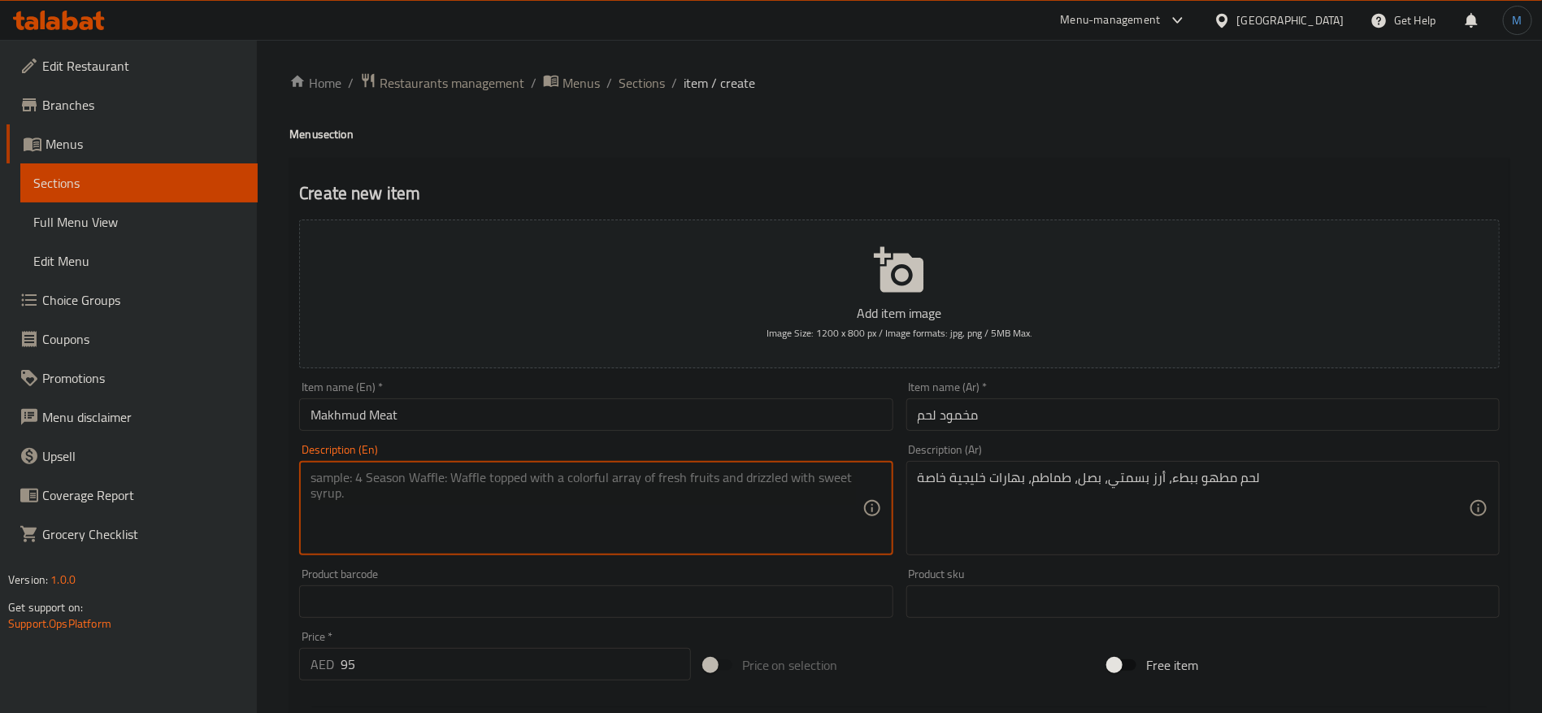
click at [695, 528] on textarea at bounding box center [586, 508] width 551 height 77
paste textarea "Slow cooked meat, basmati rice, onions, tomatoes, special Gulf spices"
type textarea "Slow cooked meat, basmati rice, onions, tomatoes, special Gulf spices"
click at [563, 556] on div "Description (En) Slow cooked meat, basmati rice, onions, tomatoes, special Gulf…" at bounding box center [596, 499] width 606 height 124
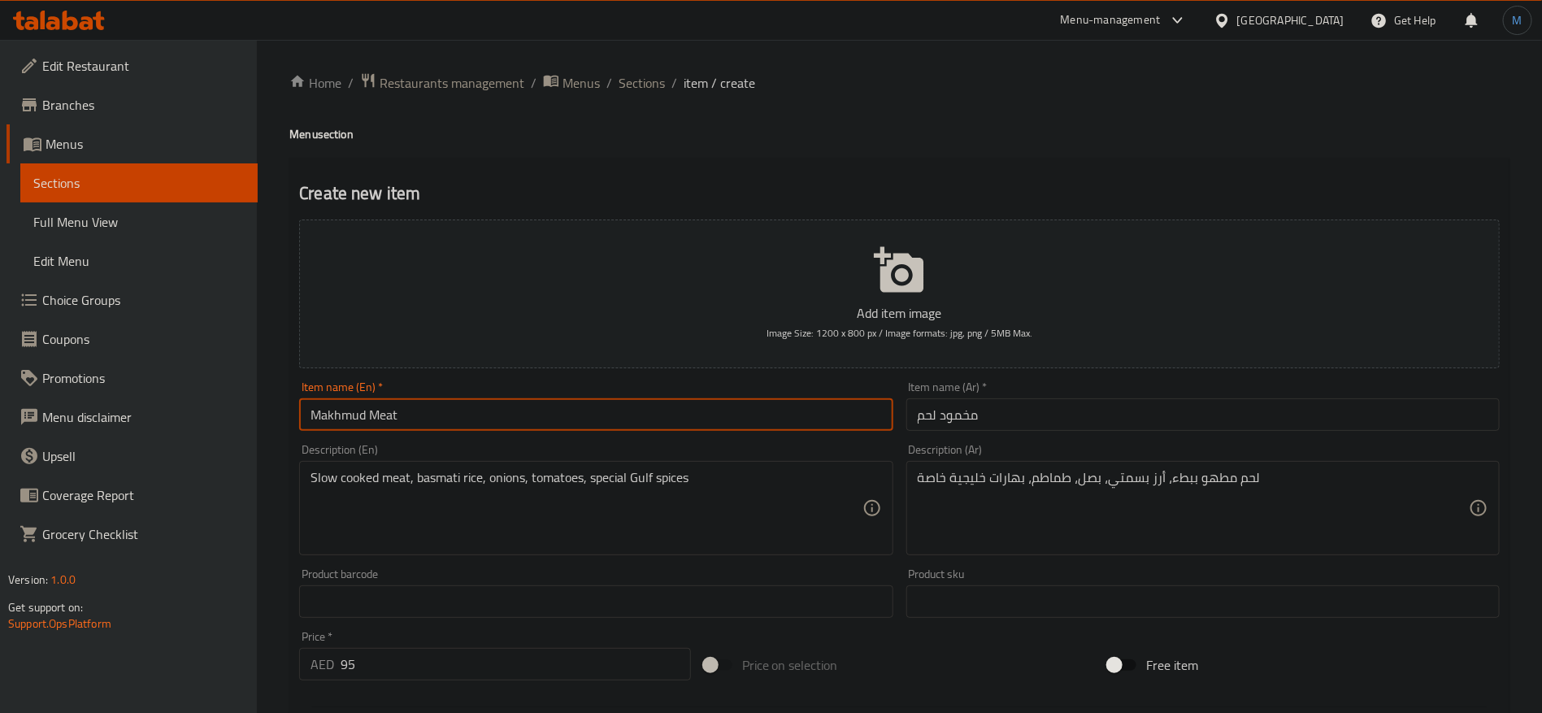
click at [539, 430] on input "Makhmud Meat" at bounding box center [595, 414] width 593 height 33
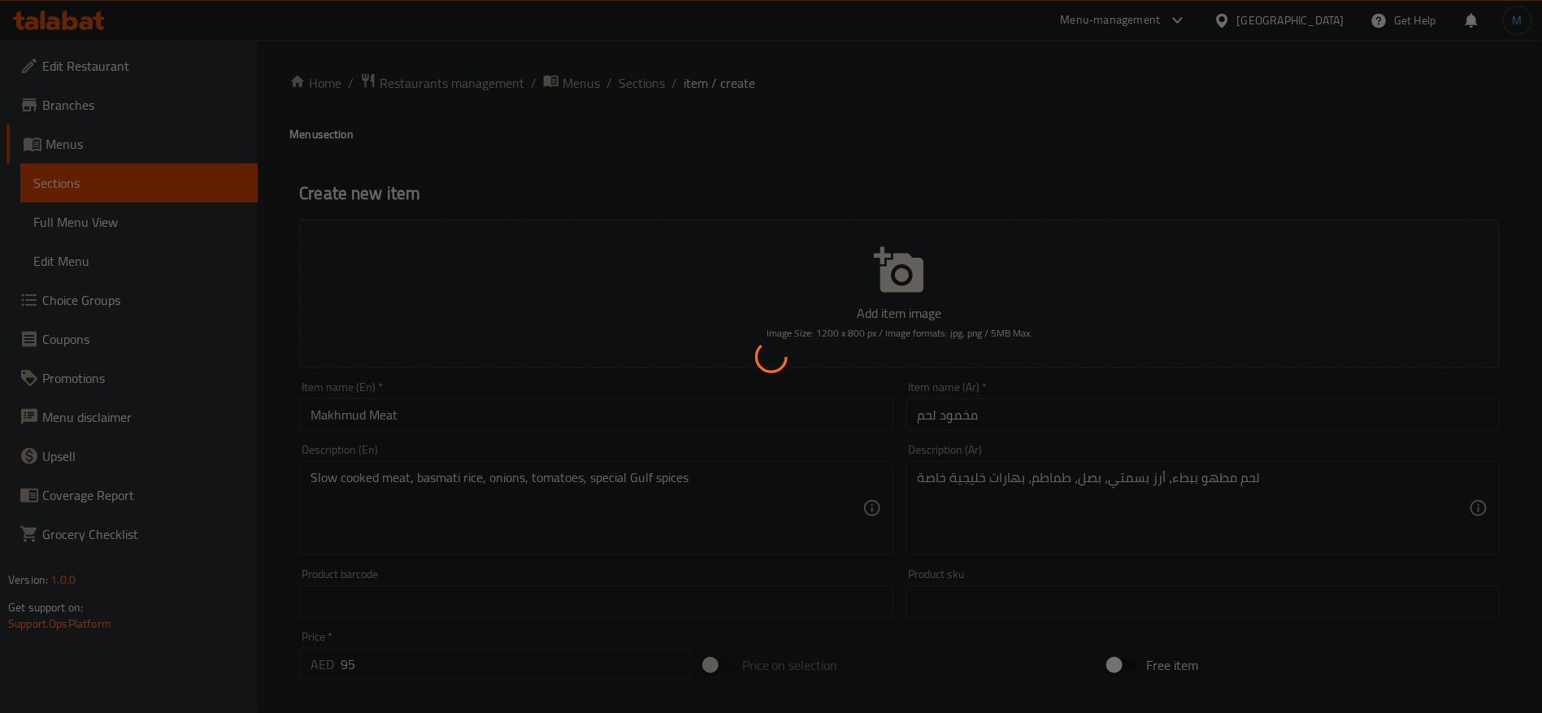
type input "0"
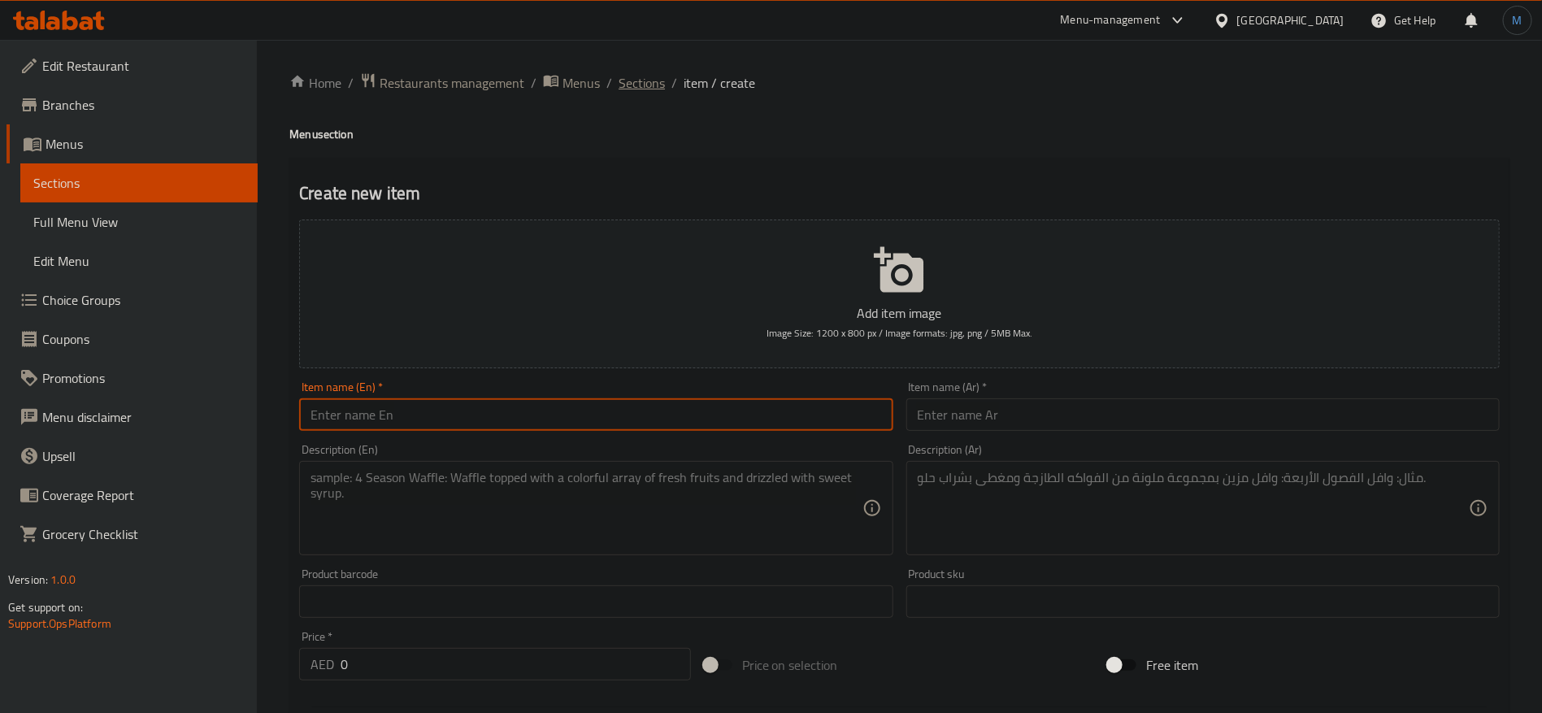
click at [645, 88] on span "Sections" at bounding box center [642, 83] width 46 height 20
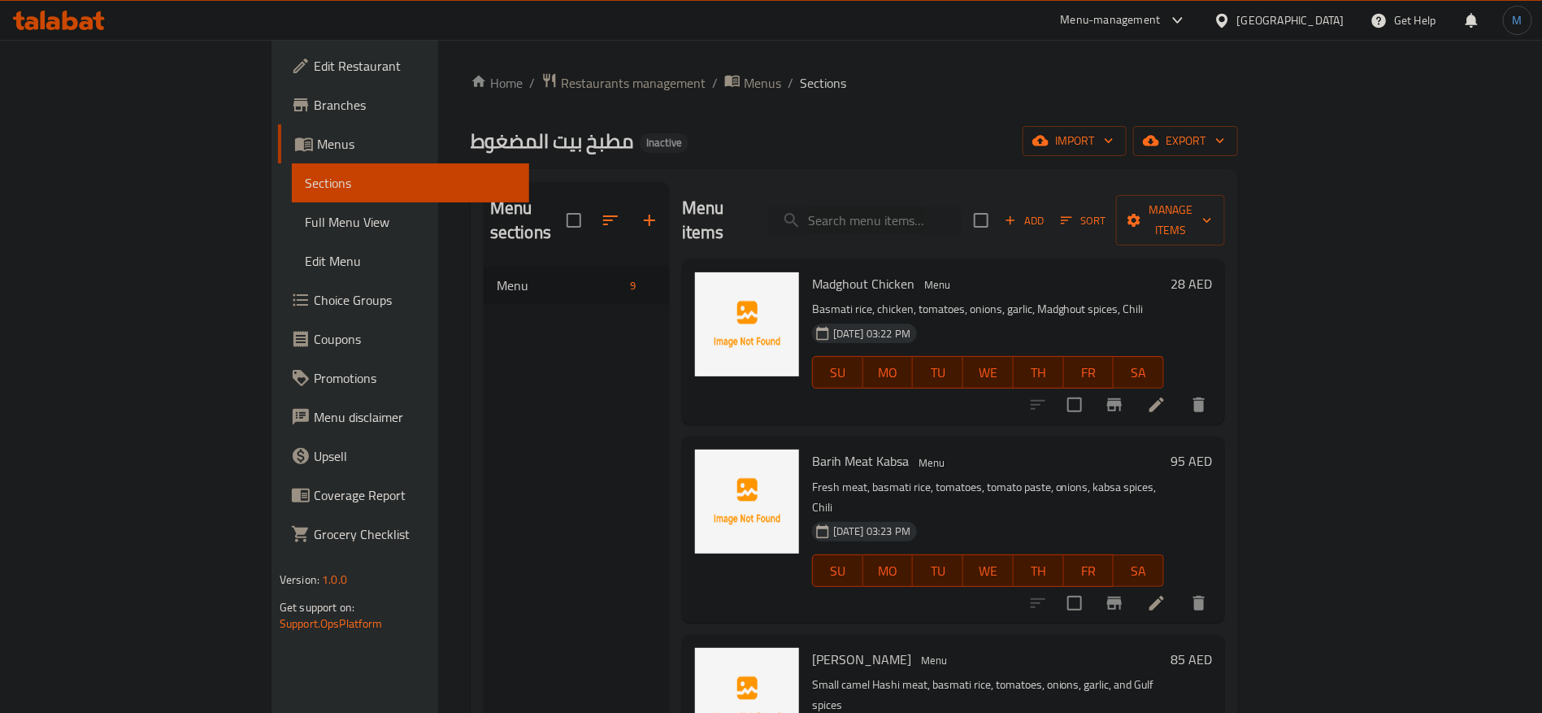
click at [292, 201] on link "Sections" at bounding box center [410, 182] width 237 height 39
click at [292, 207] on link "Full Menu View" at bounding box center [410, 221] width 237 height 39
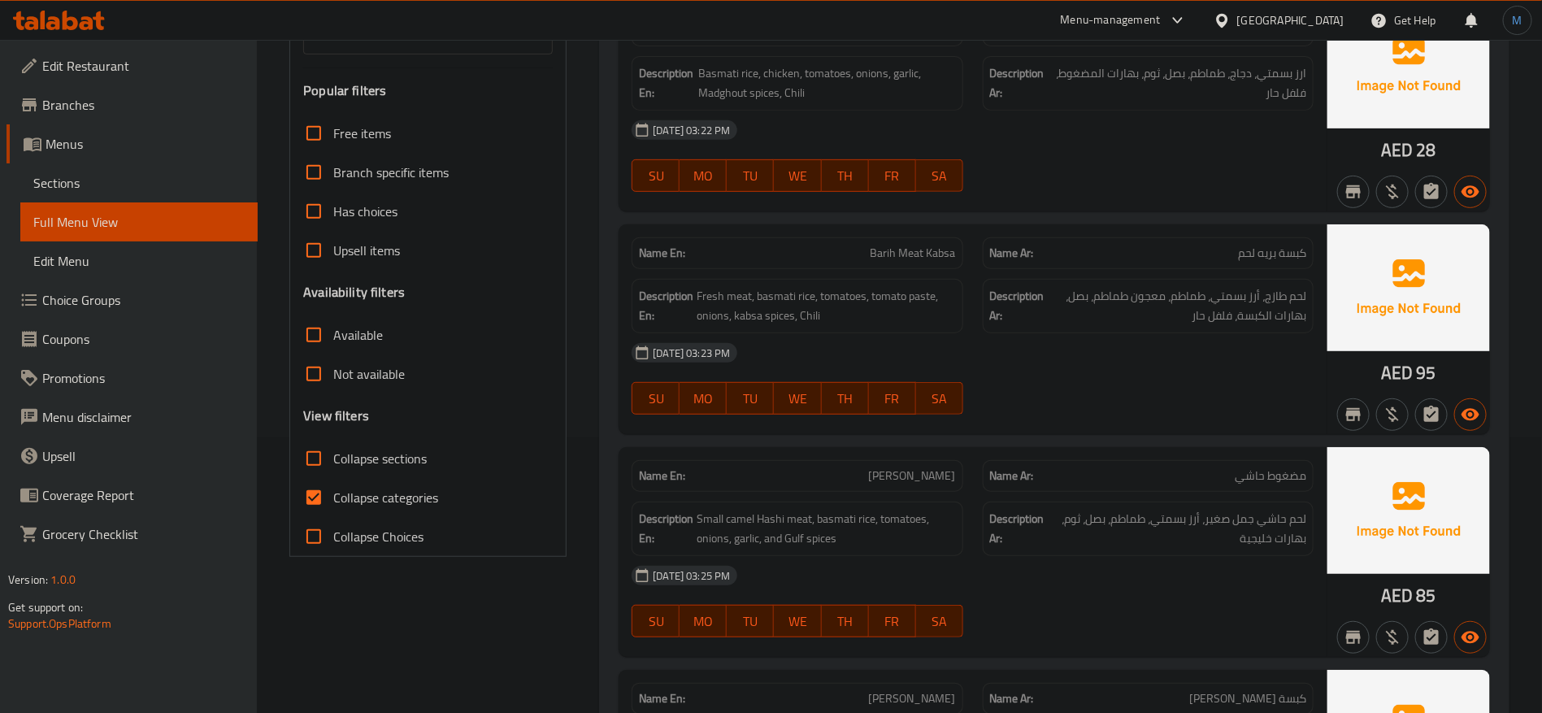
scroll to position [366, 0]
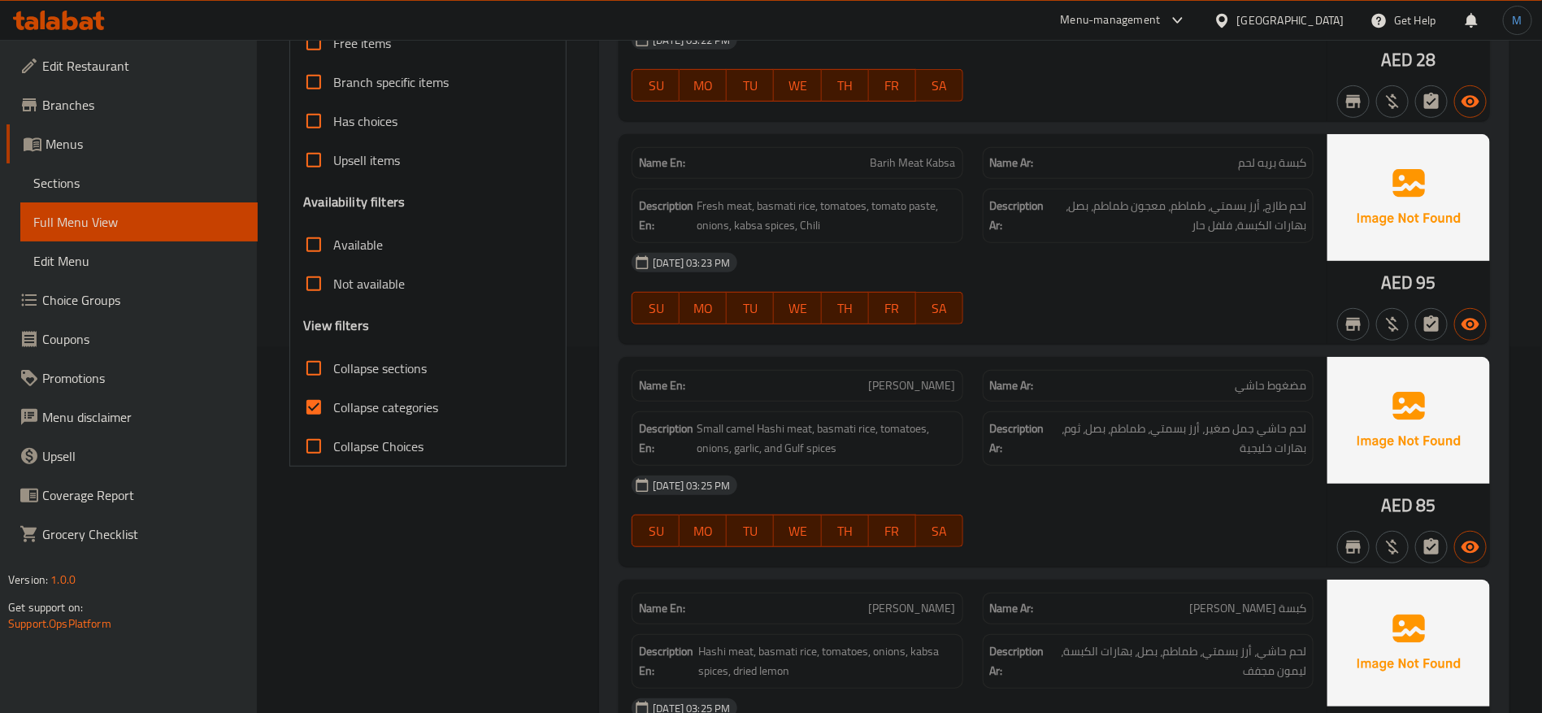
click at [403, 406] on span "Collapse categories" at bounding box center [385, 408] width 105 height 20
click at [333, 406] on input "Collapse categories" at bounding box center [313, 407] width 39 height 39
checkbox input "false"
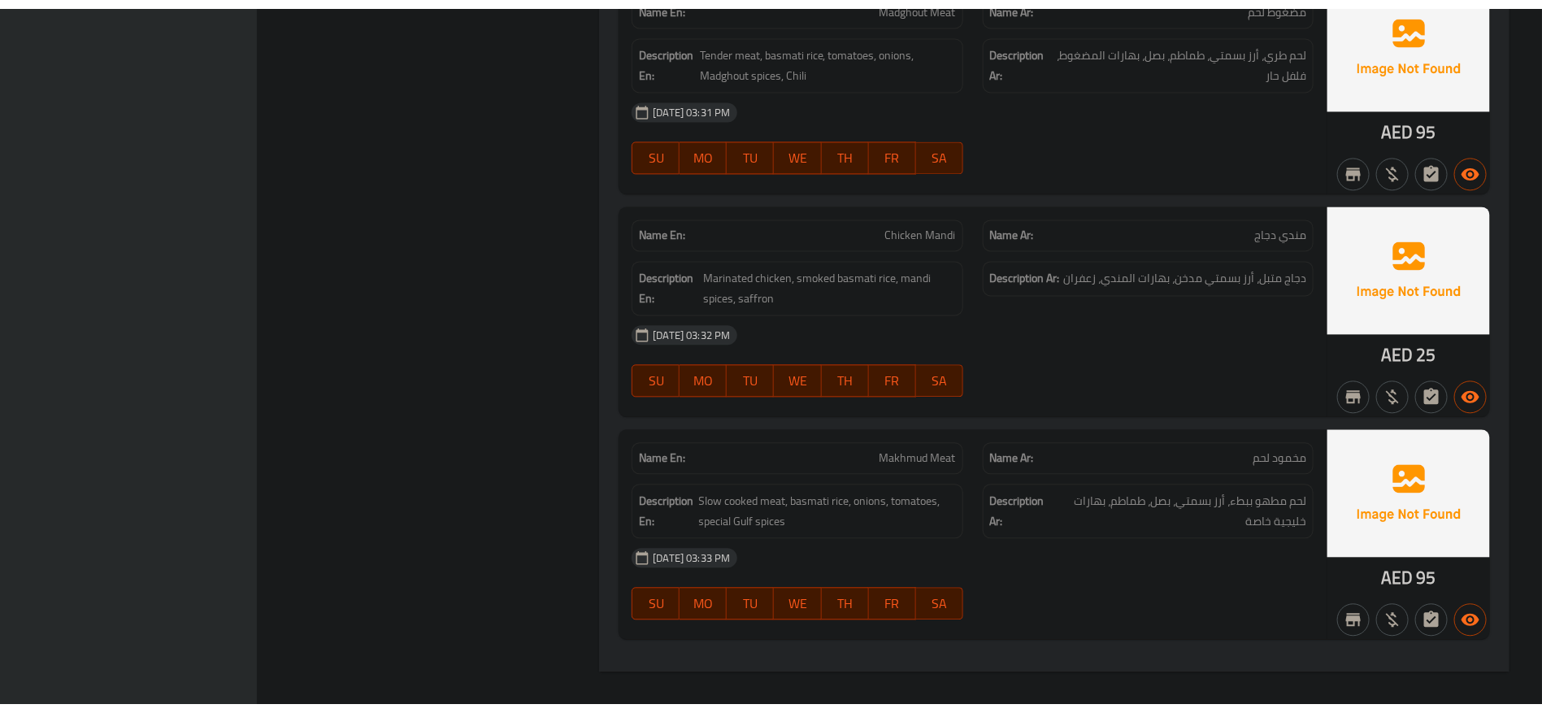
scroll to position [1601, 0]
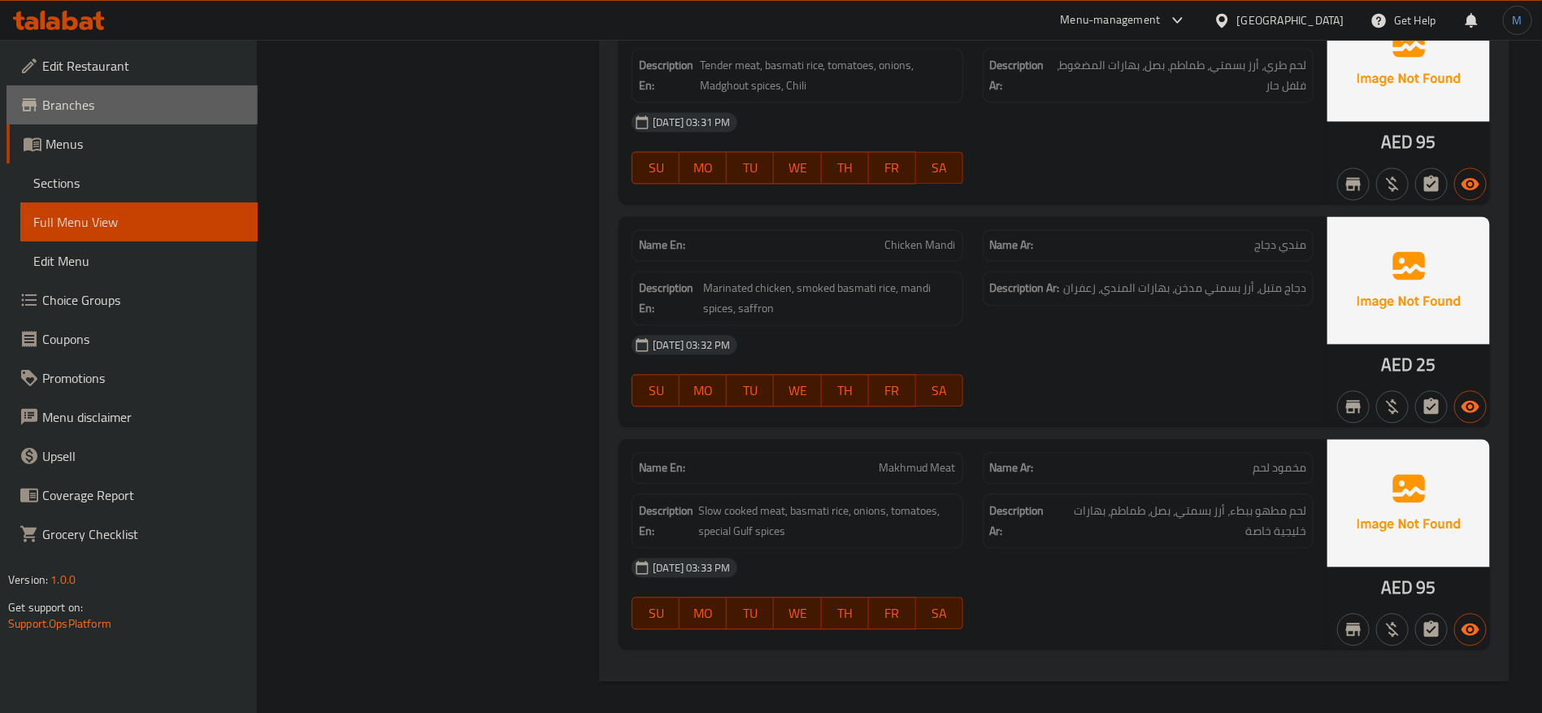
click at [149, 99] on span "Branches" at bounding box center [143, 105] width 202 height 20
